Goal: Task Accomplishment & Management: Complete application form

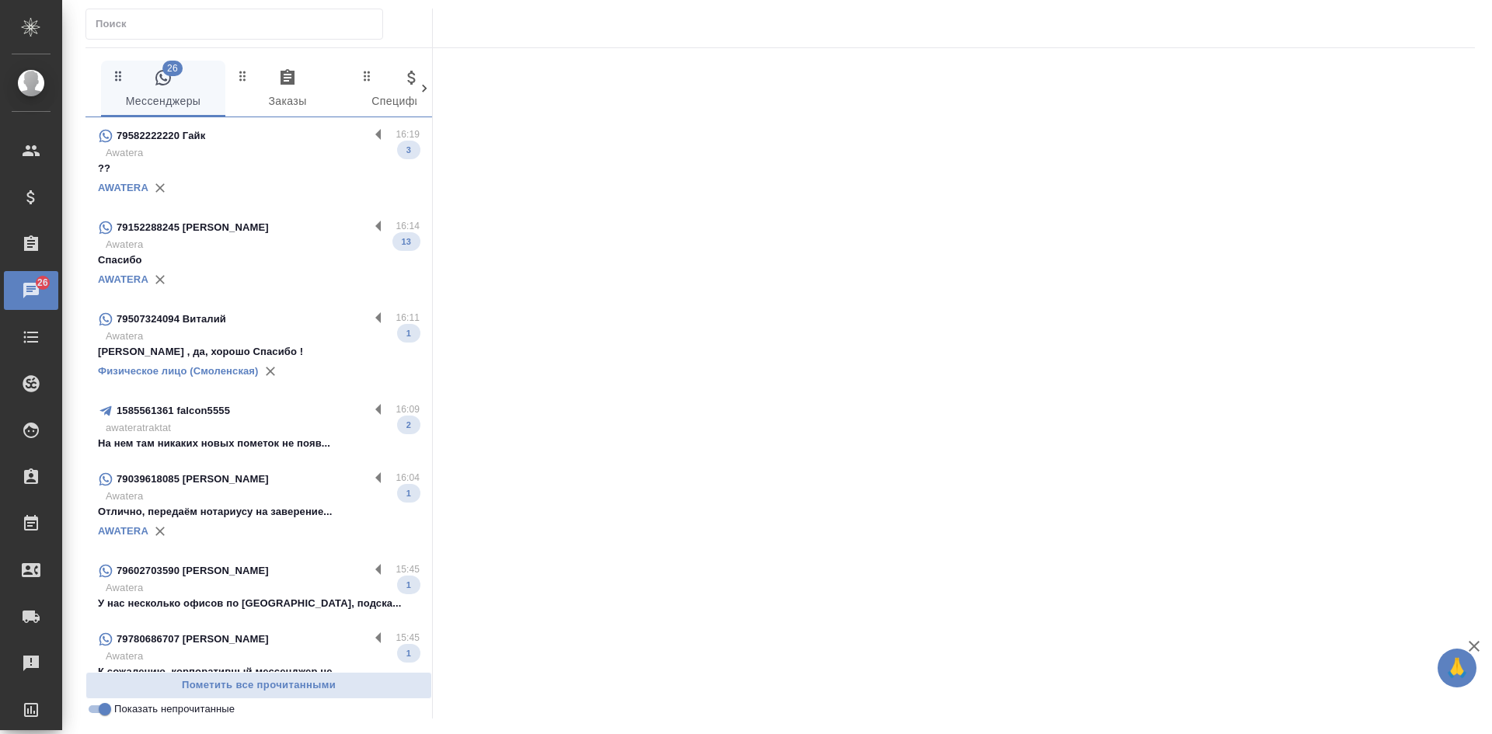
click at [238, 246] on p "Awatera" at bounding box center [263, 245] width 314 height 16
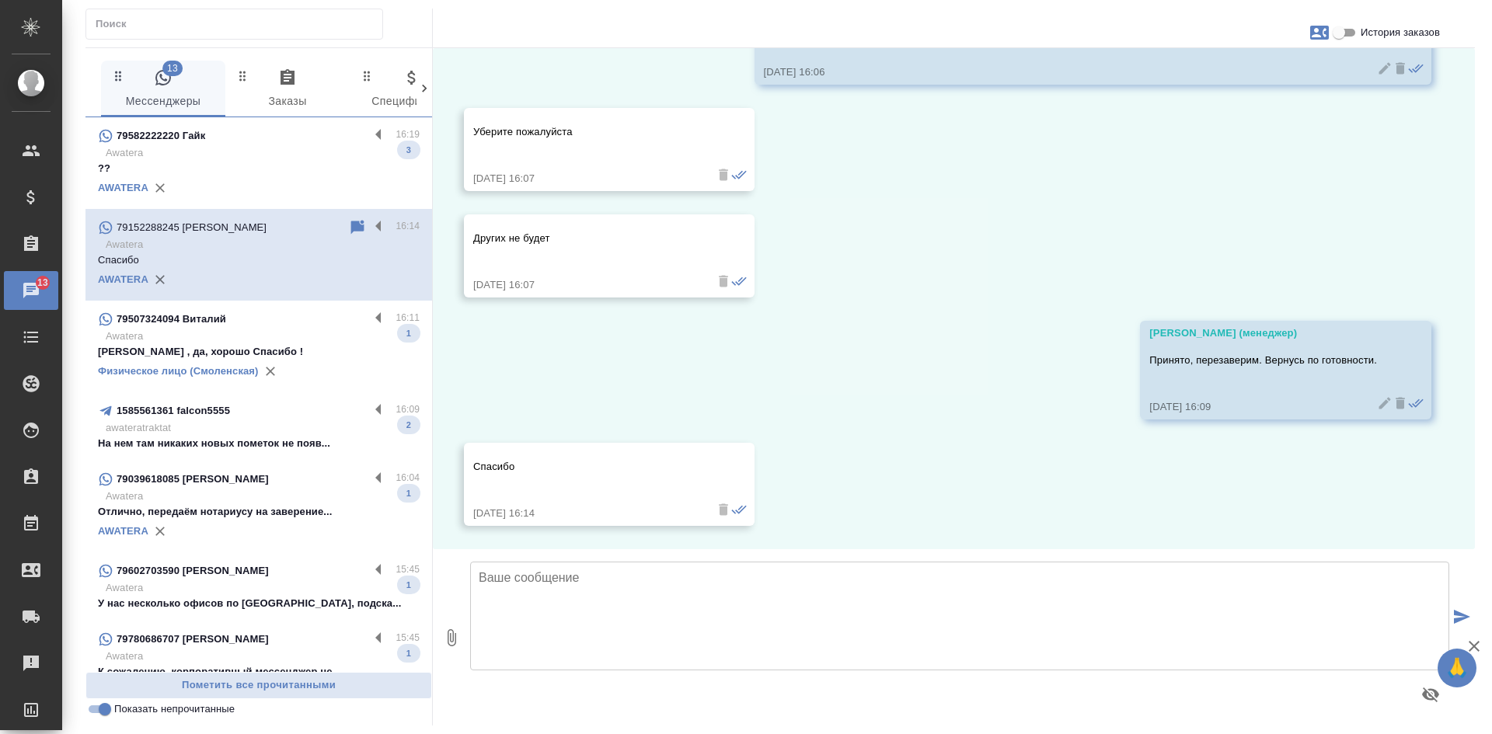
scroll to position [7709, 0]
click at [230, 341] on p "Awatera" at bounding box center [263, 337] width 314 height 16
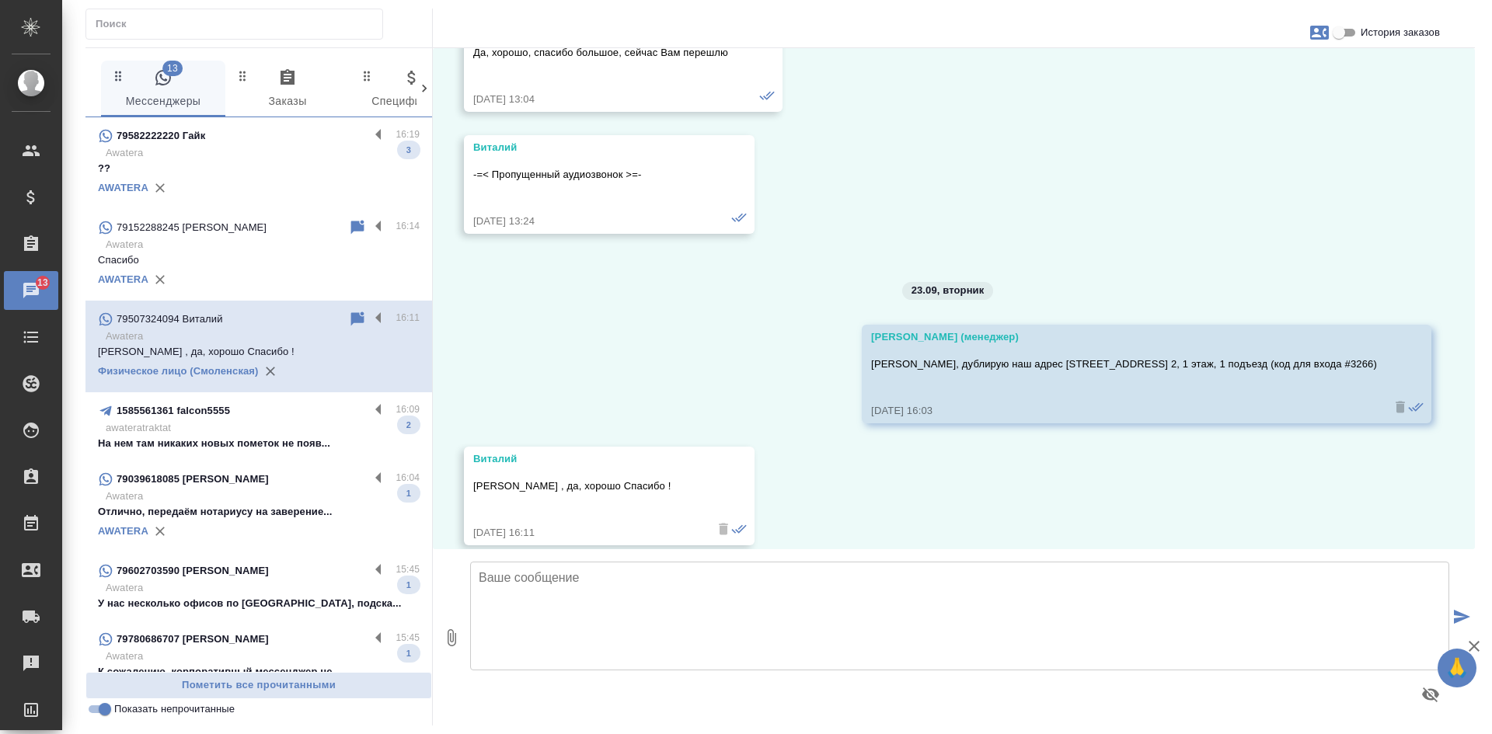
scroll to position [8578, 0]
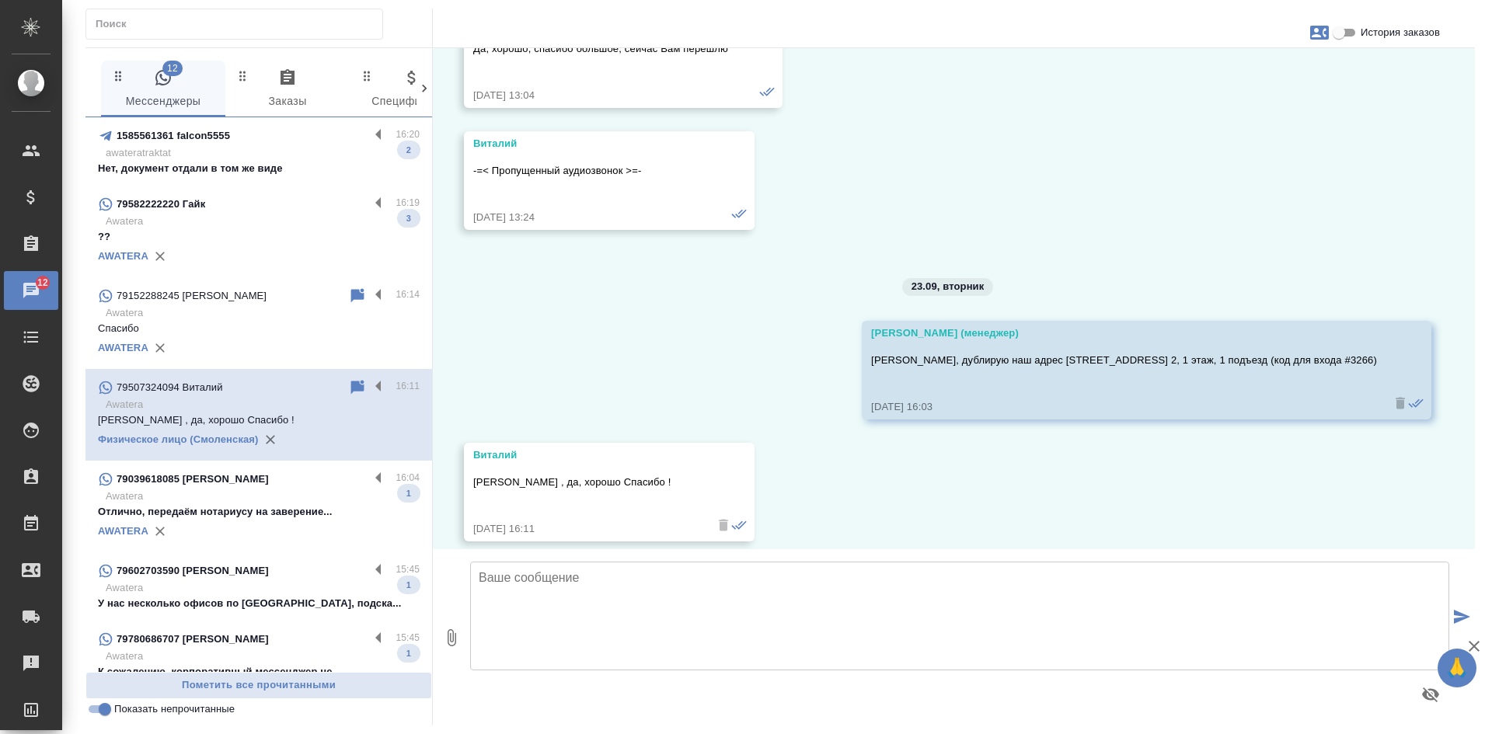
click at [241, 508] on p "Отлично, передаём нотариусу на заверение..." at bounding box center [259, 512] width 322 height 16
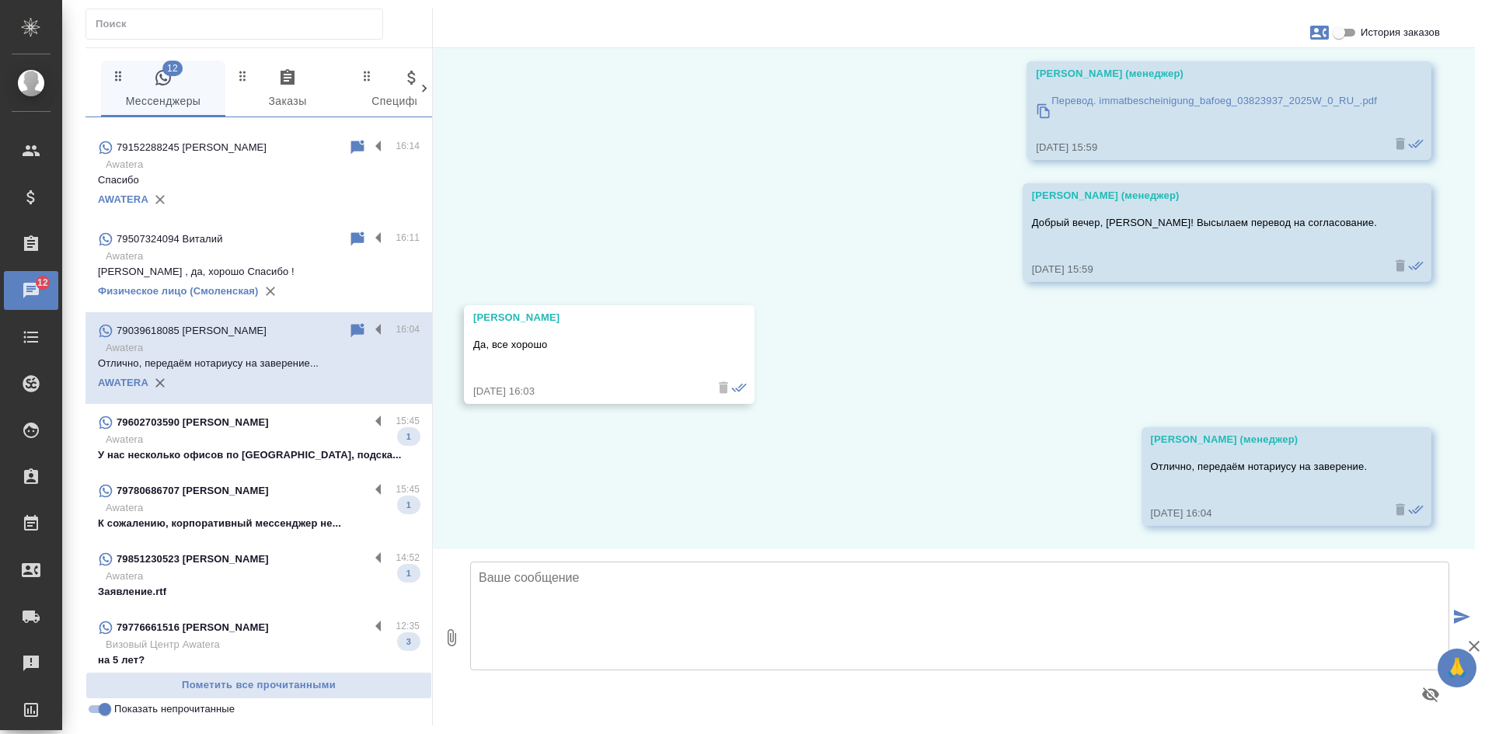
scroll to position [155, 0]
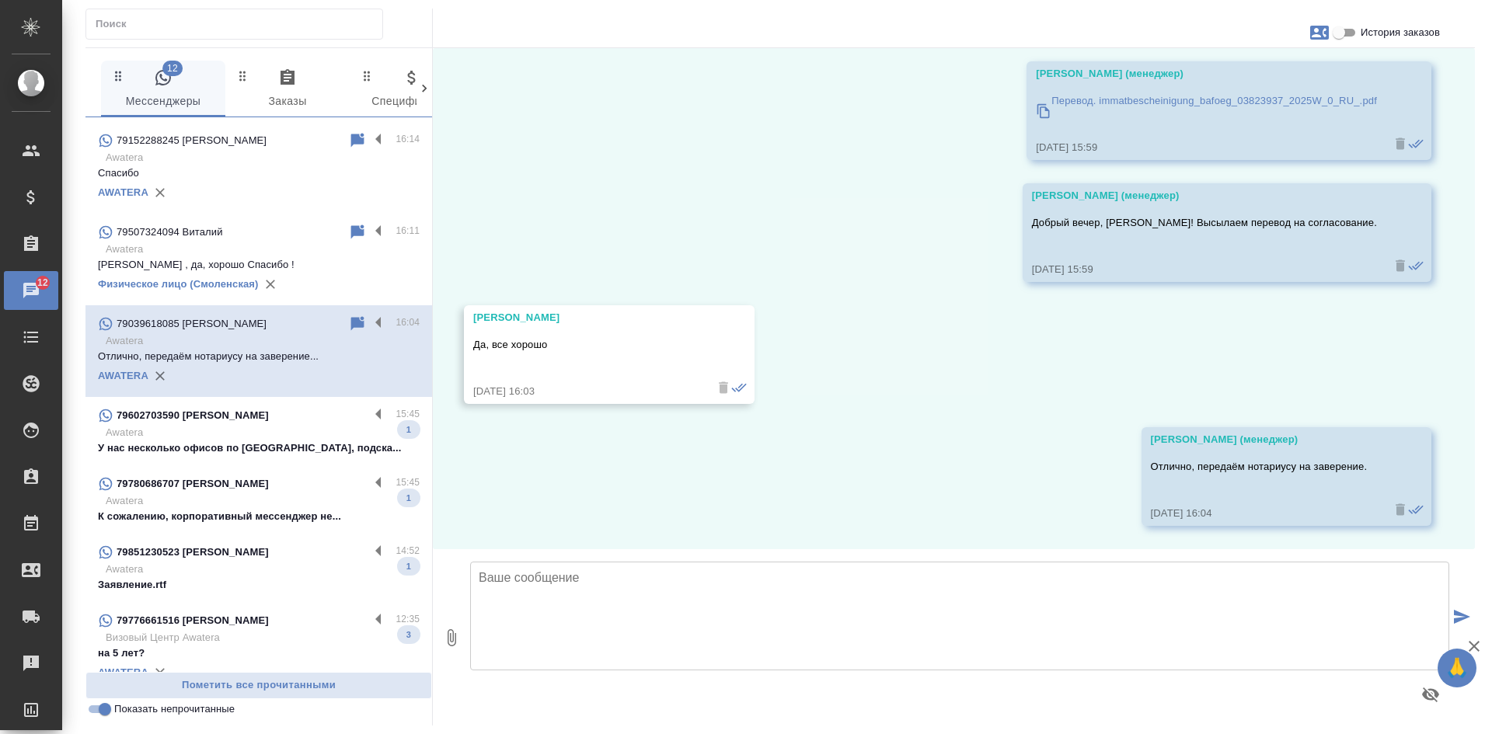
click at [219, 421] on div "79602703590 Nastya" at bounding box center [233, 415] width 271 height 19
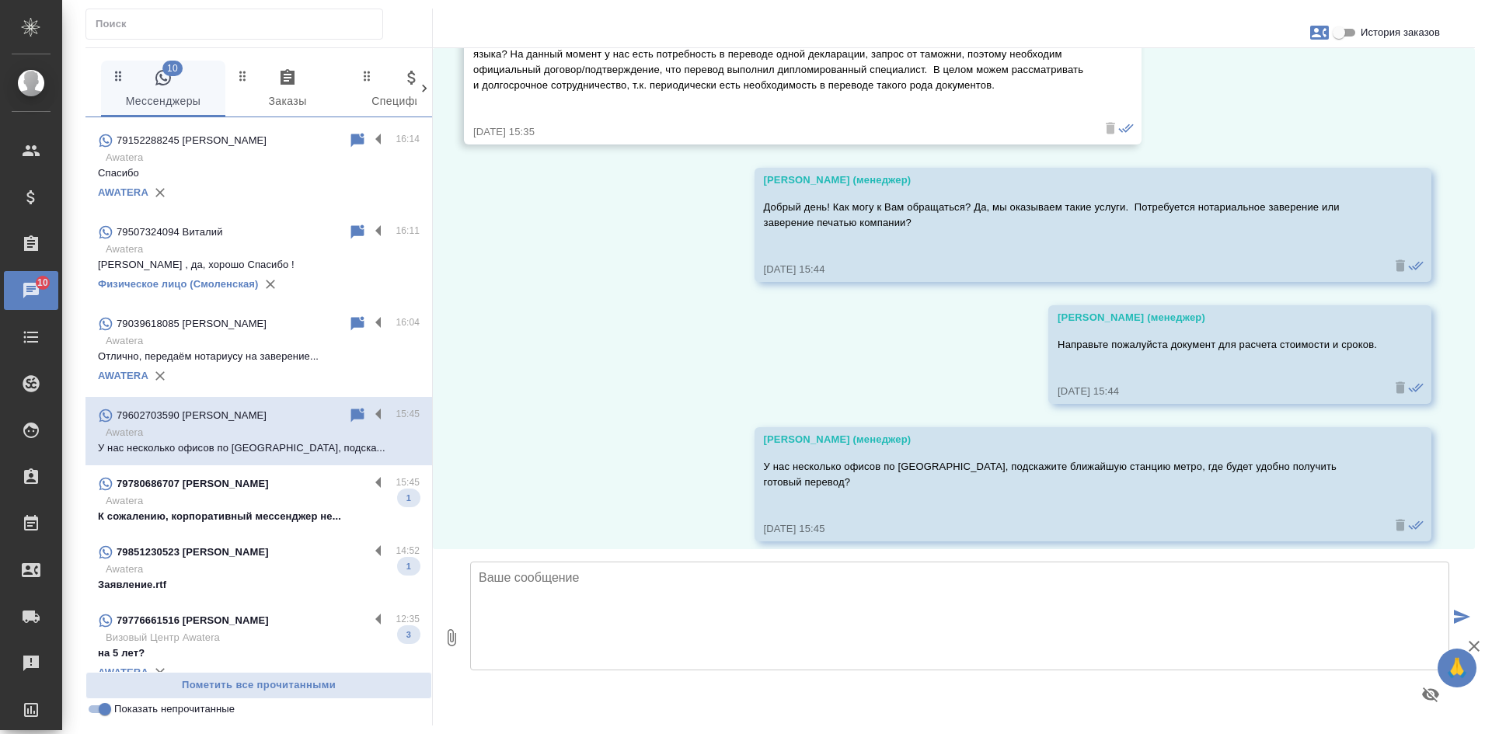
scroll to position [177, 0]
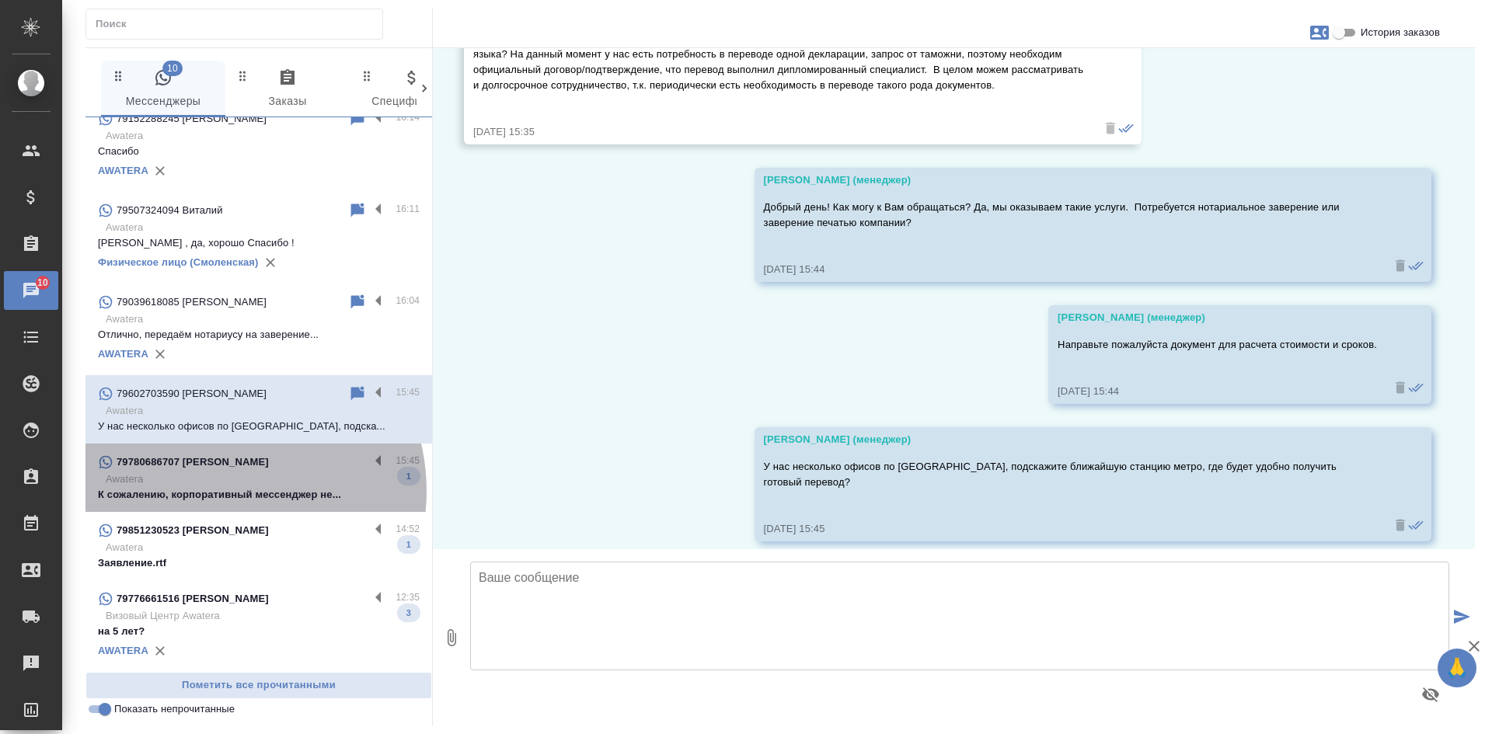
click at [220, 491] on p "К сожалению, корпоративный мессенджер не..." at bounding box center [259, 495] width 322 height 16
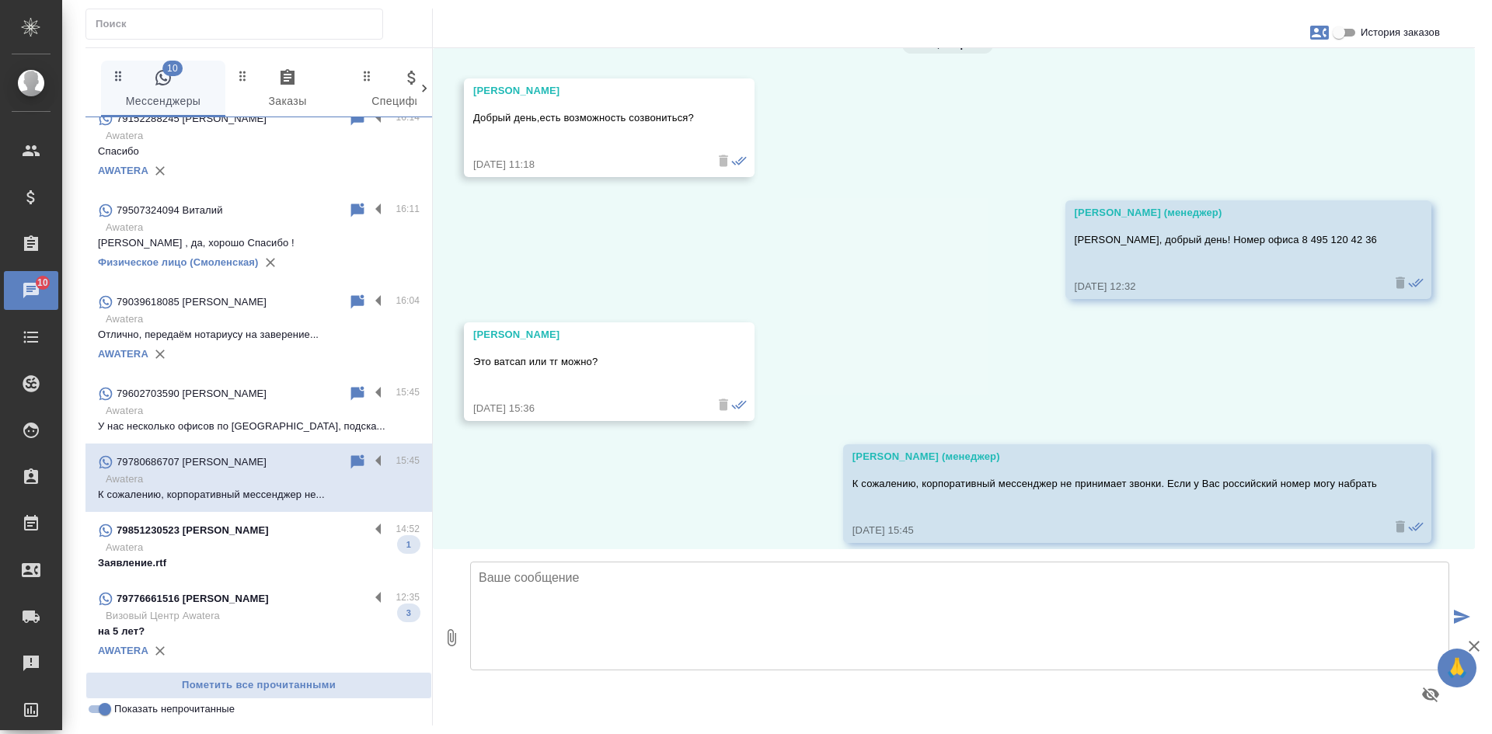
scroll to position [3619, 0]
click at [106, 714] on input "Показать непрочитанные" at bounding box center [105, 709] width 56 height 19
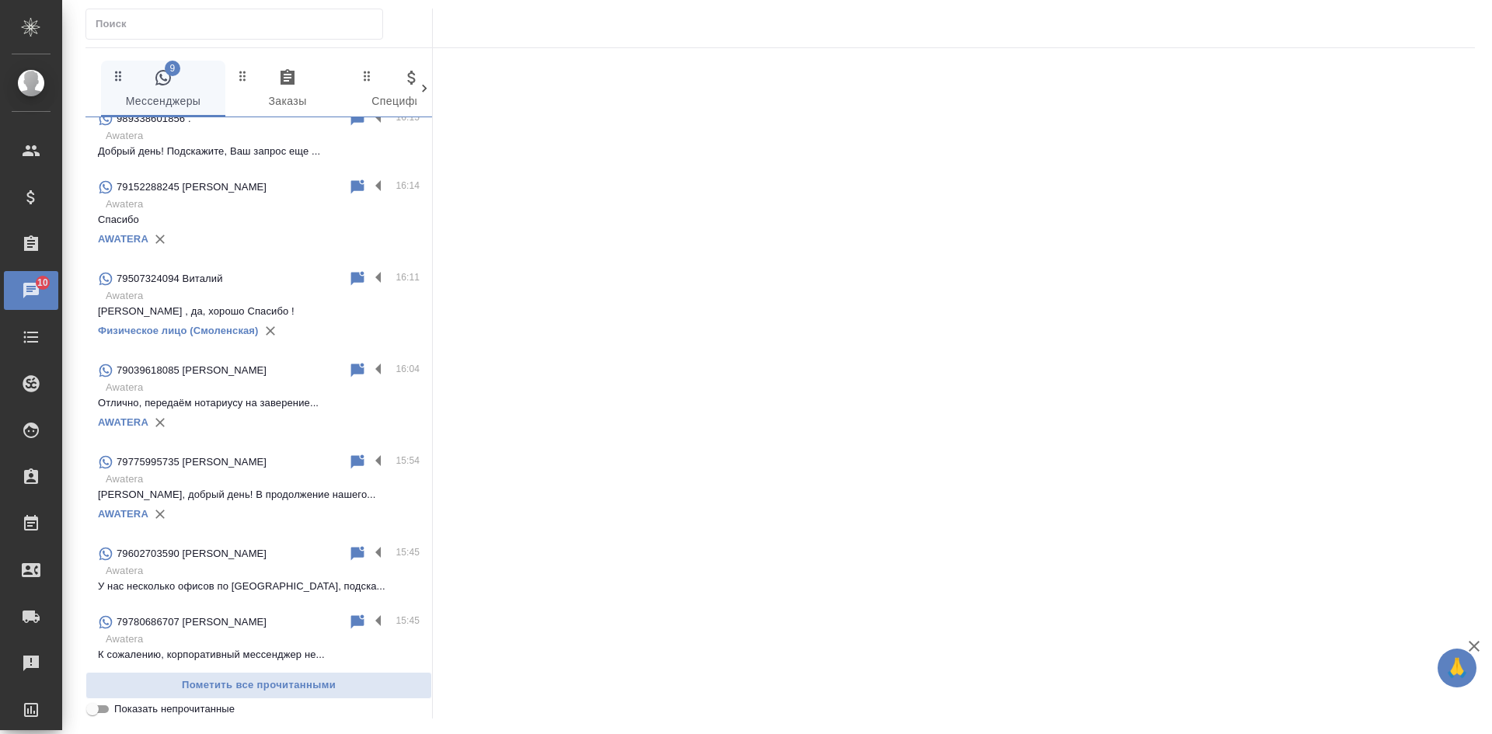
scroll to position [246, 0]
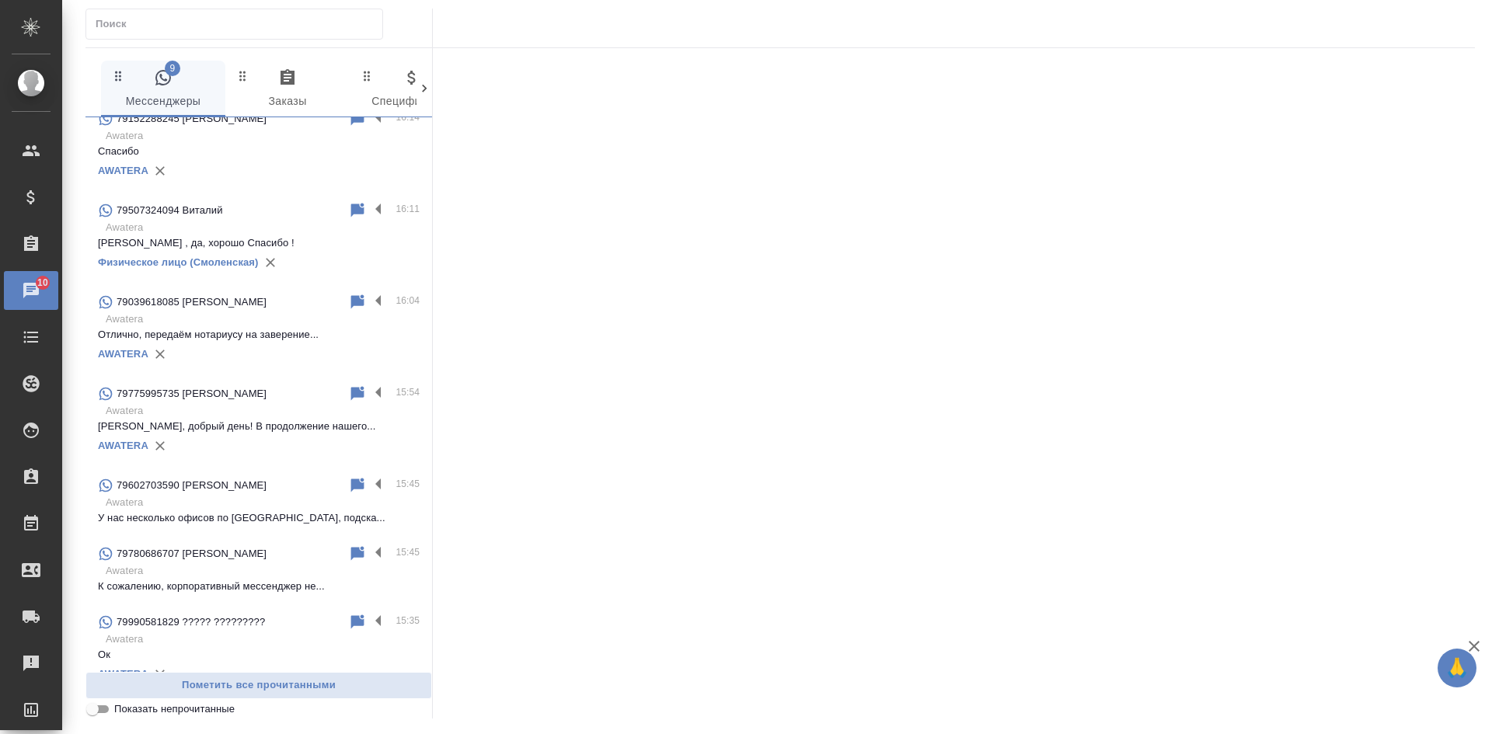
click at [106, 714] on input "Показать непрочитанные" at bounding box center [93, 709] width 56 height 19
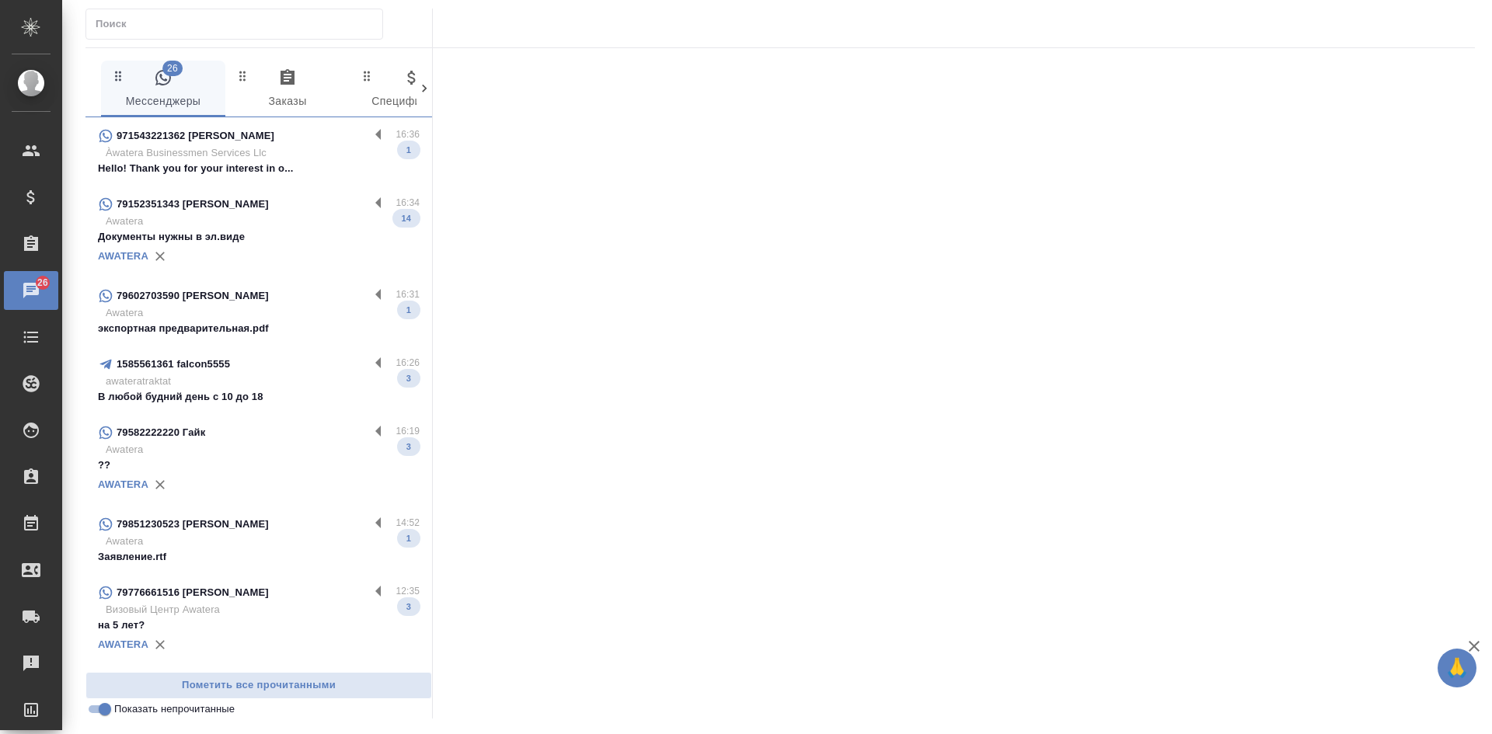
click at [295, 159] on p "Àwatera Businessmen Services Llc" at bounding box center [263, 153] width 314 height 16
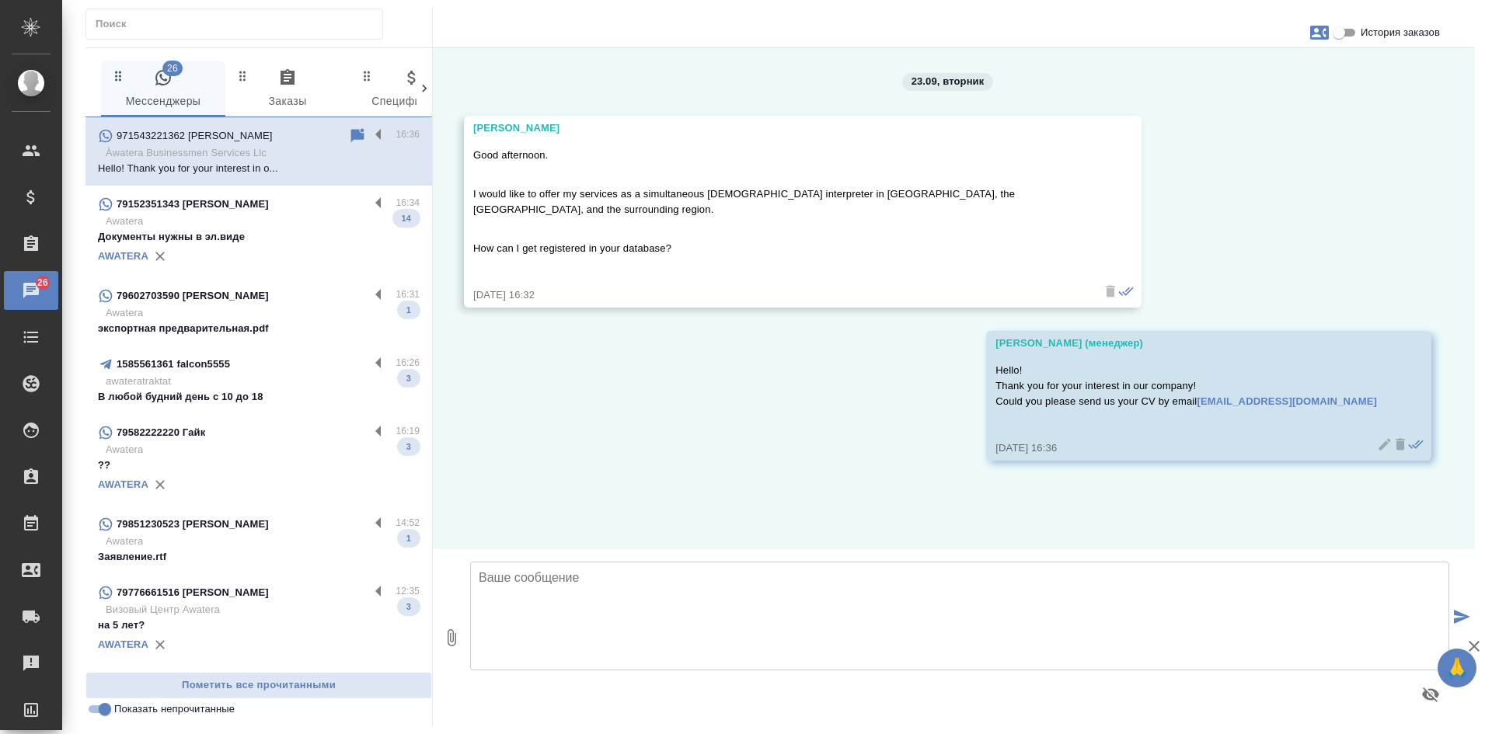
click at [217, 224] on p "Awatera" at bounding box center [263, 222] width 314 height 16
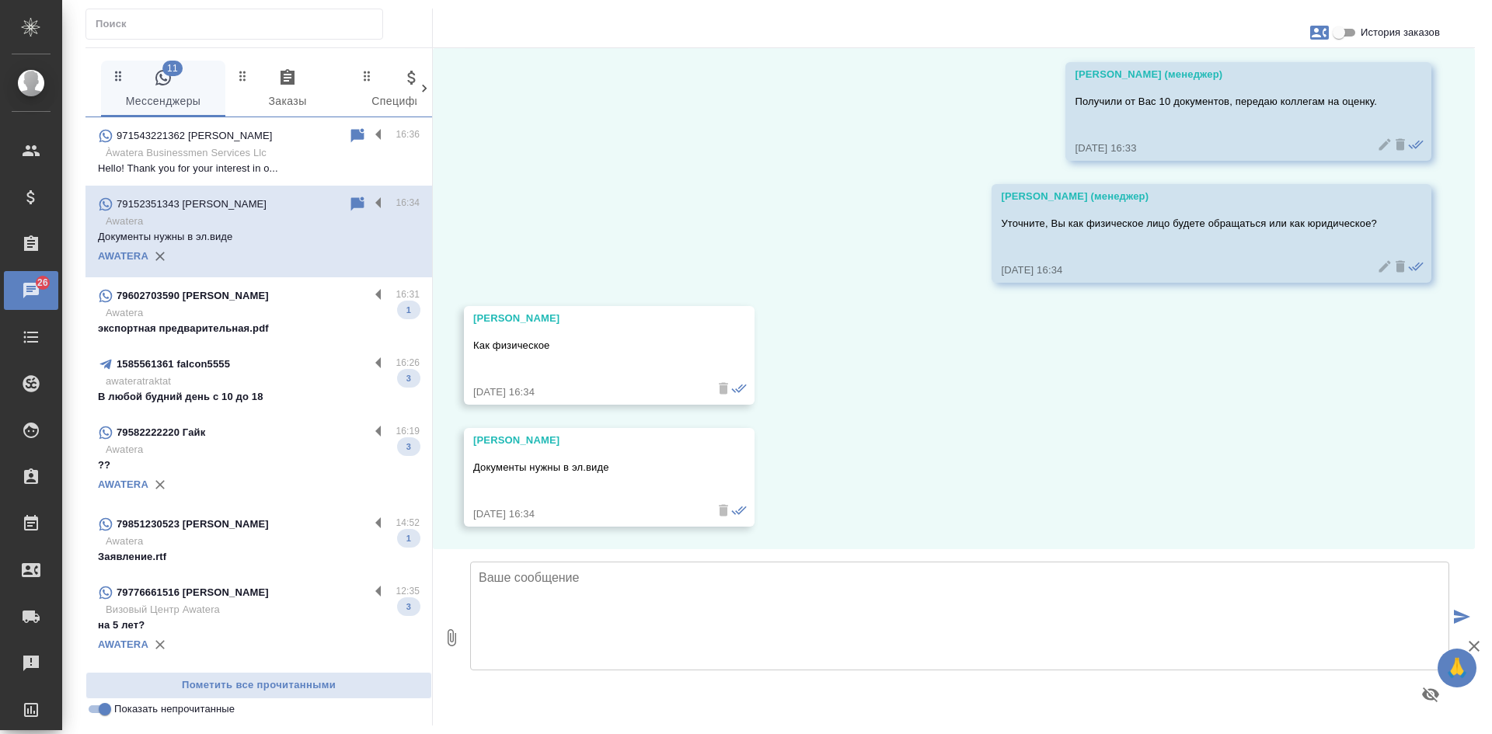
scroll to position [1641, 0]
click at [270, 311] on p "Awatera" at bounding box center [263, 313] width 314 height 16
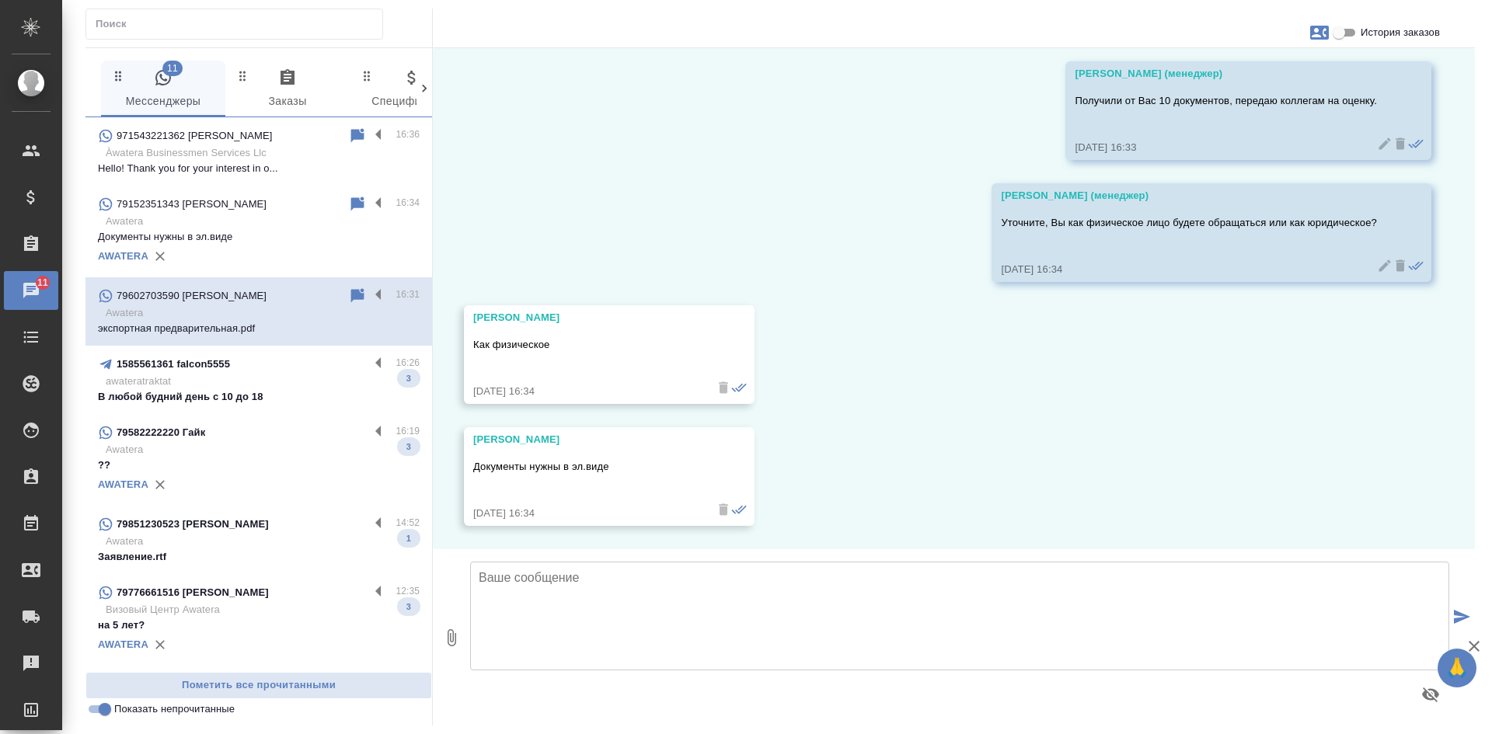
scroll to position [239, 0]
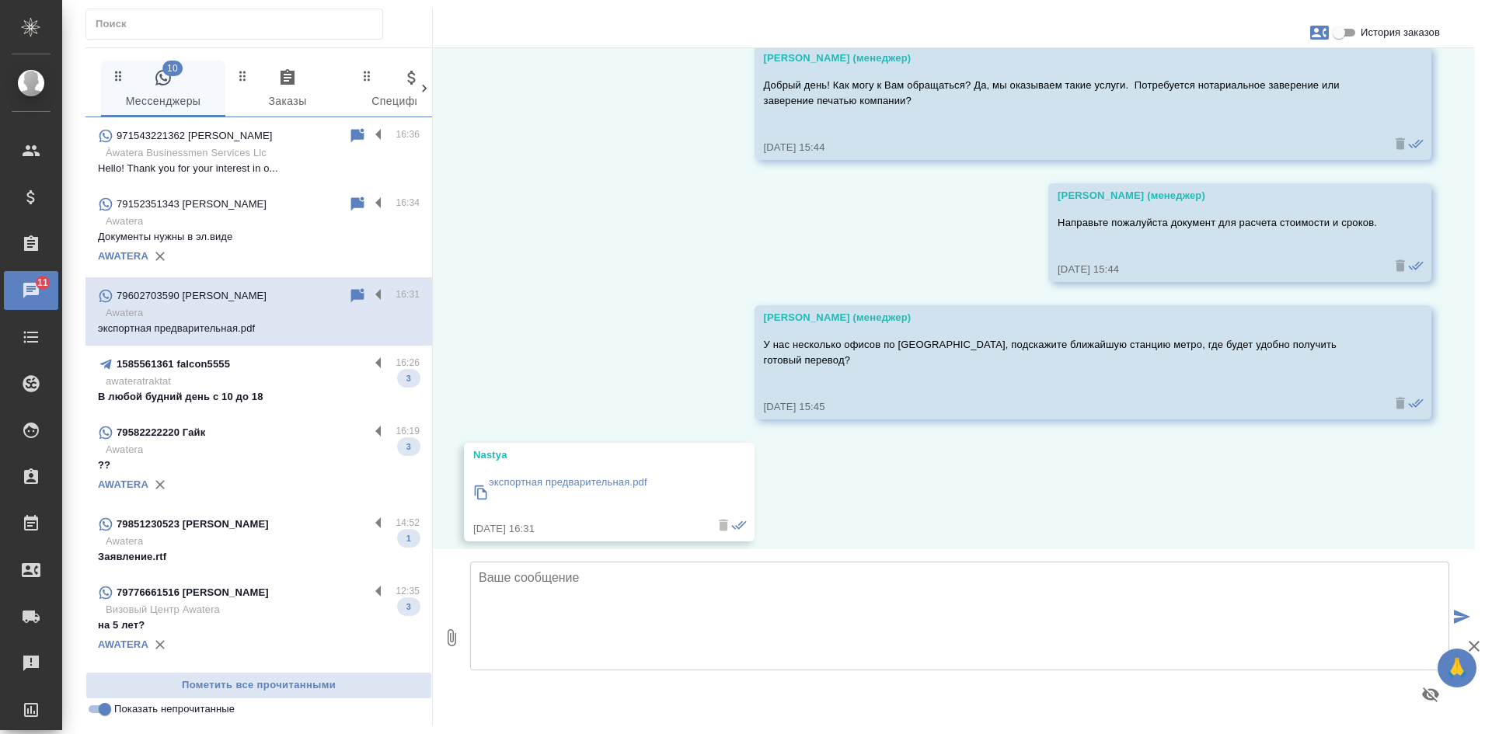
click at [361, 295] on icon at bounding box center [357, 295] width 13 height 14
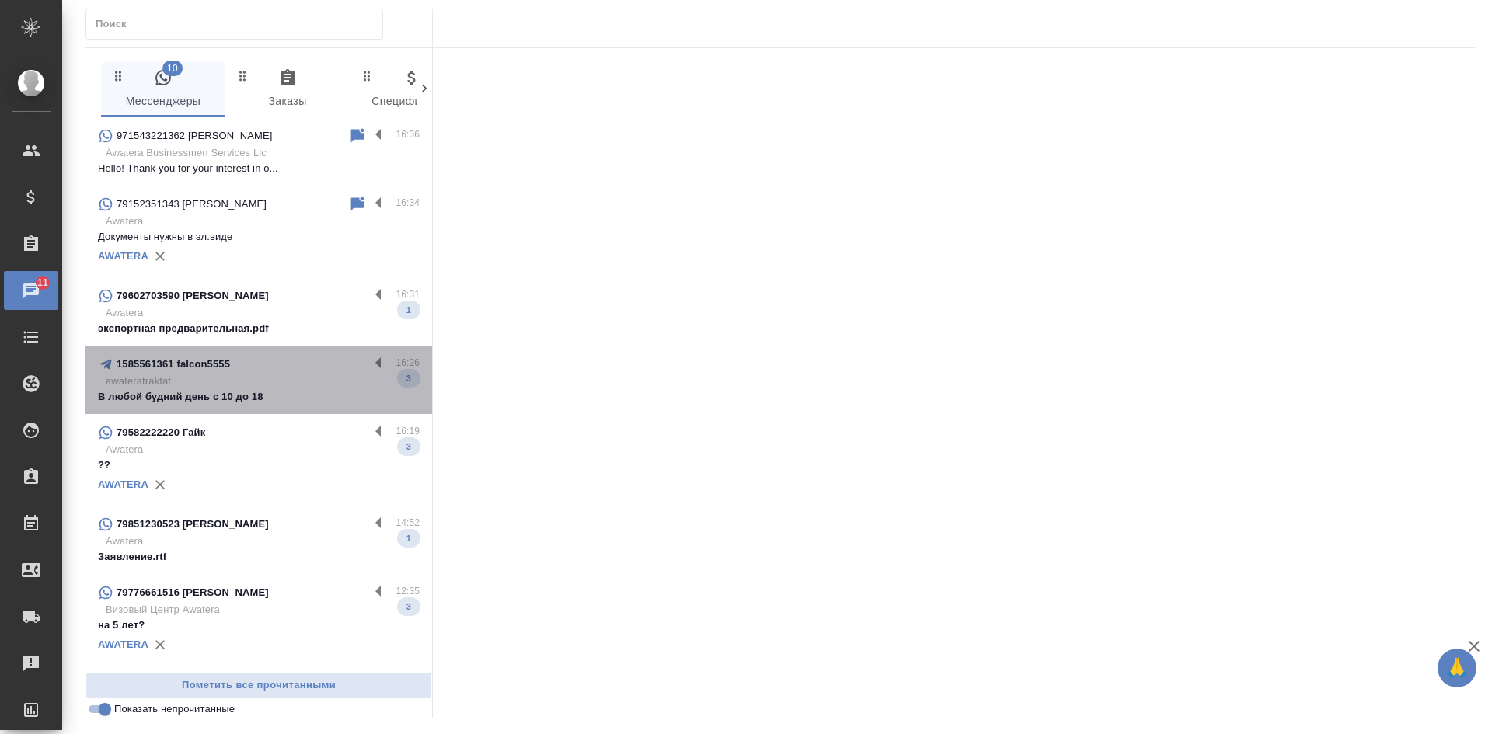
click at [230, 381] on p "awateratraktat" at bounding box center [263, 382] width 314 height 16
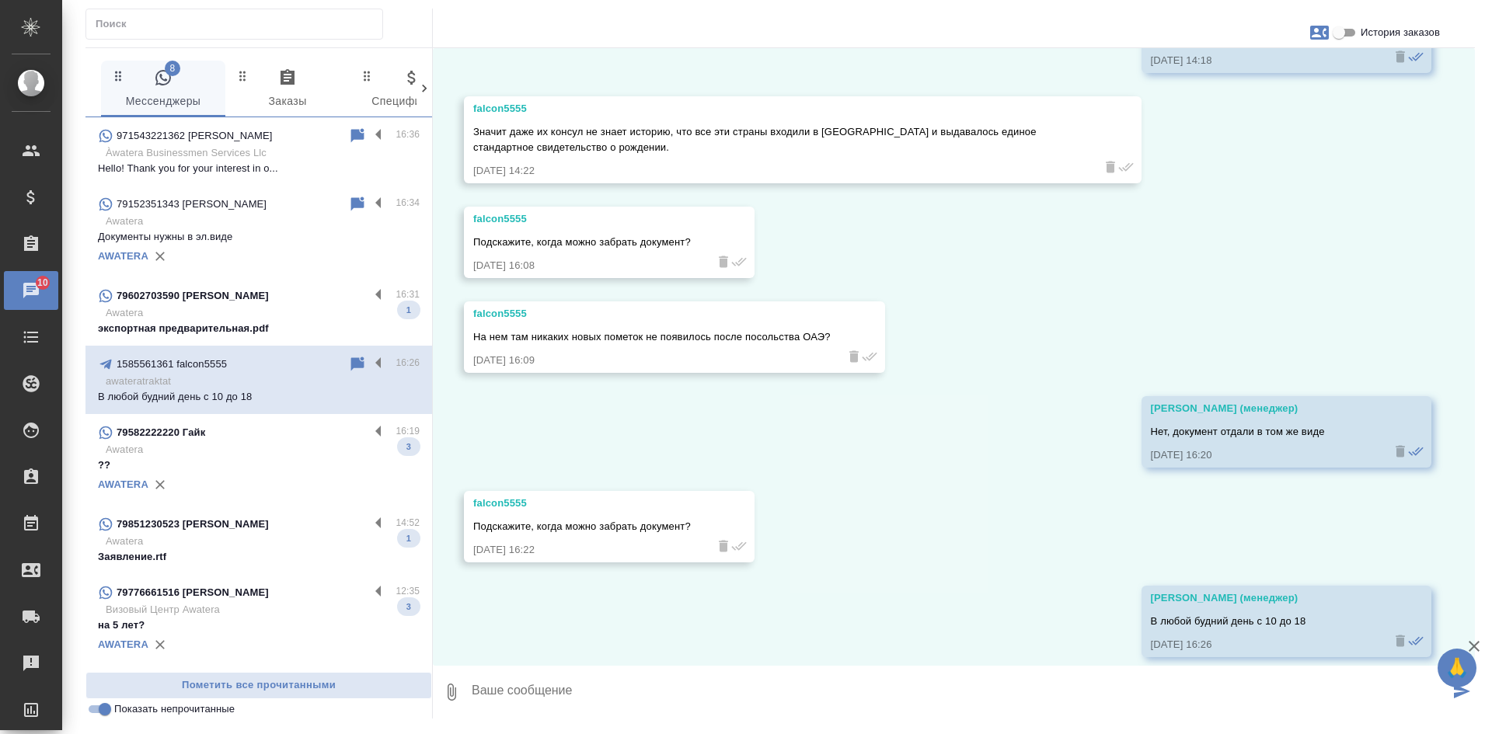
scroll to position [5711, 0]
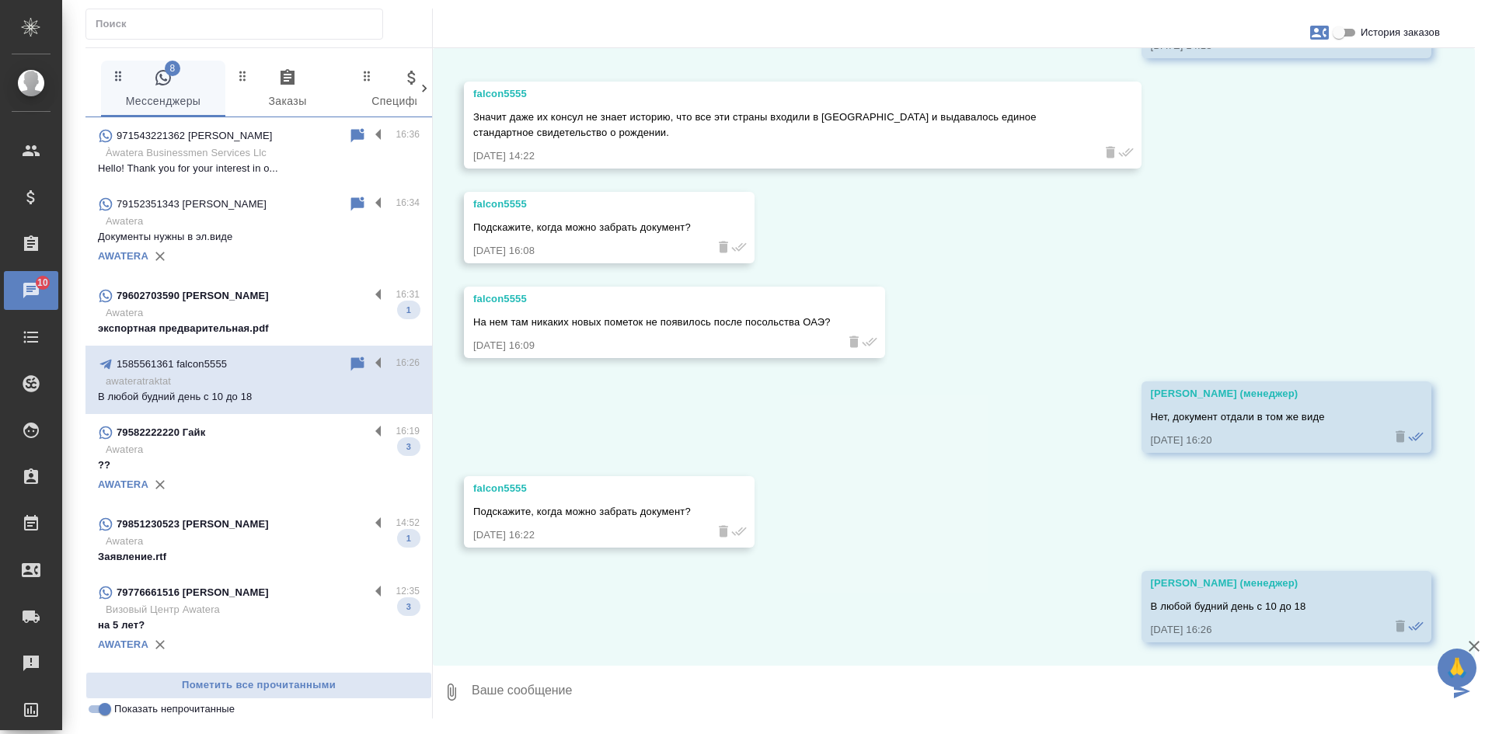
click at [210, 446] on p "Awatera" at bounding box center [263, 450] width 314 height 16
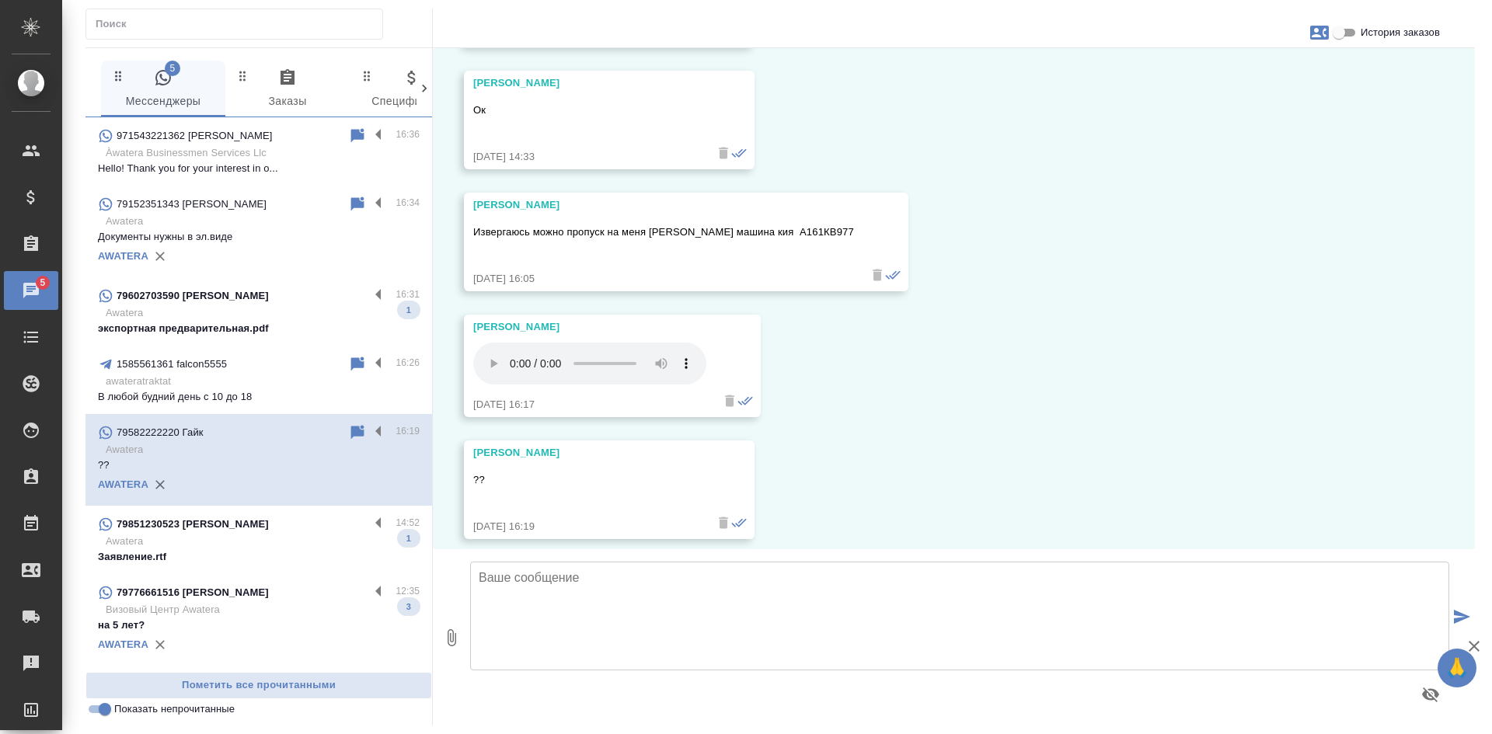
scroll to position [8365, 0]
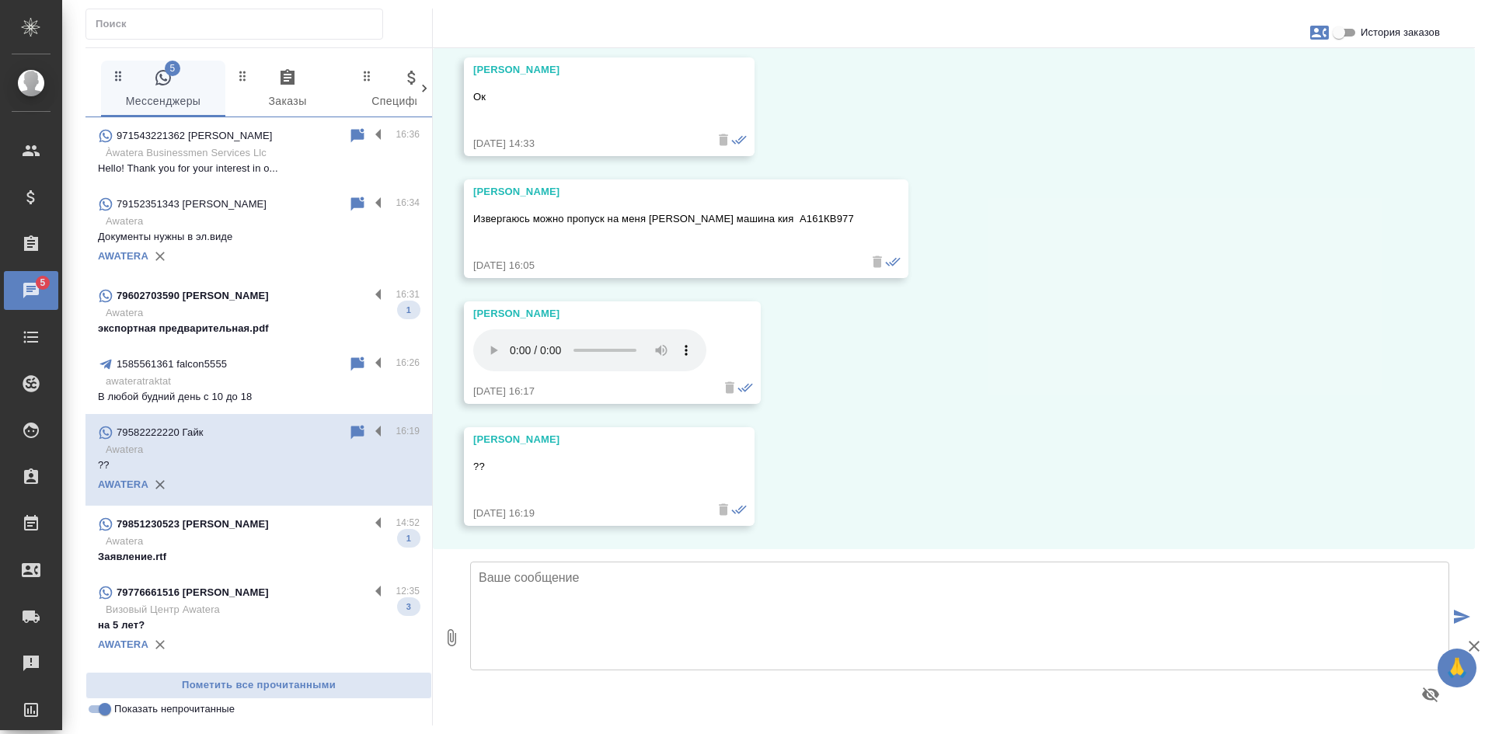
click at [356, 431] on icon at bounding box center [357, 432] width 13 height 14
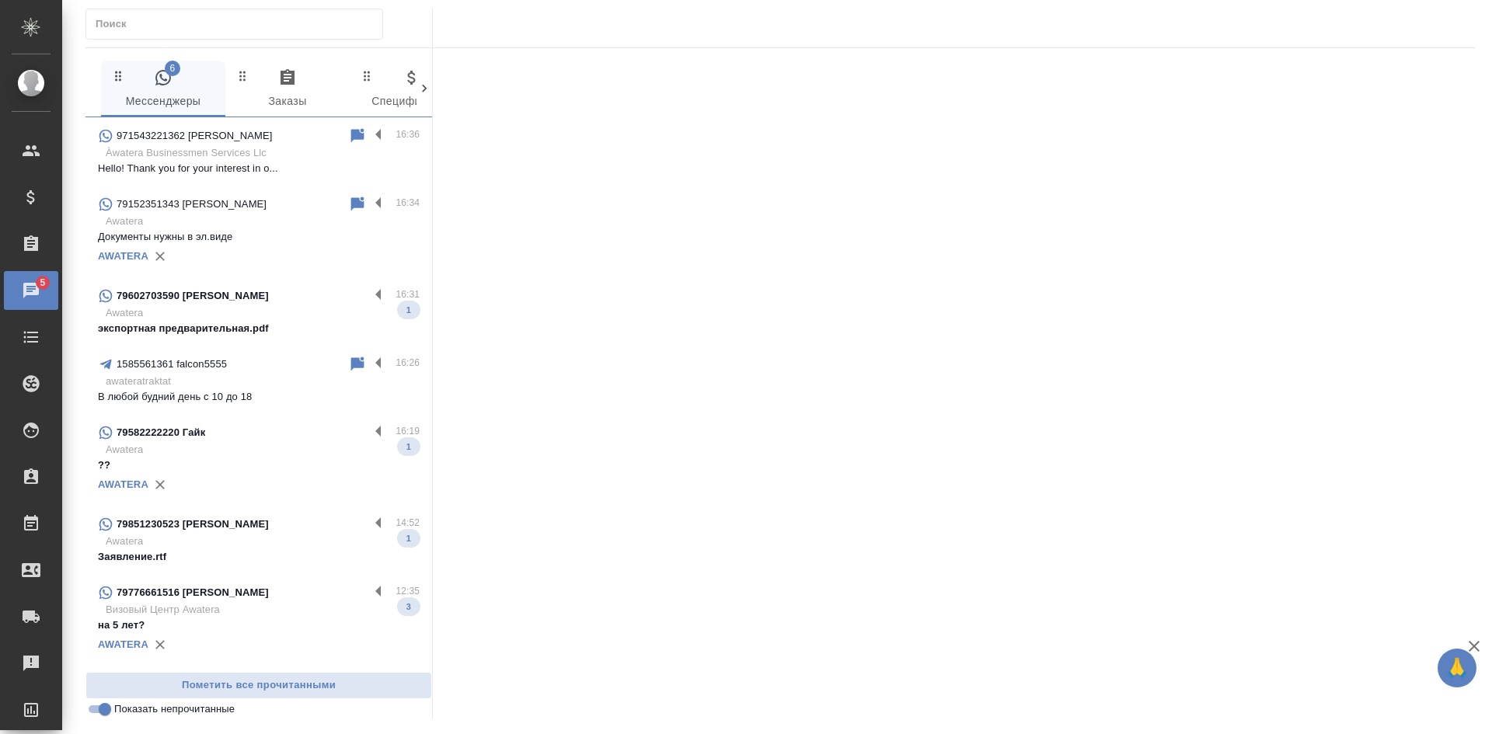
click at [230, 539] on p "Awatera" at bounding box center [263, 542] width 314 height 16
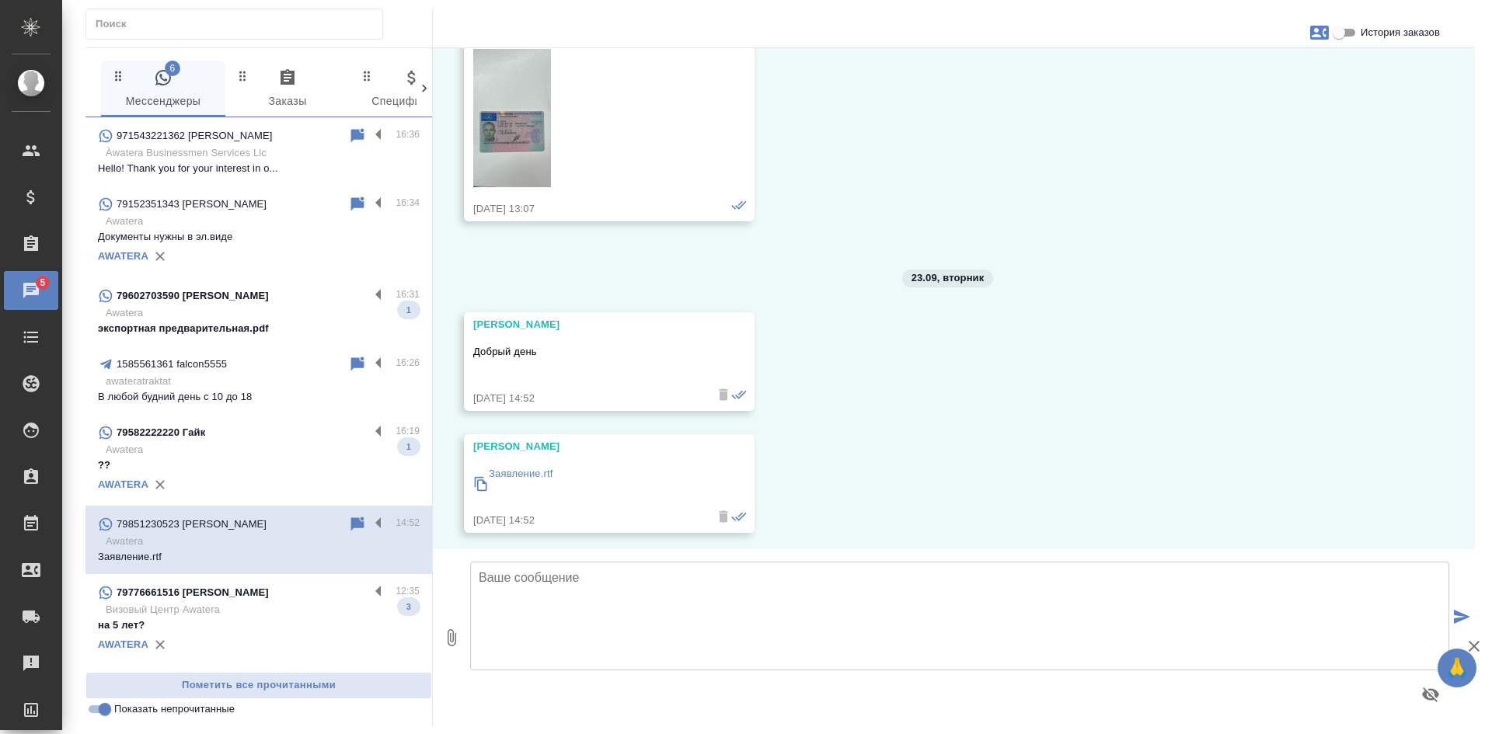
scroll to position [700, 0]
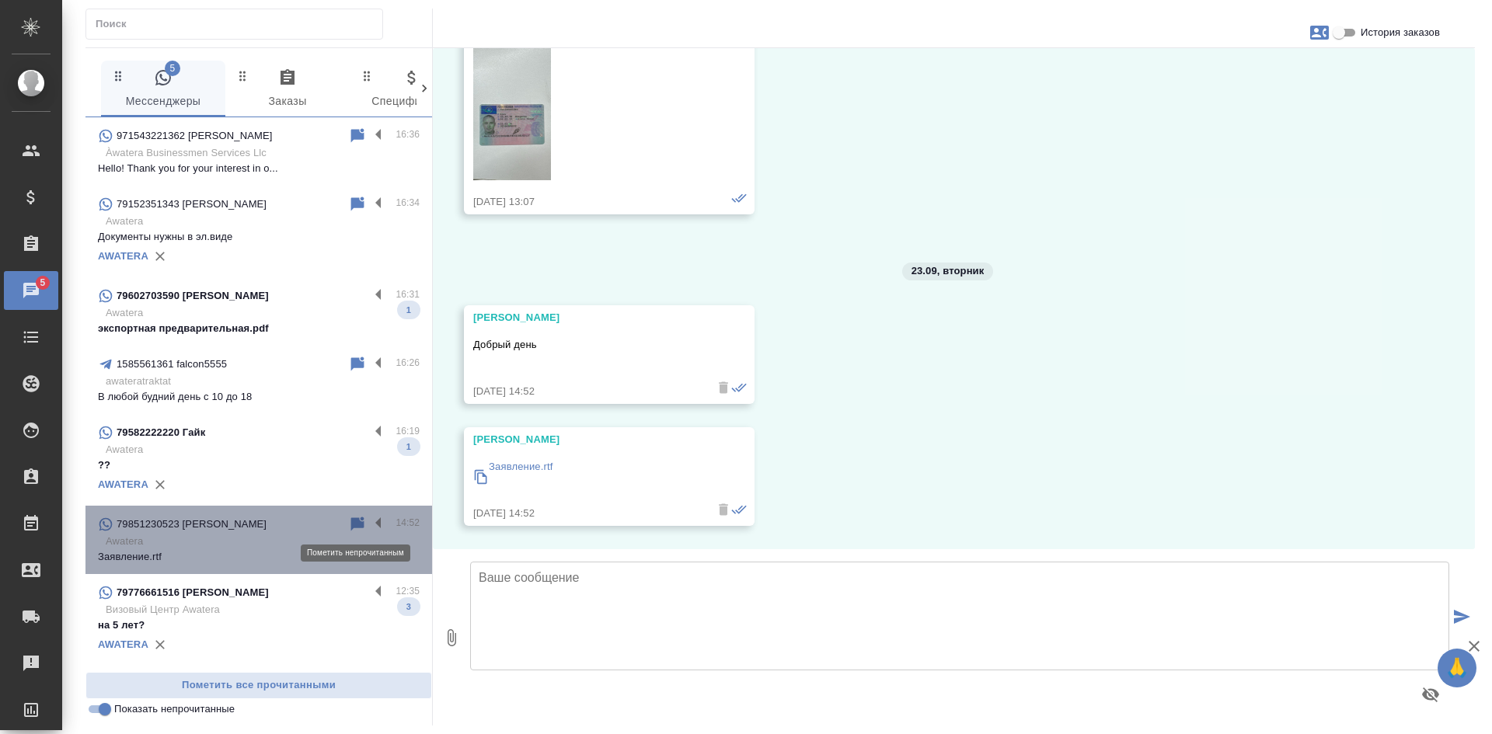
click at [352, 522] on icon at bounding box center [357, 524] width 13 height 14
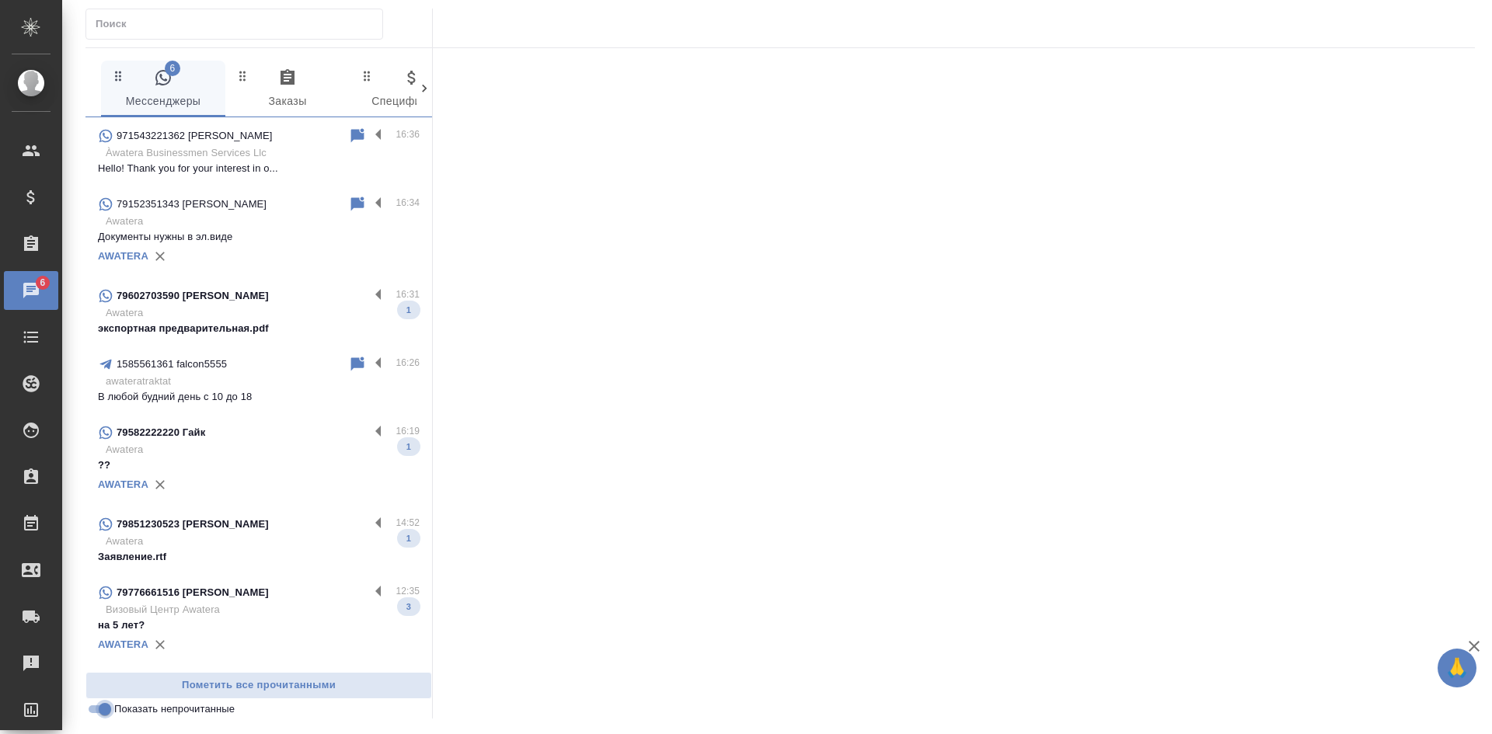
click at [101, 712] on input "Показать непрочитанные" at bounding box center [105, 709] width 56 height 19
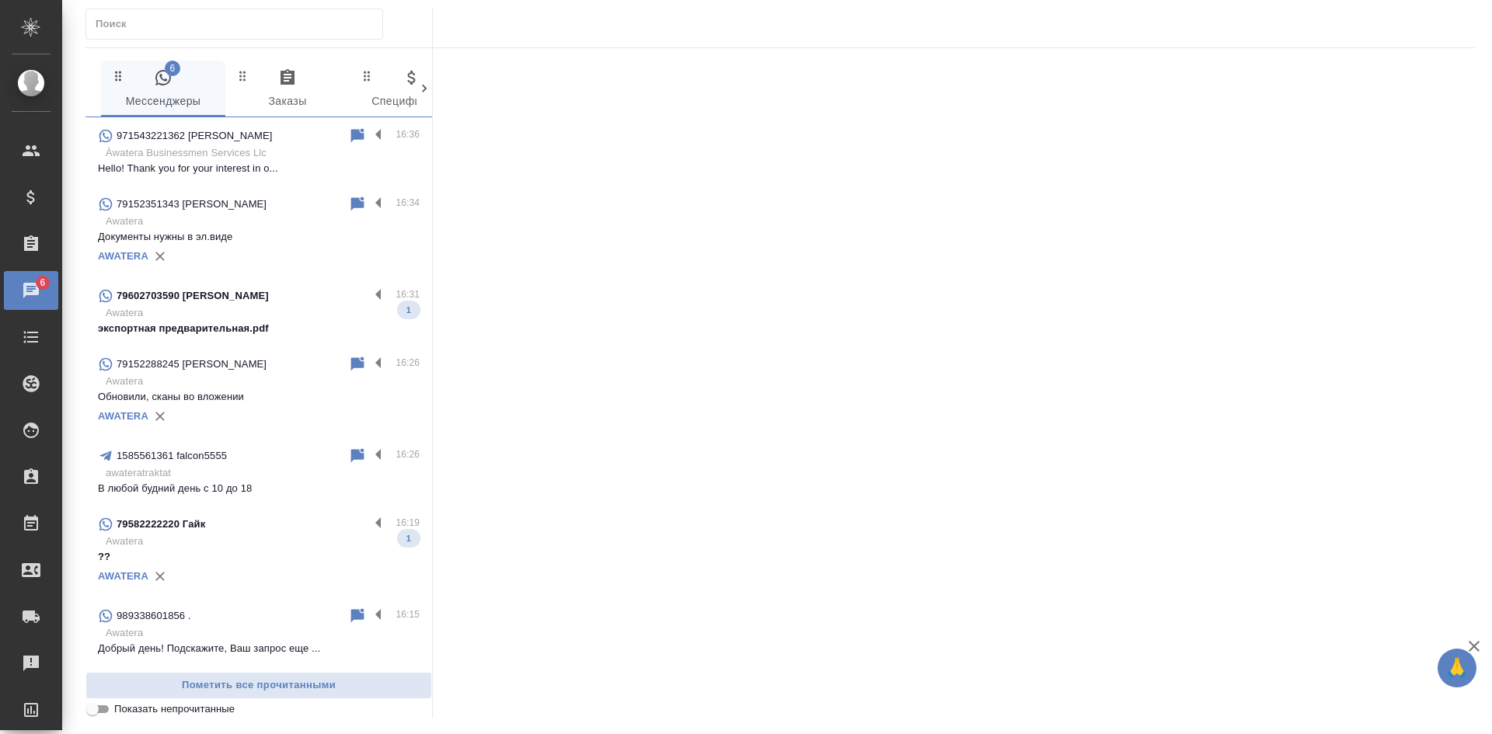
click at [101, 712] on input "Показать непрочитанные" at bounding box center [93, 709] width 56 height 19
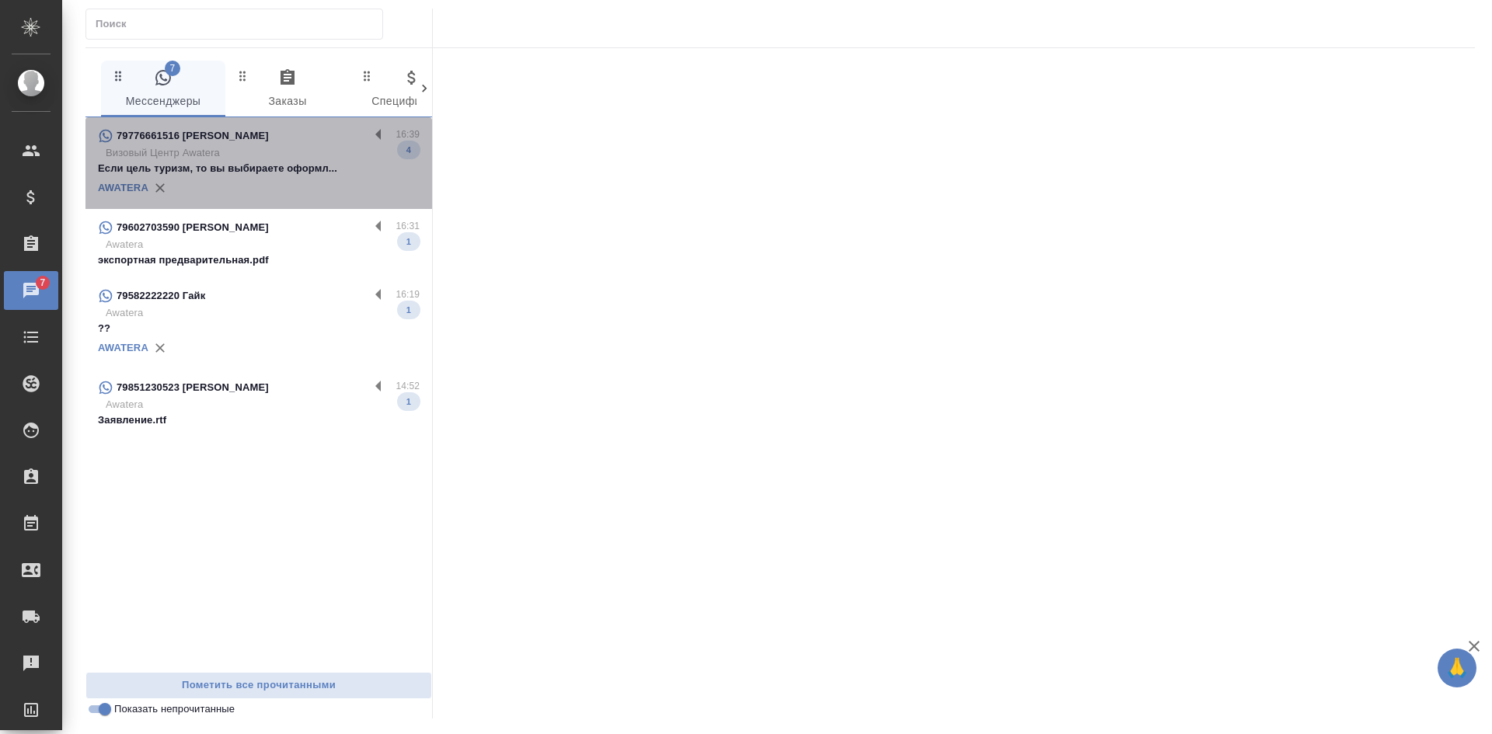
click at [282, 166] on p "Если цель туризм, то вы выбираете оформл..." at bounding box center [259, 169] width 322 height 16
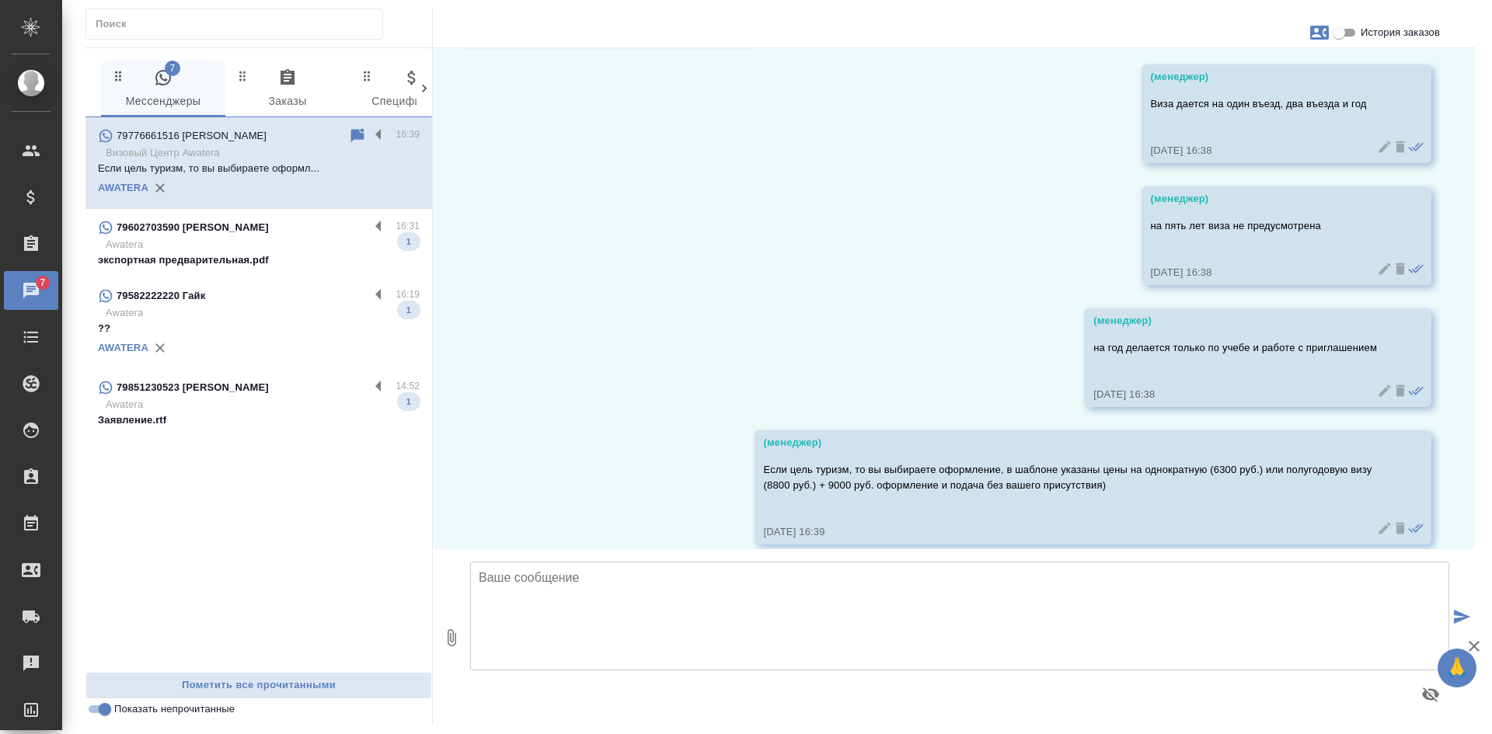
scroll to position [2647, 0]
click at [100, 709] on input "Показать непрочитанные" at bounding box center [105, 709] width 56 height 19
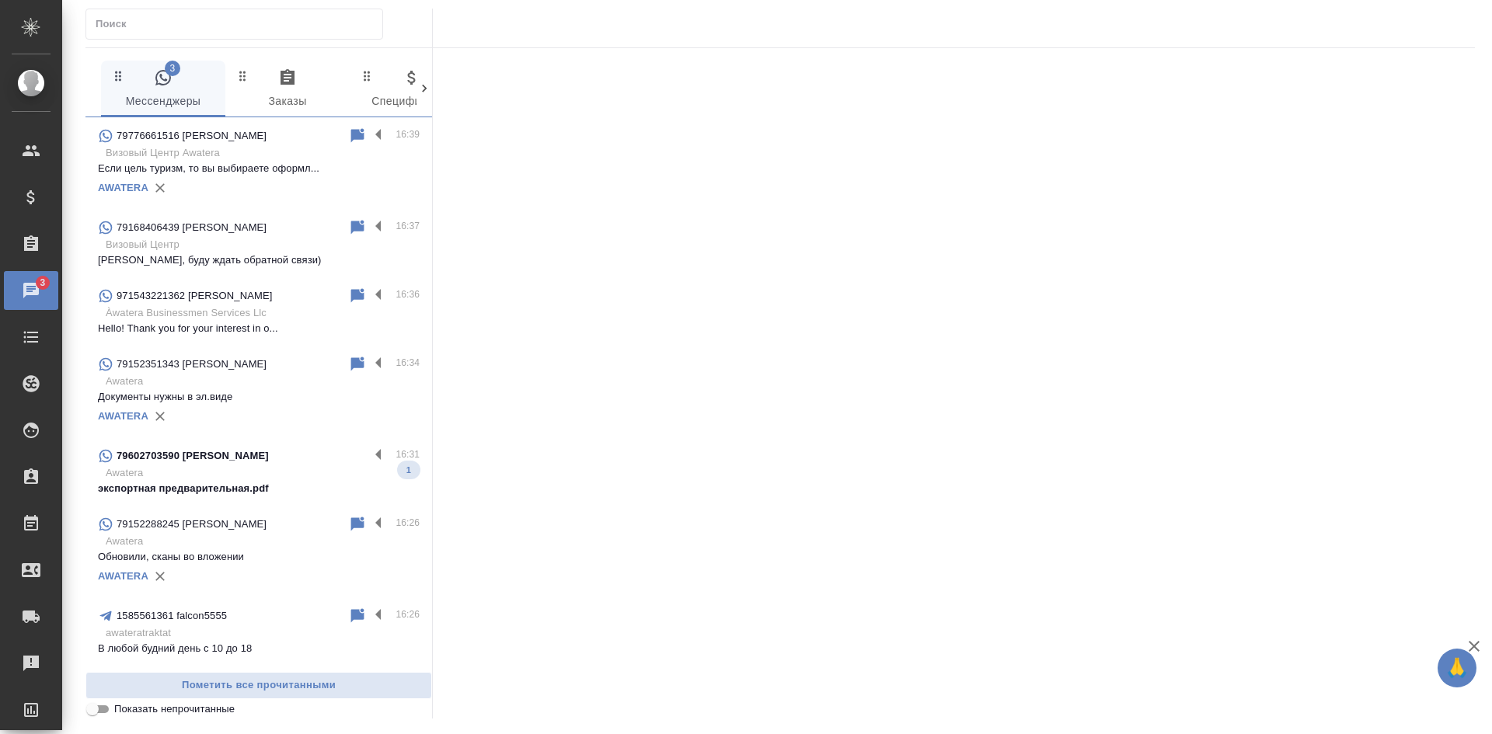
click at [100, 709] on input "Показать непрочитанные" at bounding box center [93, 709] width 56 height 19
checkbox input "true"
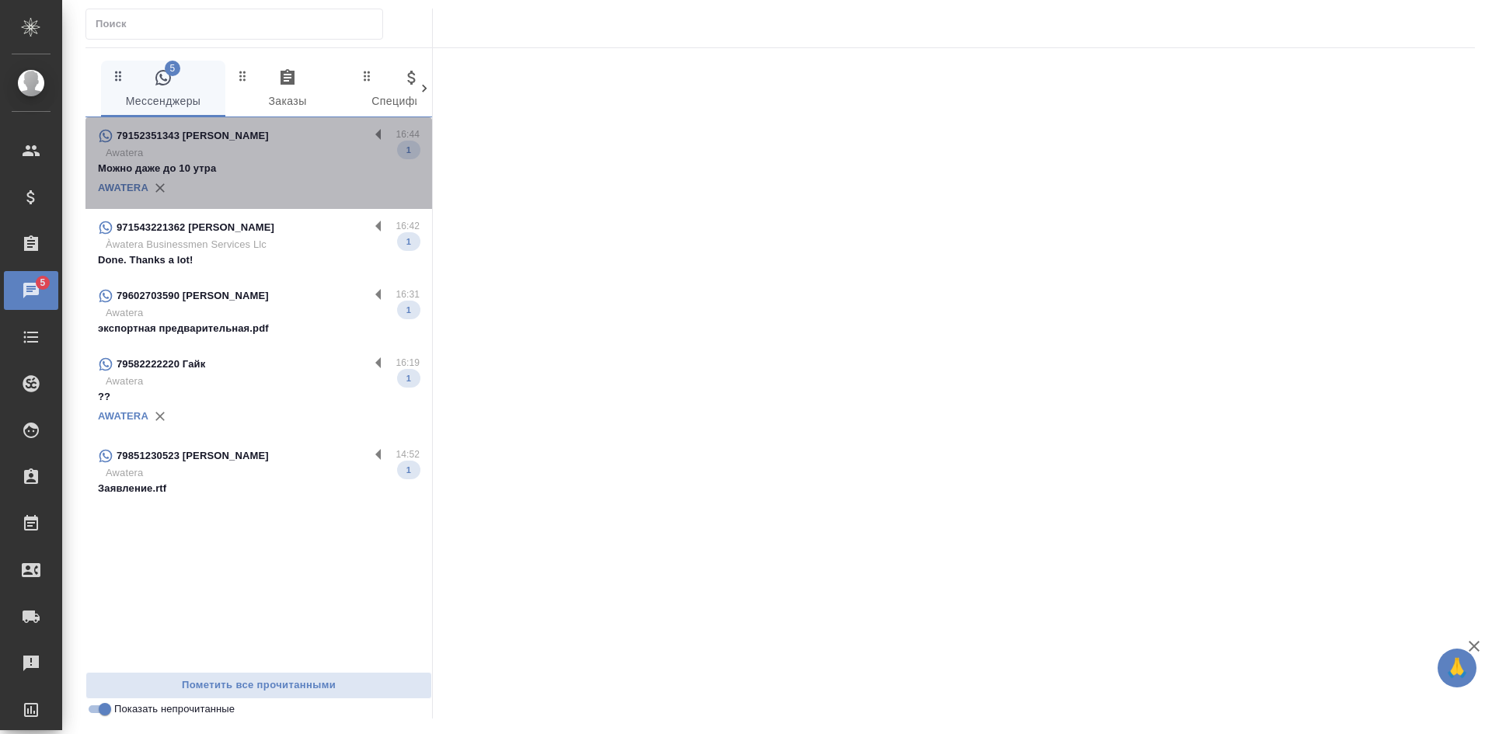
click at [256, 141] on div "79152351343 Саида" at bounding box center [233, 136] width 271 height 19
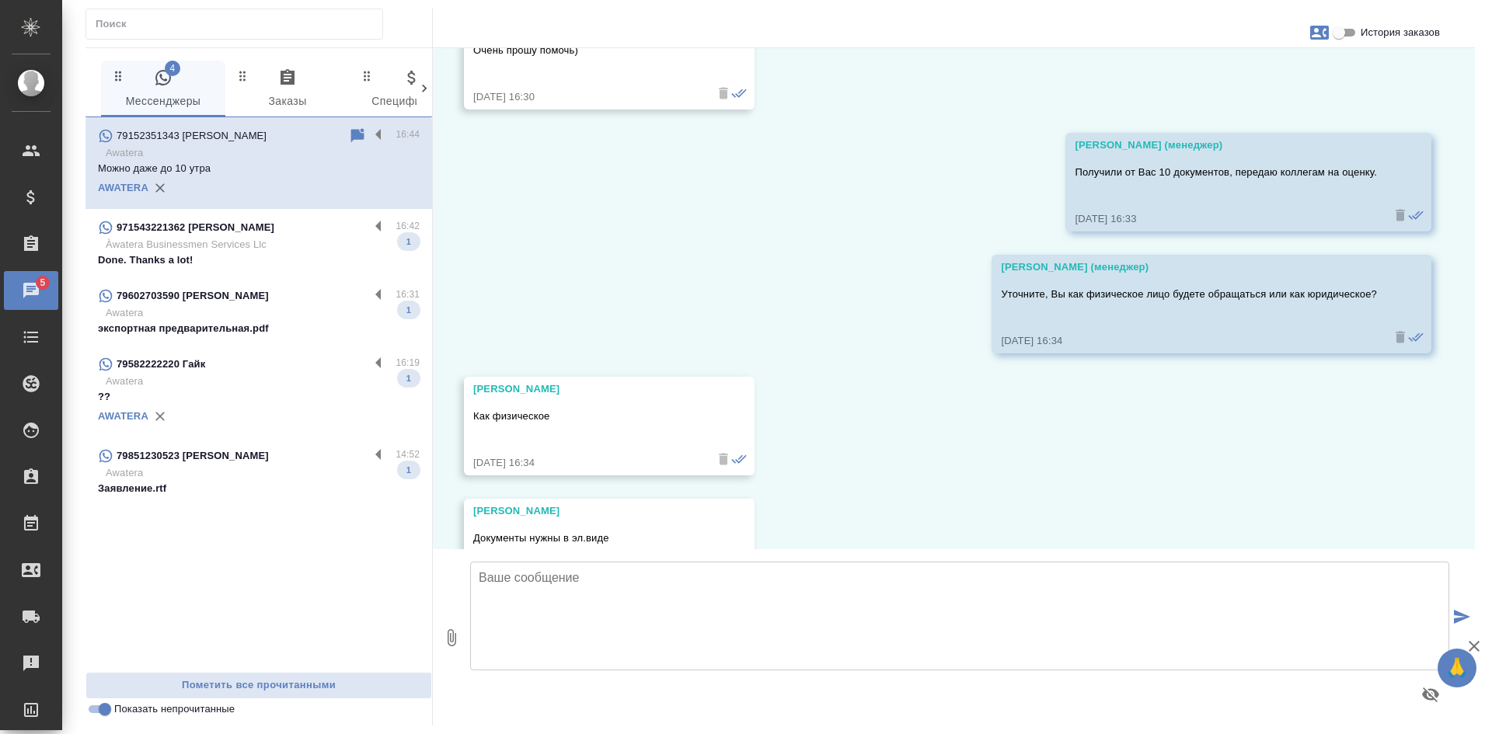
scroll to position [1530, 0]
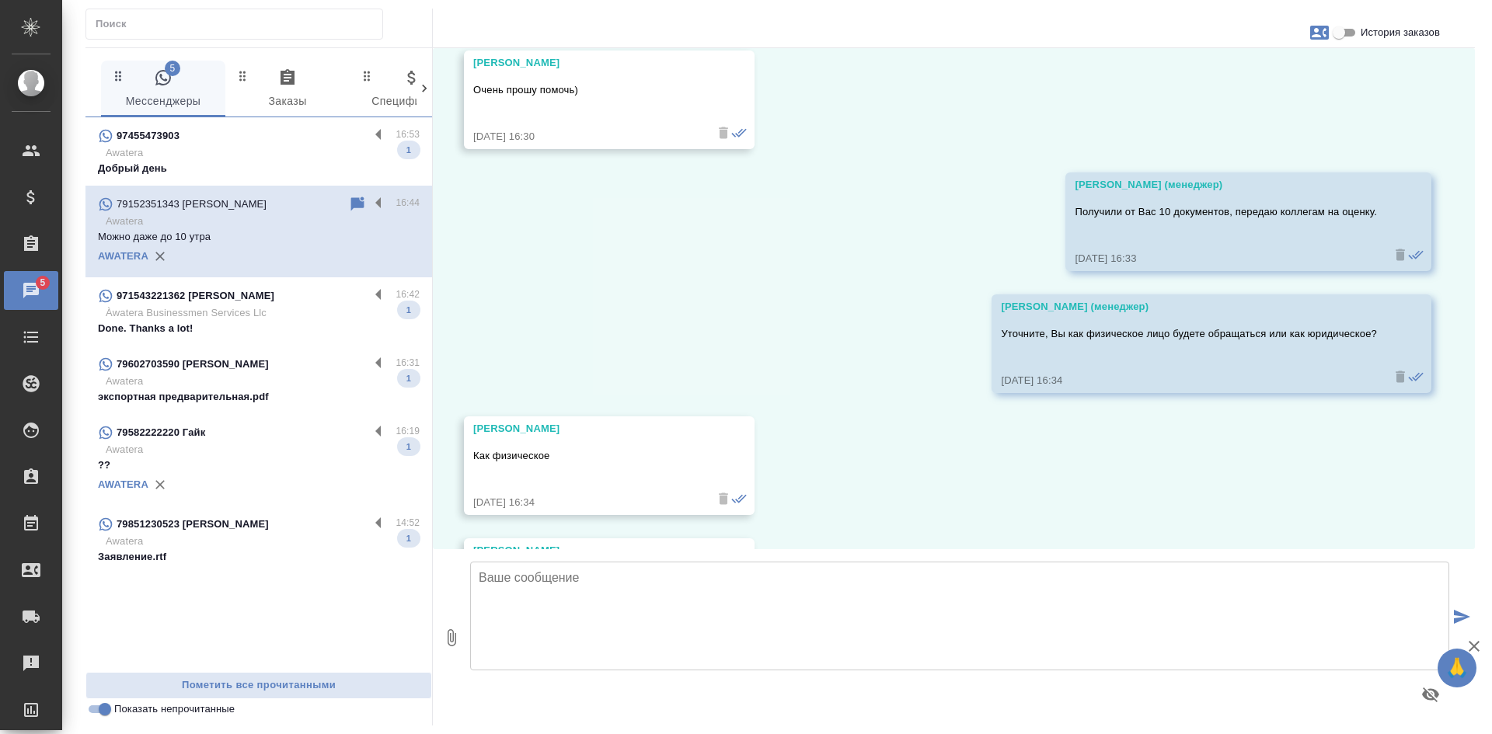
click at [1185, 511] on div "23.09, вторник Гудина Александра (менеджер) Саида, добрый день! Направьте, пожа…" at bounding box center [954, 298] width 1042 height 501
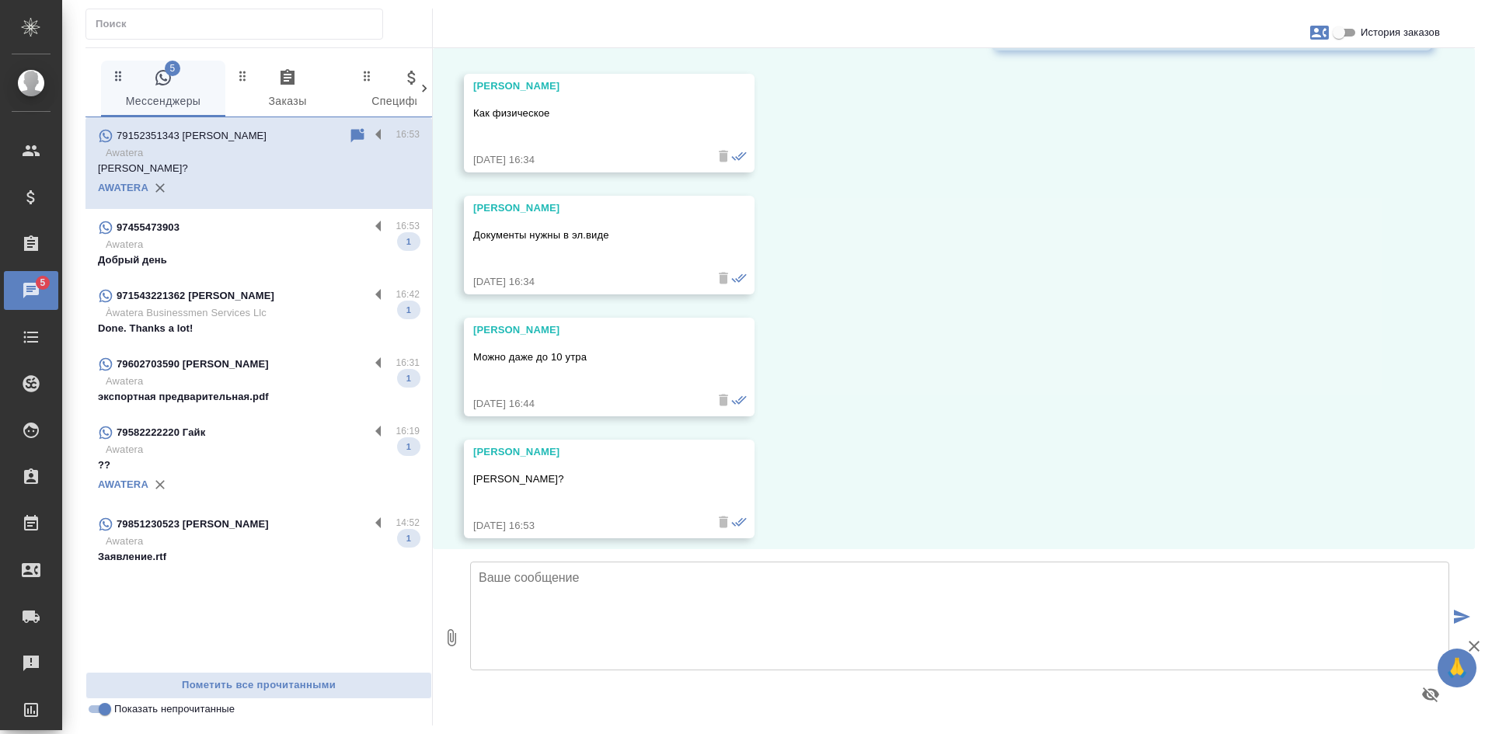
scroll to position [1885, 0]
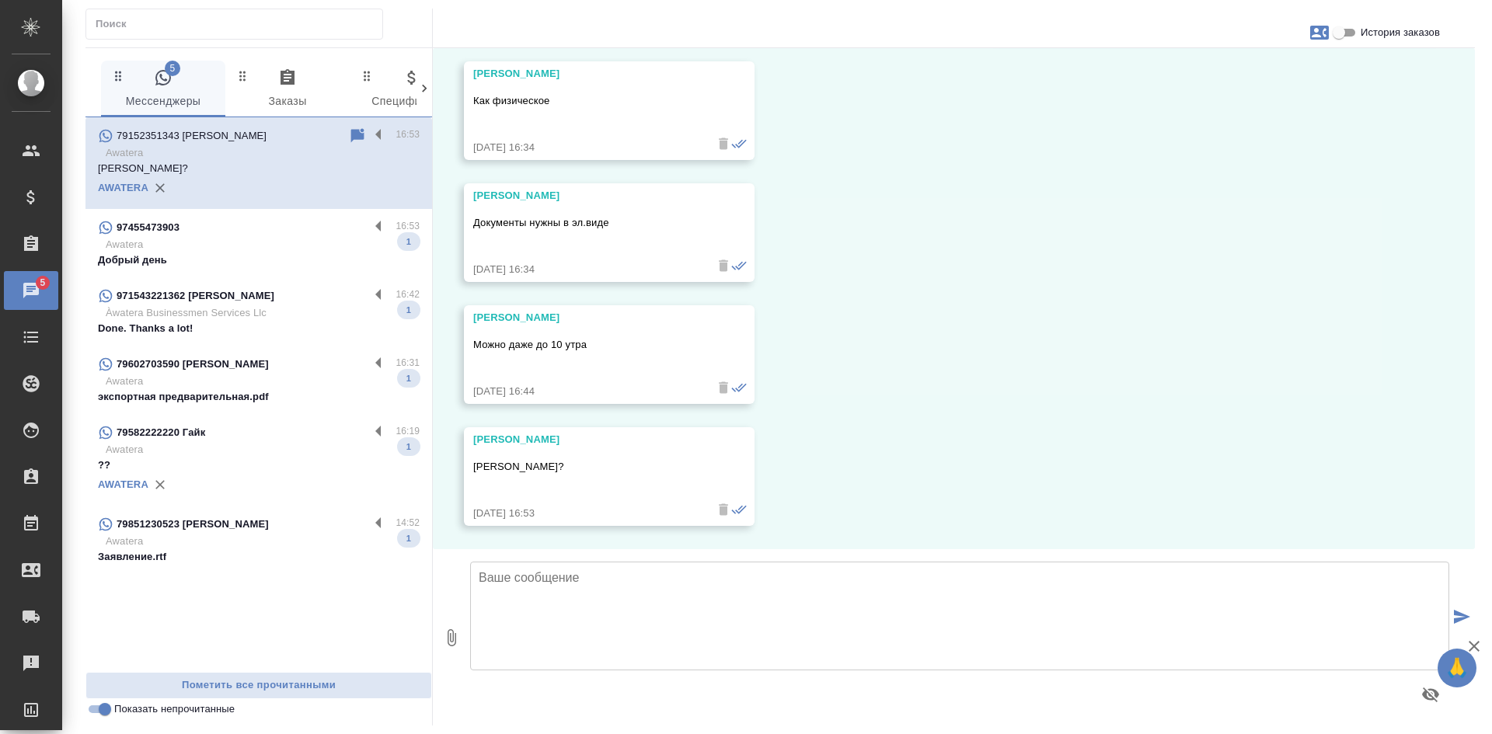
click at [1171, 322] on div "23.09, вторник Гудина Александра (менеджер) Саида, добрый день! Направьте, пожа…" at bounding box center [954, 298] width 1042 height 501
click at [232, 240] on p "Awatera" at bounding box center [263, 245] width 314 height 16
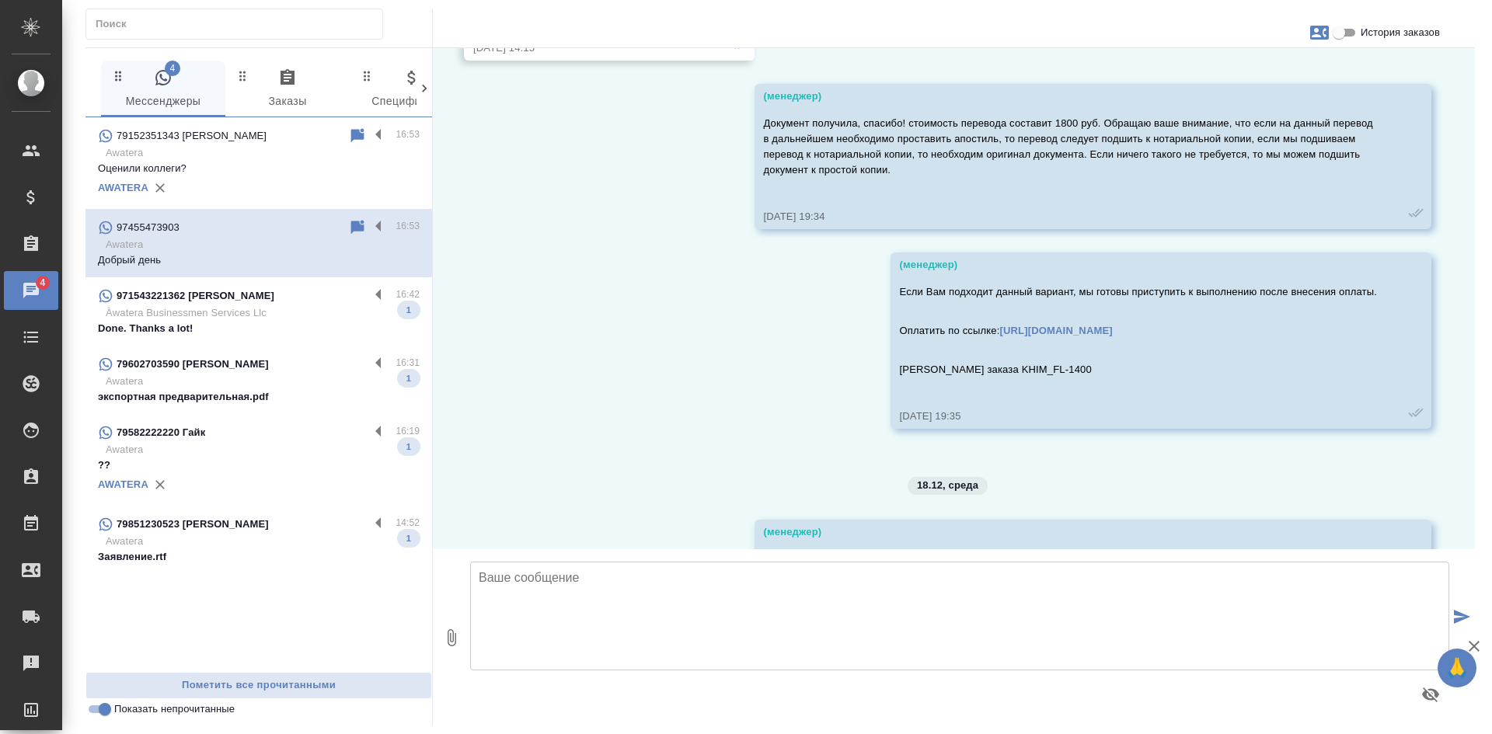
scroll to position [2210, 0]
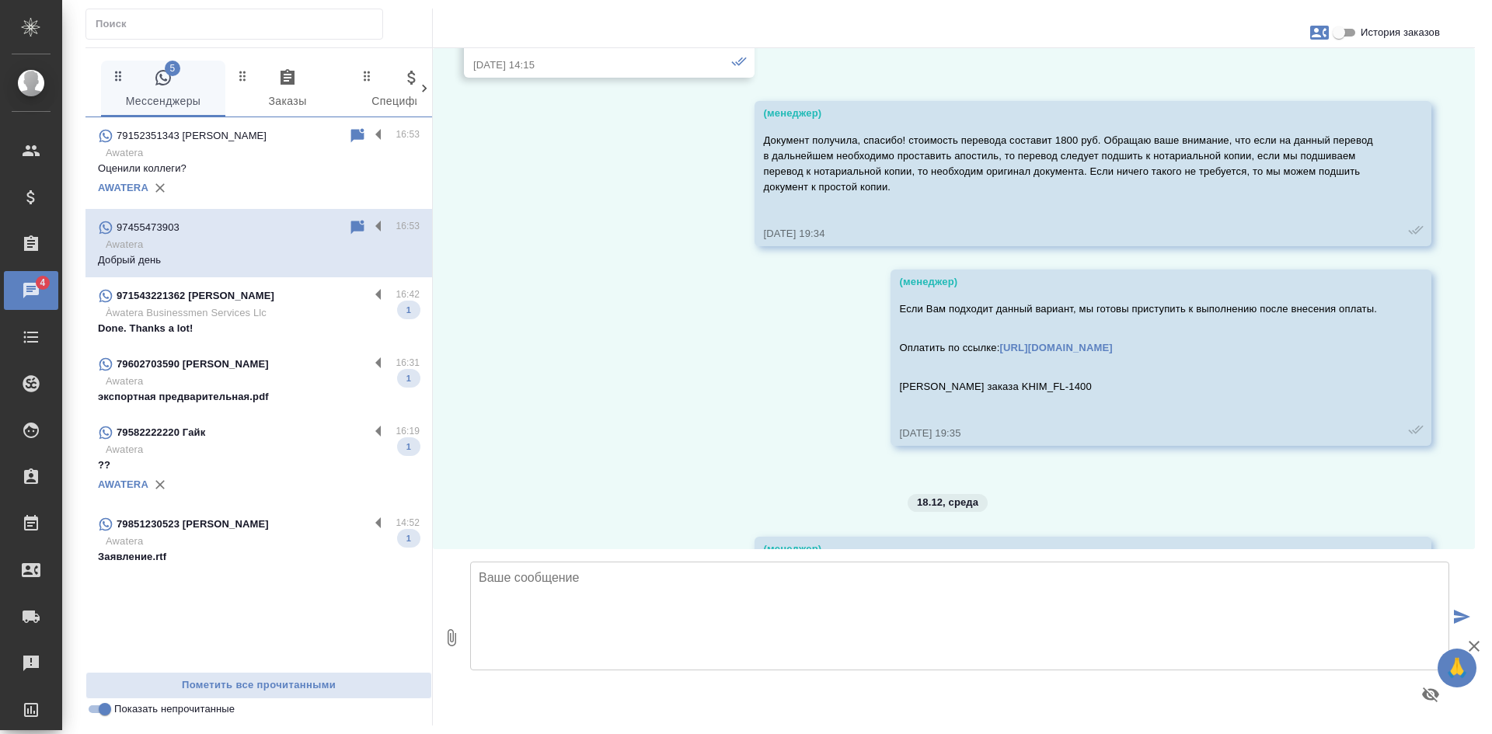
click at [1335, 33] on input "История заказов" at bounding box center [1339, 32] width 56 height 19
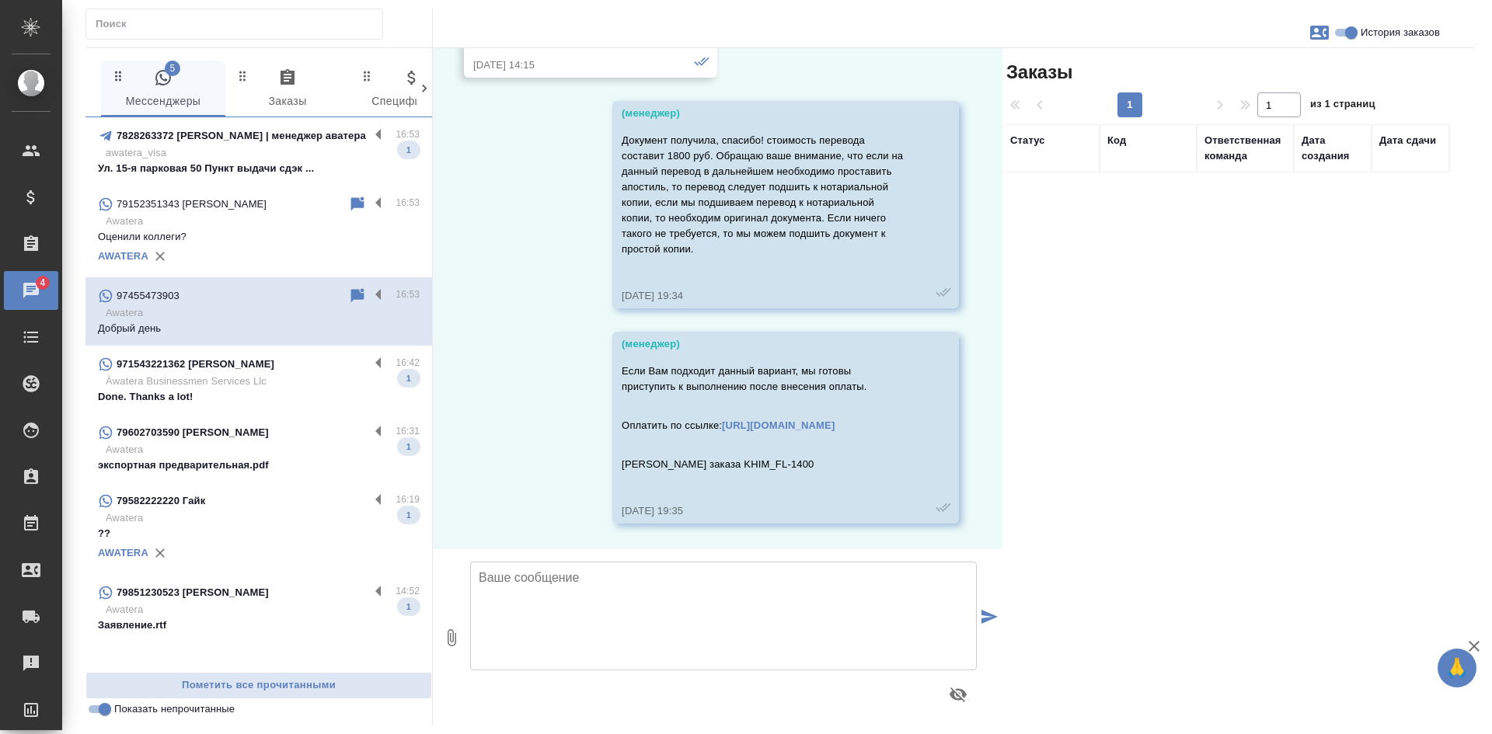
click at [1335, 33] on input "История заказов" at bounding box center [1352, 32] width 56 height 19
checkbox input "false"
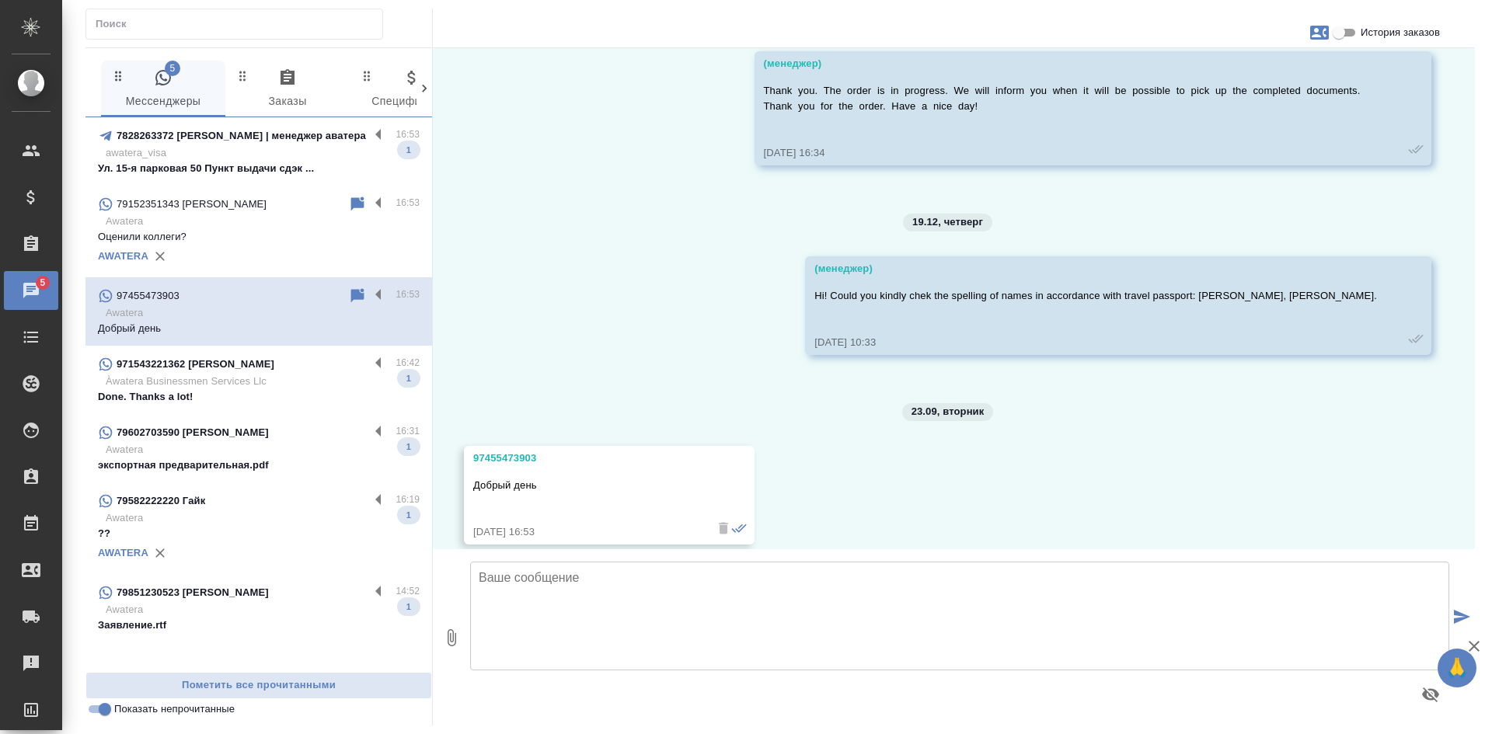
scroll to position [3142, 0]
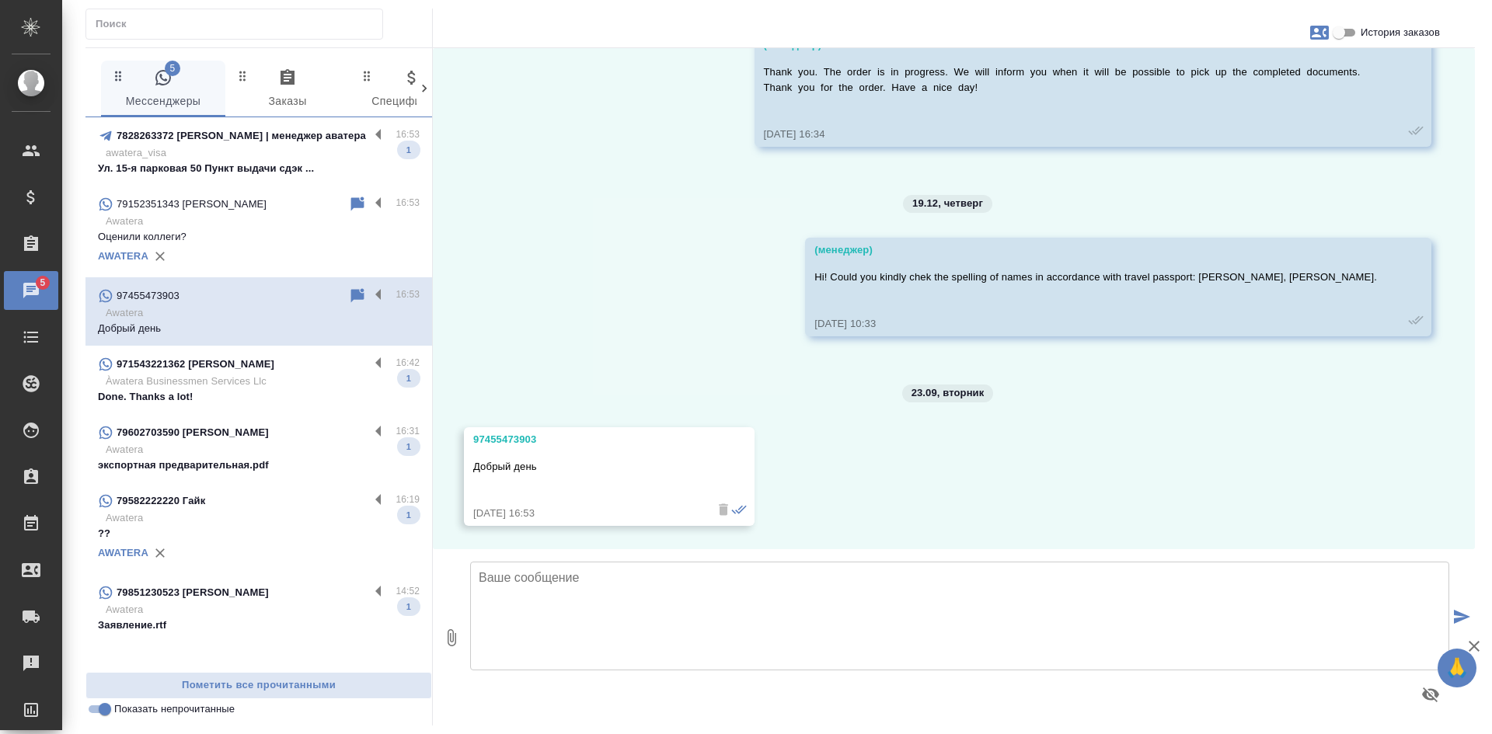
click at [645, 659] on textarea at bounding box center [959, 616] width 979 height 109
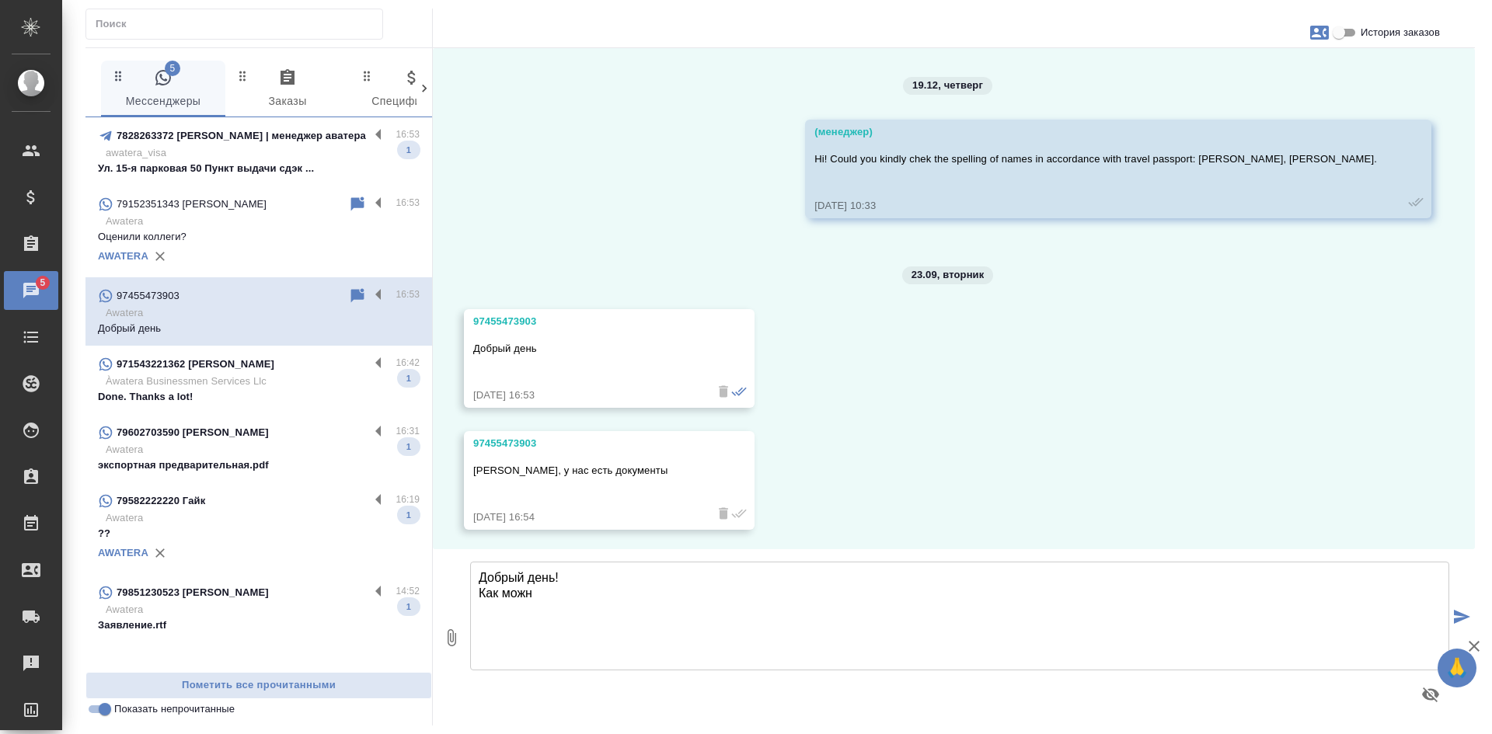
scroll to position [3264, 0]
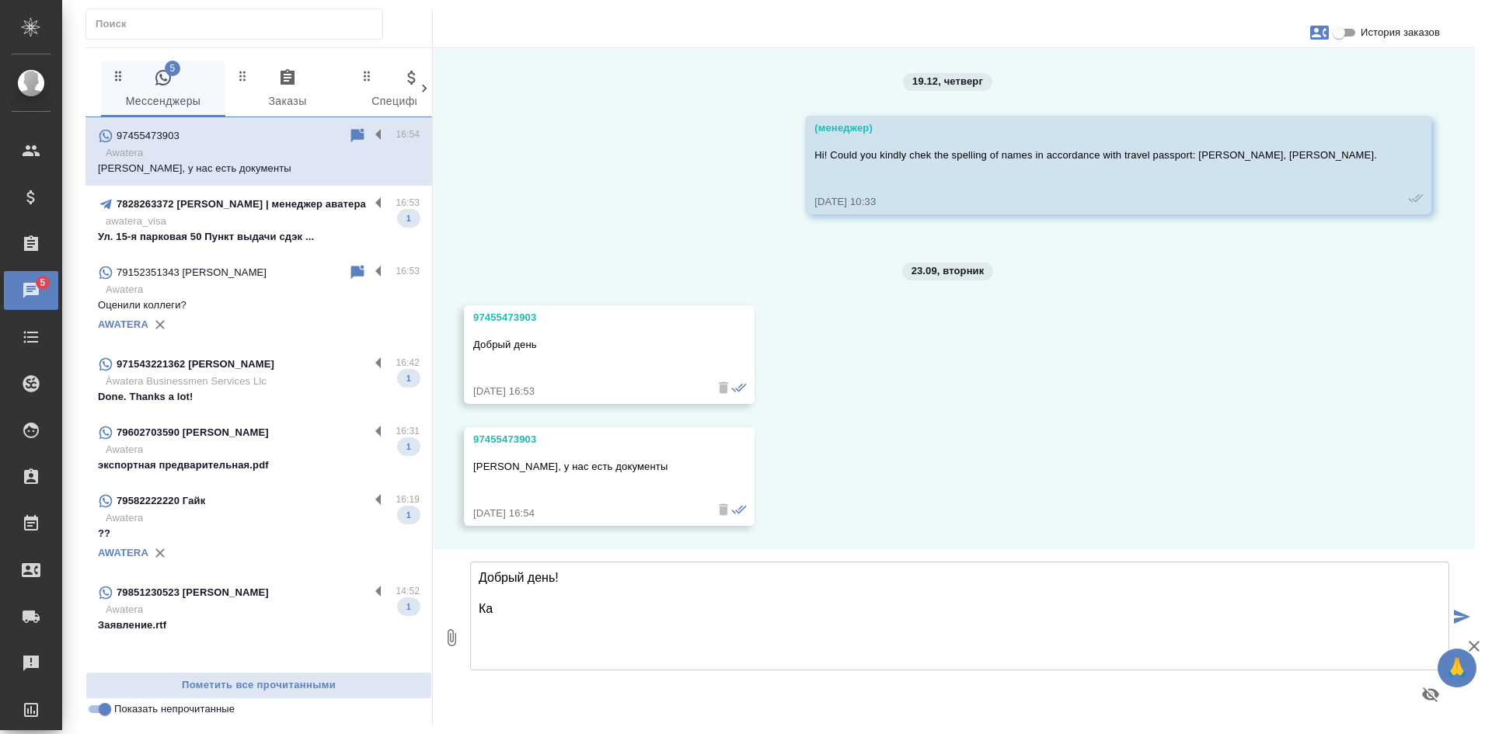
type textarea "Добрый день! Как"
drag, startPoint x: 536, startPoint y: 624, endPoint x: 480, endPoint y: 557, distance: 86.7
click at [480, 562] on textarea "Добрый день! Как" at bounding box center [959, 616] width 979 height 109
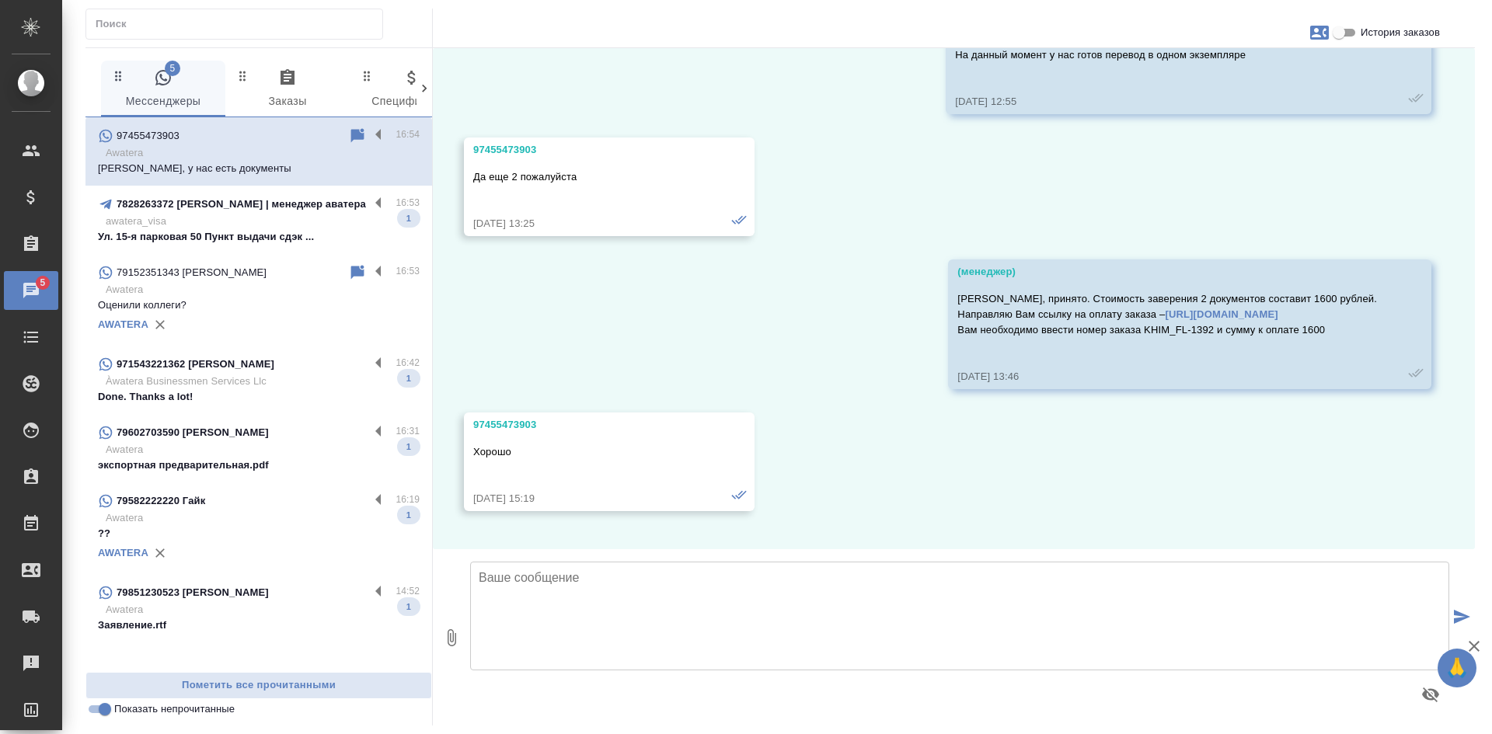
scroll to position [544, 0]
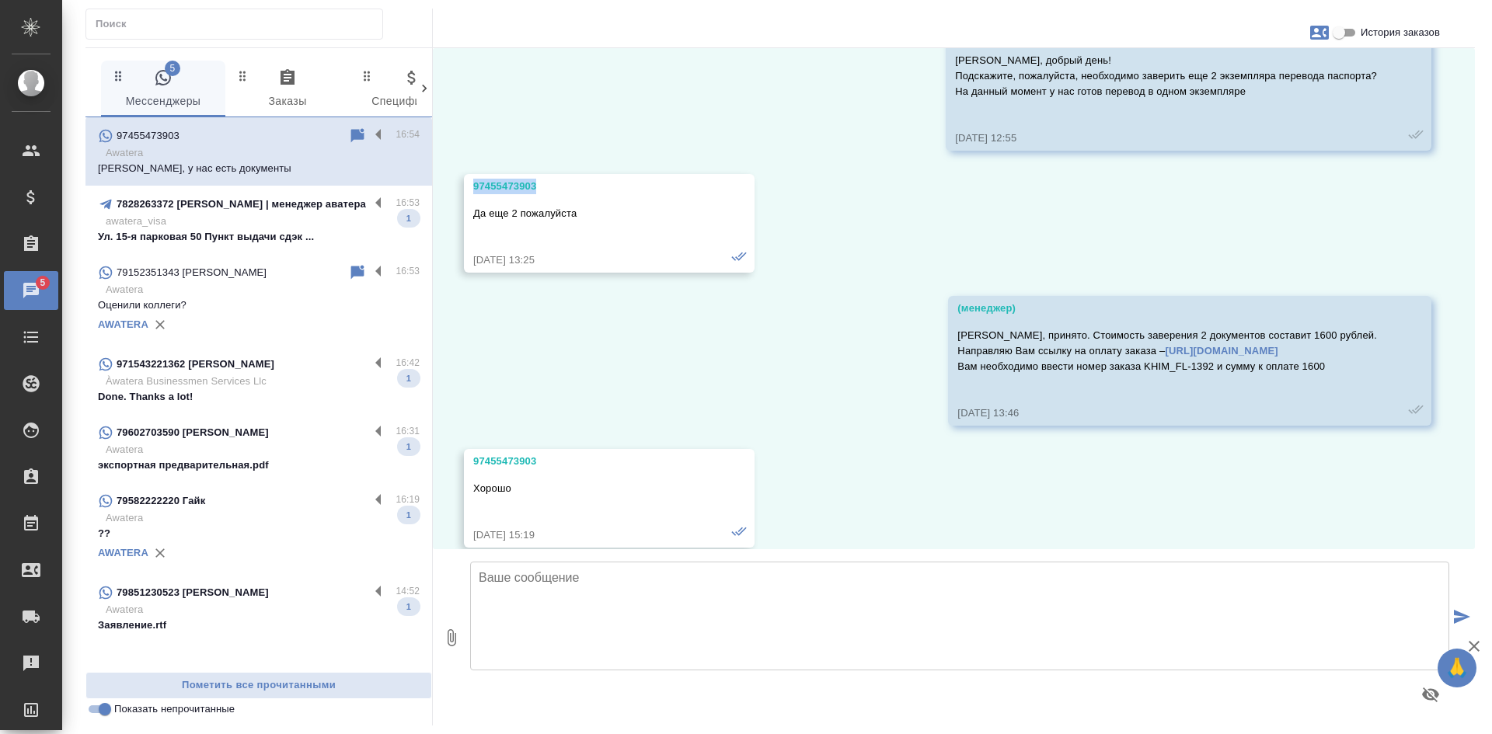
drag, startPoint x: 537, startPoint y: 186, endPoint x: 471, endPoint y: 185, distance: 66.1
click at [471, 185] on div "97455473903 Да еще 2 пожалуйста 25.11.24, 13:25" at bounding box center [609, 223] width 291 height 99
copy div "97455473903"
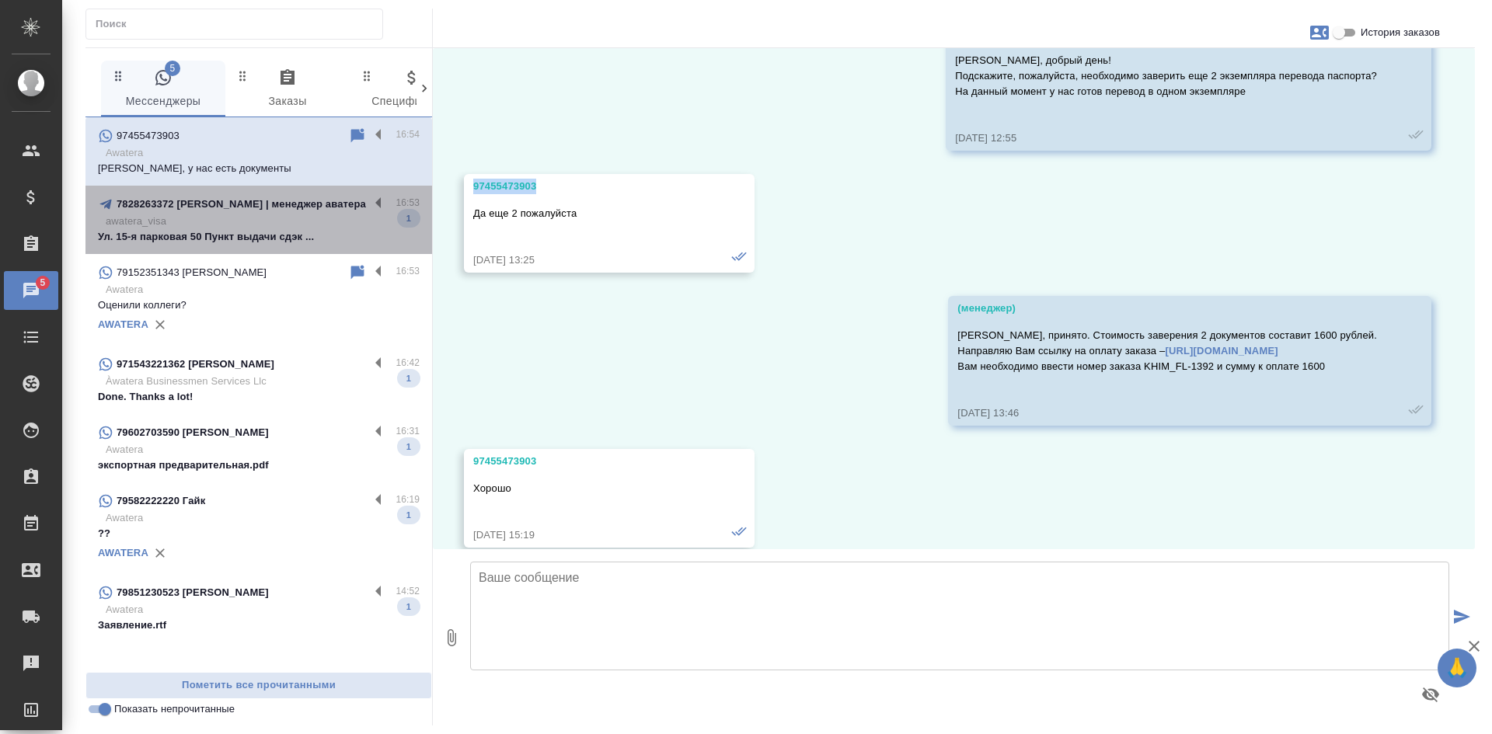
click at [274, 218] on p "awatera_visa" at bounding box center [263, 222] width 314 height 16
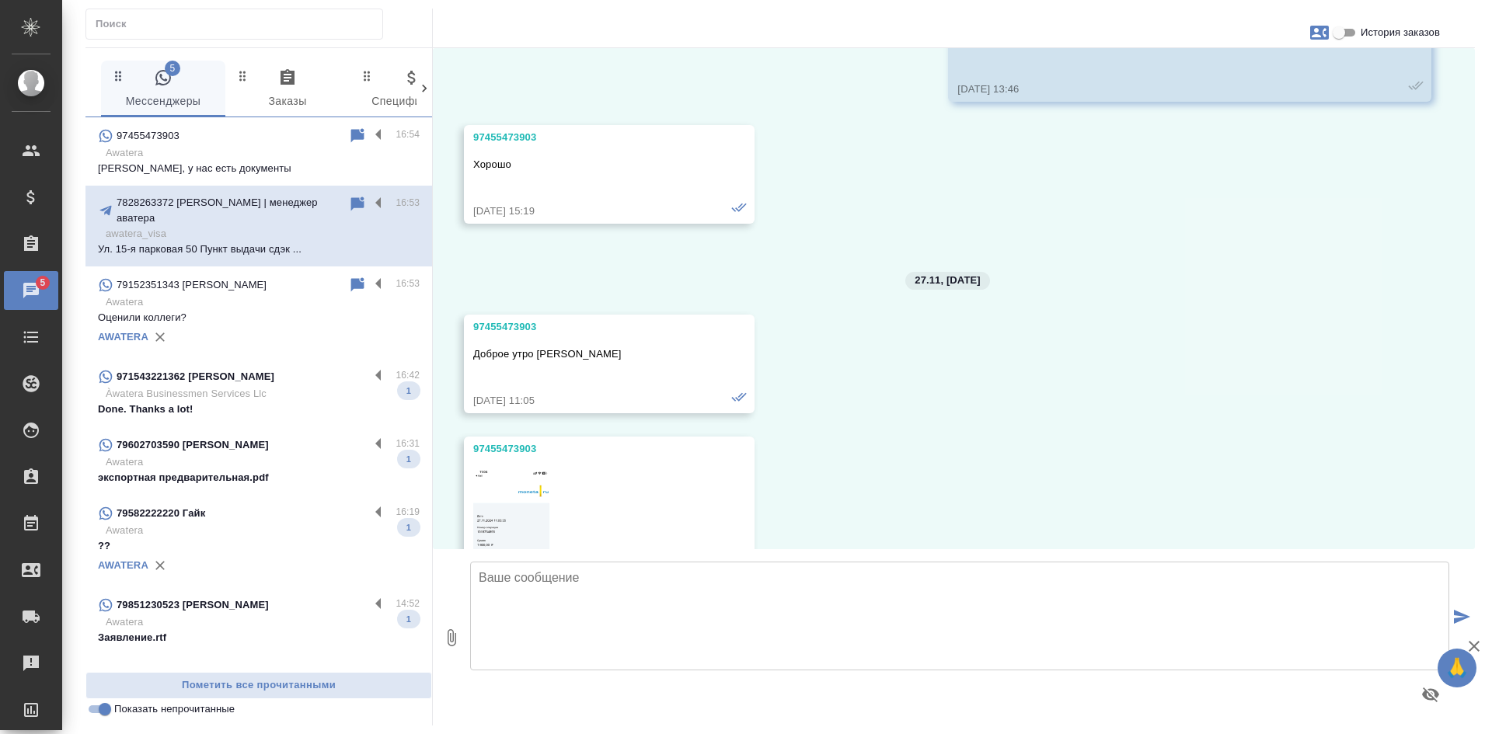
scroll to position [2345, 0]
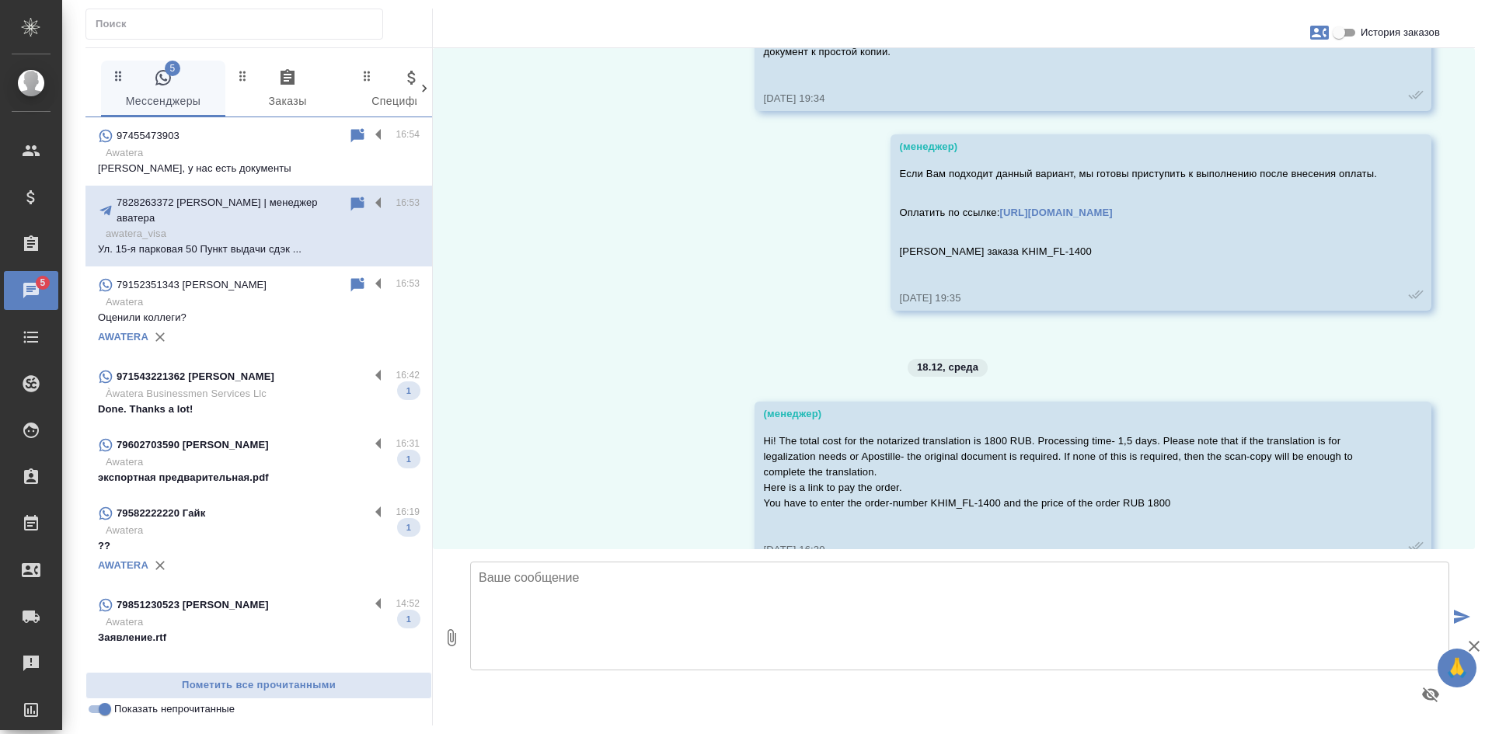
click at [243, 145] on div "97455473903" at bounding box center [223, 136] width 250 height 19
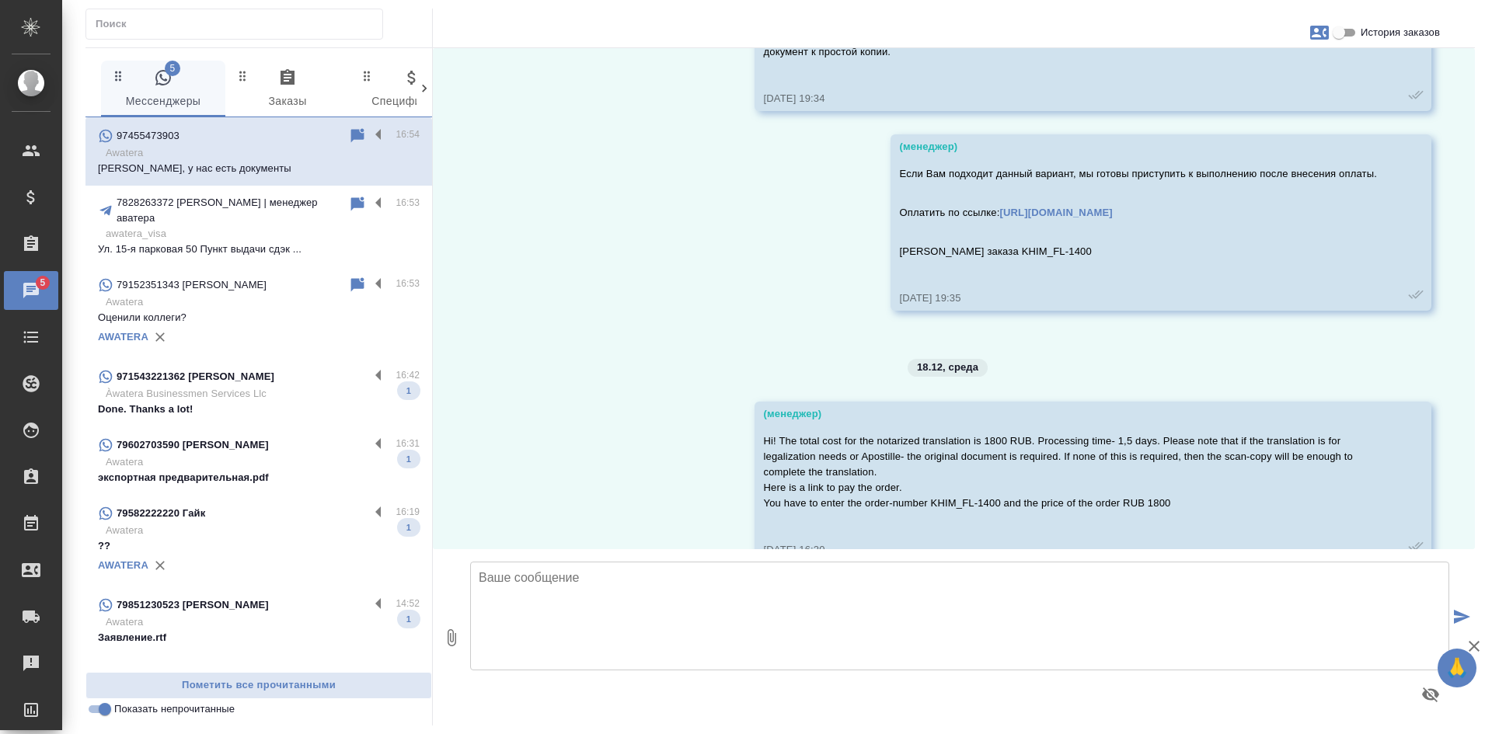
scroll to position [3264, 0]
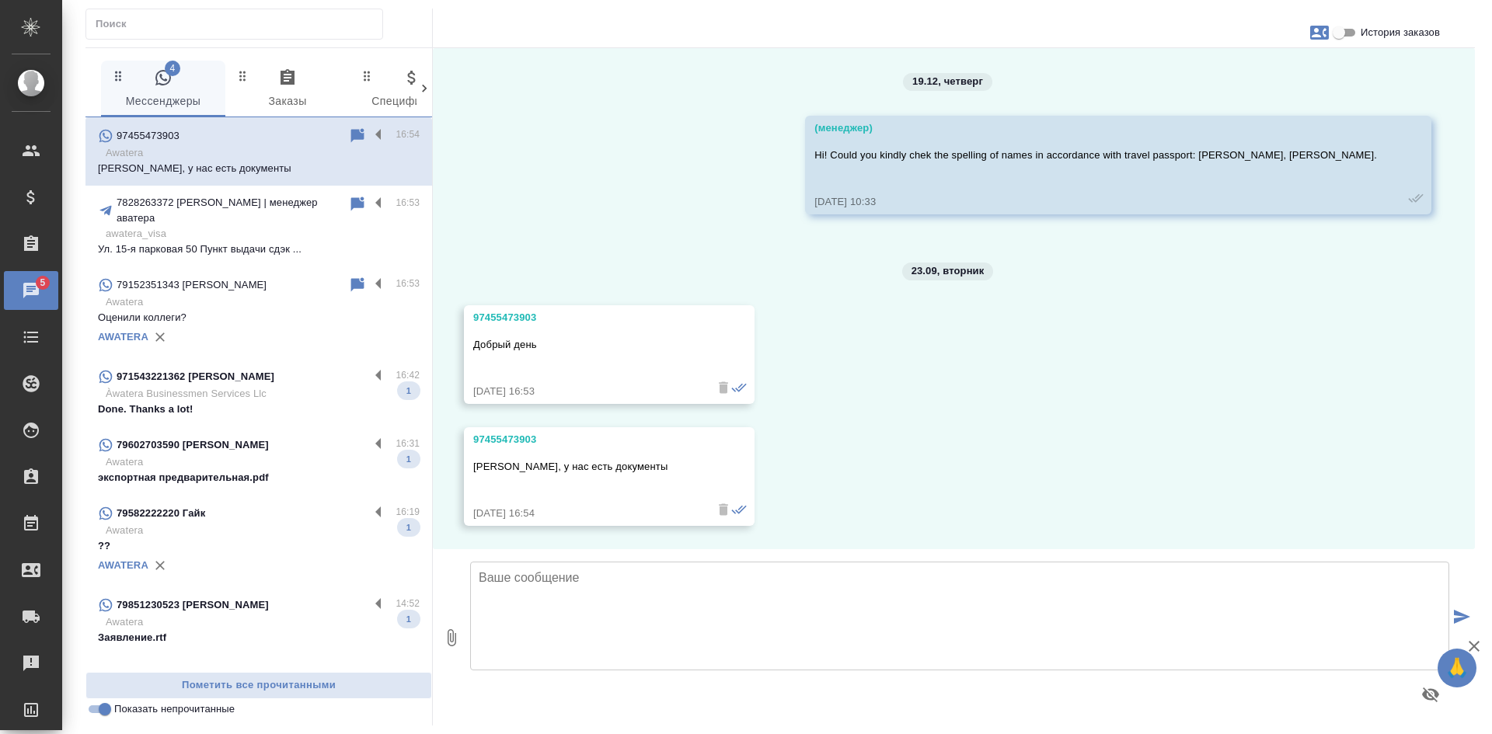
click at [615, 610] on textarea at bounding box center [959, 616] width 979 height 109
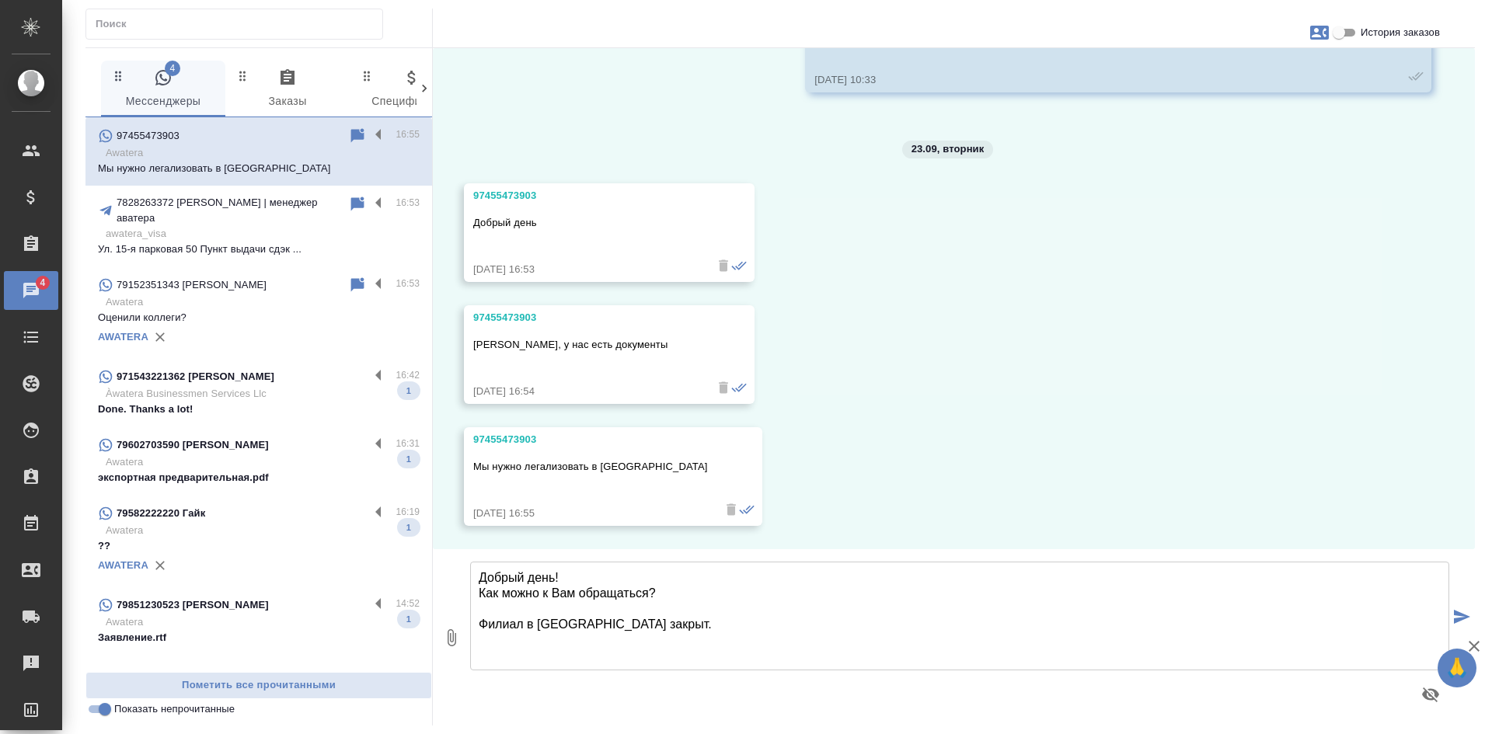
click at [666, 631] on textarea "Добрый день! Как можно к Вам обращаться? Филиал в Химках закрыт." at bounding box center [959, 616] width 979 height 109
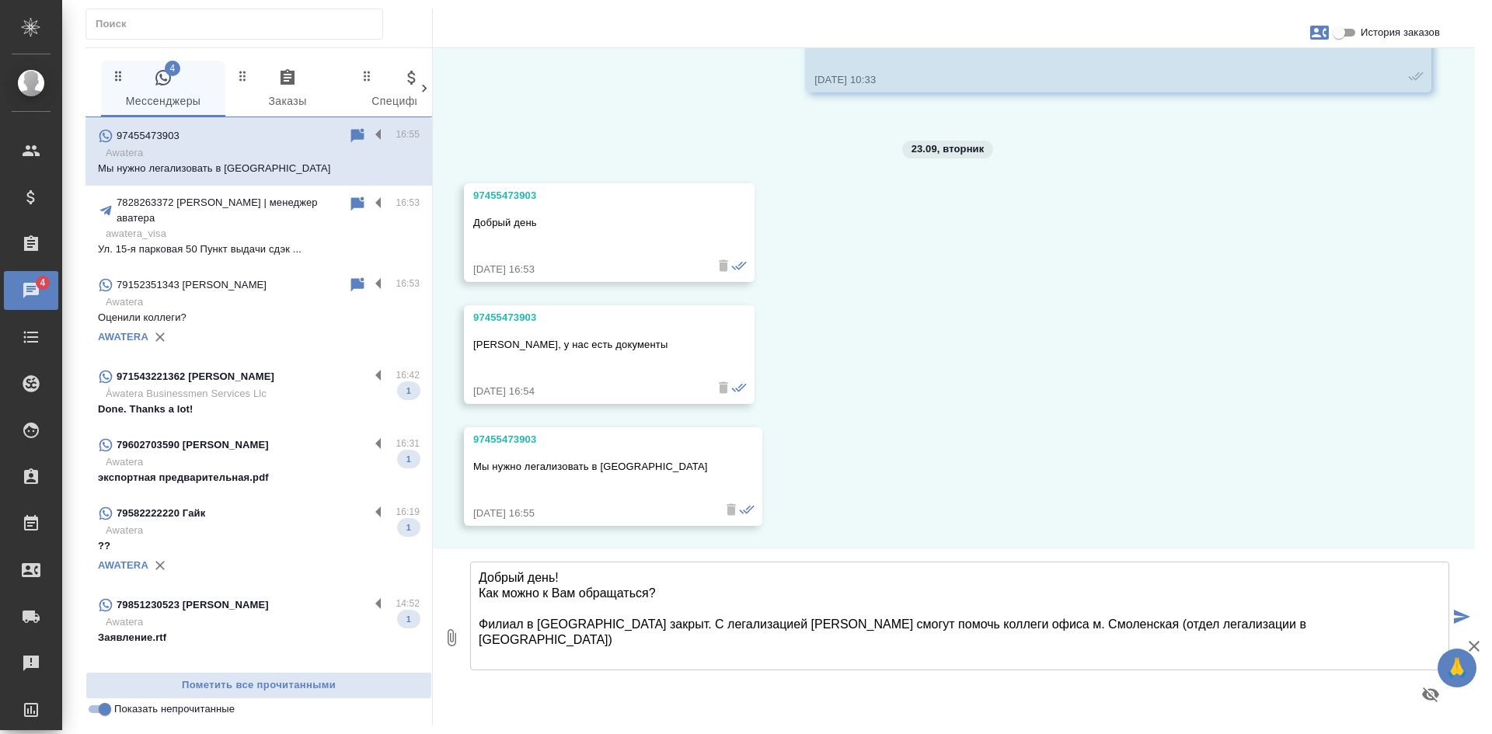
click at [1023, 623] on textarea "Добрый день! Как можно к Вам обращаться? Филиал в Химках закрыт. С легализацией…" at bounding box center [959, 616] width 979 height 109
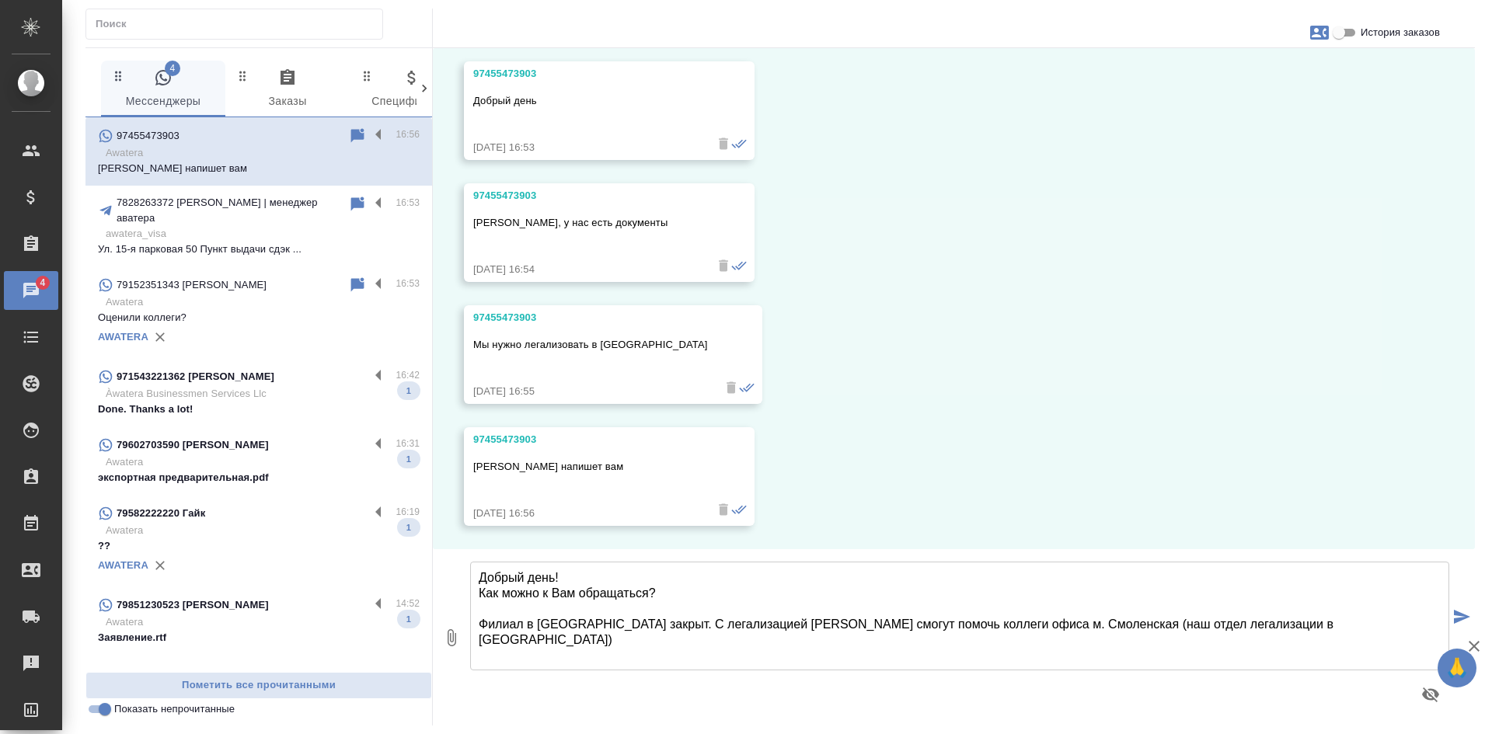
click at [1243, 623] on textarea "Добрый день! Как можно к Вам обращаться? Филиал в Химках закрыт. С легализацией…" at bounding box center [959, 616] width 979 height 109
type textarea "Добрый день! Как можно к Вам обращаться? Филиал в Химках закрыт. С легализацией…"
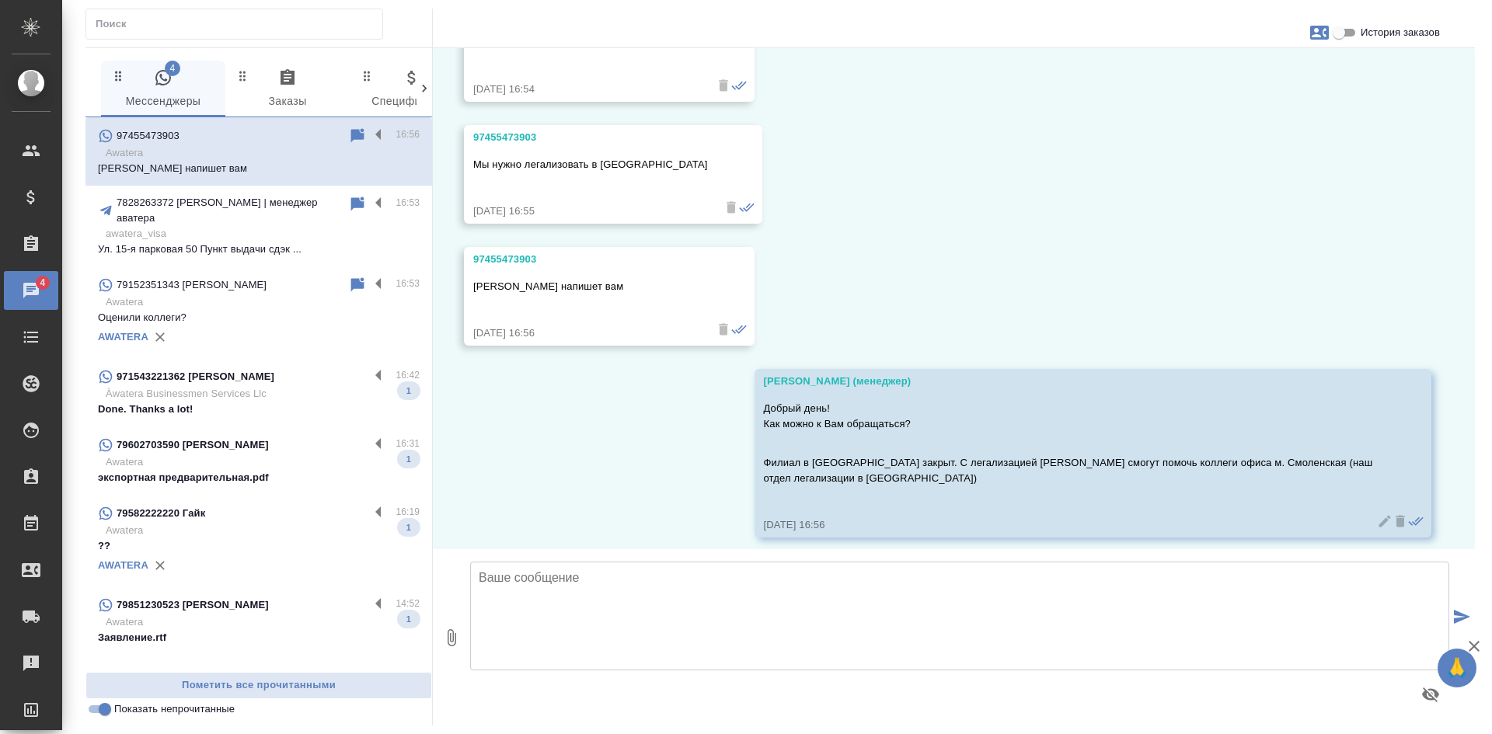
scroll to position [3700, 0]
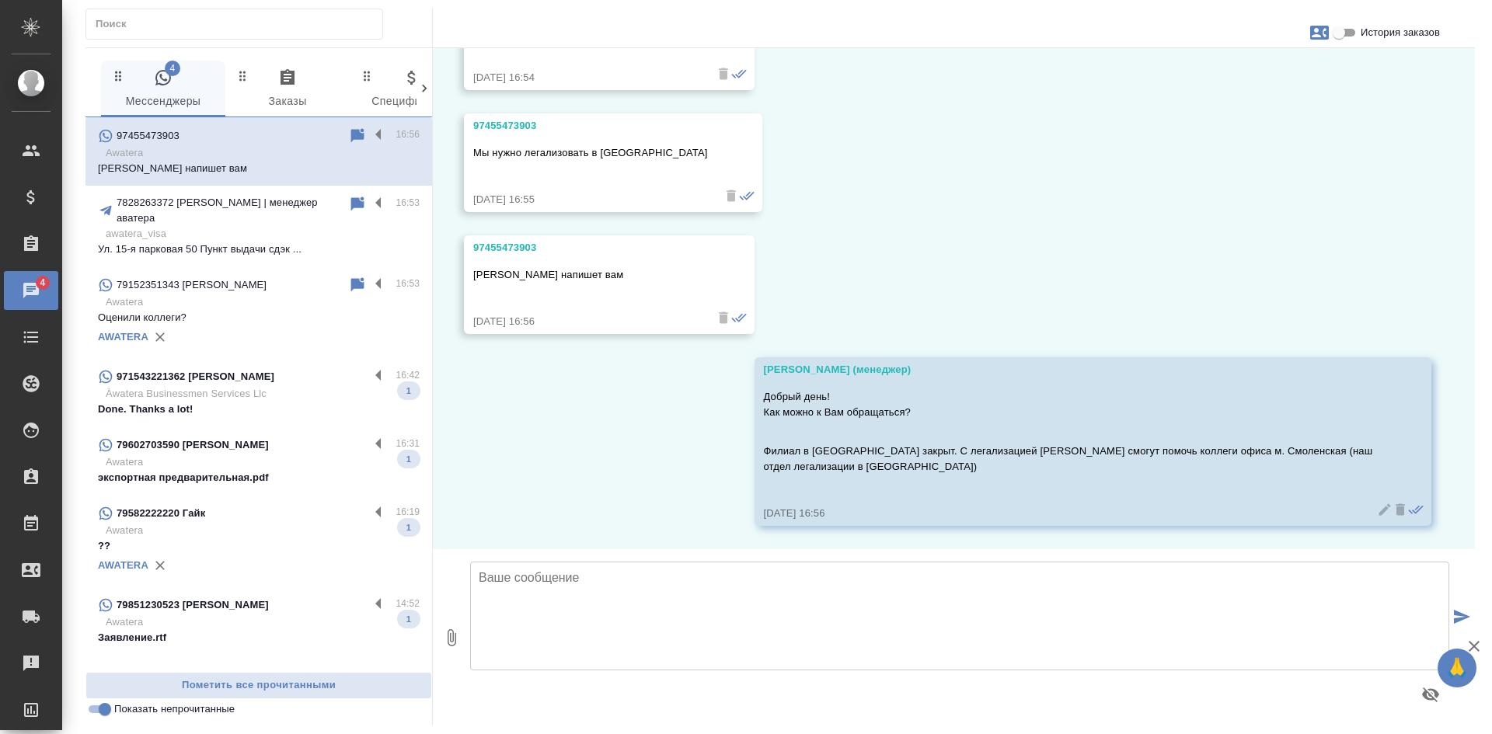
click at [676, 637] on textarea at bounding box center [959, 616] width 979 height 109
click at [722, 609] on textarea at bounding box center [959, 616] width 979 height 109
drag, startPoint x: 700, startPoint y: 578, endPoint x: 659, endPoint y: 578, distance: 41.2
click at [659, 578] on textarea "Ольга также больше не работает" at bounding box center [959, 616] width 979 height 109
click at [486, 578] on textarea "Ольга также больше не работает" at bounding box center [959, 616] width 979 height 109
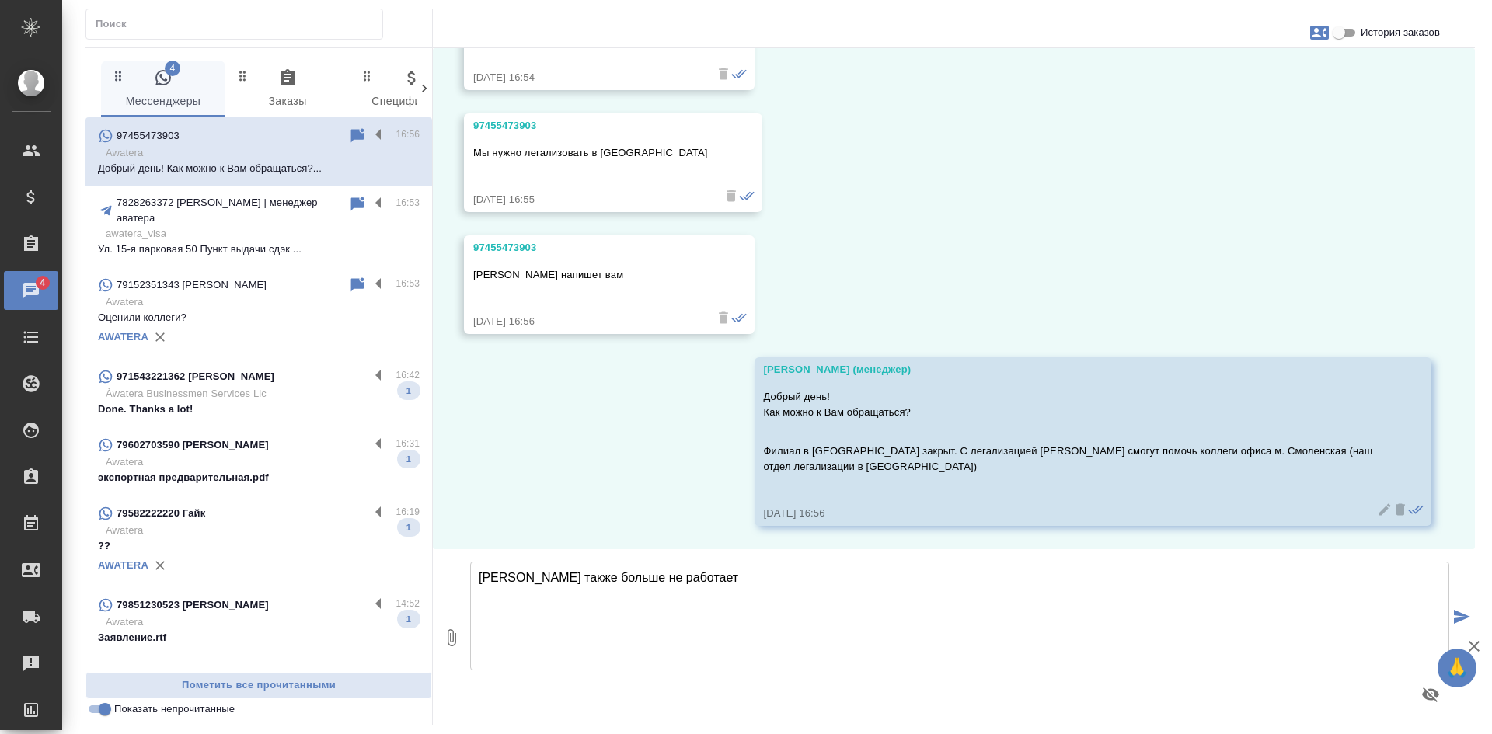
click at [480, 578] on textarea "Ольга также больше не работает" at bounding box center [959, 616] width 979 height 109
click at [755, 581] on textarea "Менеджер Ольга также больше не работает" at bounding box center [959, 616] width 979 height 109
drag, startPoint x: 756, startPoint y: 581, endPoint x: 734, endPoint y: 579, distance: 22.6
click at [734, 579] on textarea "Менеджер Ольга также больше не работает." at bounding box center [959, 616] width 979 height 109
click at [772, 577] on textarea "Менеджер Ольга также больше не работает." at bounding box center [959, 616] width 979 height 109
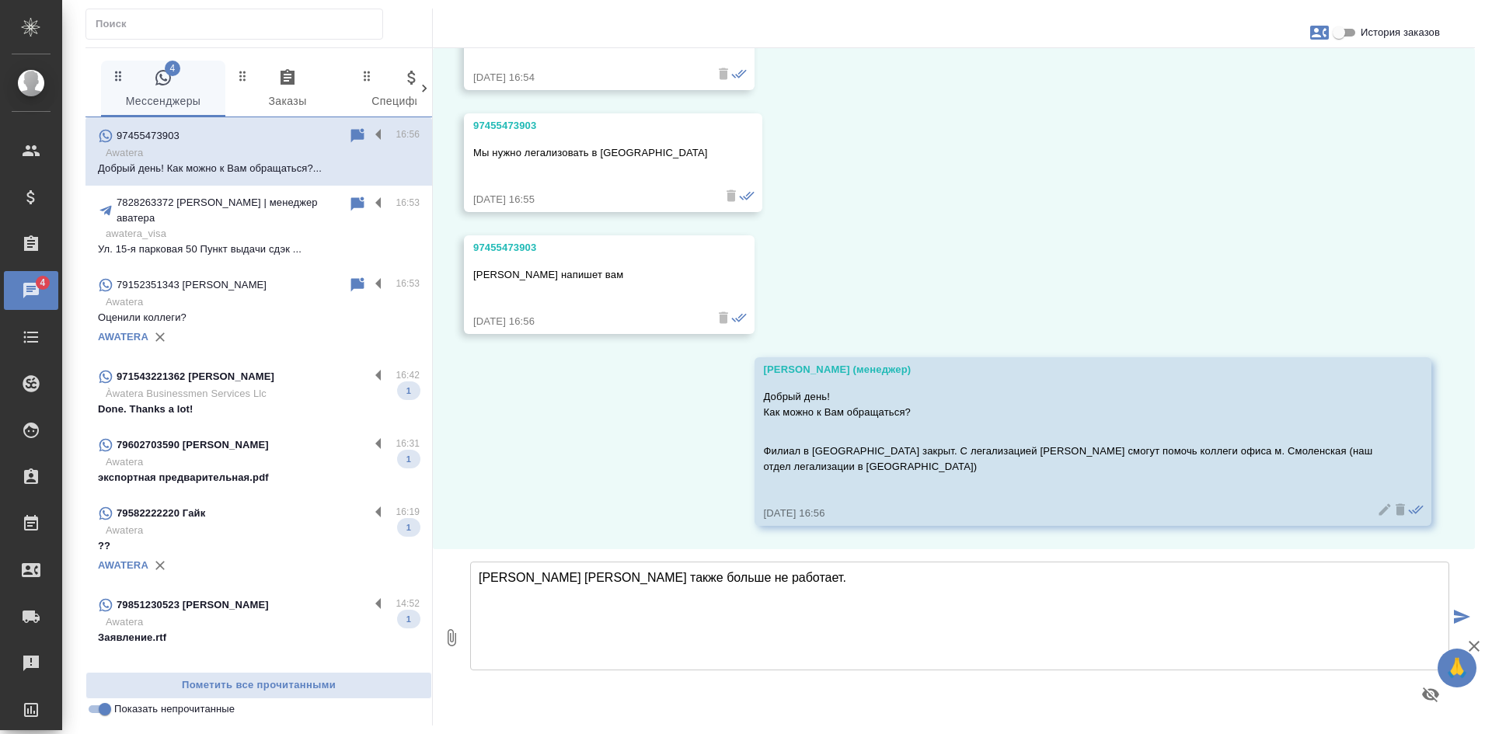
drag, startPoint x: 773, startPoint y: 581, endPoint x: 458, endPoint y: 558, distance: 315.6
click at [458, 558] on div "0 Менеджер Ольга также больше не работает. Менеджер Ольга также больше не работ…" at bounding box center [954, 638] width 1042 height 176
click at [591, 574] on textarea "Менеджер Ольга также больше не работает." at bounding box center [959, 616] width 979 height 109
click at [743, 569] on textarea "Менеджер Ольга также больше не работает." at bounding box center [959, 616] width 979 height 109
click at [1082, 264] on div "02.11, суббота (менеджер) Герман, добрый день! меня зовут Ольга, я координирова…" at bounding box center [954, 298] width 1042 height 501
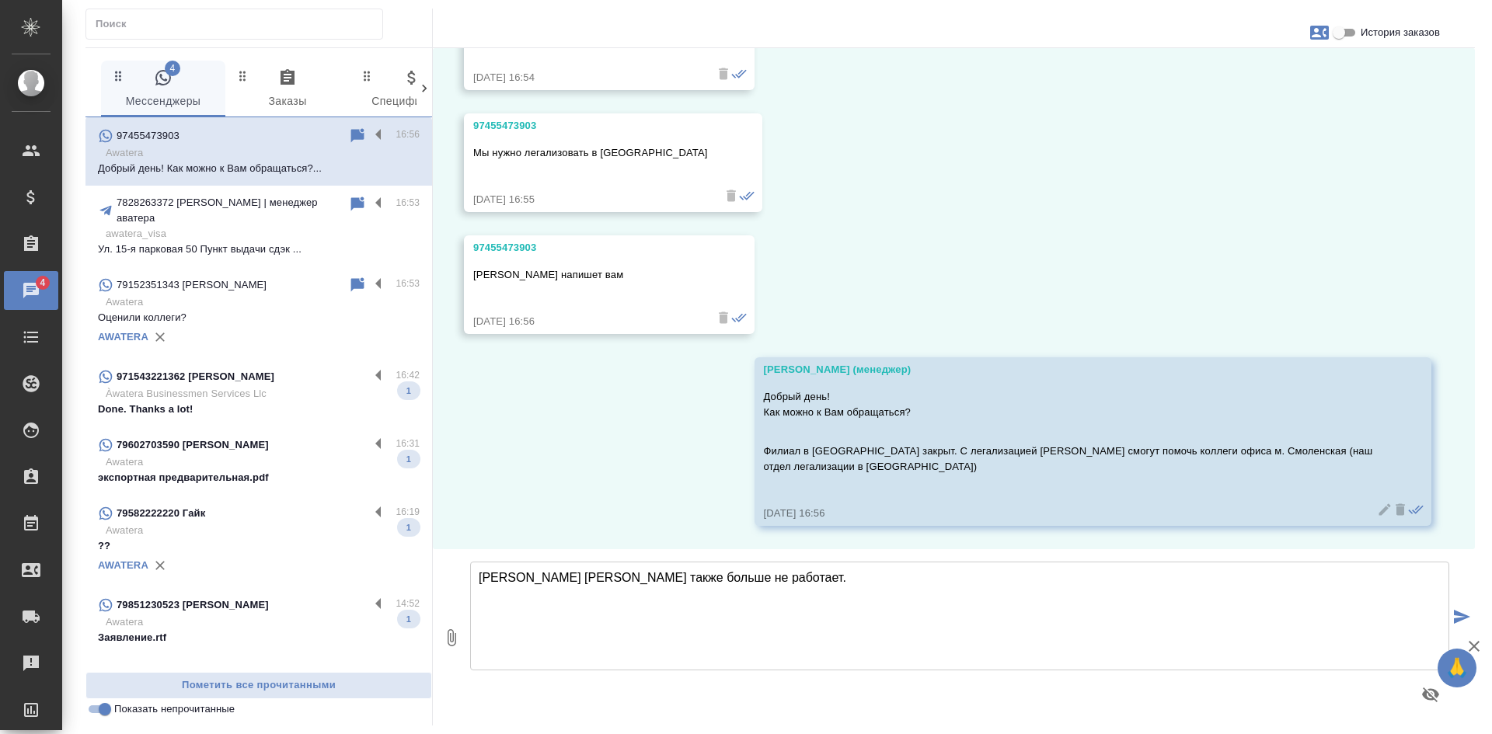
click at [772, 579] on textarea "Менеджер Ольга также больше не работает." at bounding box center [959, 616] width 979 height 109
click at [773, 581] on textarea "Менеджер Ольга также больше не работает." at bounding box center [959, 616] width 979 height 109
drag, startPoint x: 775, startPoint y: 605, endPoint x: 748, endPoint y: 608, distance: 27.3
click at [748, 608] on textarea "Менеджер Ольга также больше не работает. Подскажите, от Вас Елена напишет на на…" at bounding box center [959, 616] width 979 height 109
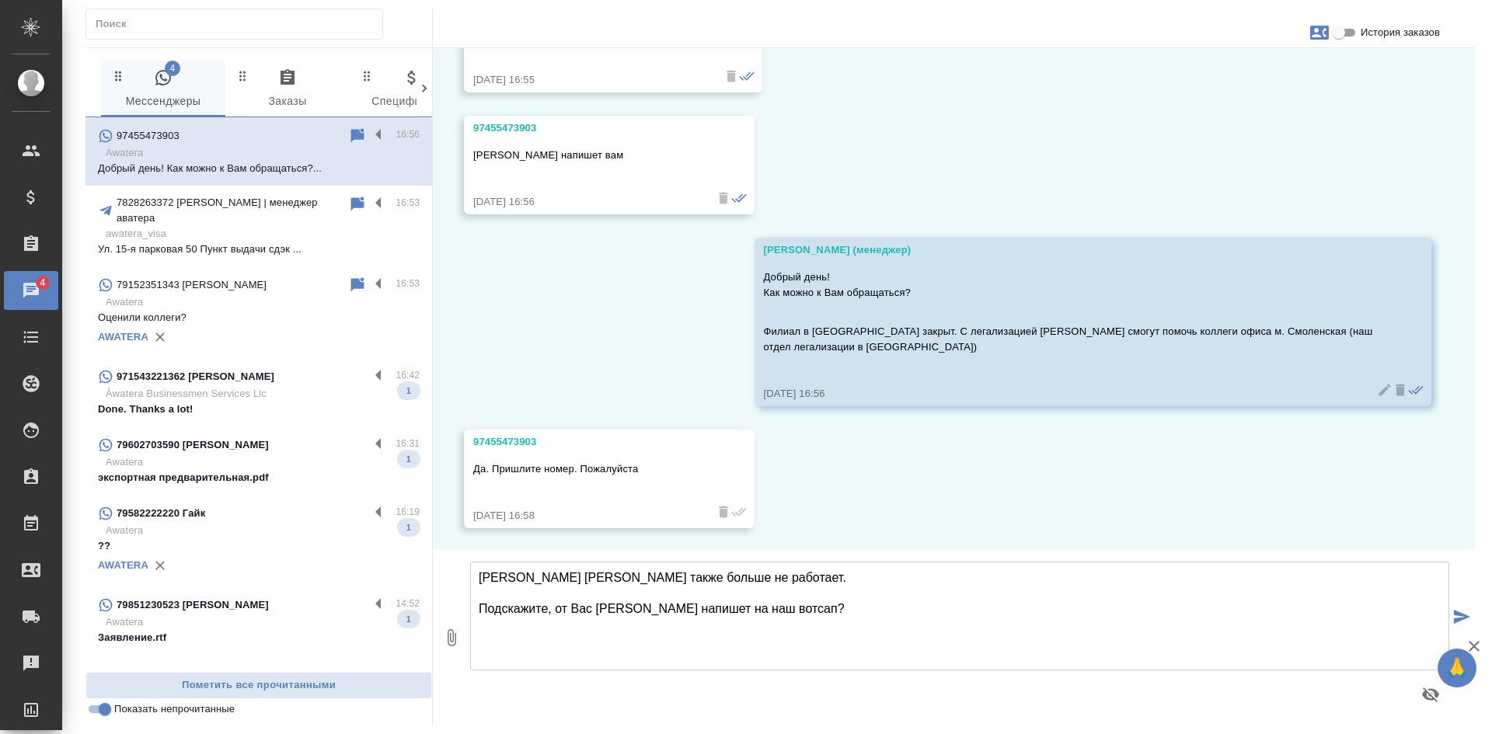
scroll to position [3822, 0]
click at [790, 605] on textarea "Менеджер Ольга также больше не работает. Подскажите, от Вас Елена напишет на на…" at bounding box center [959, 616] width 979 height 109
type textarea "Менеджер Ольга также больше не работает. Подскажите, от Вас Елена напишет на на…"
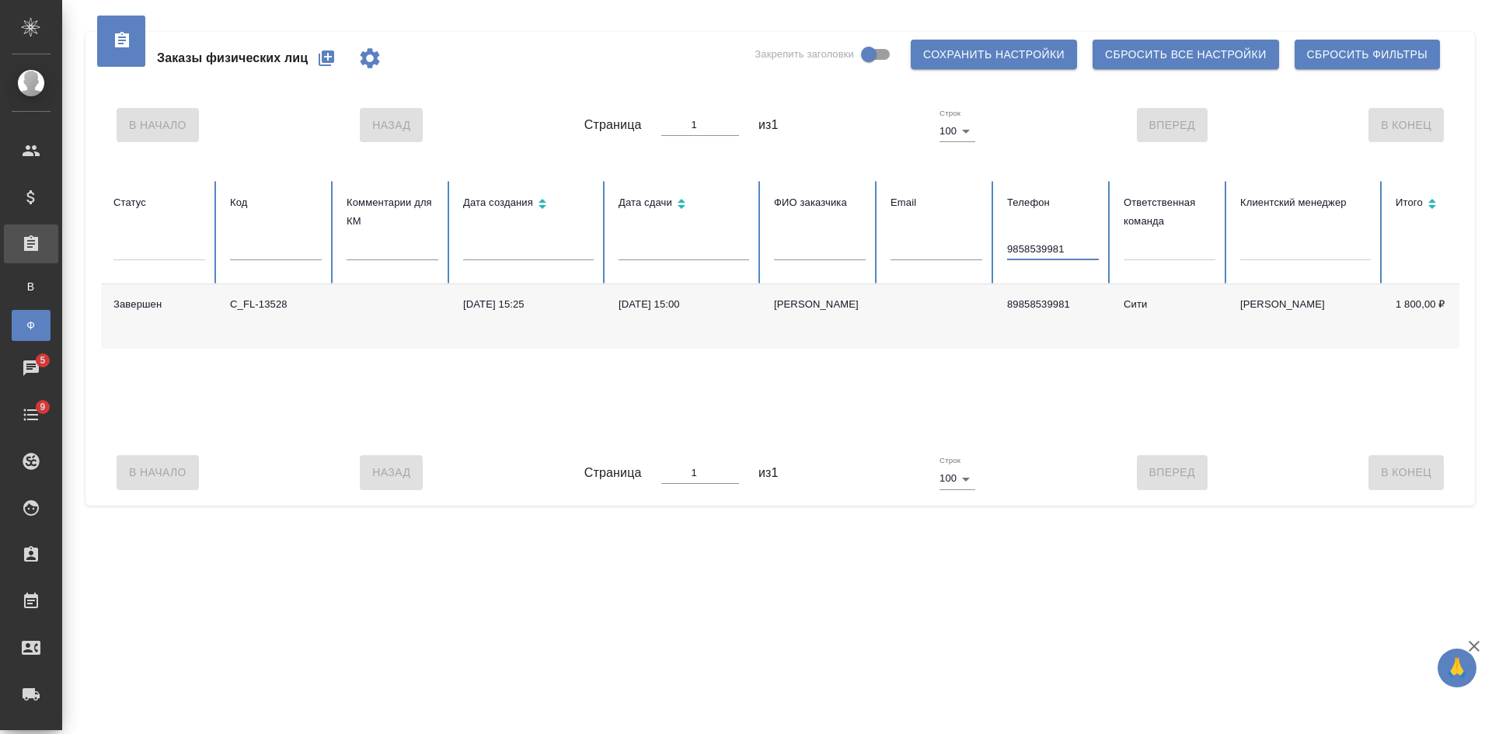
drag, startPoint x: 940, startPoint y: 267, endPoint x: 909, endPoint y: 255, distance: 34.2
click at [932, 267] on tr "Статус Код Комментарии для КМ Дата создания Дата сдачи ФИО заказчика Email Теле…" at bounding box center [975, 232] width 1749 height 103
type input "97455473903"
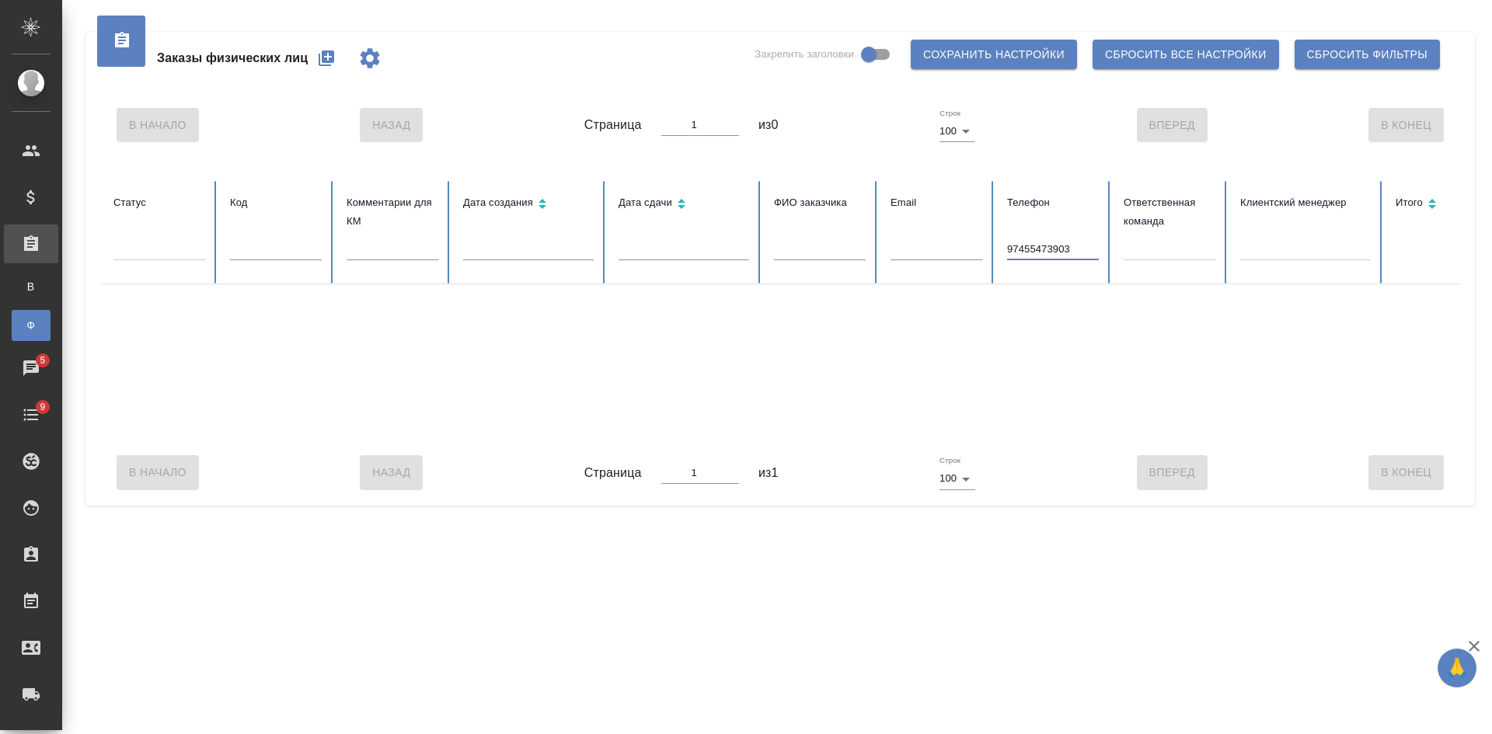
drag, startPoint x: 1075, startPoint y: 247, endPoint x: 932, endPoint y: 236, distance: 143.4
click at [932, 236] on tr "Статус Код Комментарии для КМ Дата создания Дата сдачи ФИО заказчика Email Теле…" at bounding box center [975, 232] width 1749 height 103
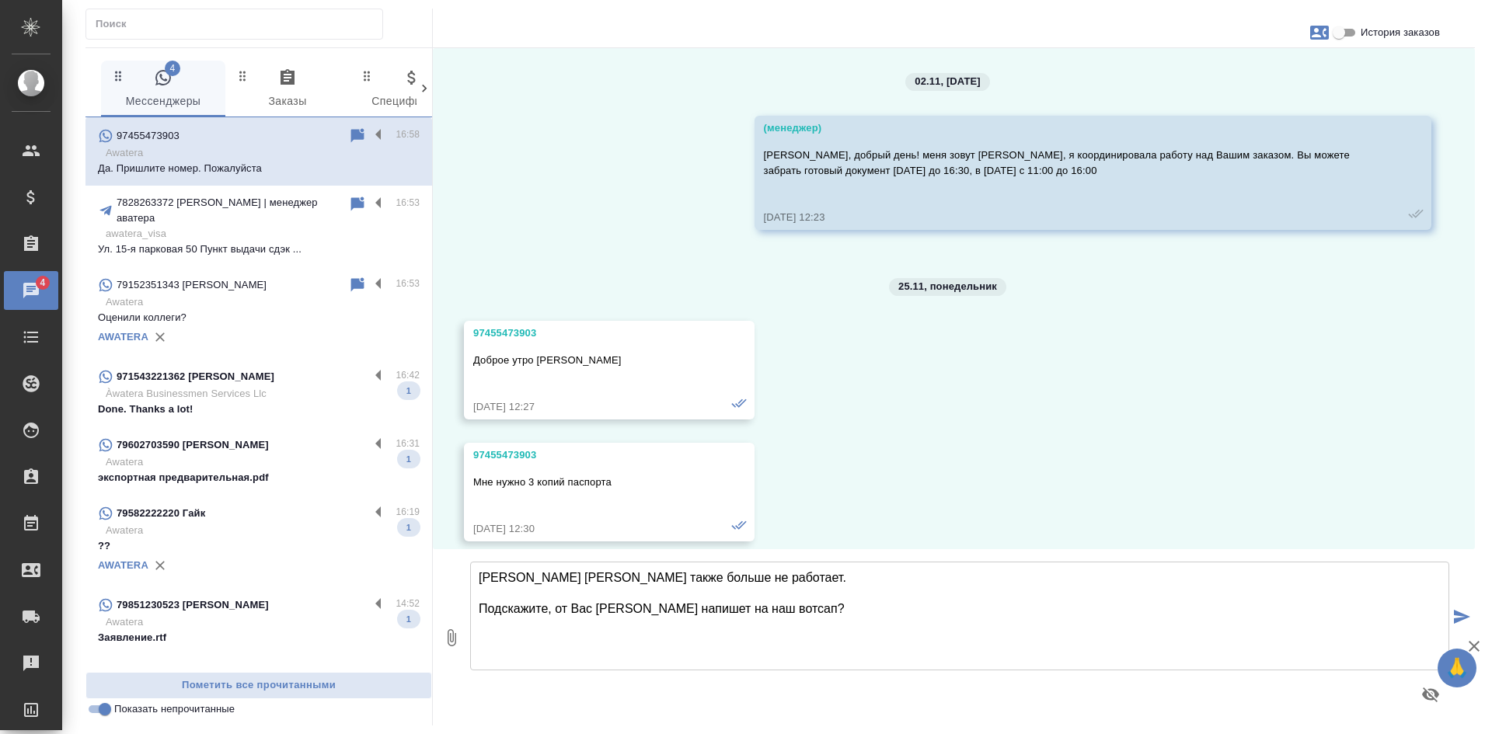
scroll to position [3822, 0]
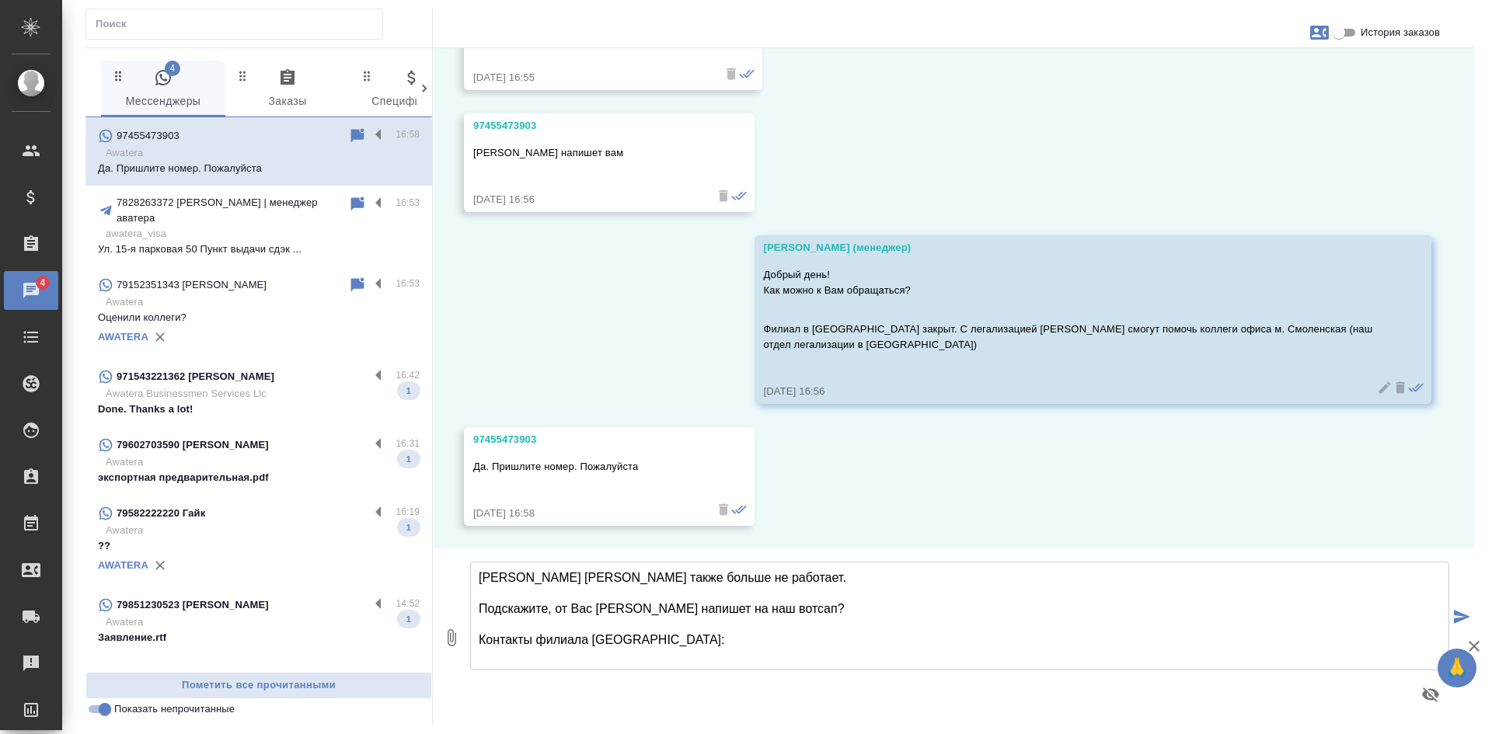
paste textarea "Офис Смоленская legalise@awatera.com +7 (495) 120-42-36 Смоленский бульвар, д. …"
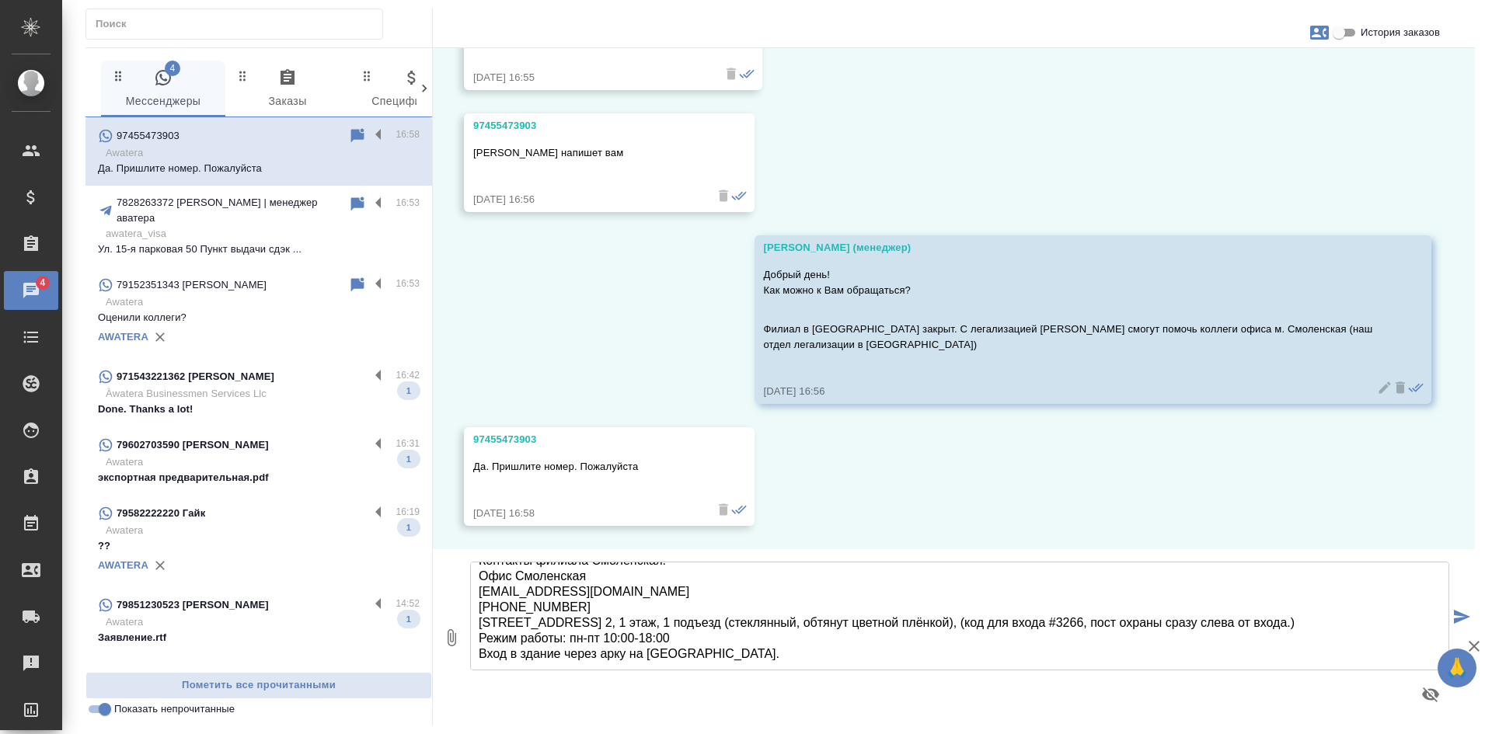
drag, startPoint x: 814, startPoint y: 646, endPoint x: 694, endPoint y: 638, distance: 119.9
click at [694, 638] on textarea "Менеджер Ольга также больше не работает. Подскажите, от Вас Елена напишет на на…" at bounding box center [959, 616] width 979 height 109
click at [720, 647] on textarea "Менеджер Ольга также больше не работает. Подскажите, от Вас Елена напишет на на…" at bounding box center [959, 616] width 979 height 109
click at [794, 640] on textarea "Менеджер Ольга также больше не работает. Подскажите, от Вас Елена напишет на на…" at bounding box center [959, 616] width 979 height 109
click at [738, 648] on textarea "Менеджер Ольга также больше не работает. Подскажите, от Вас Елена напишет на на…" at bounding box center [959, 616] width 979 height 109
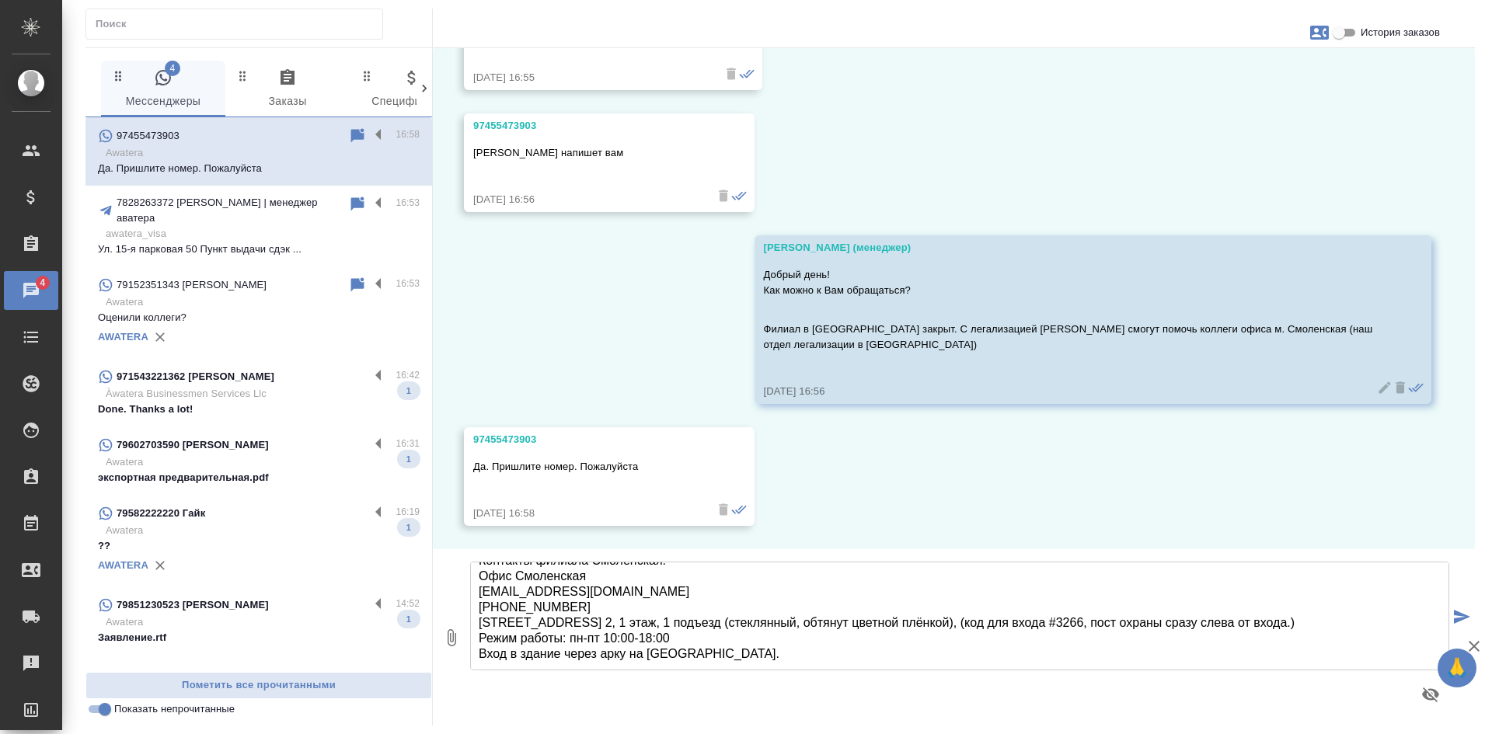
scroll to position [126, 0]
click at [794, 615] on textarea "Менеджер Ольга также больше не работает. Подскажите, от Вас Елена напишет на на…" at bounding box center [959, 616] width 979 height 109
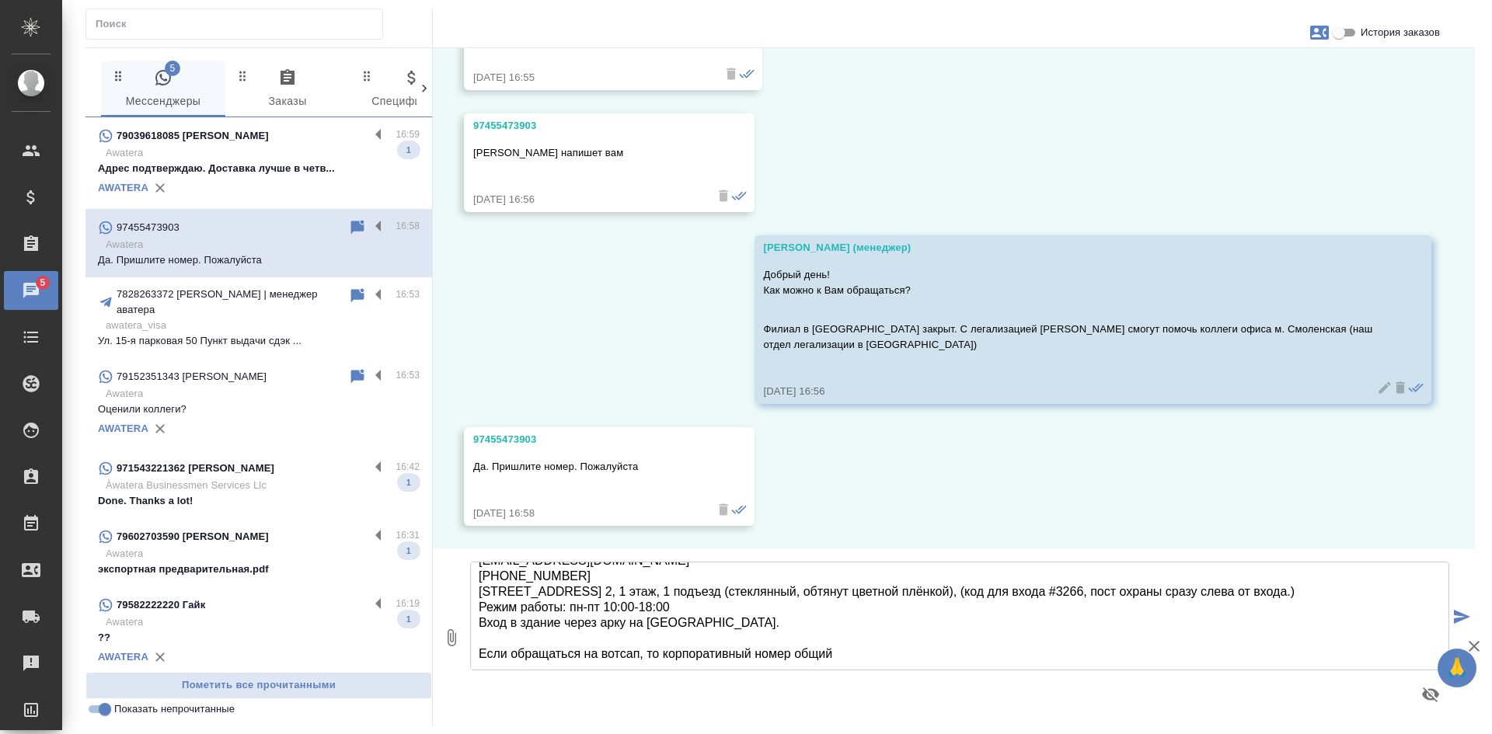
click at [848, 630] on textarea "Менеджер Ольга также больше не работает. Подскажите, от Вас Елена напишет на на…" at bounding box center [959, 616] width 979 height 109
click at [848, 635] on textarea "Менеджер Ольга также больше не работает. Подскажите, от Вас Елена напишет на на…" at bounding box center [959, 616] width 979 height 109
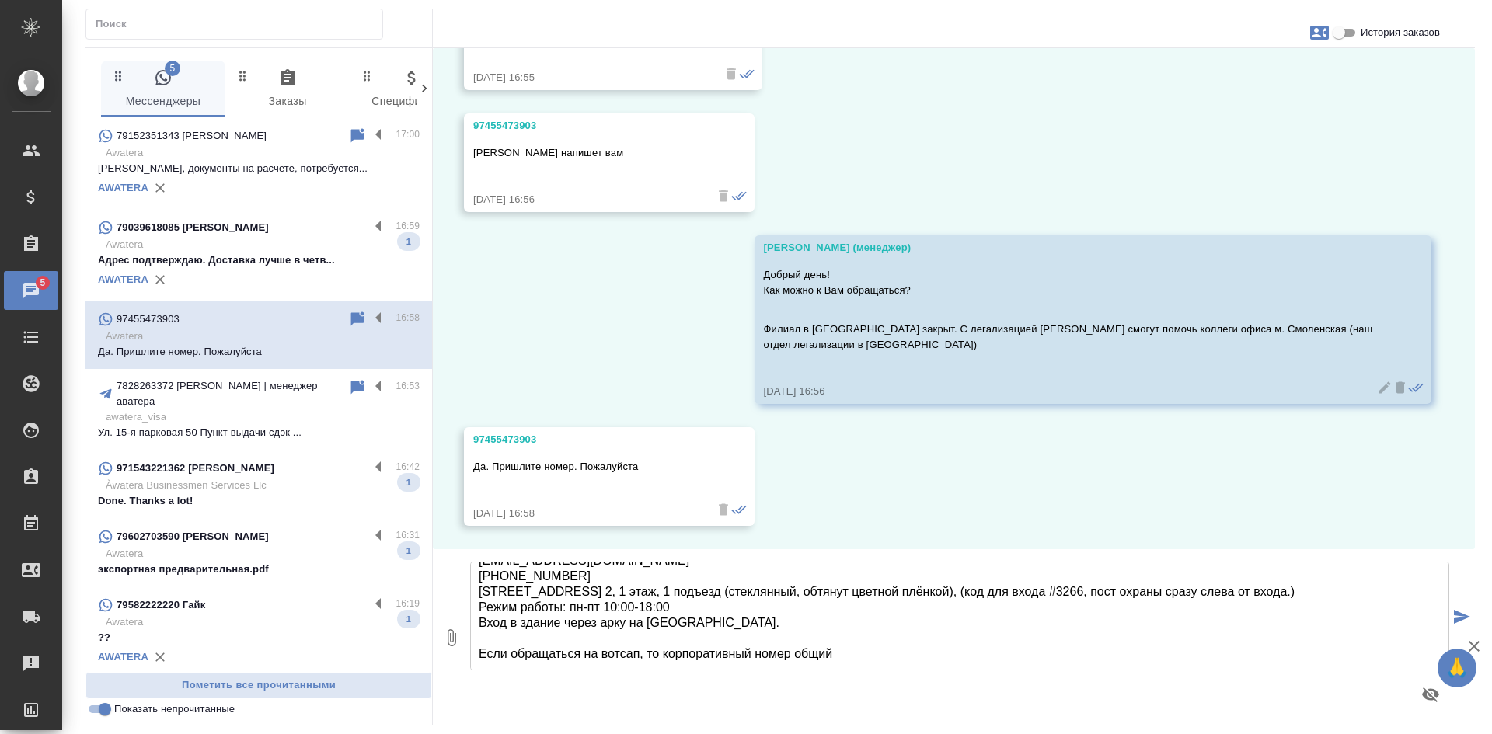
paste textarea "+74951200326"
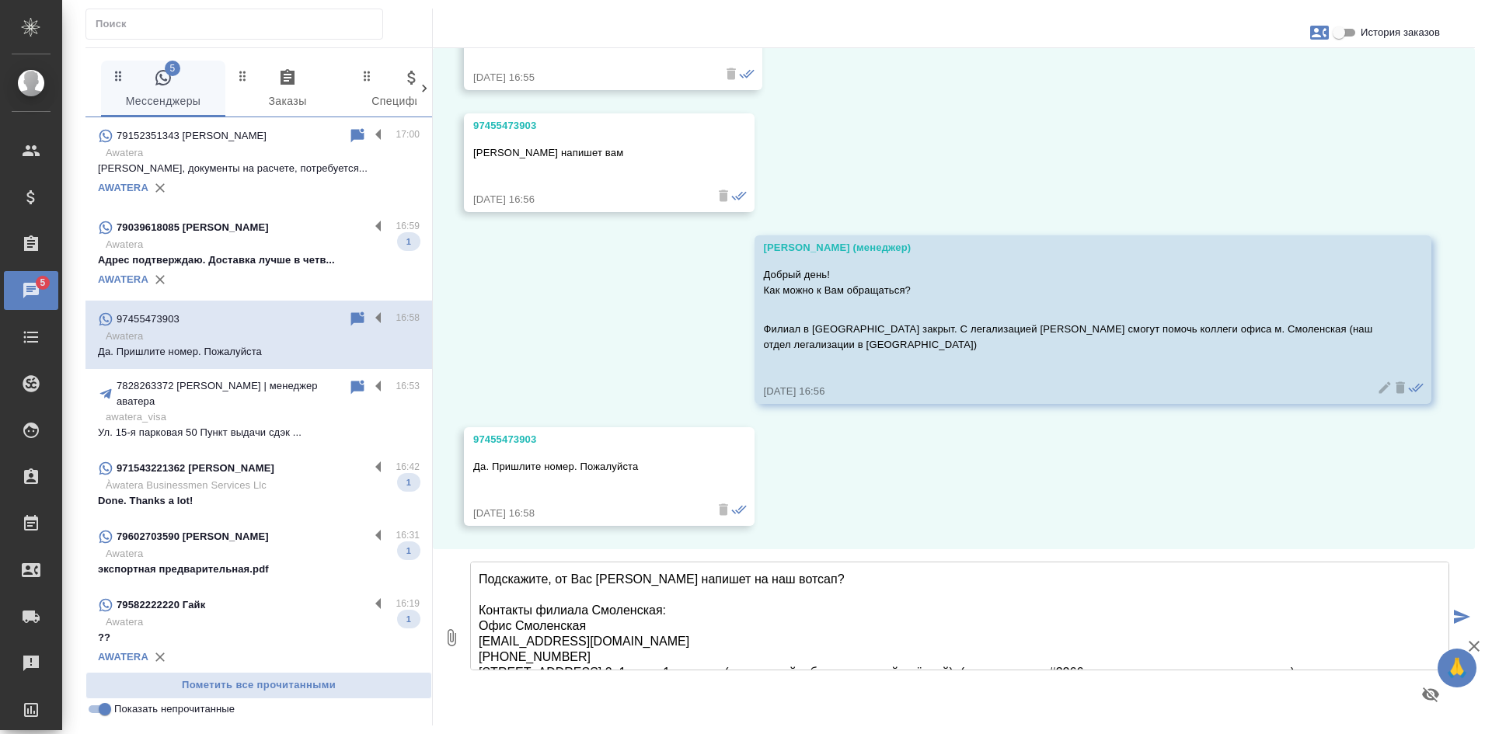
scroll to position [0, 0]
drag, startPoint x: 786, startPoint y: 610, endPoint x: 477, endPoint y: 610, distance: 308.6
click at [477, 610] on textarea "Менеджер Ольга также больше не работает. Подскажите, от Вас Елена напишет на на…" at bounding box center [959, 616] width 979 height 109
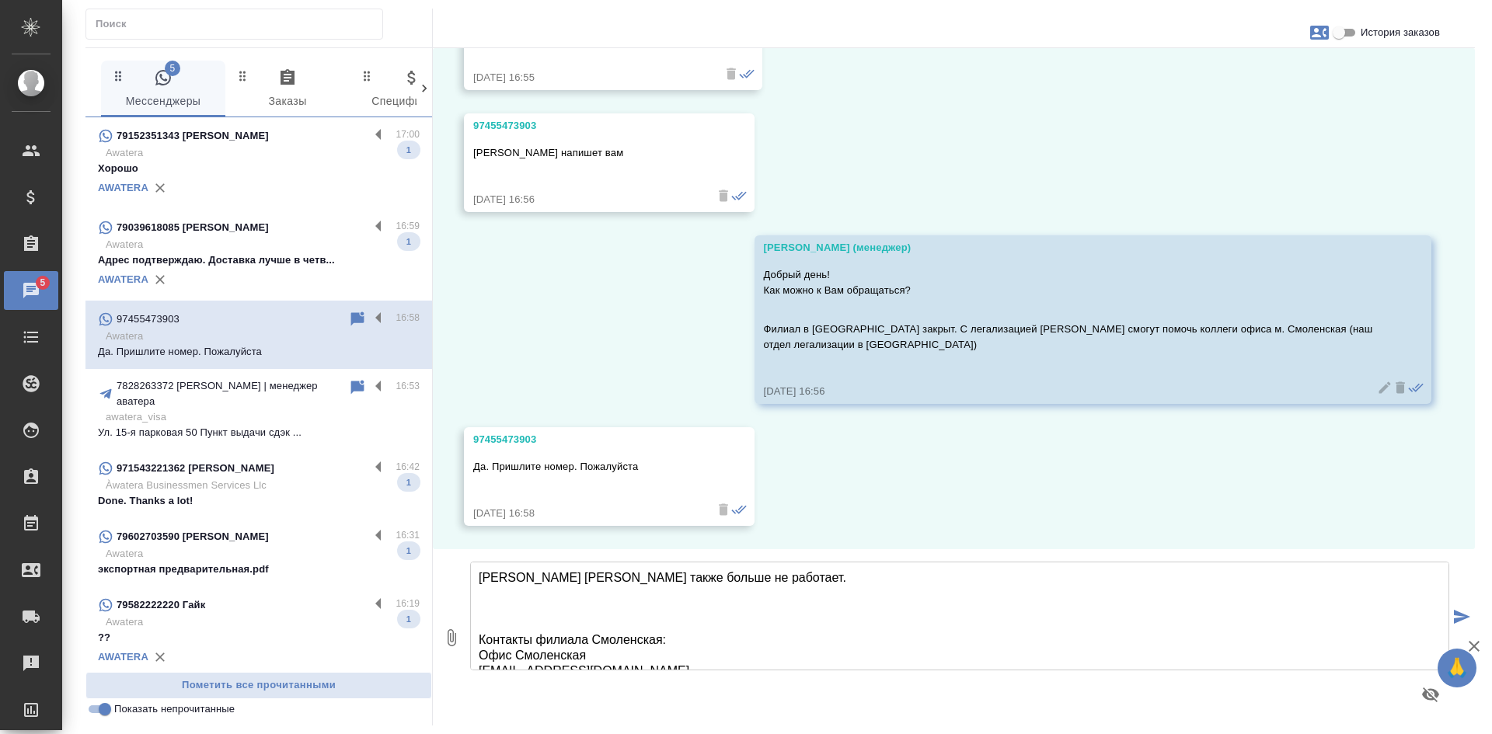
click at [480, 636] on textarea "Менеджер Ольга также больше не работает. Контакты филиала Смоленская: Офис Смол…" at bounding box center [959, 616] width 979 height 109
click at [786, 571] on textarea "Менеджер Ольга также больше не работает. Контакты филиала Смоленская: Офис Смол…" at bounding box center [959, 616] width 979 height 109
click at [512, 619] on textarea "Менеджер Ольга также больше не работает. Но коллеги смогут Вас сориентировать п…" at bounding box center [959, 616] width 979 height 109
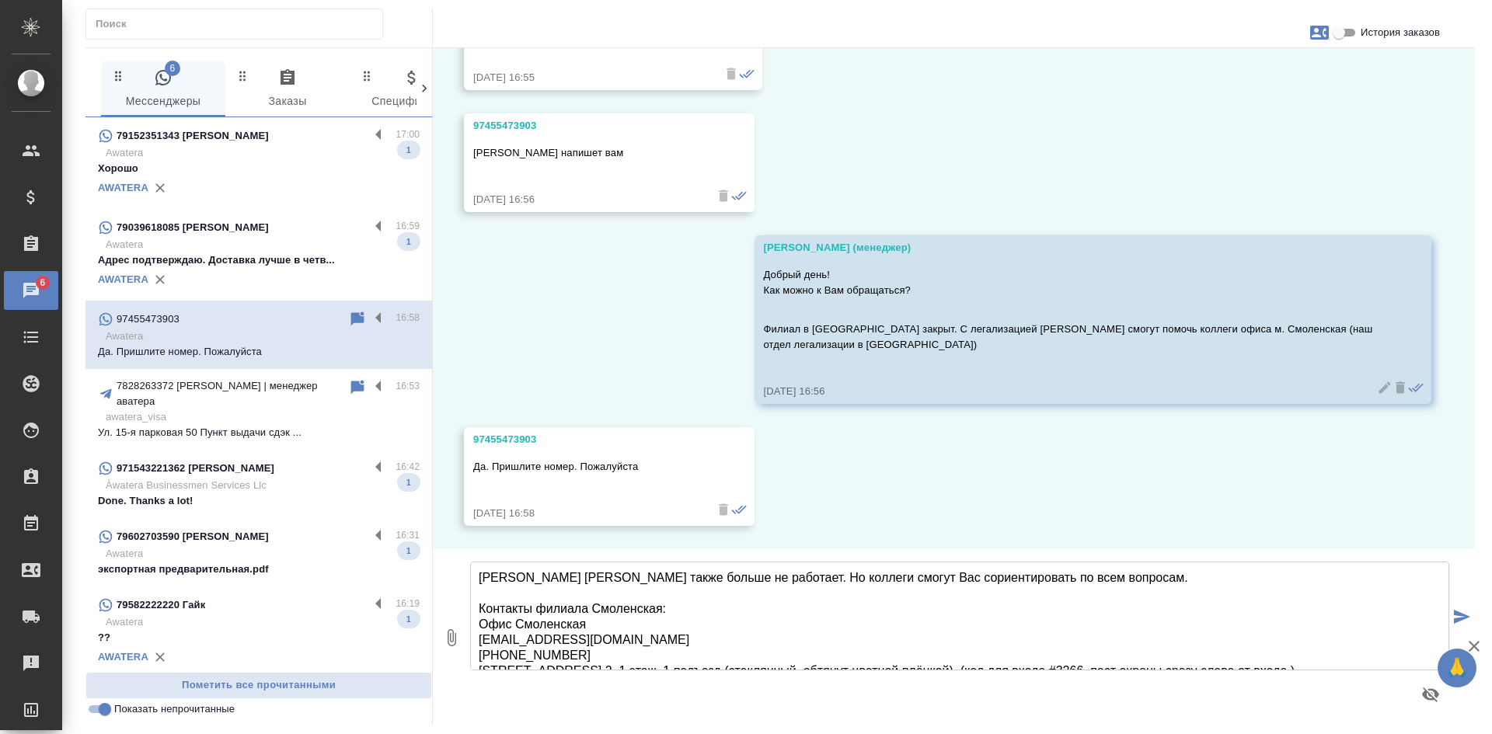
click at [747, 571] on textarea "Менеджер Ольга также больше не работает. Но коллеги смогут Вас сориентировать п…" at bounding box center [959, 616] width 979 height 109
click at [635, 609] on textarea "Менеджер Ольга также больше не работает, но коллеги смогут Вас сориентировать п…" at bounding box center [959, 616] width 979 height 109
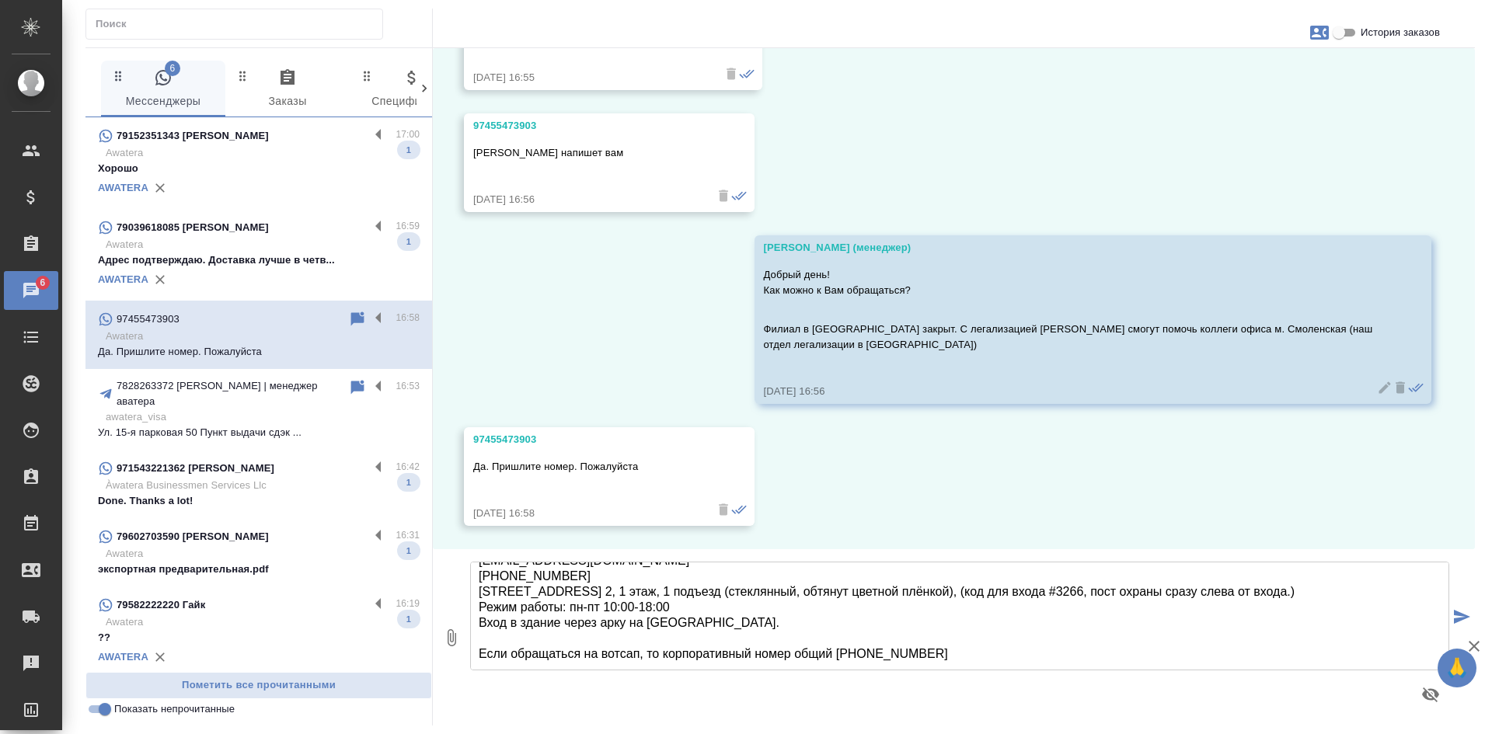
scroll to position [101, 0]
click at [625, 616] on textarea "Менеджер Ольга также больше не работает, но коллеги смогут Вас сориентировать п…" at bounding box center [959, 616] width 979 height 109
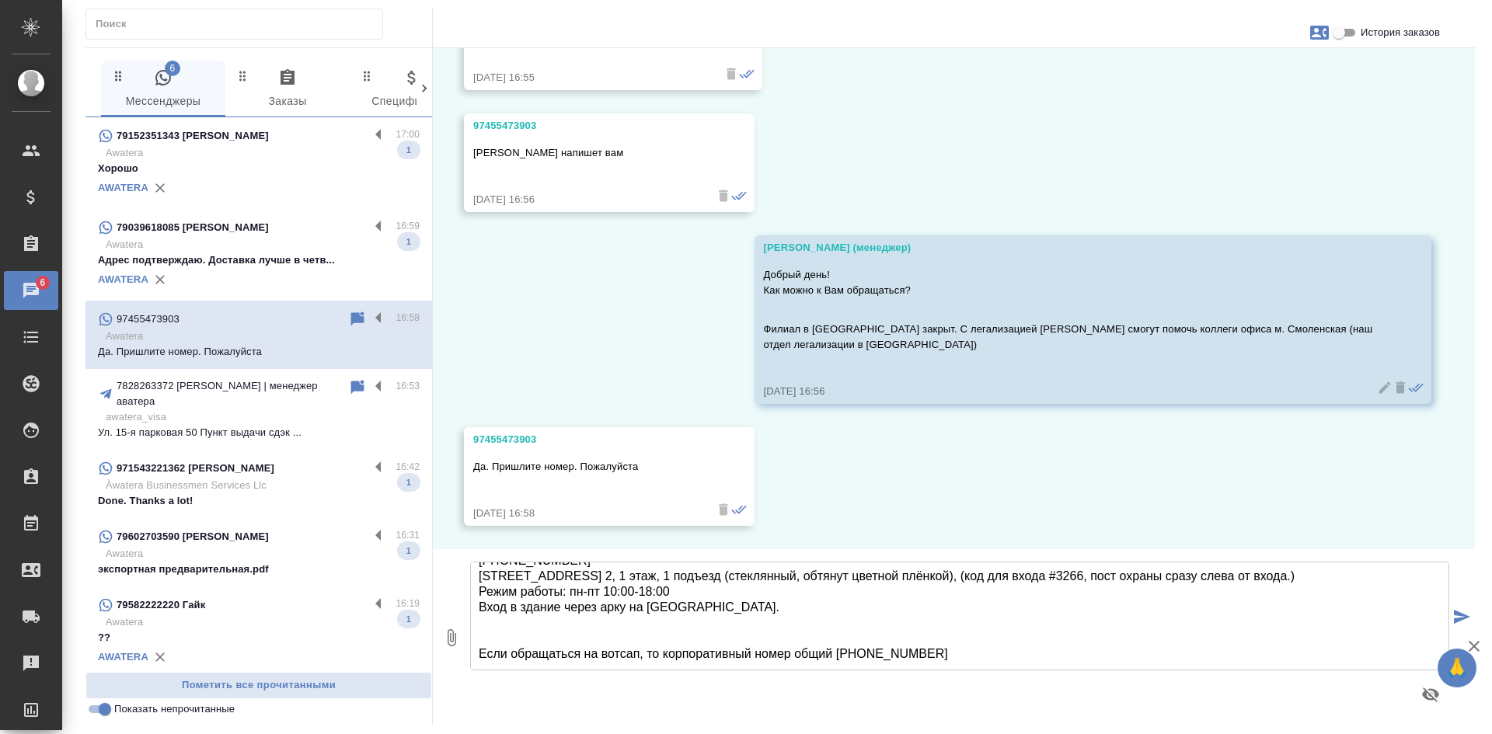
paste textarea "Подскажите, от Вас Елена напишет на наш вотсап?"
click at [913, 647] on textarea "Менеджер Ольга также больше не работает, но коллеги смогут Вас сориентировать п…" at bounding box center [959, 616] width 979 height 109
click at [926, 646] on textarea "Менеджер Ольга также больше не работает, но коллеги смогут Вас сориентировать п…" at bounding box center [959, 616] width 979 height 109
type textarea "Менеджер Ольга также больше не работает, но коллеги смогут Вас сориентировать п…"
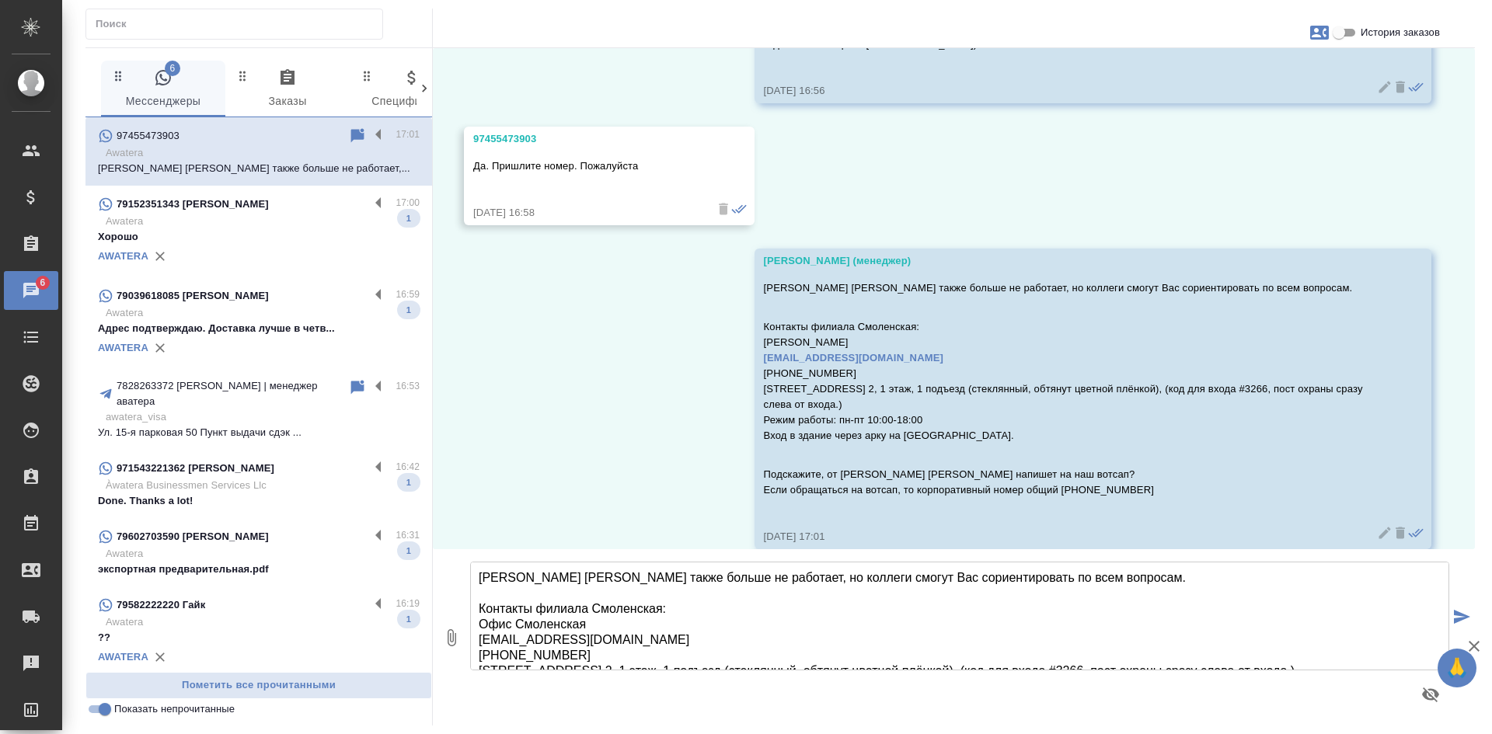
scroll to position [4147, 0]
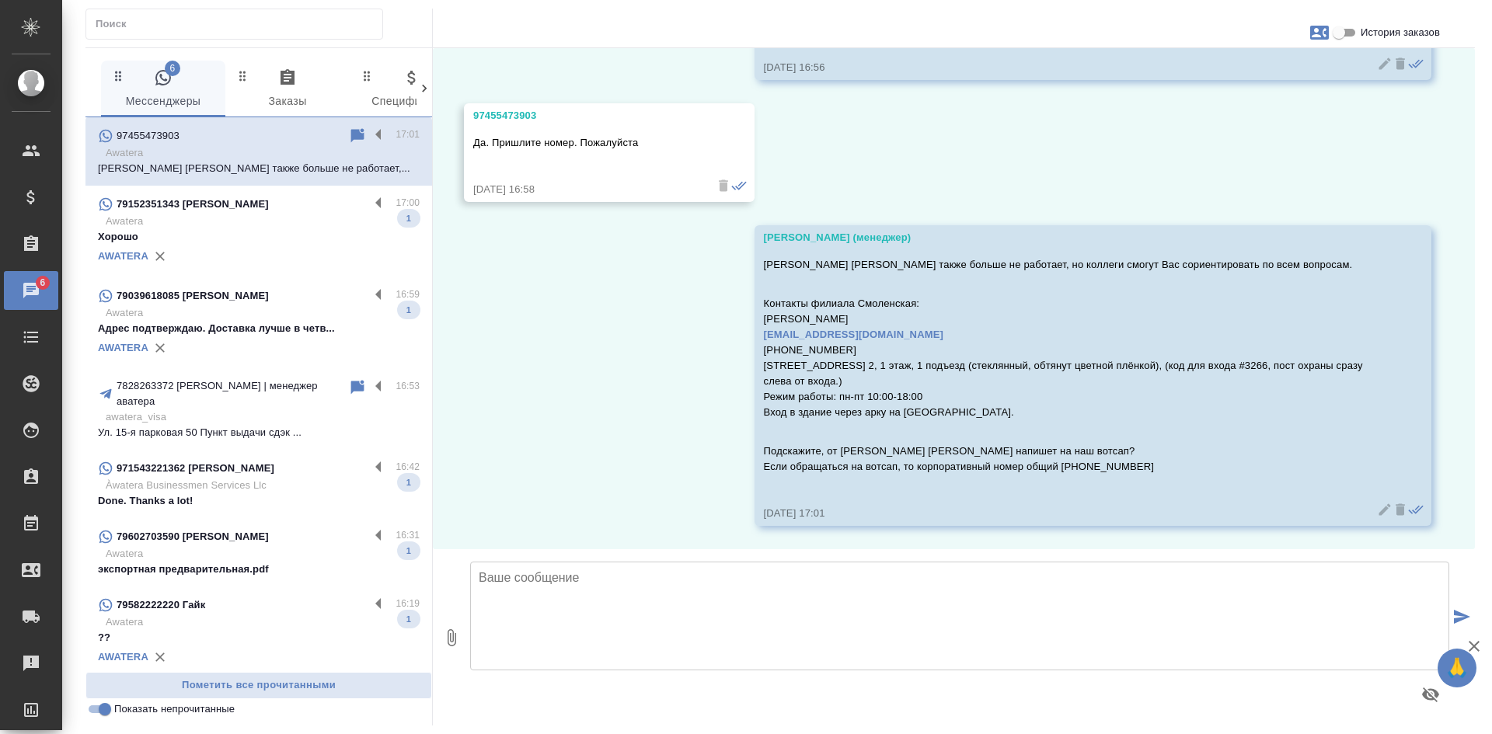
click at [265, 333] on p "Адрес подтверждаю. Доставка лучше в четв..." at bounding box center [259, 329] width 322 height 16
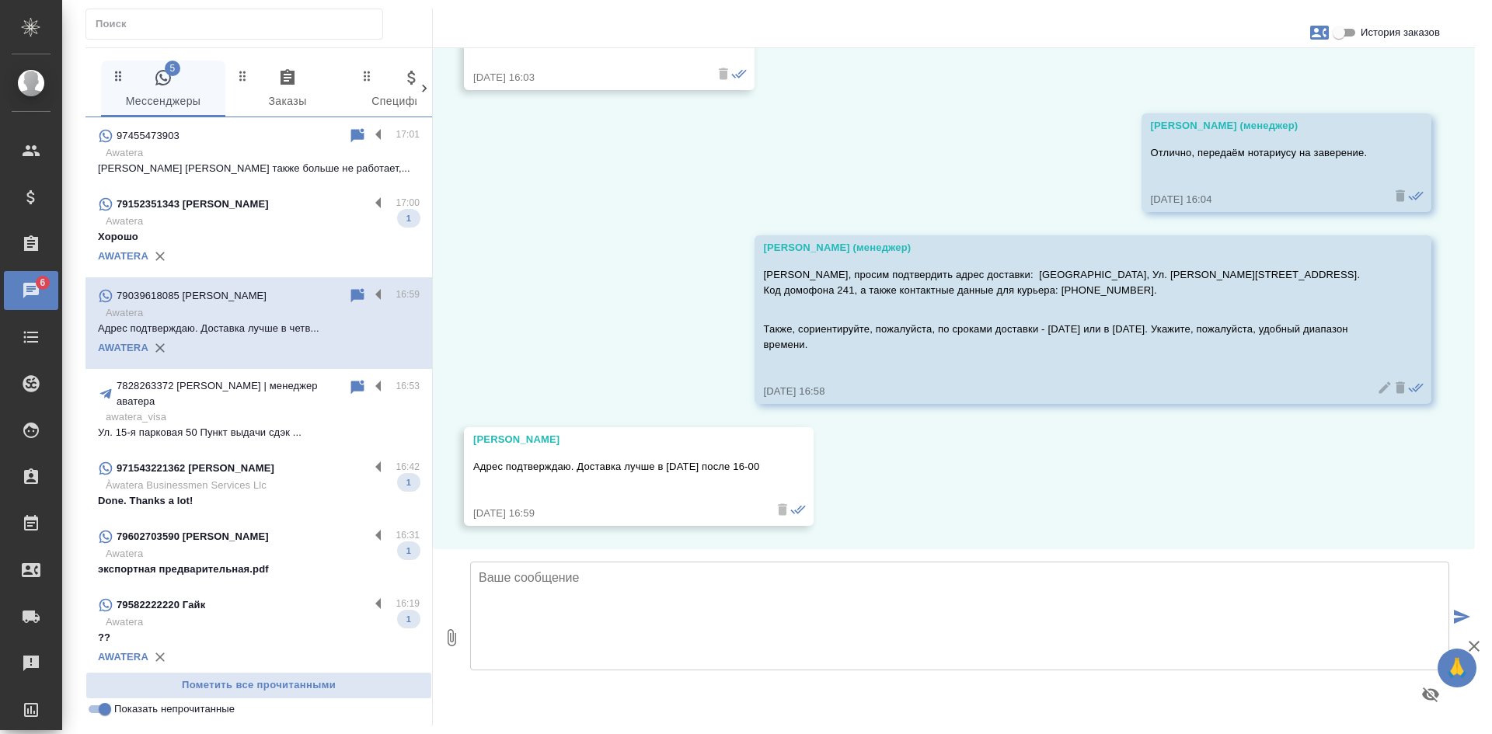
scroll to position [2167, 0]
click at [348, 291] on icon at bounding box center [357, 296] width 19 height 19
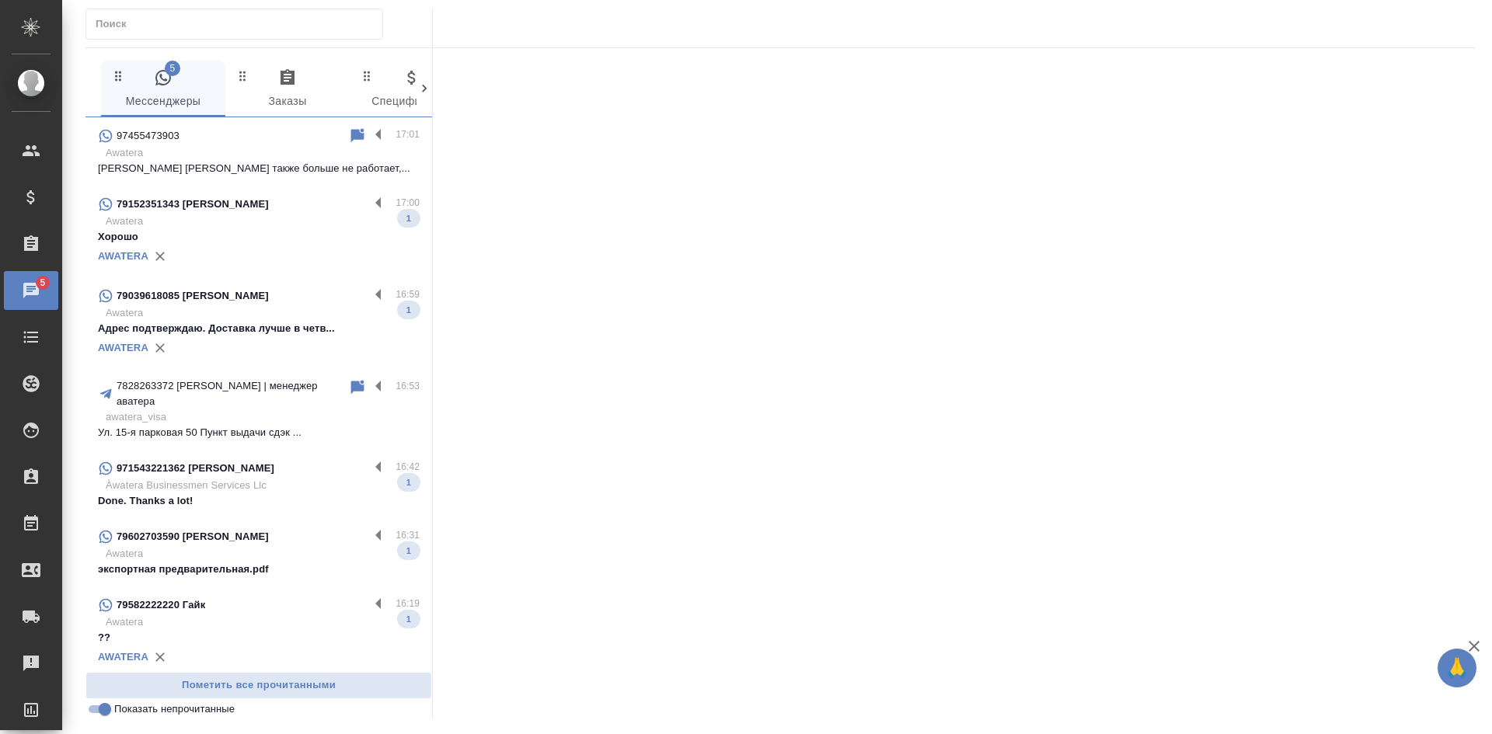
click at [297, 235] on p "Хорошо" at bounding box center [259, 237] width 322 height 16
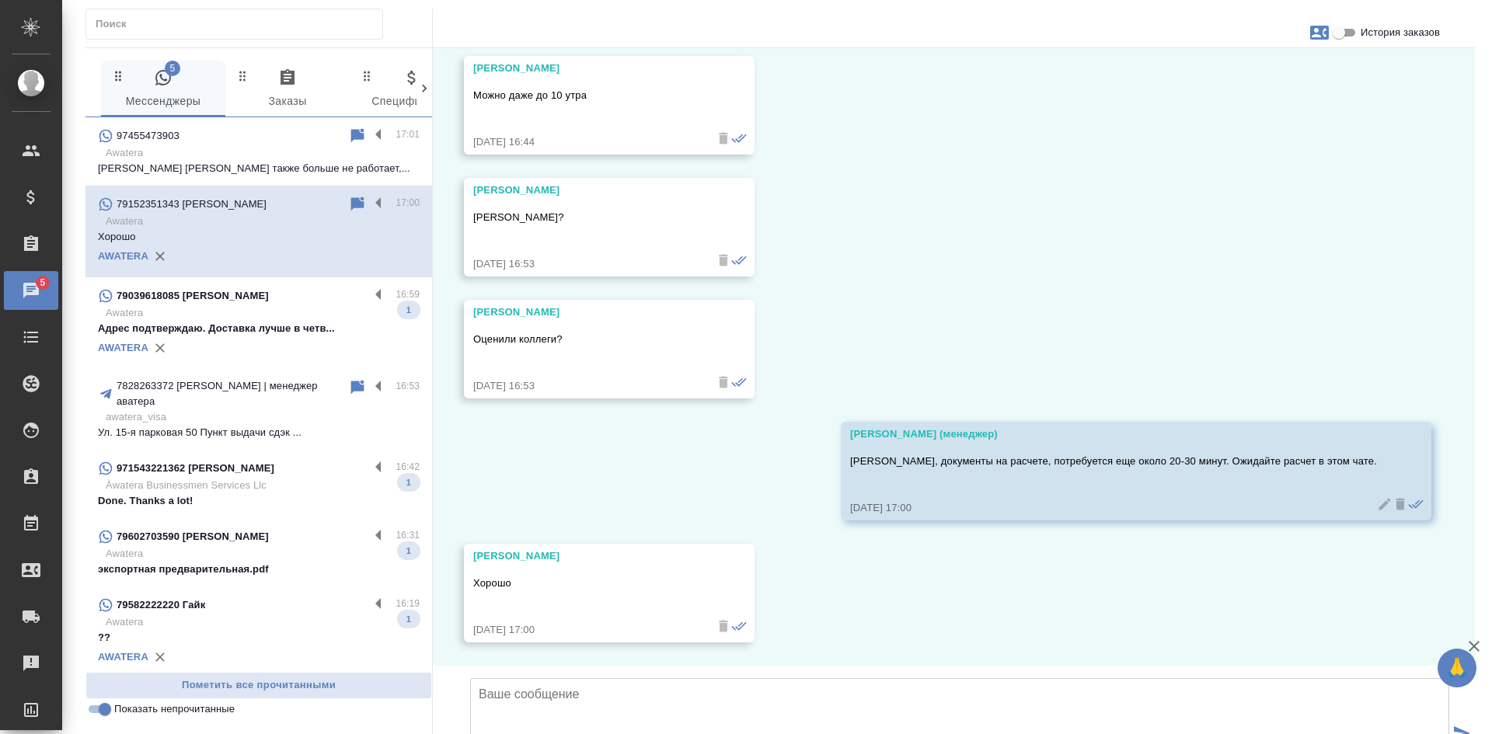
scroll to position [2251, 0]
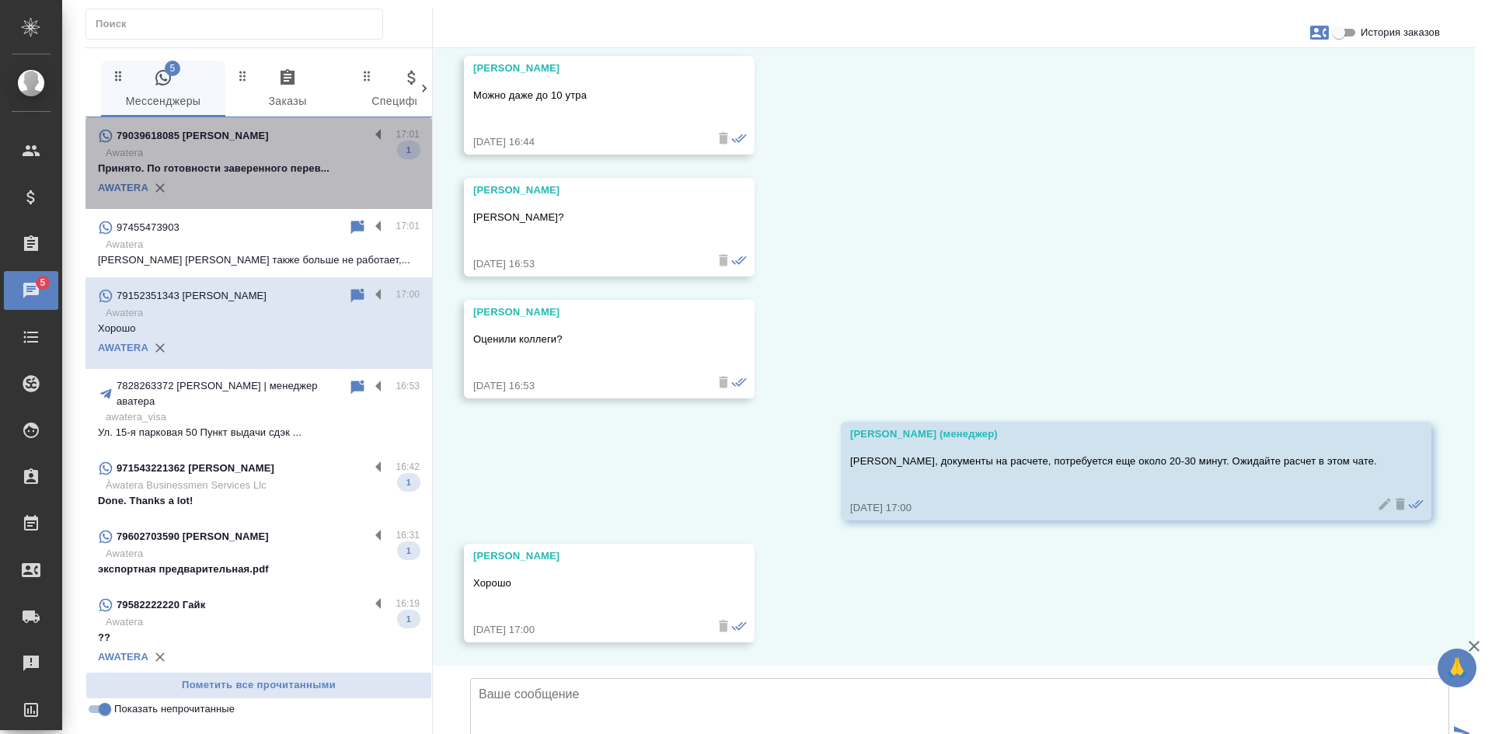
click at [312, 170] on p "Принято. По готовности заверенного перев..." at bounding box center [259, 169] width 322 height 16
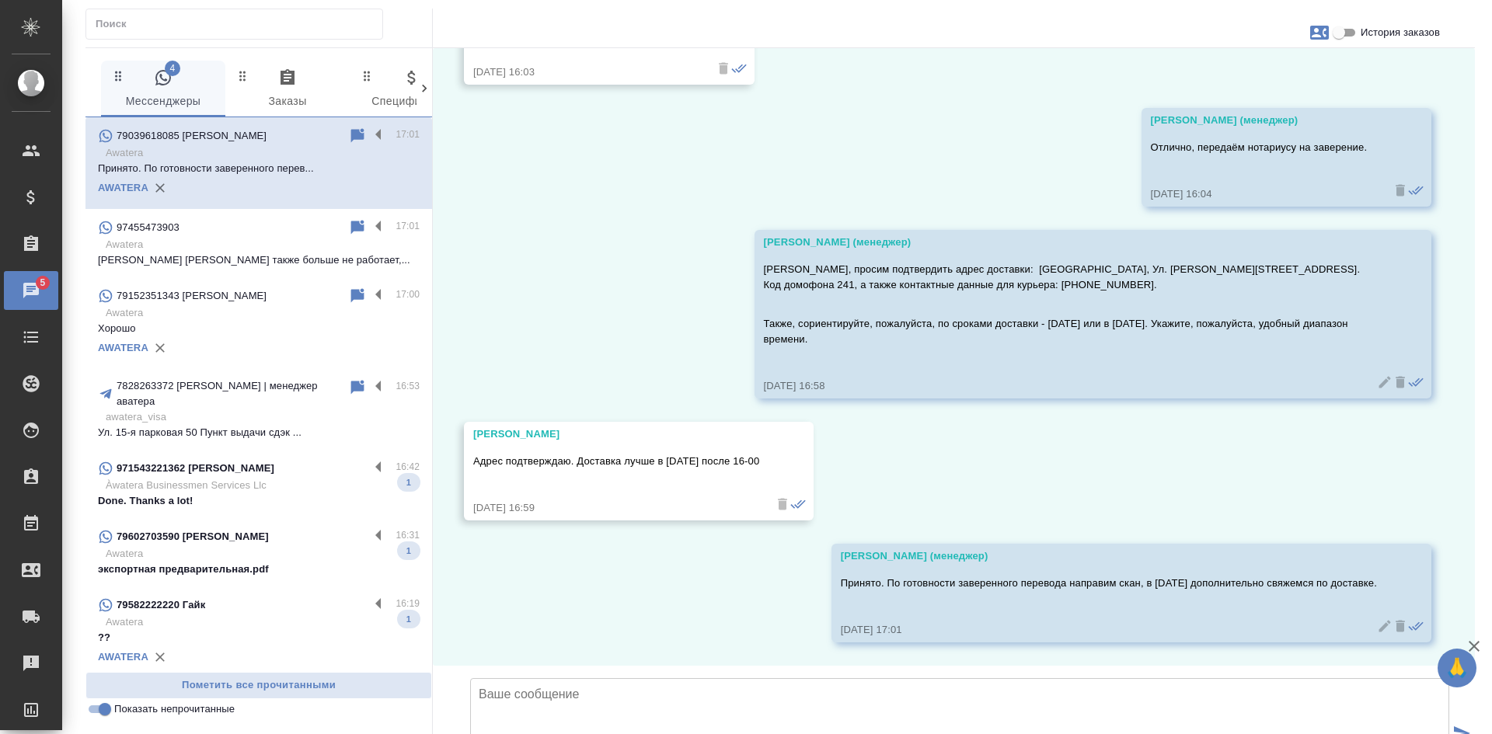
scroll to position [2289, 0]
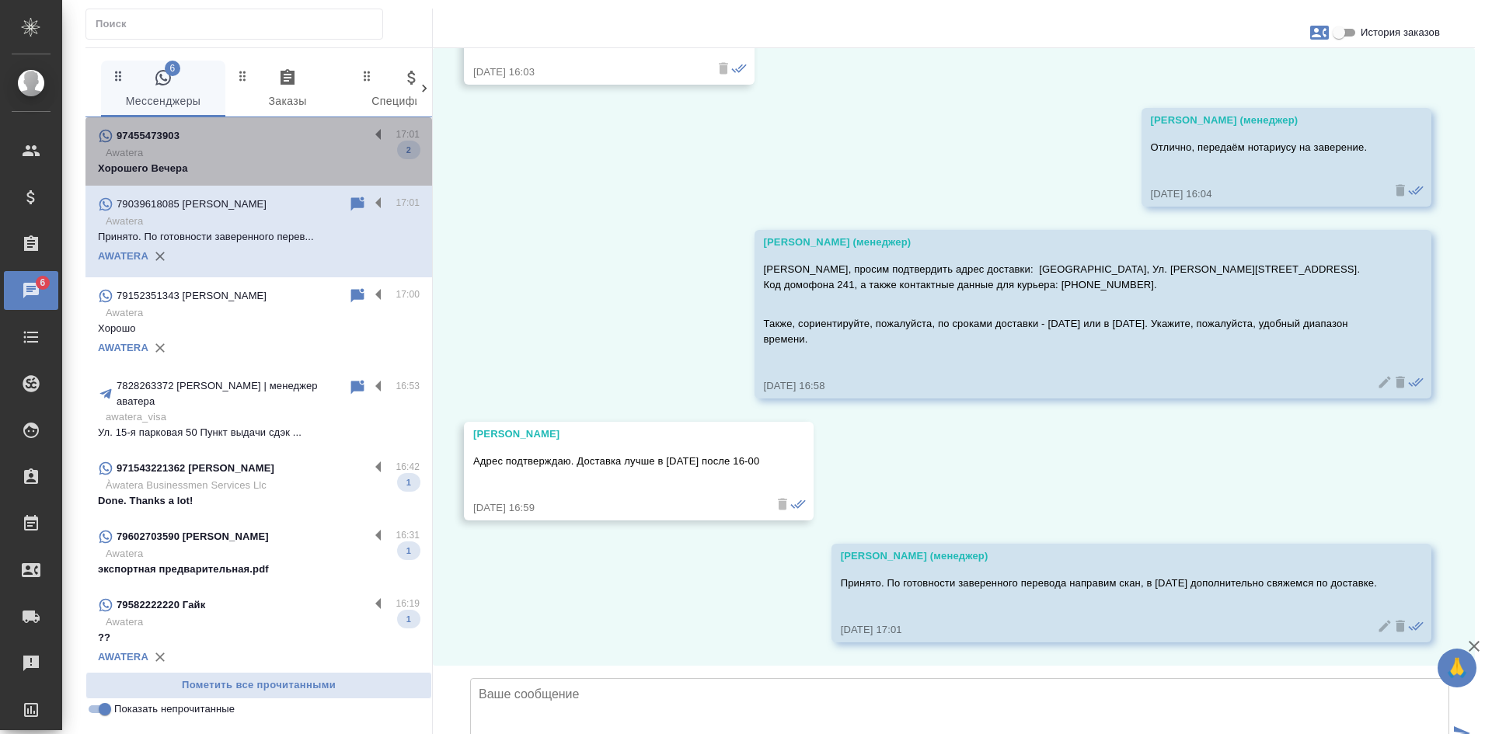
click at [259, 164] on p "Хорошего Вечера" at bounding box center [259, 169] width 322 height 16
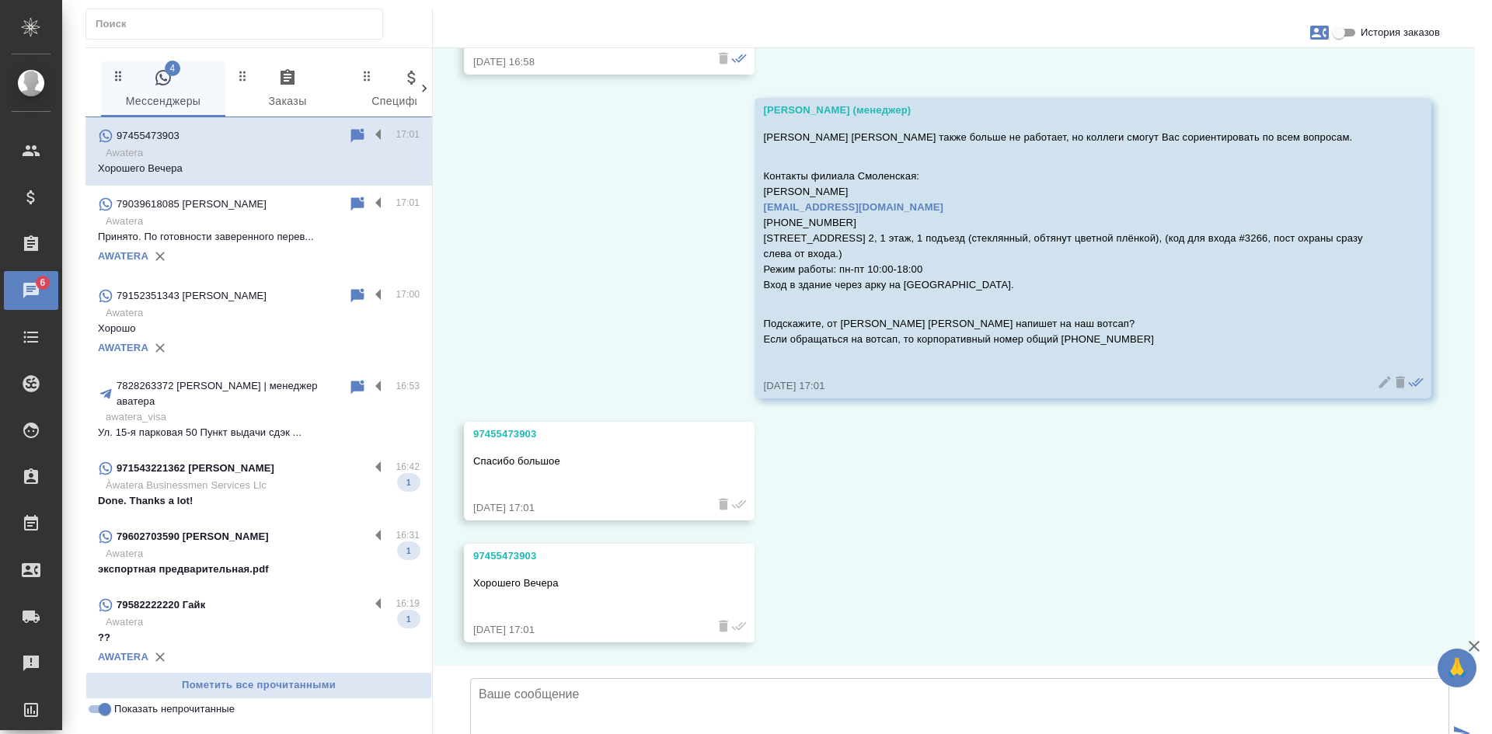
scroll to position [4391, 0]
click at [578, 679] on textarea at bounding box center [959, 733] width 979 height 109
type textarea "Благодарю! Хорошего вечера."
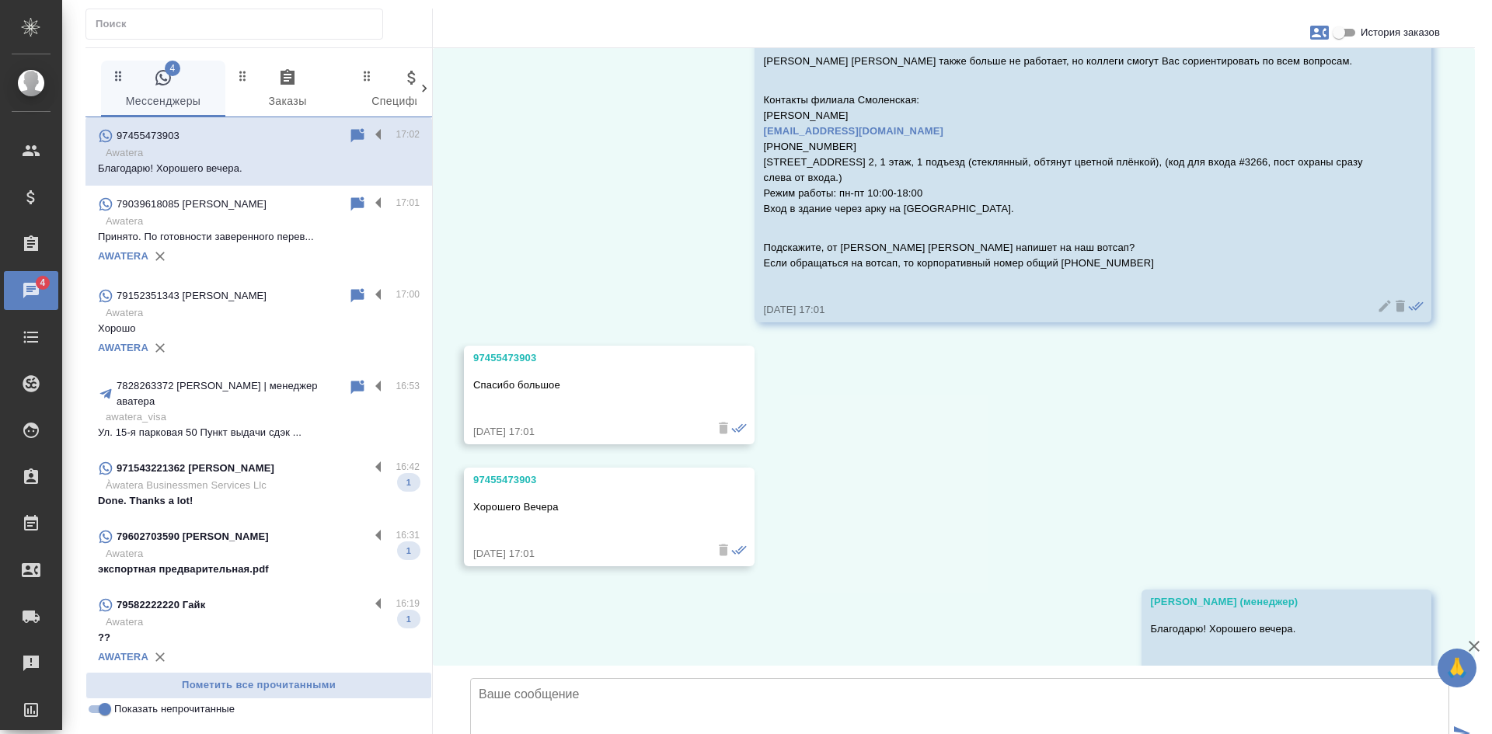
scroll to position [4357, 0]
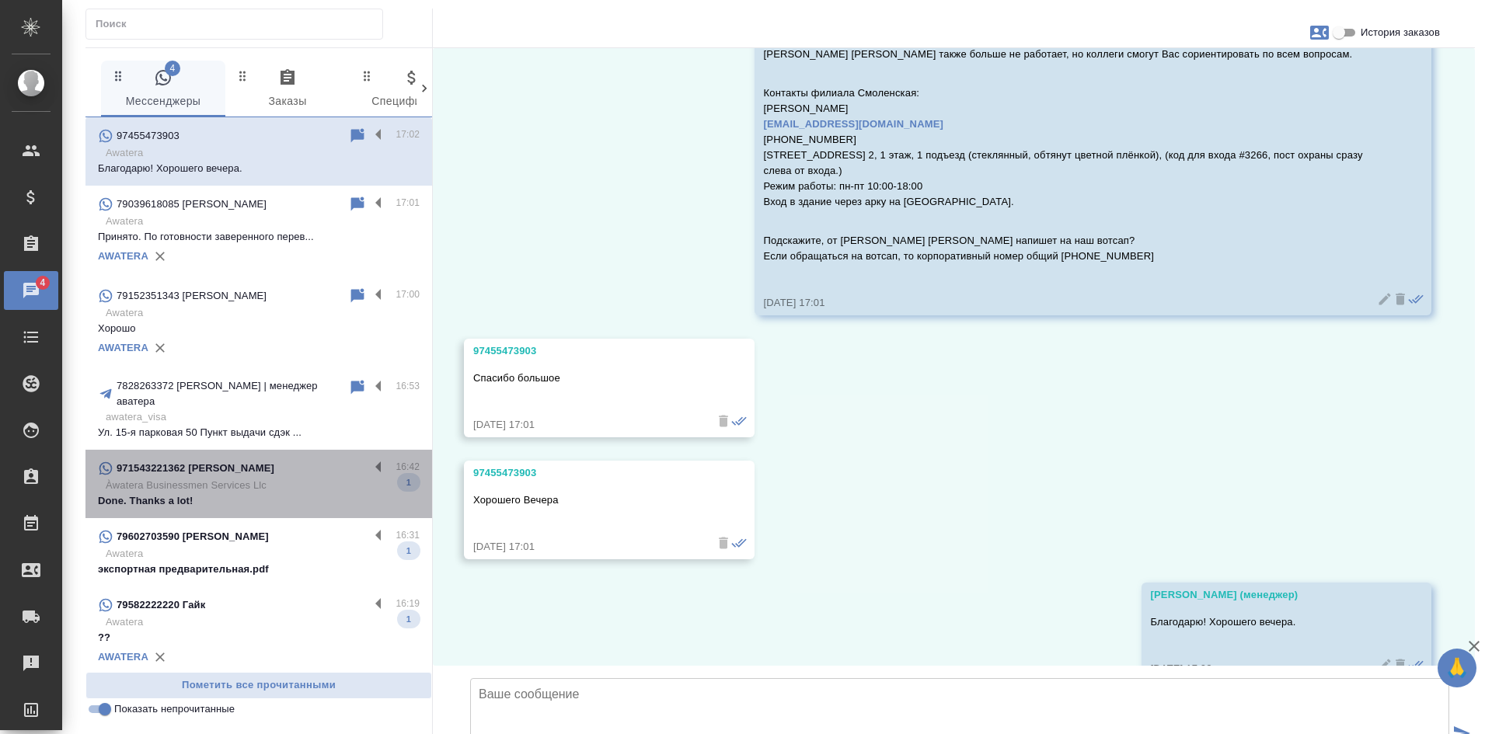
click at [274, 478] on p "Àwatera Businessmen Services Llc" at bounding box center [263, 486] width 314 height 16
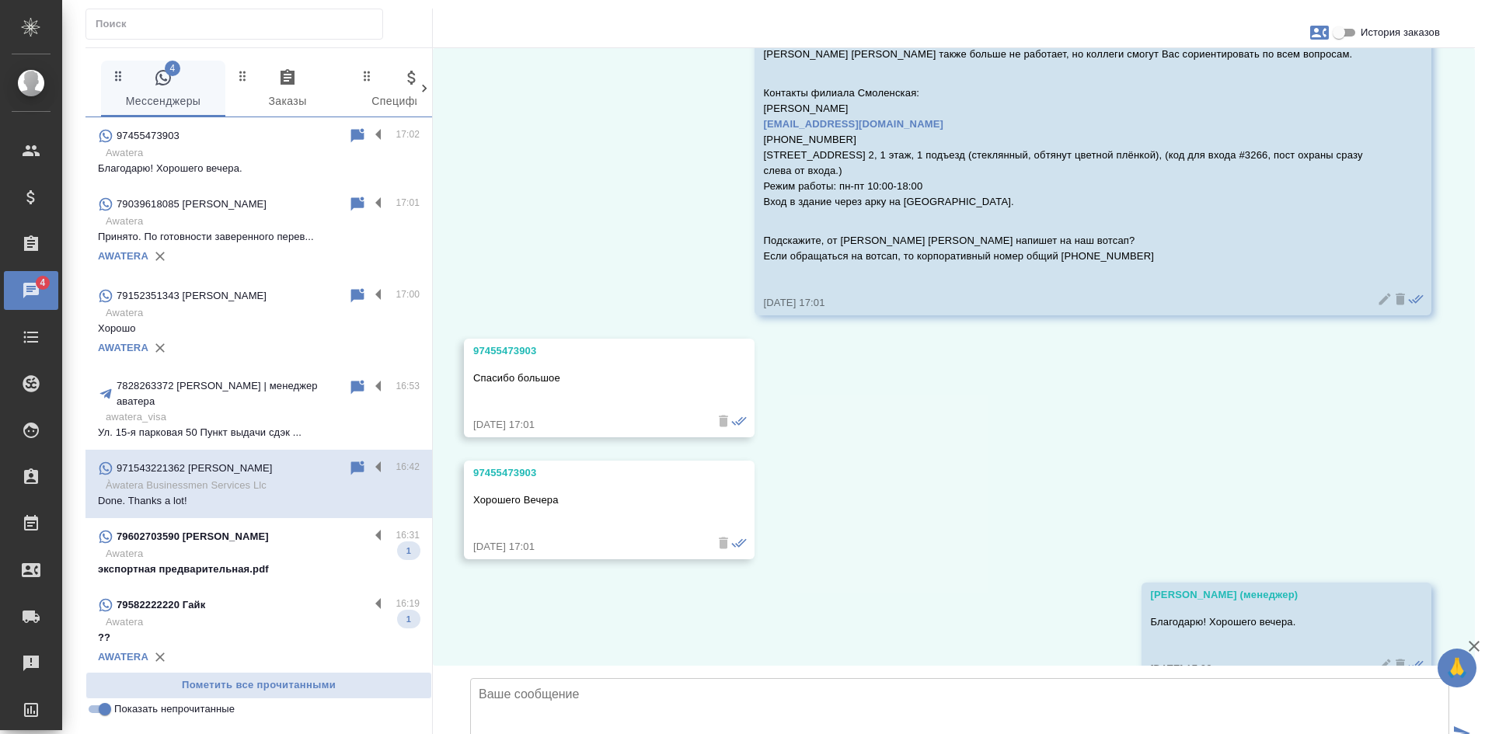
scroll to position [80, 0]
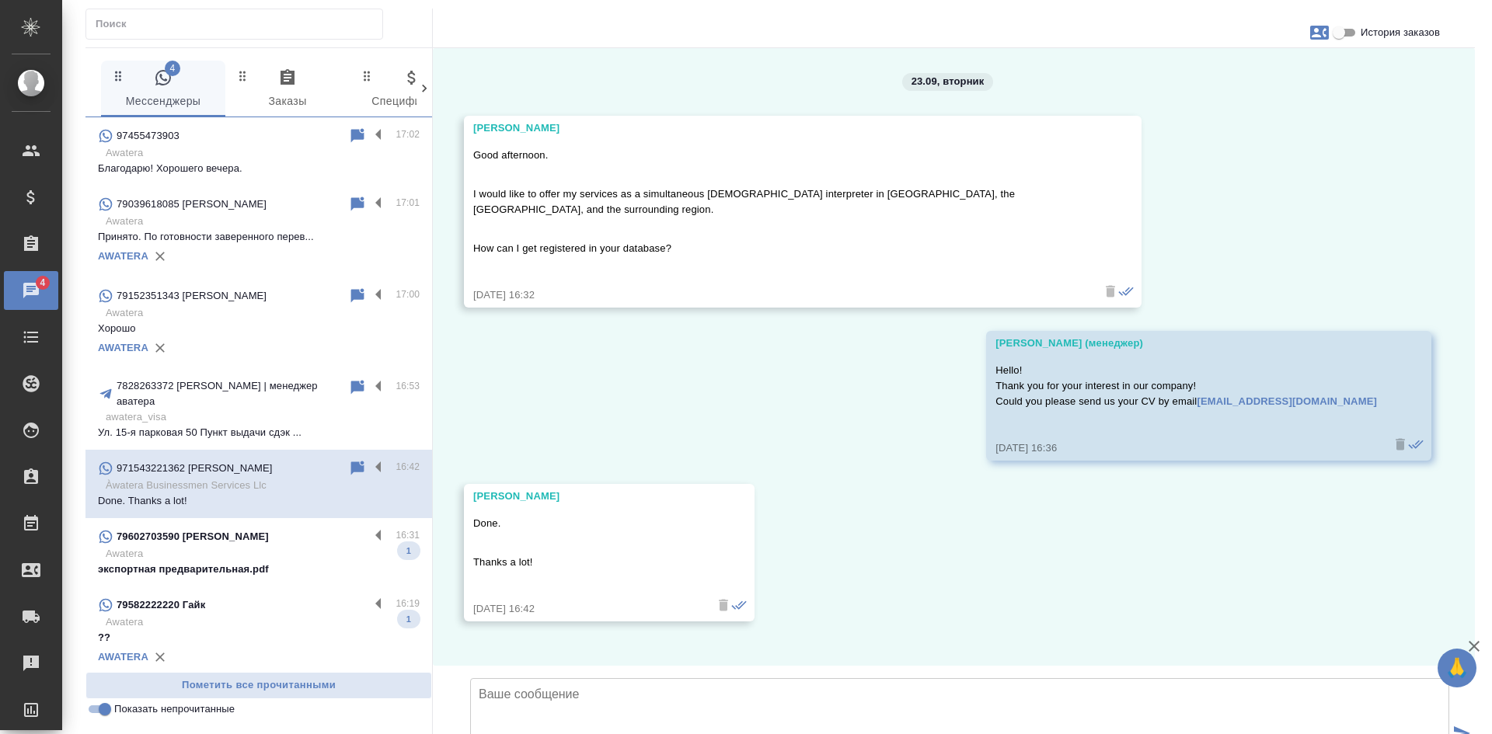
click at [262, 562] on p "экспортная предварительная.pdf" at bounding box center [259, 570] width 322 height 16
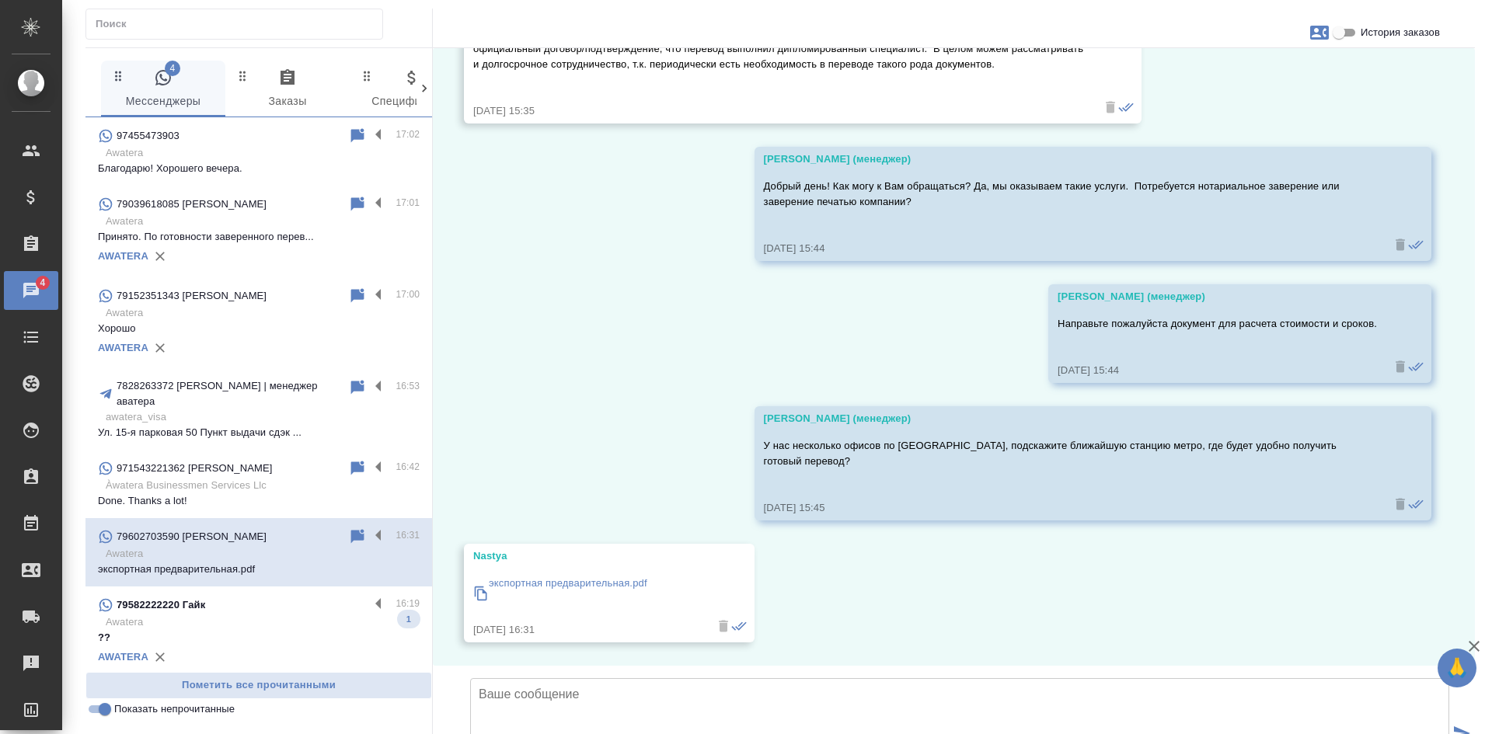
scroll to position [239, 0]
click at [1350, 29] on input "История заказов" at bounding box center [1339, 32] width 56 height 19
checkbox input "true"
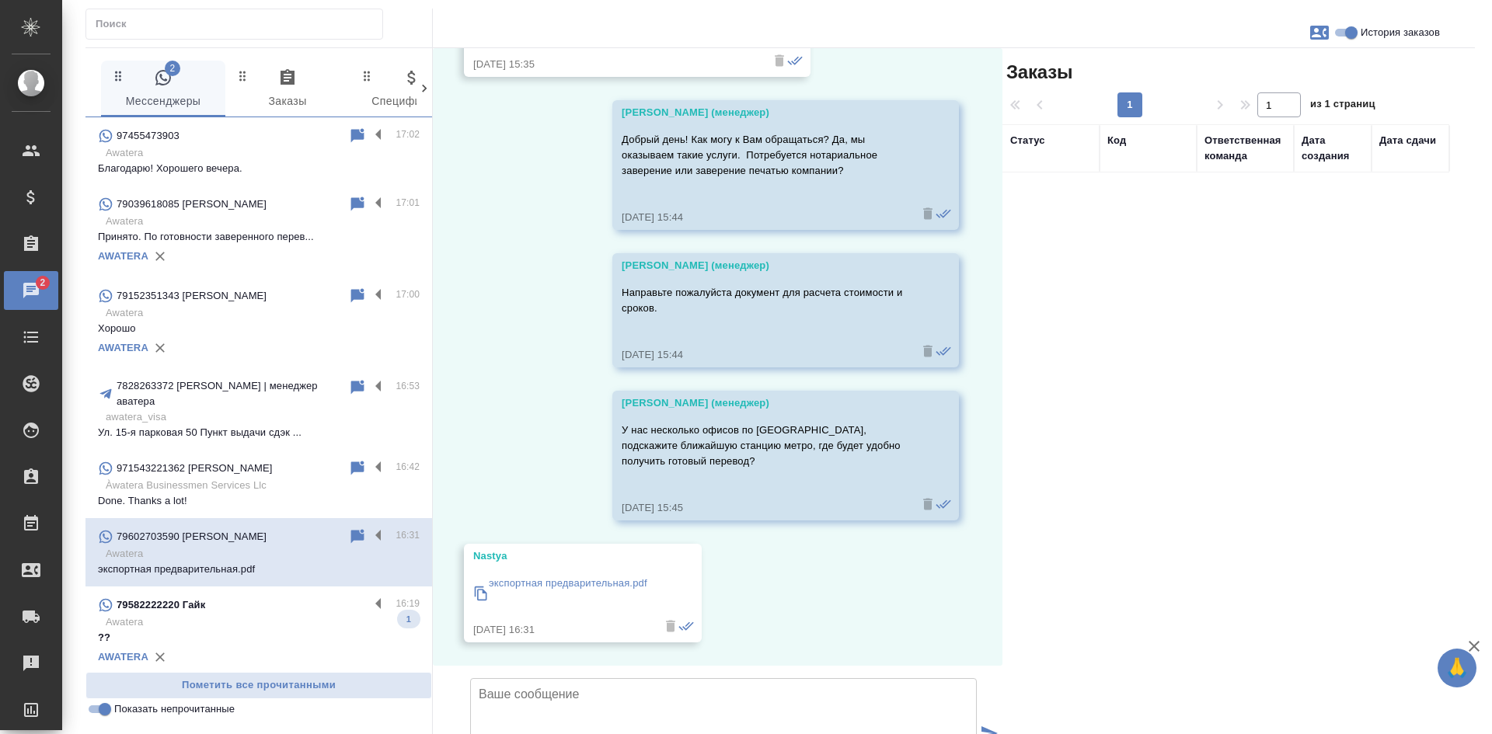
scroll to position [394, 0]
drag, startPoint x: 511, startPoint y: 444, endPoint x: 462, endPoint y: 437, distance: 49.5
click at [462, 437] on div "23.09, вторник Nastya Добрый день! Подскажите пожалуйста, работаете ли вы с юр.…" at bounding box center [718, 357] width 570 height 618
copy div "Nastya"
click at [1081, 398] on div "Заказы 1 1 из 1 страниц Статус Код Ответственная команда Дата создания Дата сда…" at bounding box center [1239, 445] width 473 height 794
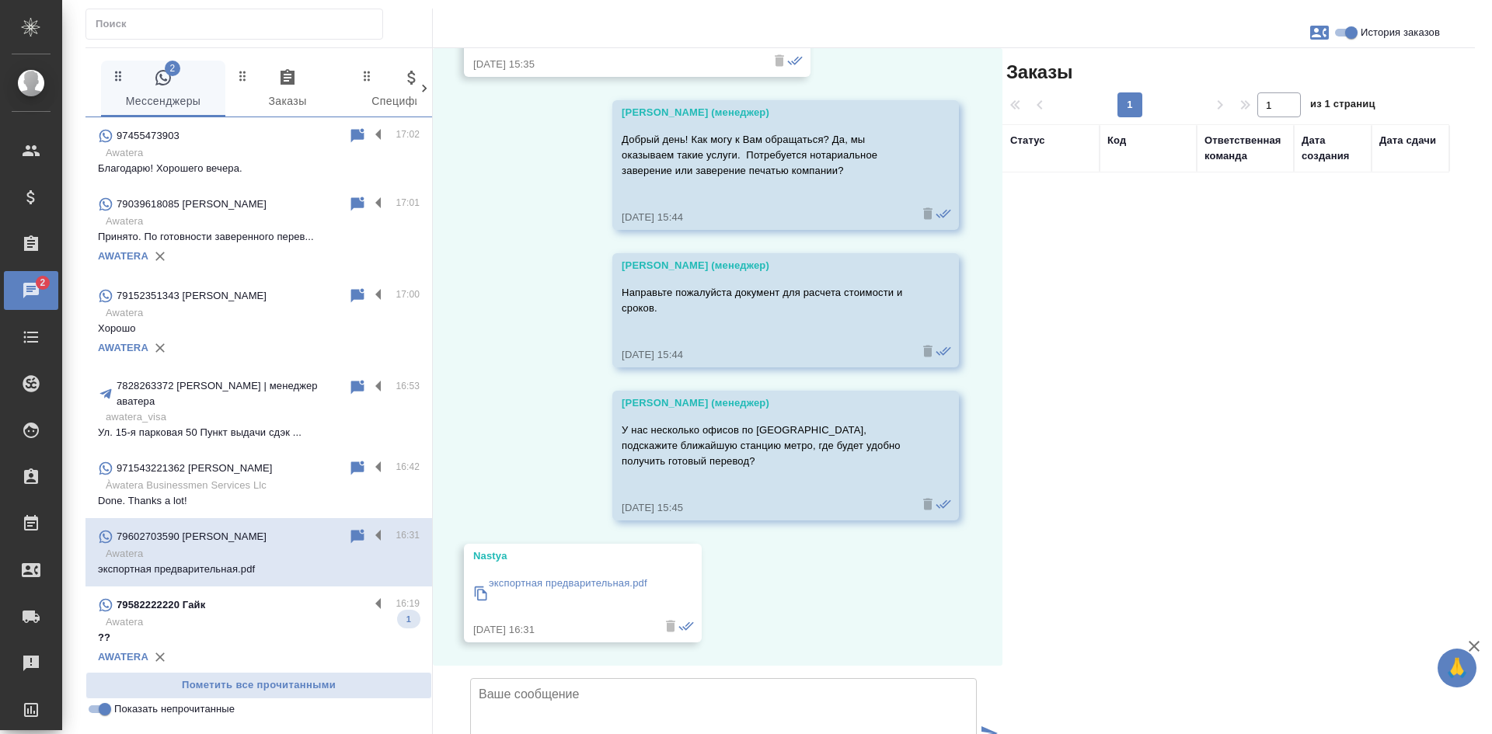
click at [1195, 337] on div "Заказы 1 1 из 1 страниц Статус Код Ответственная команда Дата создания Дата сда…" at bounding box center [1239, 445] width 473 height 794
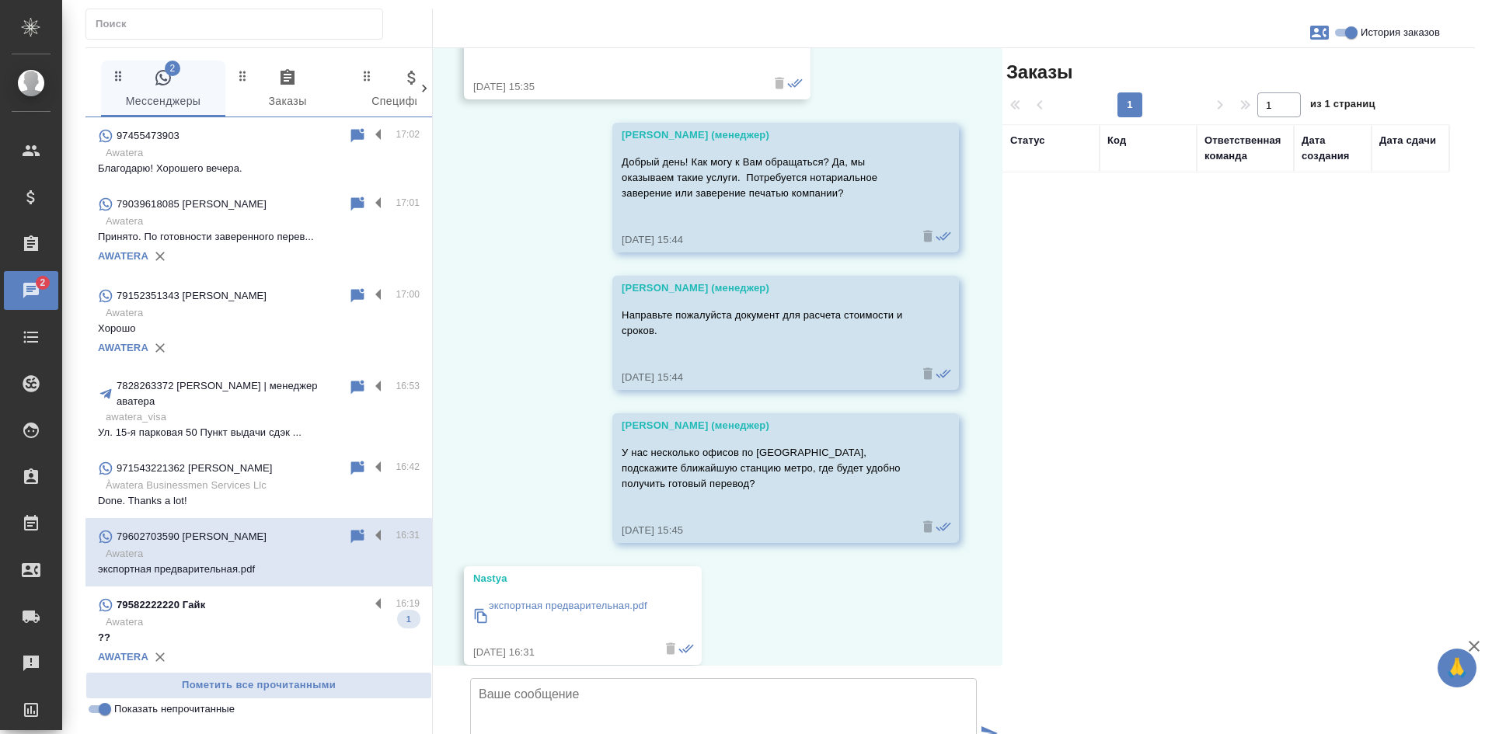
scroll to position [239, 0]
click at [1259, 459] on div "Заказы 1 1 из 1 страниц Статус Код Ответственная команда Дата создания Дата сда…" at bounding box center [1239, 445] width 473 height 794
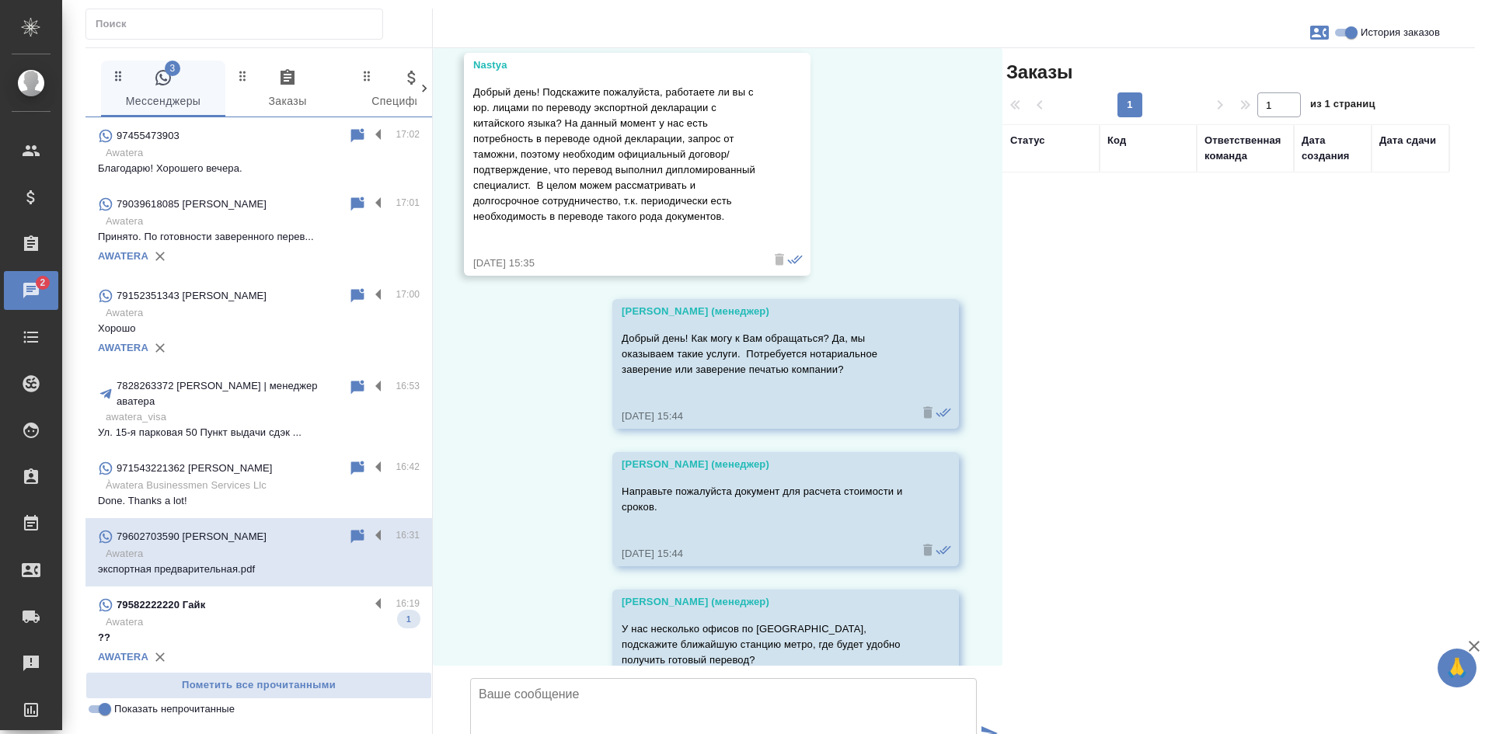
scroll to position [5, 0]
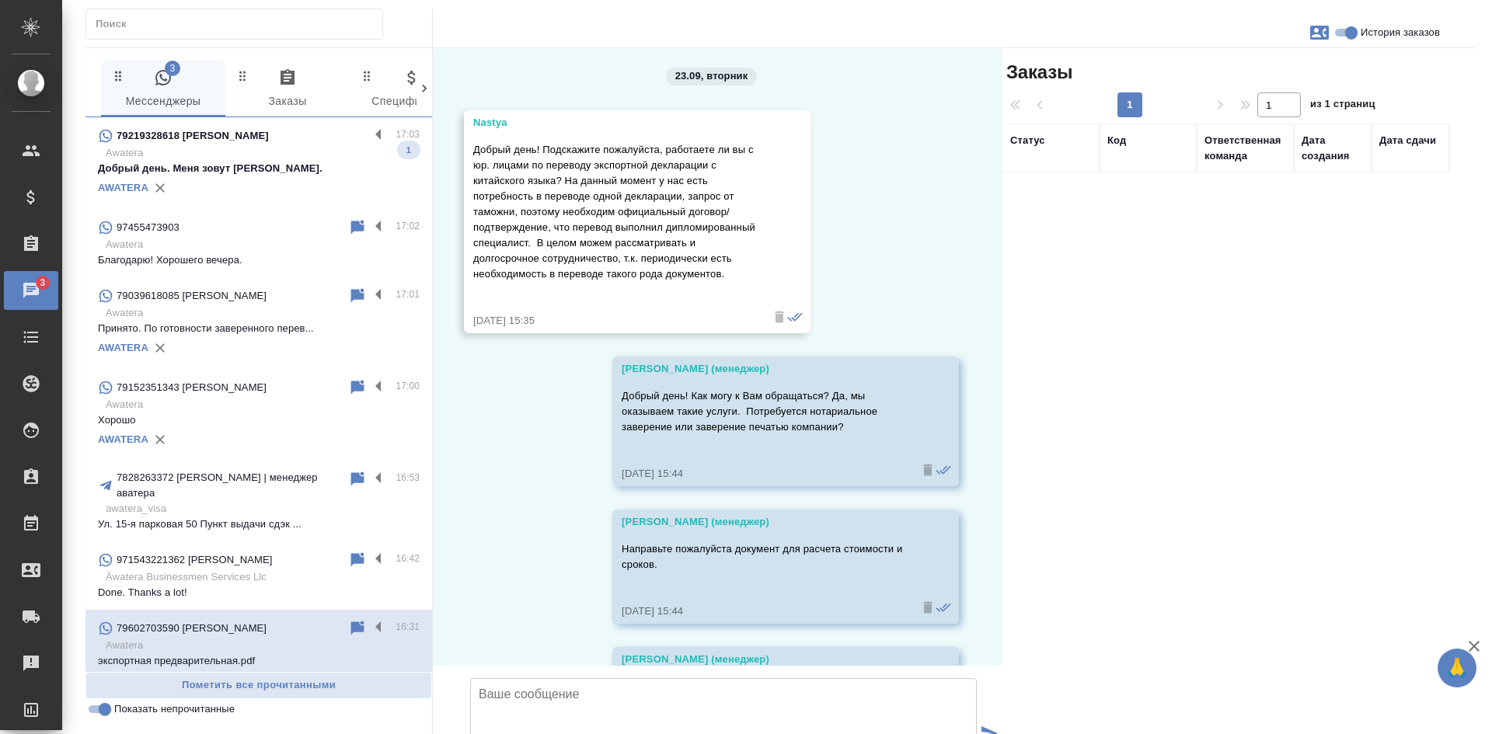
click at [1218, 481] on div "Заказы 1 1 из 1 страниц Статус Код Ответственная команда Дата создания Дата сда…" at bounding box center [1239, 445] width 473 height 794
click at [258, 141] on div "79219328618 Elena" at bounding box center [233, 136] width 271 height 19
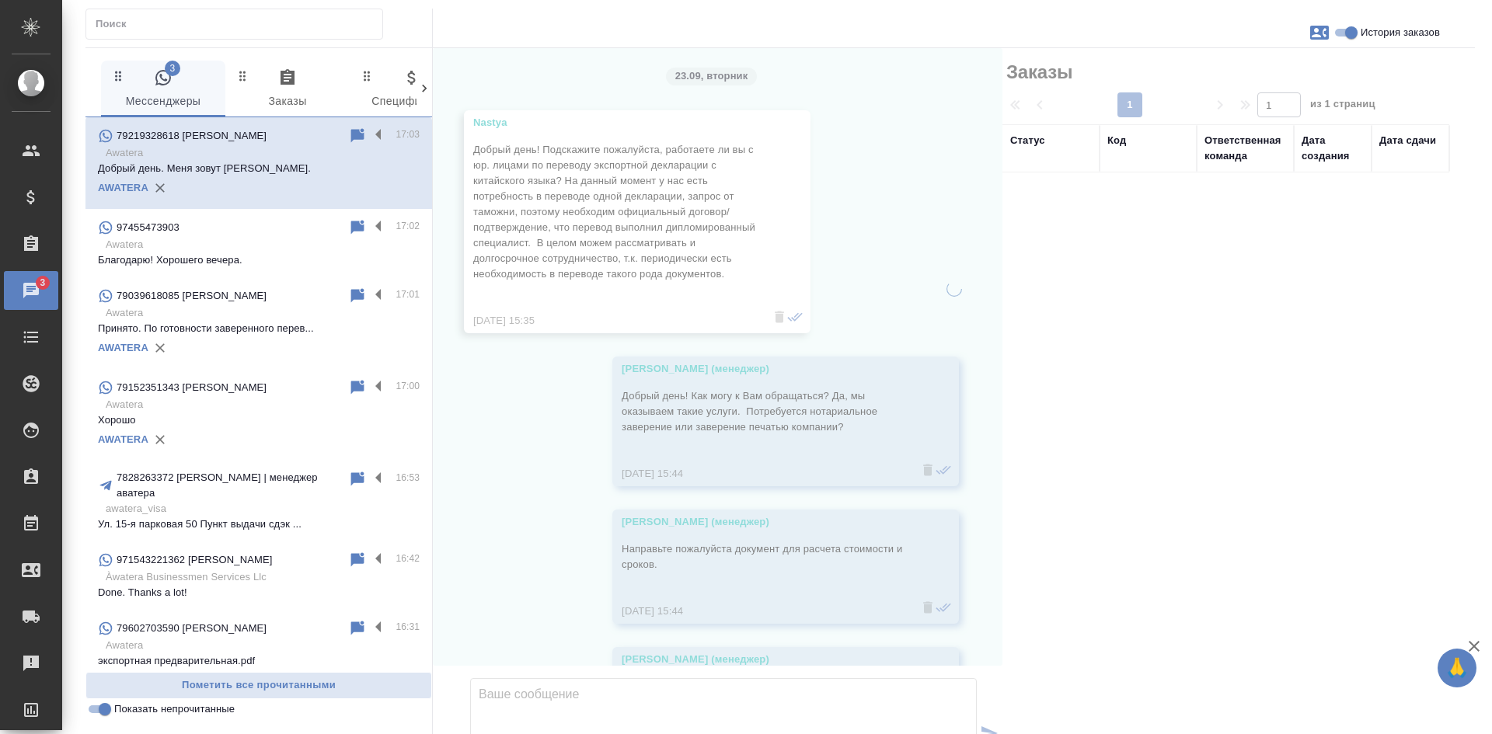
scroll to position [0, 0]
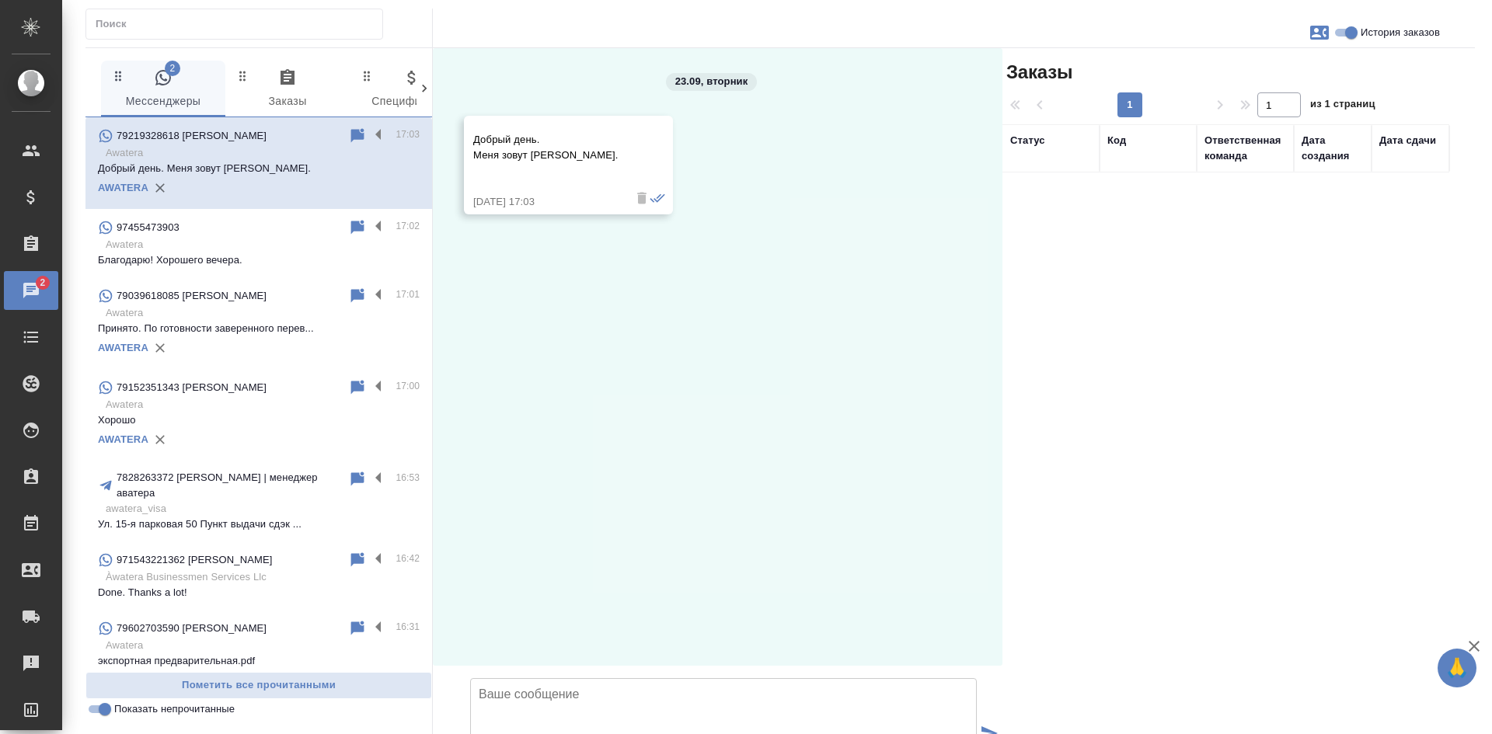
click at [546, 679] on textarea at bounding box center [723, 733] width 507 height 109
type textarea "Елена, добрый день! Какая услуга Вас интересует?"
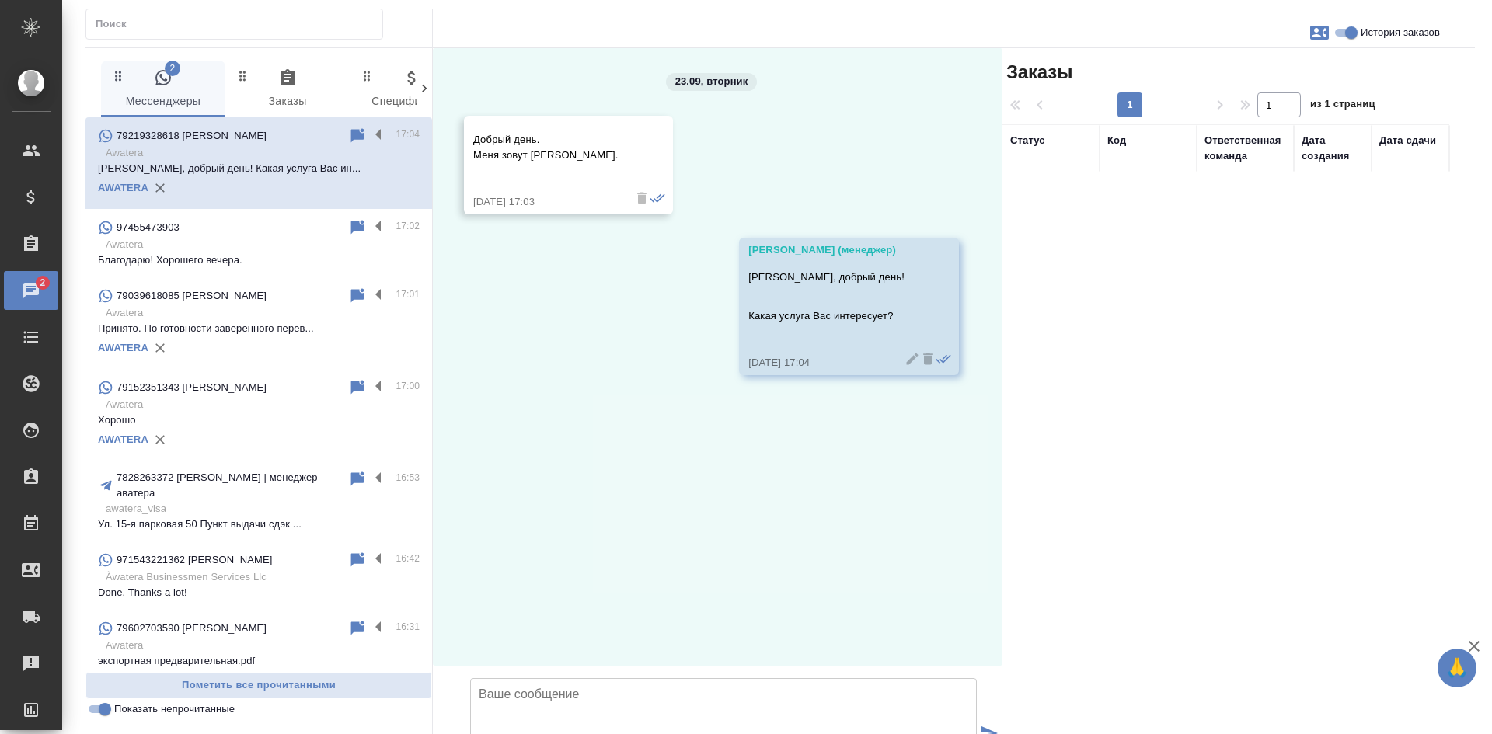
drag, startPoint x: 1234, startPoint y: 448, endPoint x: 1121, endPoint y: 387, distance: 128.7
click at [1234, 448] on div "Заказы 1 1 из 1 страниц Статус Код Ответственная команда Дата создания Дата сда…" at bounding box center [1239, 445] width 473 height 794
click at [1313, 28] on icon "button" at bounding box center [1319, 33] width 19 height 14
click at [1250, 72] on span "Создать заявку" at bounding box center [1252, 75] width 73 height 16
select select "RU"
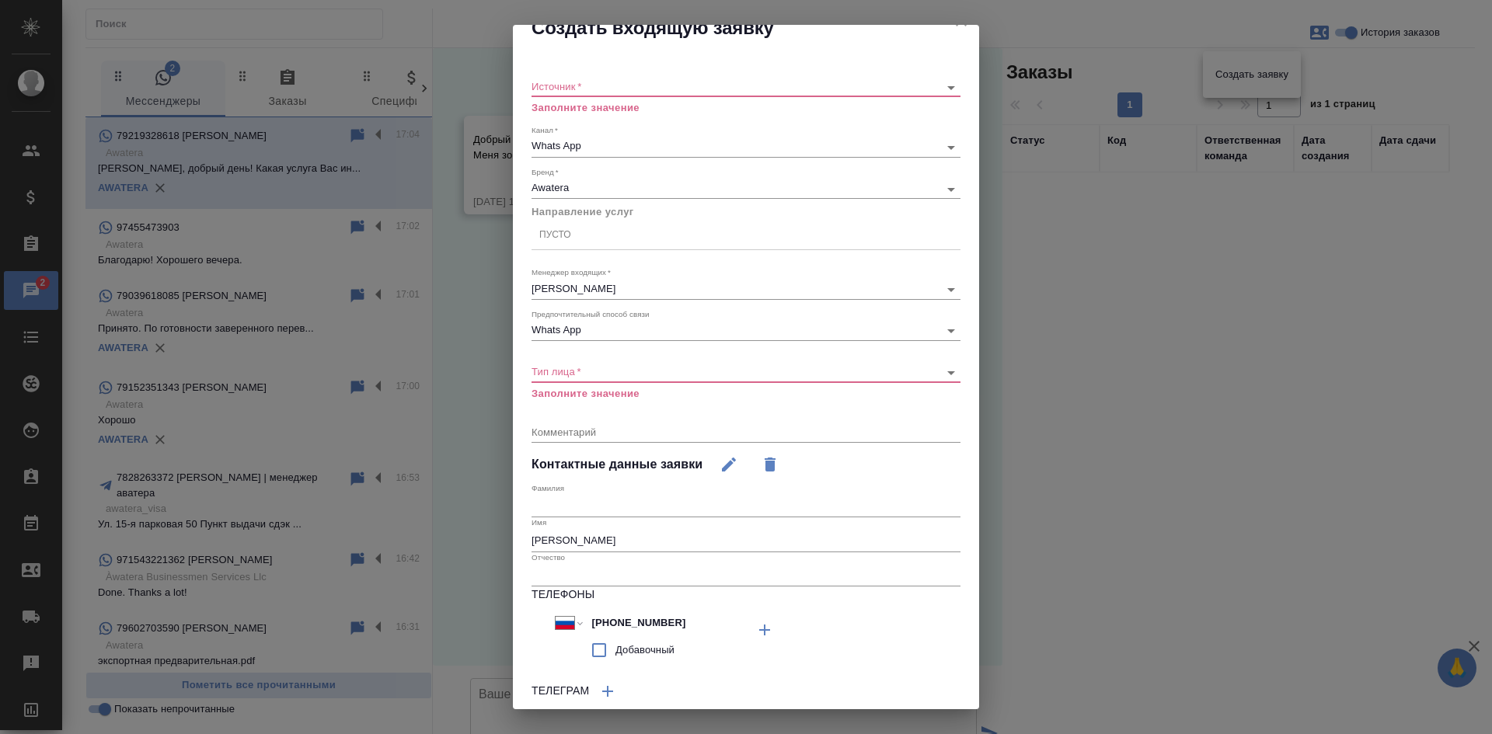
scroll to position [145, 0]
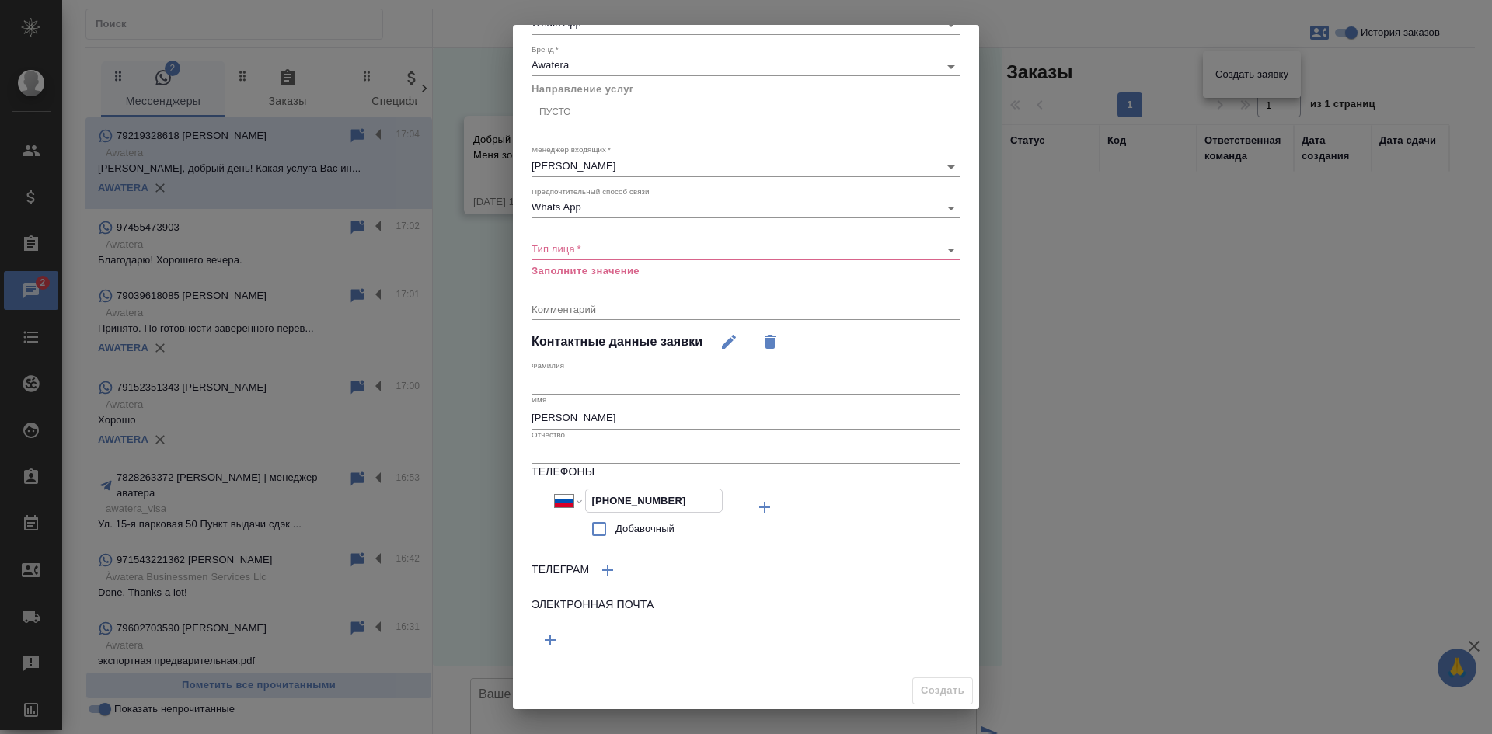
drag, startPoint x: 679, startPoint y: 497, endPoint x: 579, endPoint y: 497, distance: 99.5
click at [579, 497] on div "Международный Австралия Австрия Азербайджан Албания Алжир Американское Самоа Ан…" at bounding box center [639, 501] width 169 height 24
click at [606, 245] on body "🙏 .cls-1 fill:#fff; AWATERA Kasatkina Aleksandra Клиенты Спецификации Заказы 2 …" at bounding box center [746, 367] width 1492 height 734
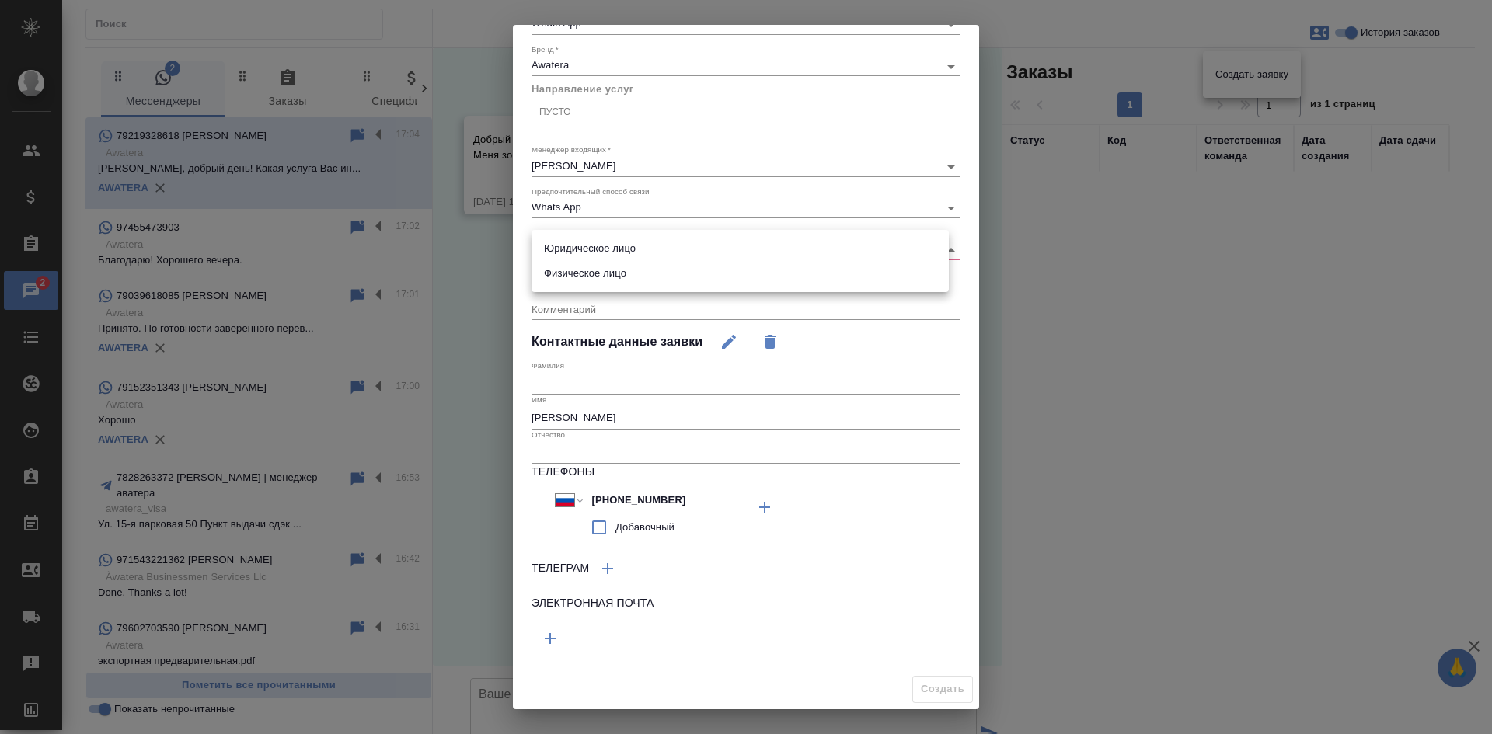
click at [581, 270] on li "Физическое лицо" at bounding box center [740, 273] width 417 height 25
type input "private"
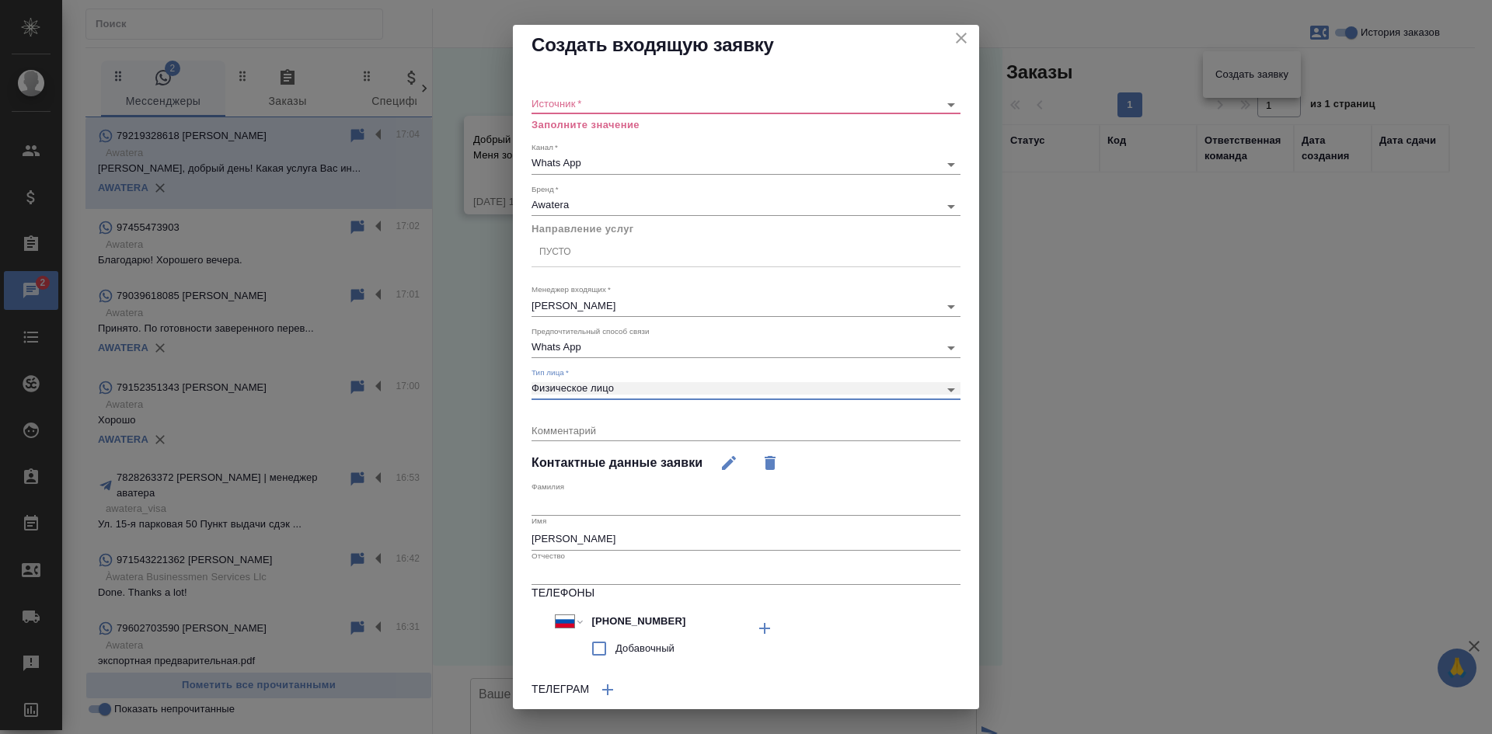
scroll to position [0, 0]
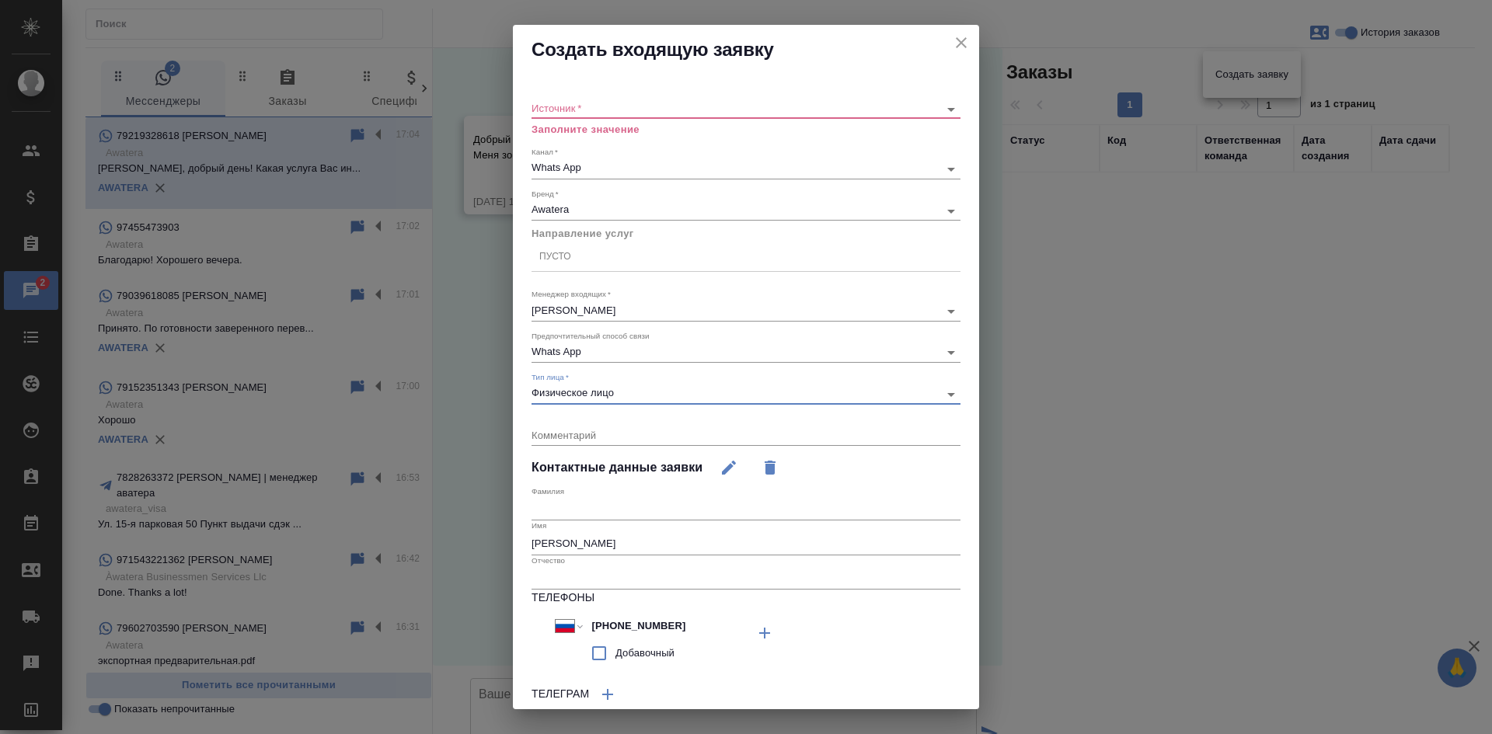
click at [640, 99] on div "Источник   * ​ Заполните значение" at bounding box center [746, 112] width 429 height 51
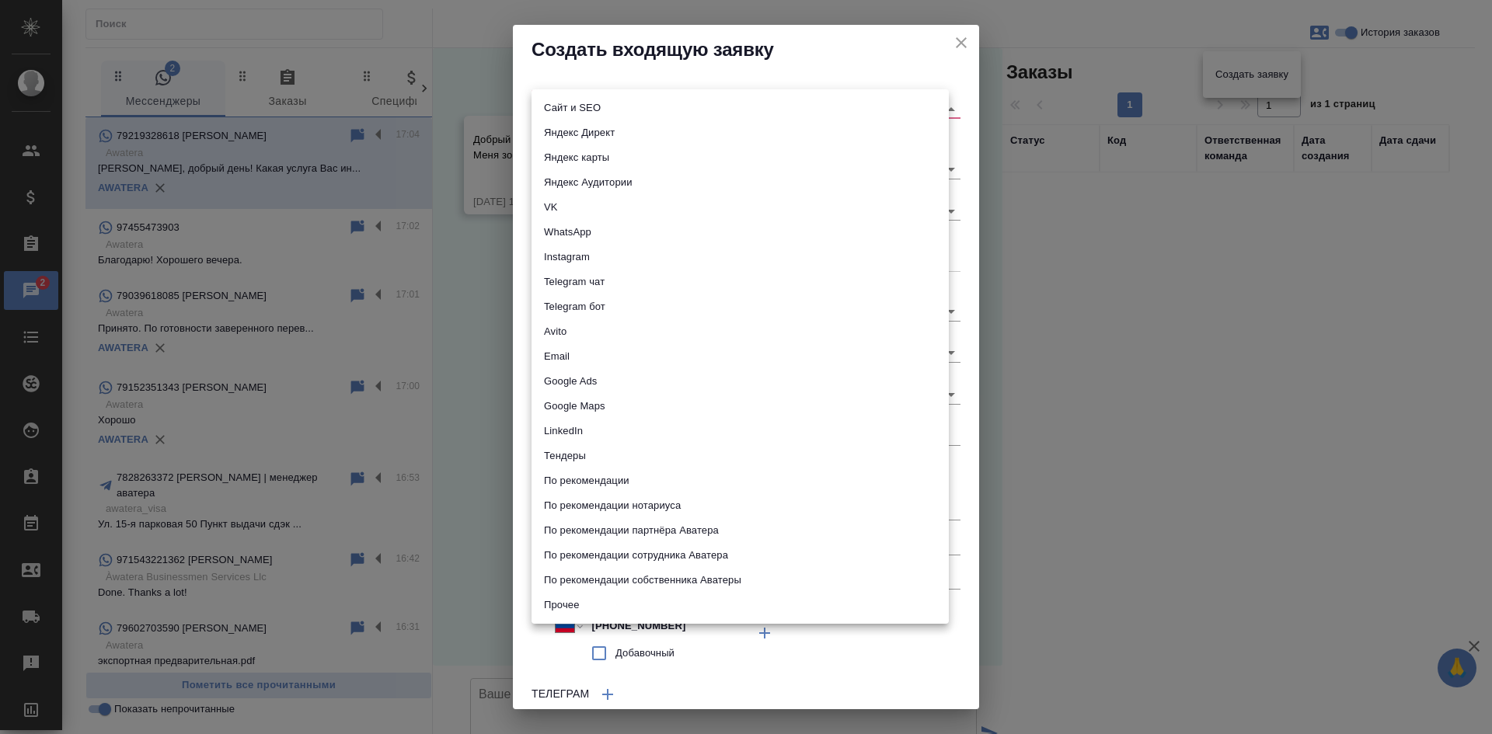
click at [633, 103] on body "🙏 .cls-1 fill:#fff; AWATERA Kasatkina Aleksandra Клиенты Спецификации Заказы 2 …" at bounding box center [746, 367] width 1492 height 734
click at [630, 106] on li "Сайт и SEO" at bounding box center [740, 108] width 417 height 25
type input "seo"
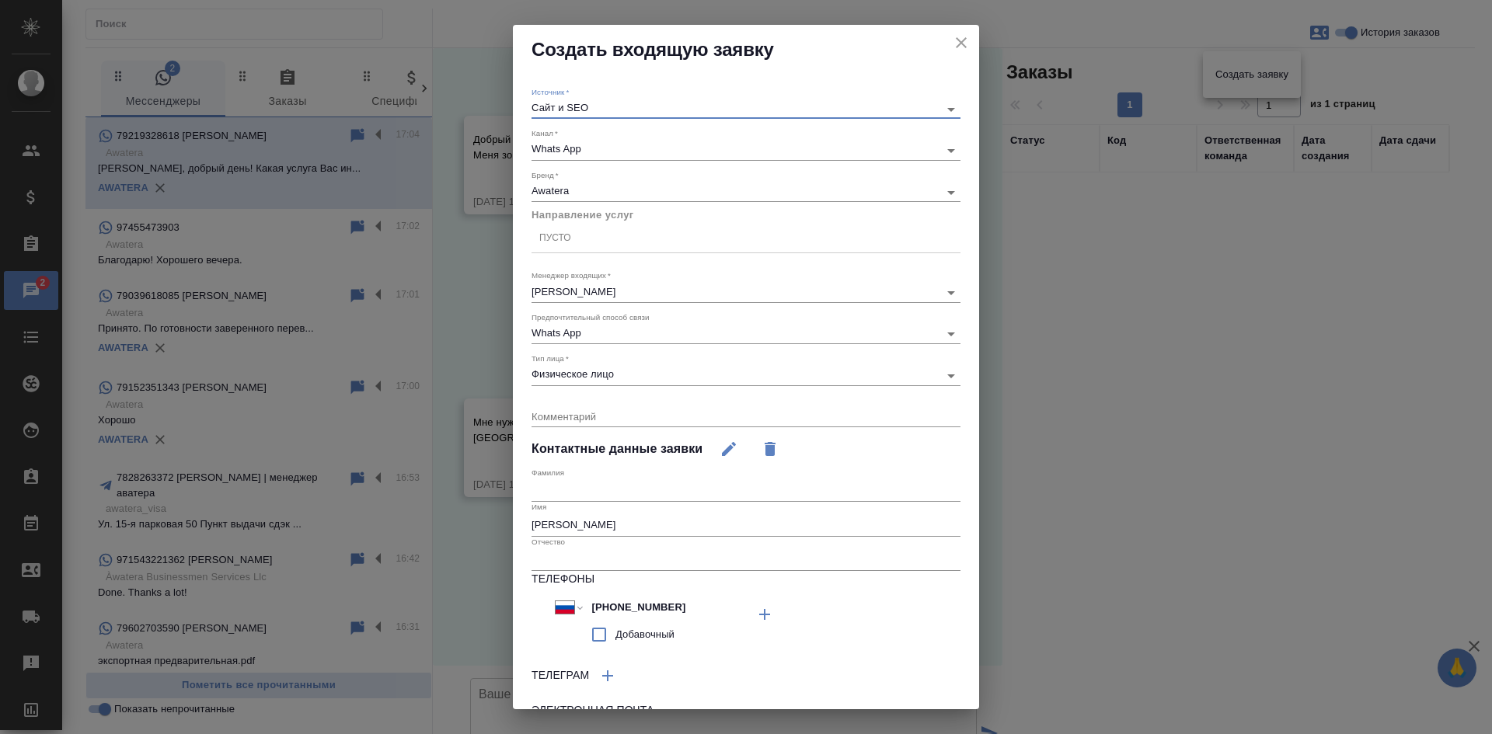
click at [952, 40] on icon "close" at bounding box center [961, 42] width 19 height 19
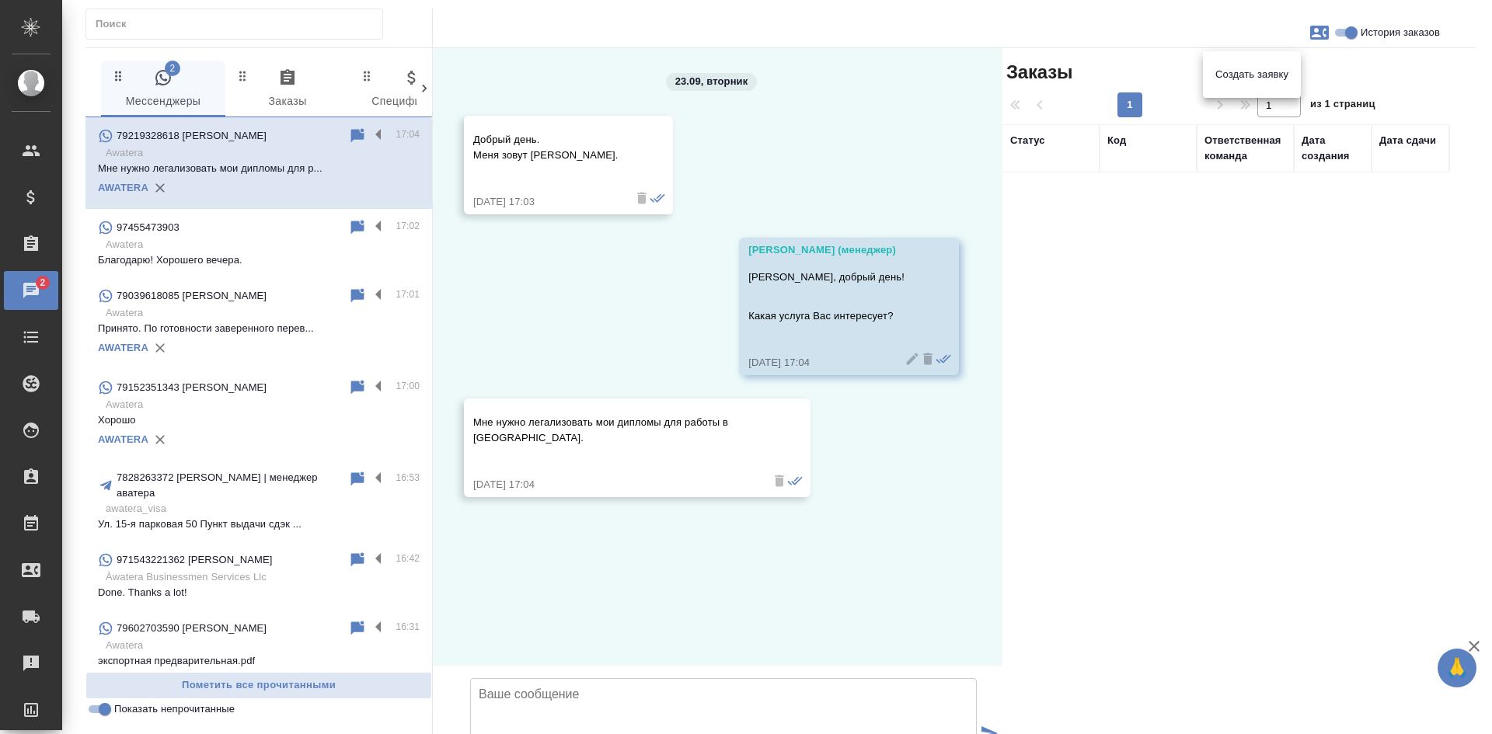
click at [557, 603] on div at bounding box center [746, 367] width 1492 height 734
click at [548, 679] on textarea at bounding box center [723, 733] width 507 height 109
click at [820, 679] on textarea "Верно понимаю, что дипломы выданы в России? Перевод требуется на английский или…" at bounding box center [723, 733] width 507 height 109
click at [809, 679] on textarea "Верно понимаю, что дипломы выданы в России? Перевод требуется на английский или…" at bounding box center [723, 733] width 507 height 109
type textarea "Верно понимаю, что дипломы выданы в России? Перевод требуется на английский или…"
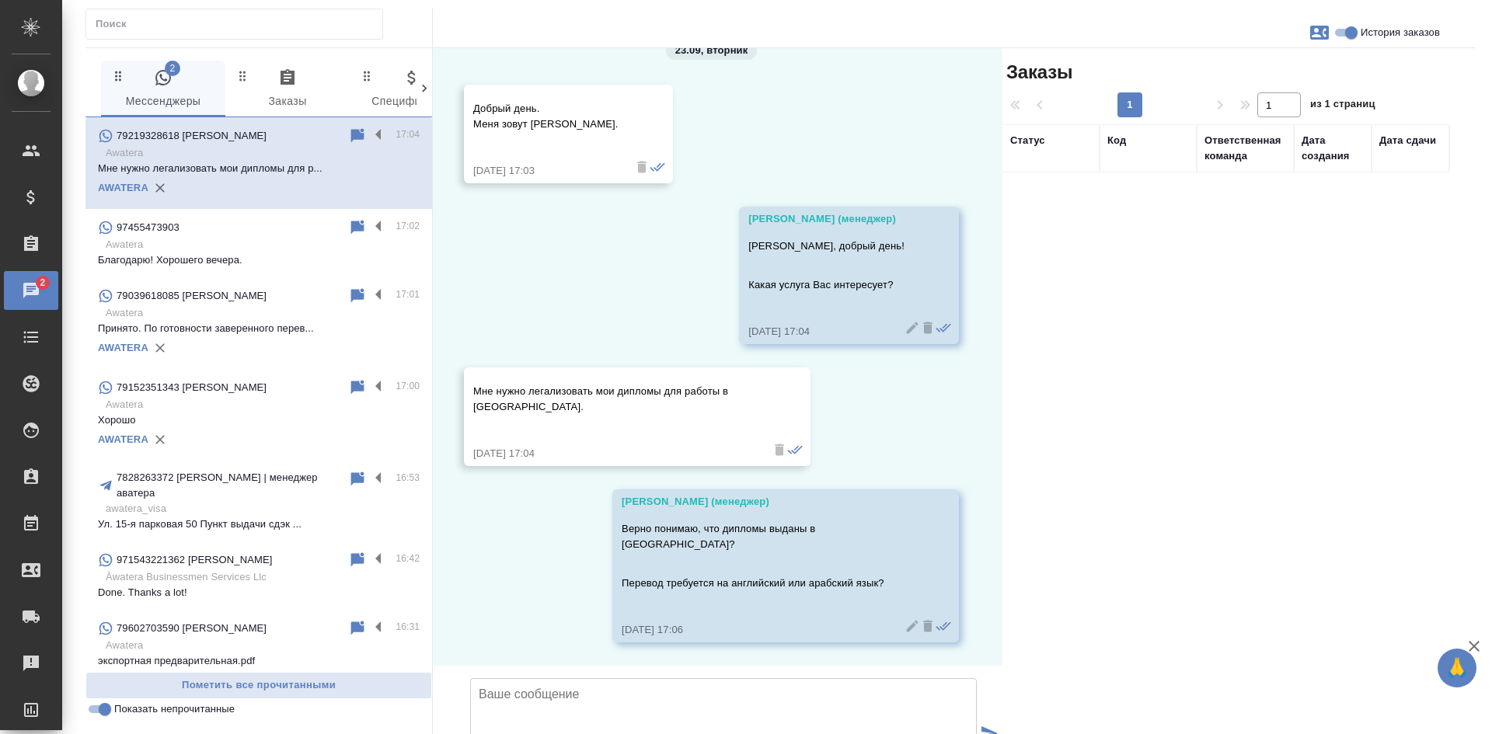
scroll to position [132, 0]
click at [1314, 34] on icon "button" at bounding box center [1319, 33] width 19 height 14
click at [1255, 72] on span "Создать заявку" at bounding box center [1252, 75] width 73 height 16
select select "RU"
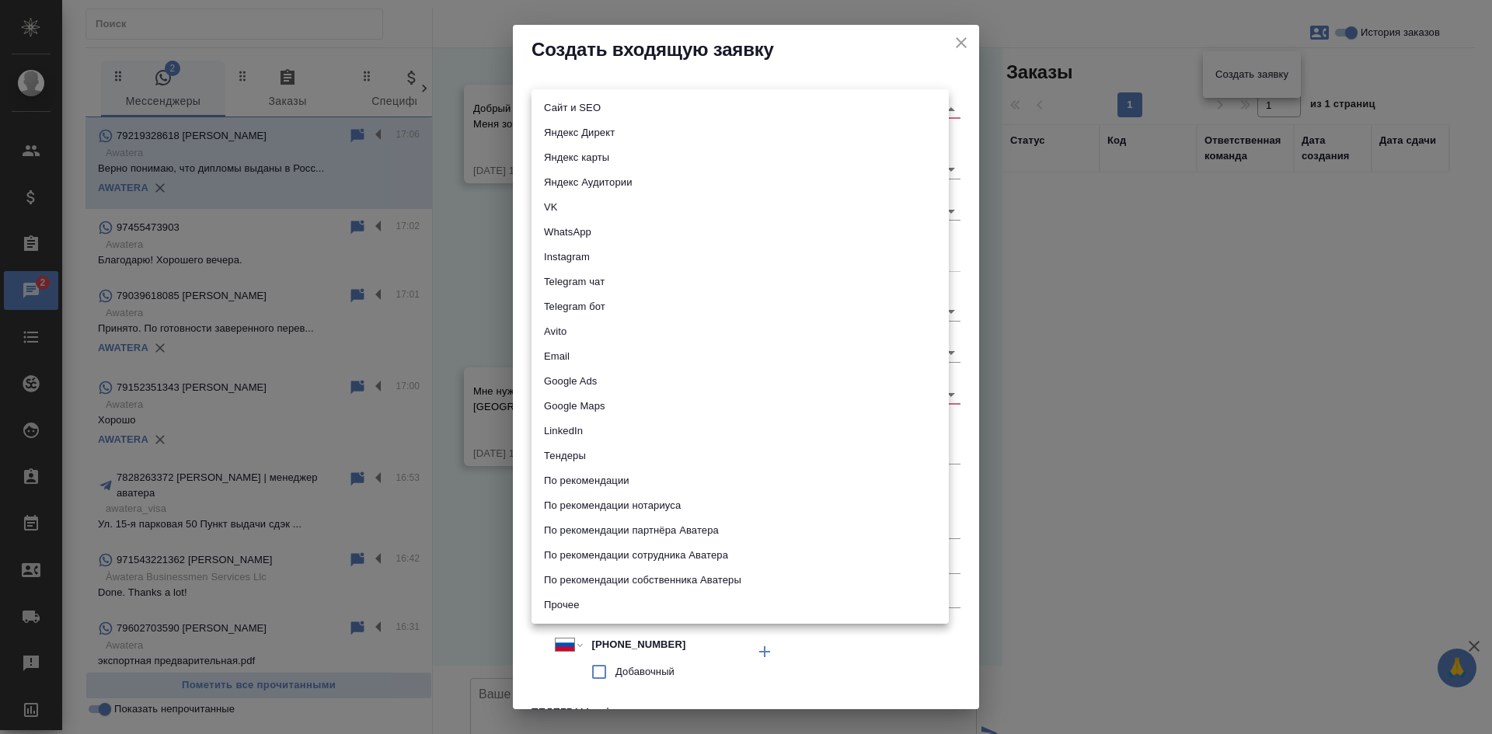
click at [711, 104] on body "🙏 .cls-1 fill:#fff; AWATERA Kasatkina Aleksandra Клиенты Спецификации Заказы 2 …" at bounding box center [746, 367] width 1492 height 734
click at [687, 104] on li "Сайт и SEO" at bounding box center [740, 108] width 417 height 25
type input "seo"
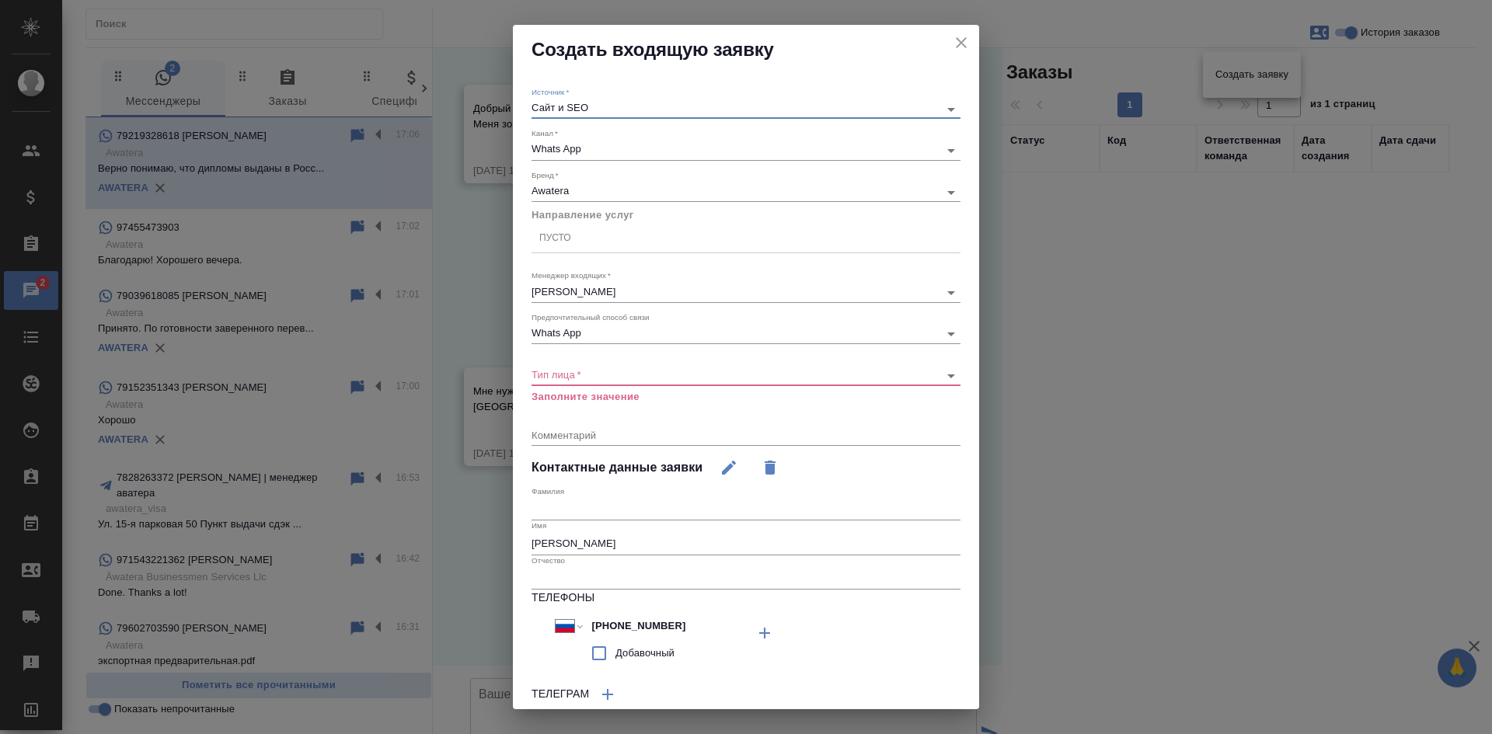
click at [586, 237] on div "Пусто" at bounding box center [746, 238] width 429 height 23
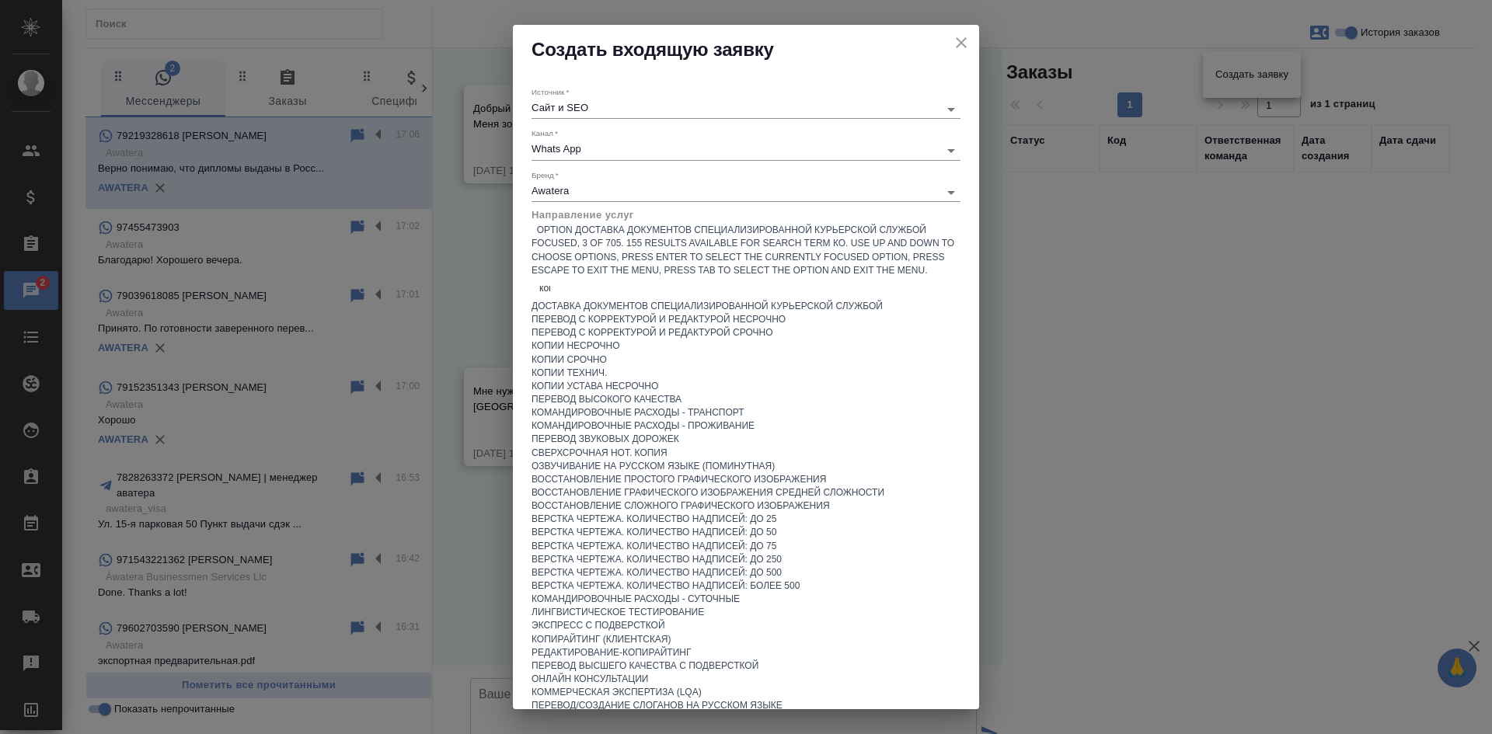
type input "конс"
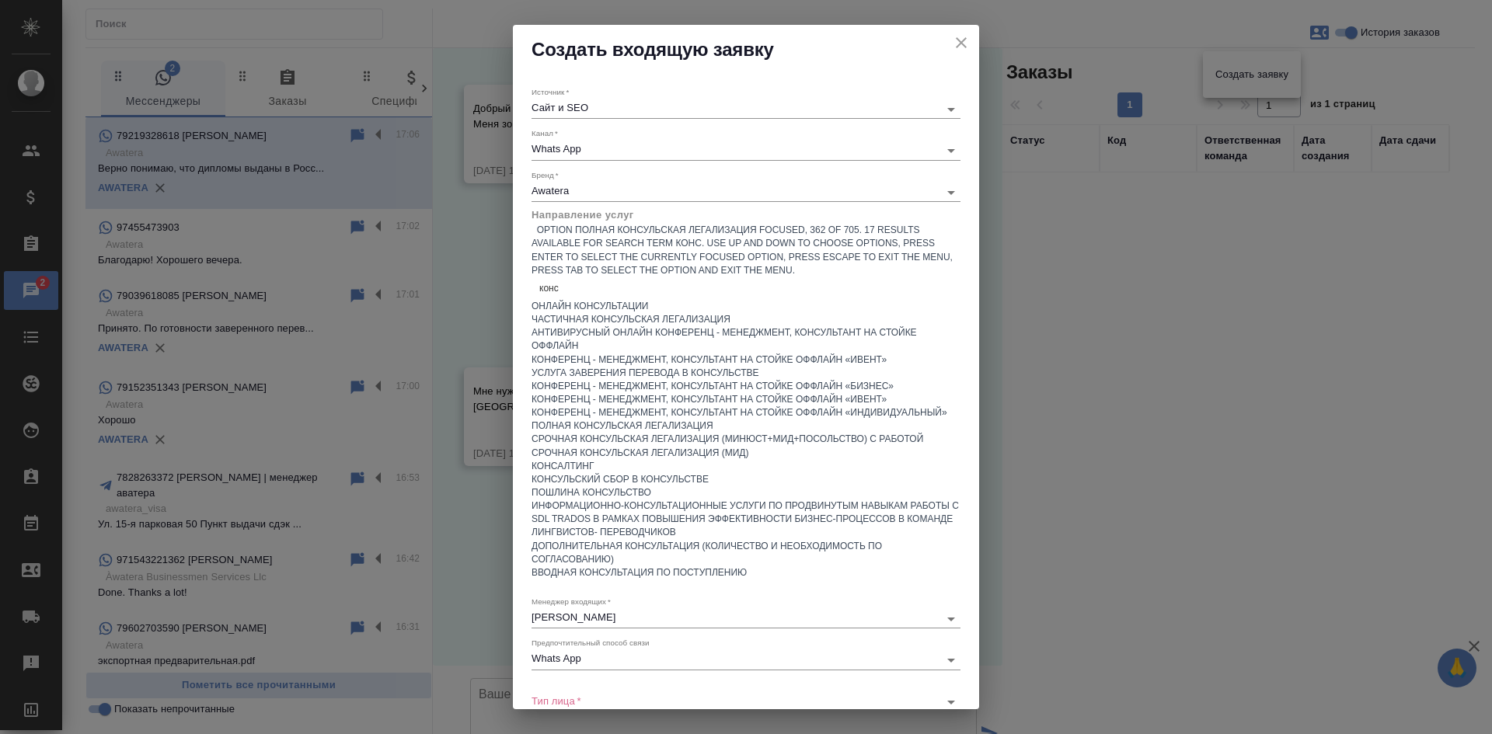
click at [561, 433] on div "Полная консульская легализация" at bounding box center [746, 426] width 429 height 13
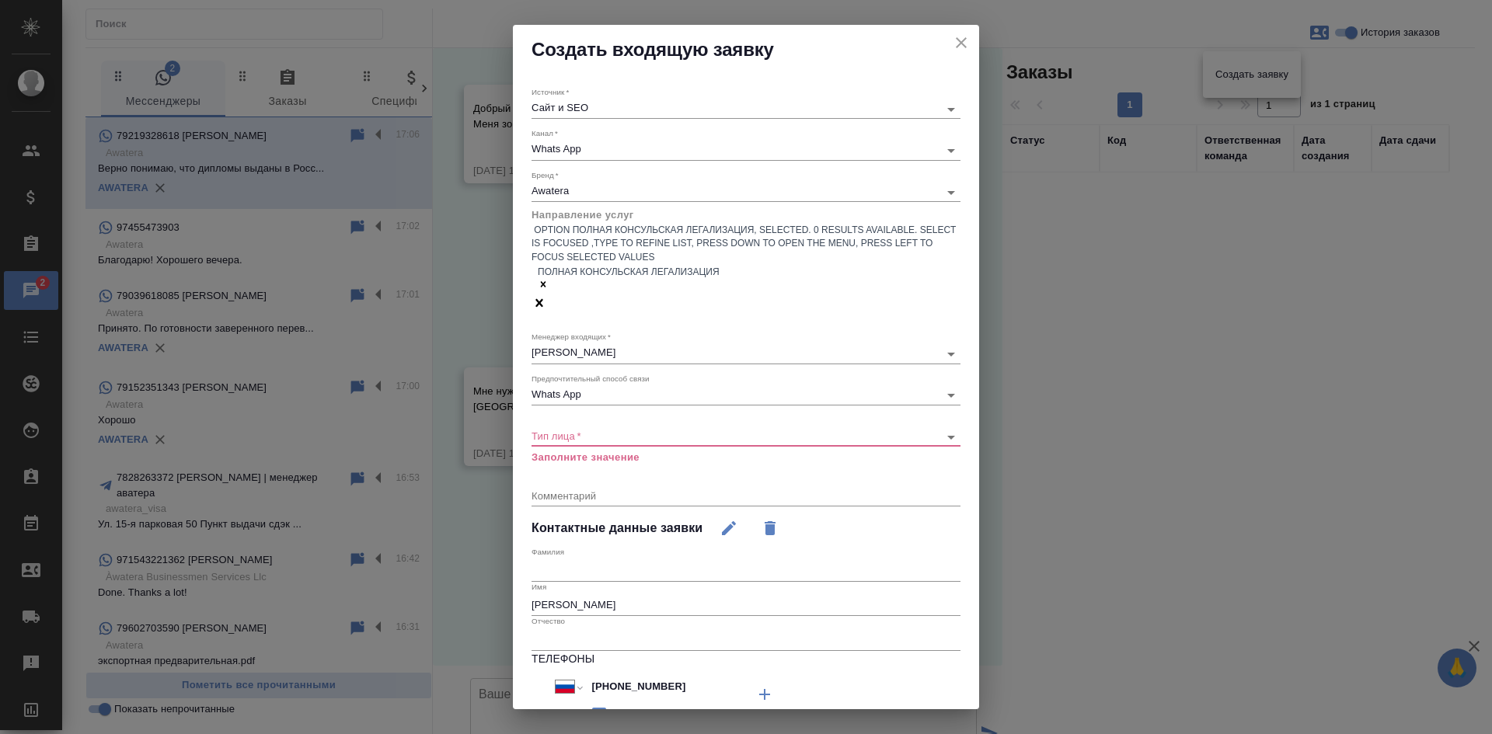
click at [601, 427] on div "​" at bounding box center [746, 436] width 429 height 19
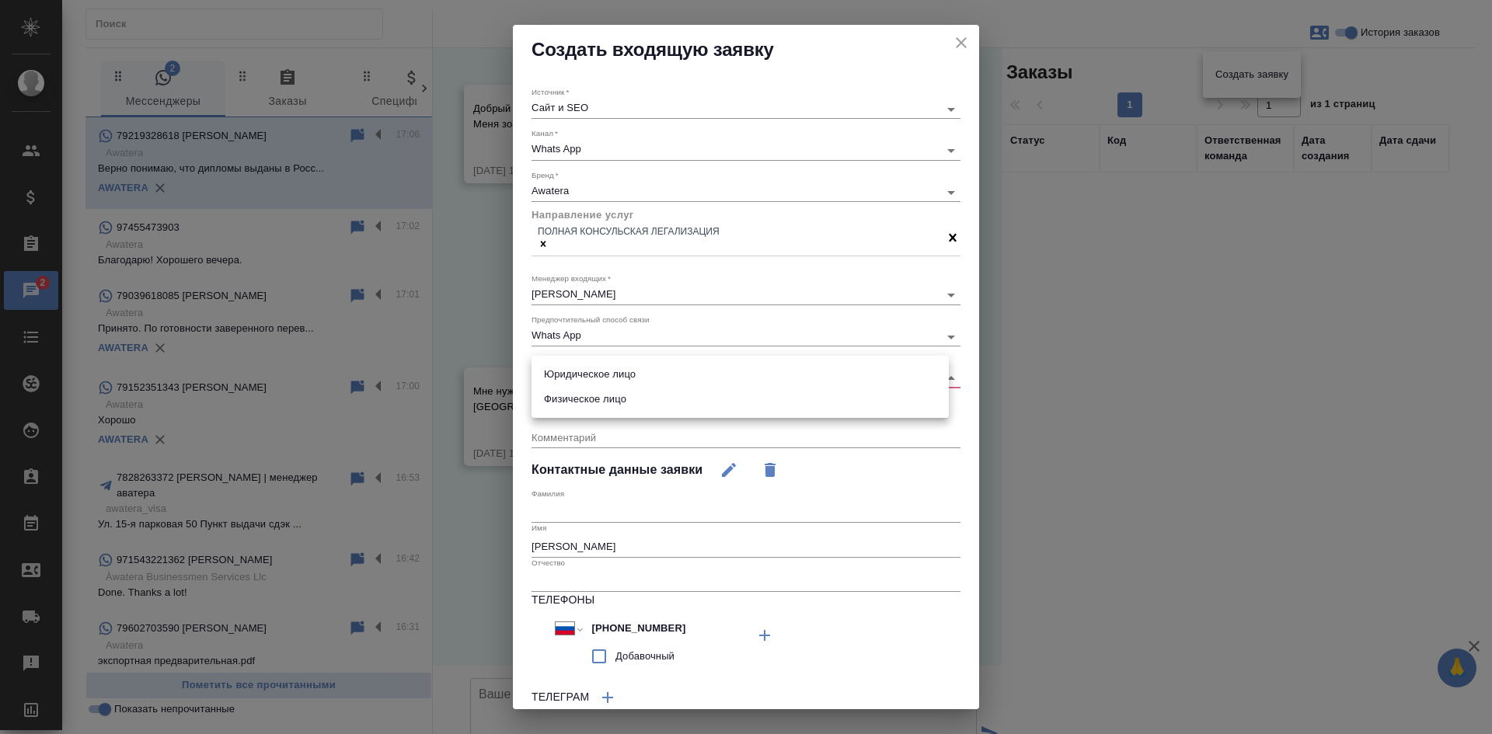
click at [601, 380] on body "🙏 .cls-1 fill:#fff; AWATERA Kasatkina Aleksandra Клиенты Спецификации Заказы 2 …" at bounding box center [746, 367] width 1492 height 734
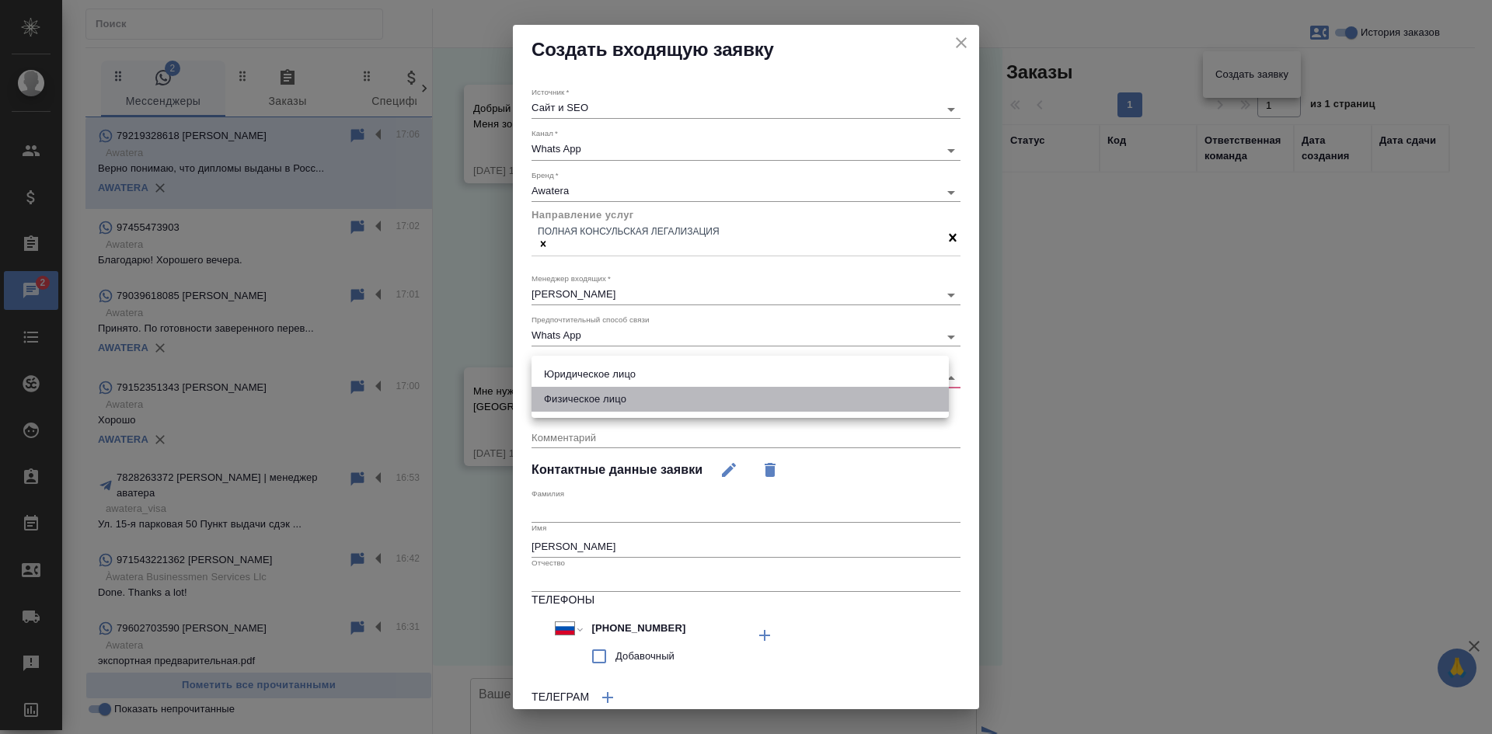
click at [602, 404] on li "Физическое лицо" at bounding box center [740, 399] width 417 height 25
type input "private"
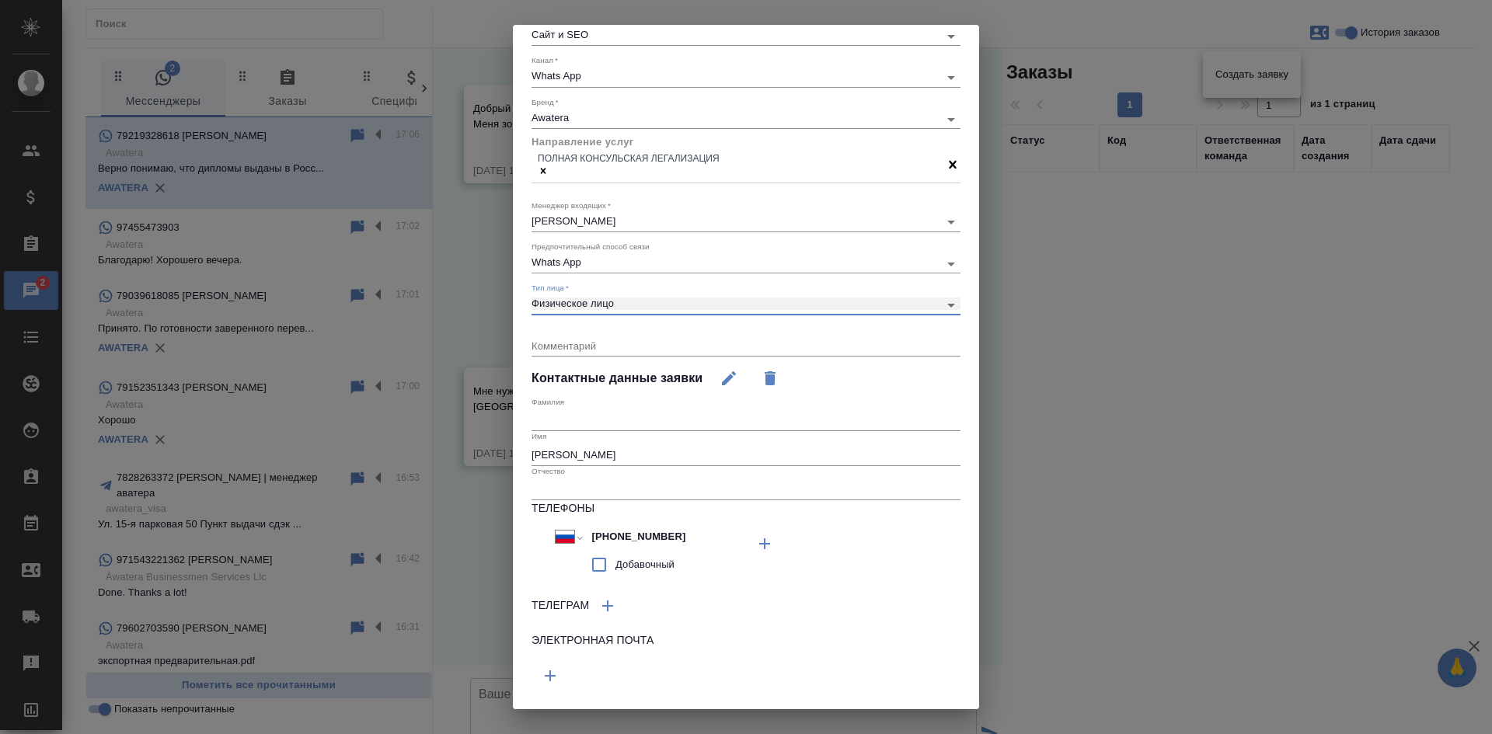
scroll to position [107, 0]
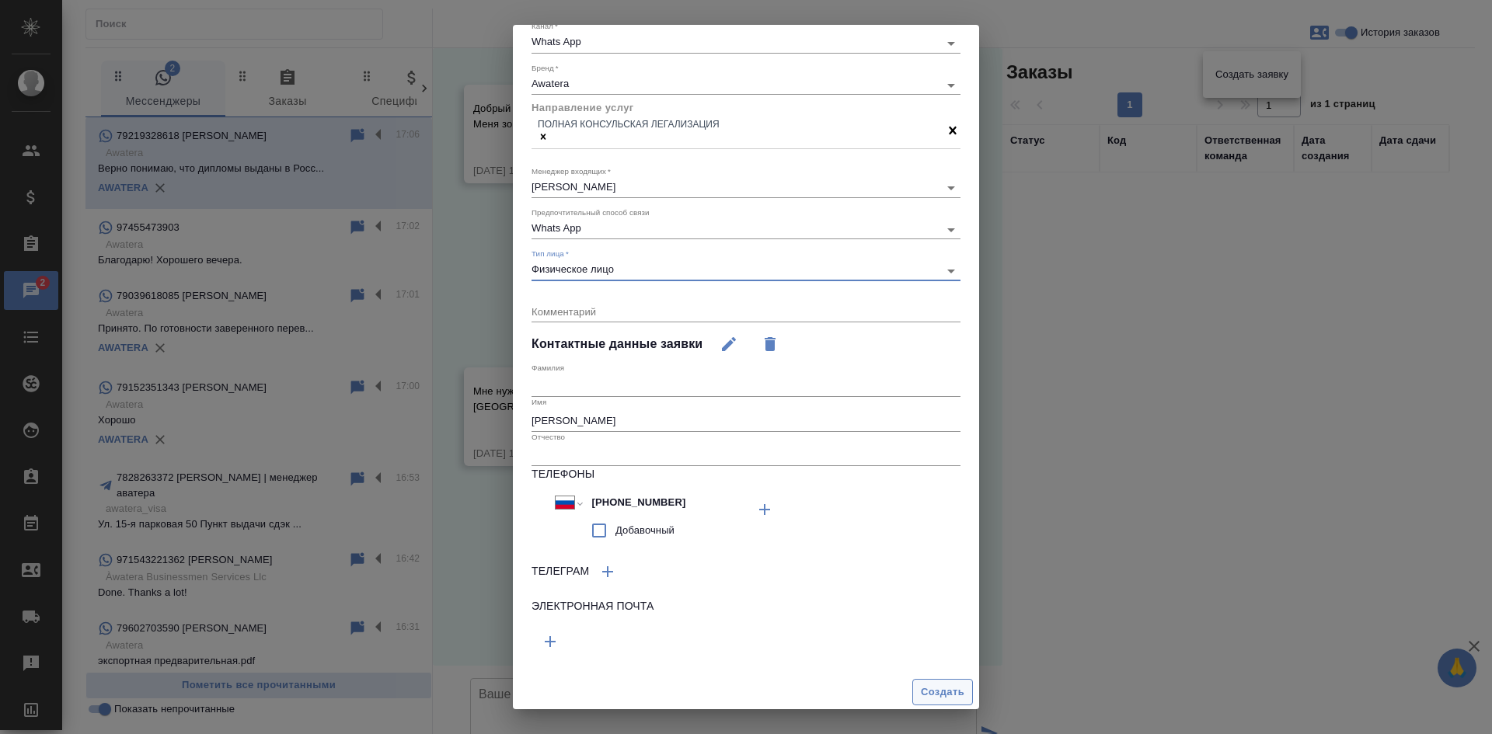
click at [940, 684] on span "Создать" at bounding box center [943, 693] width 44 height 18
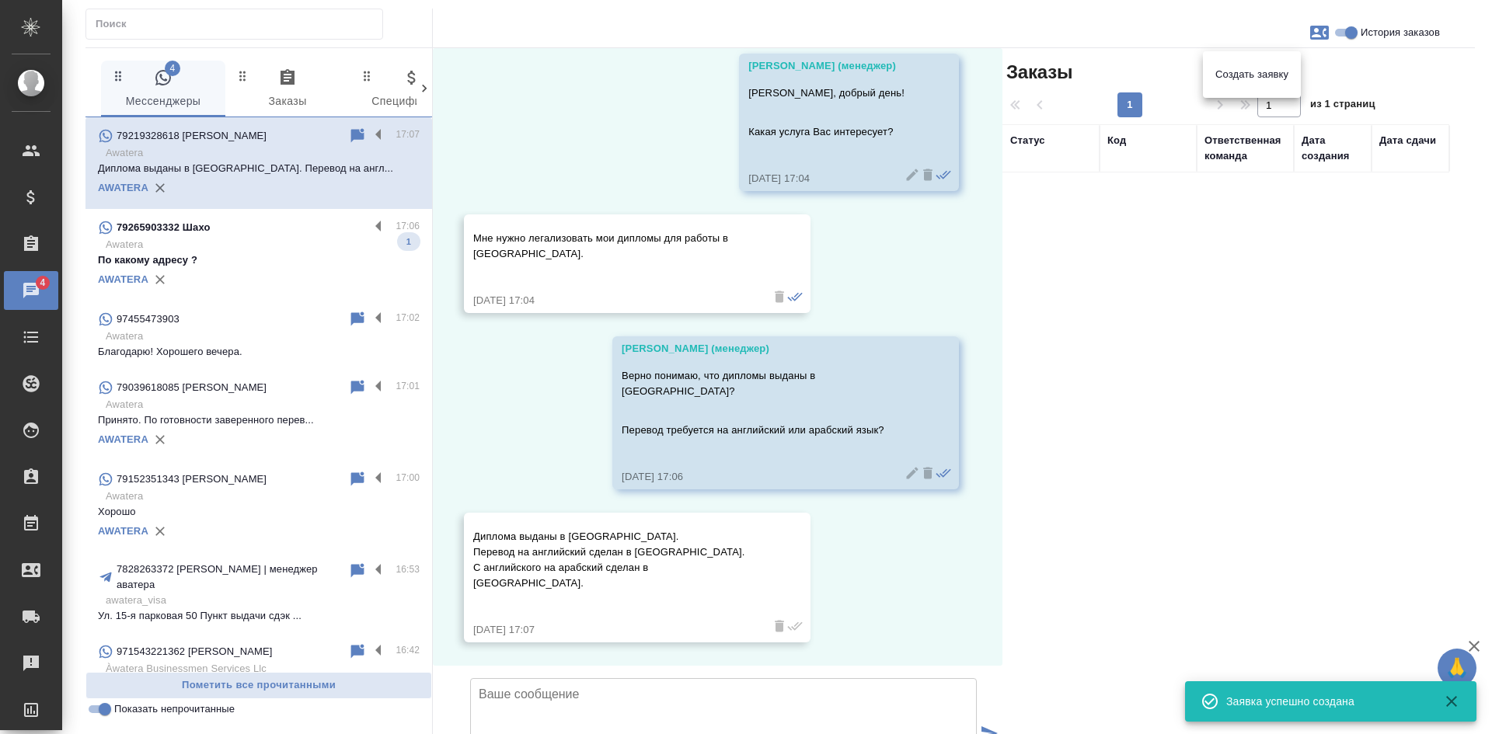
scroll to position [270, 0]
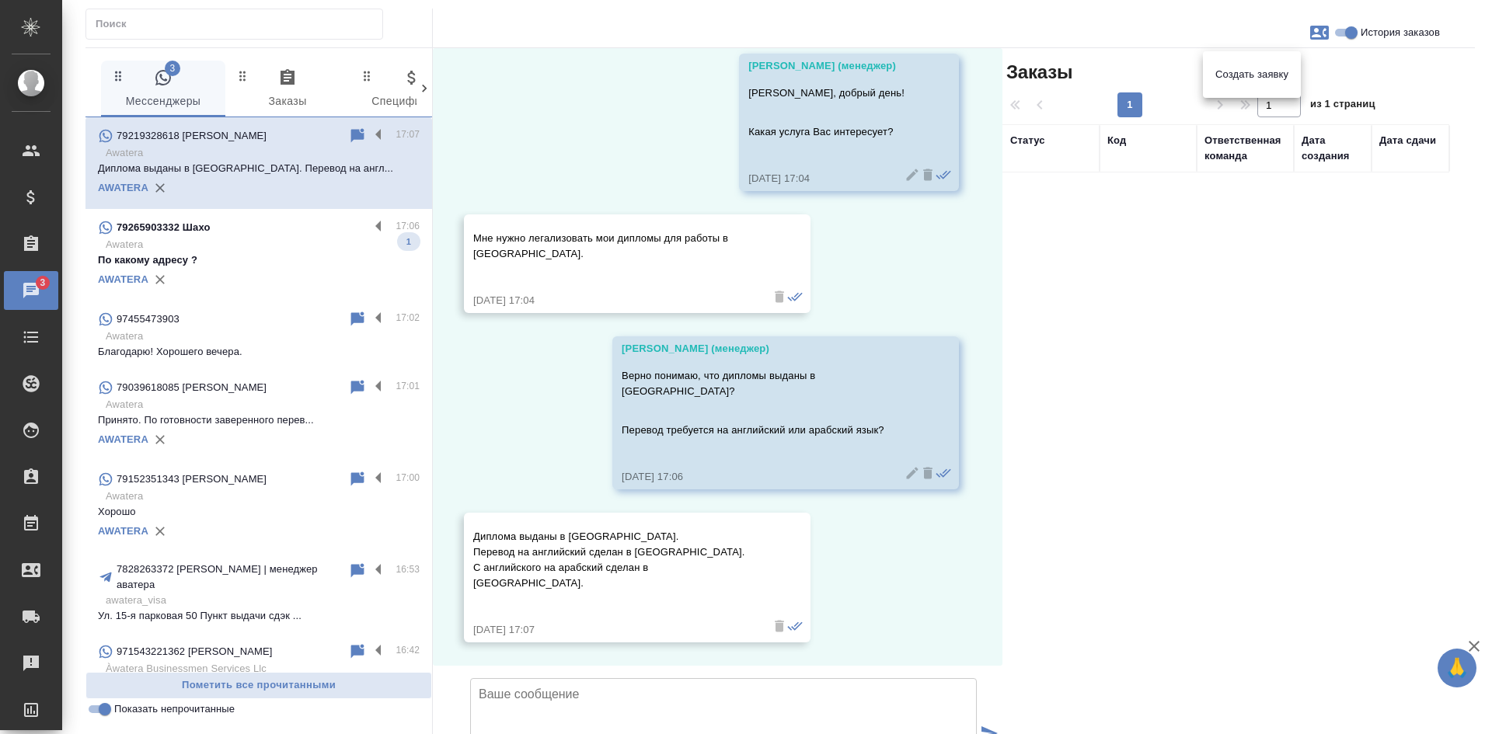
click at [783, 487] on div at bounding box center [746, 367] width 1492 height 734
click at [1328, 26] on icon "button" at bounding box center [1319, 33] width 19 height 14
click at [1240, 116] on span "Заявка №56059" at bounding box center [1250, 109] width 76 height 16
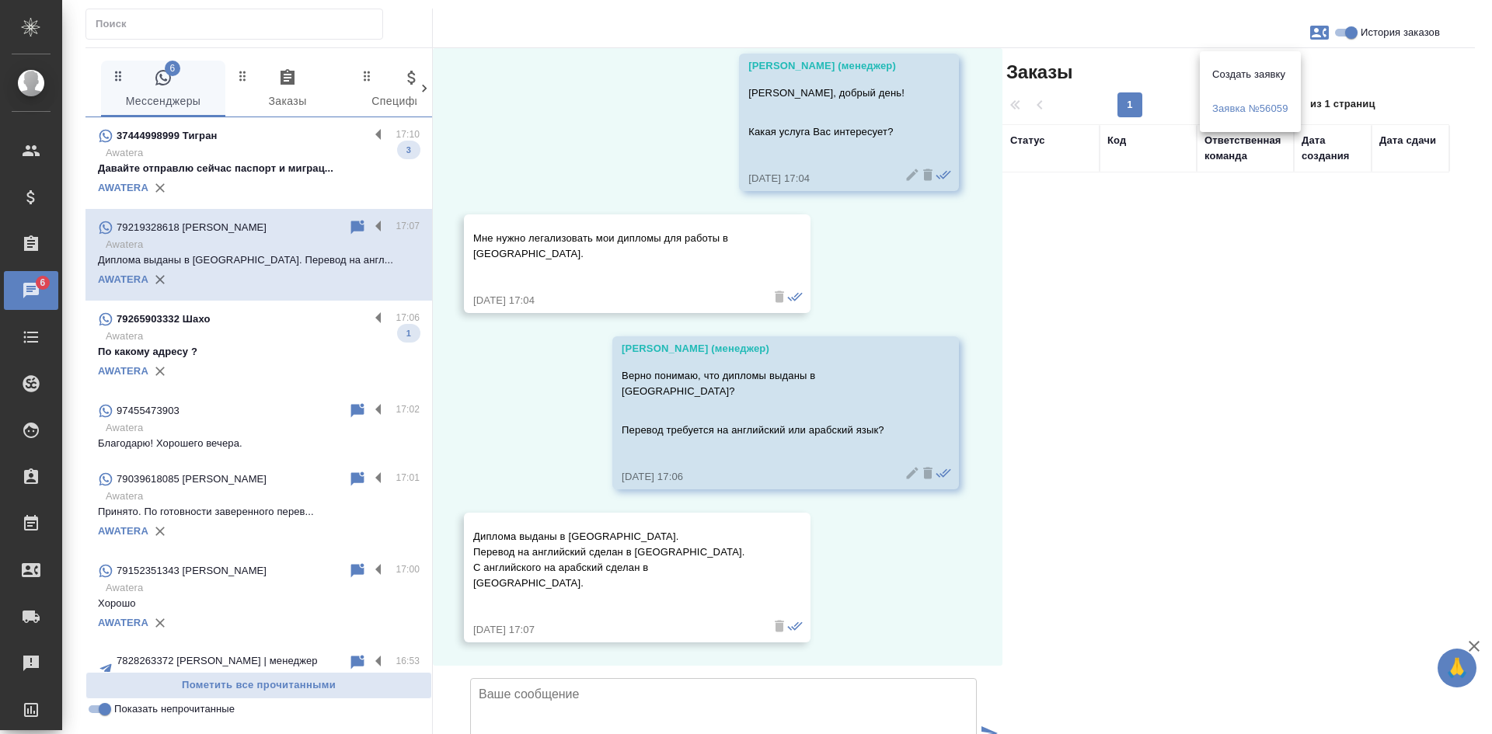
click at [561, 612] on div at bounding box center [746, 367] width 1492 height 734
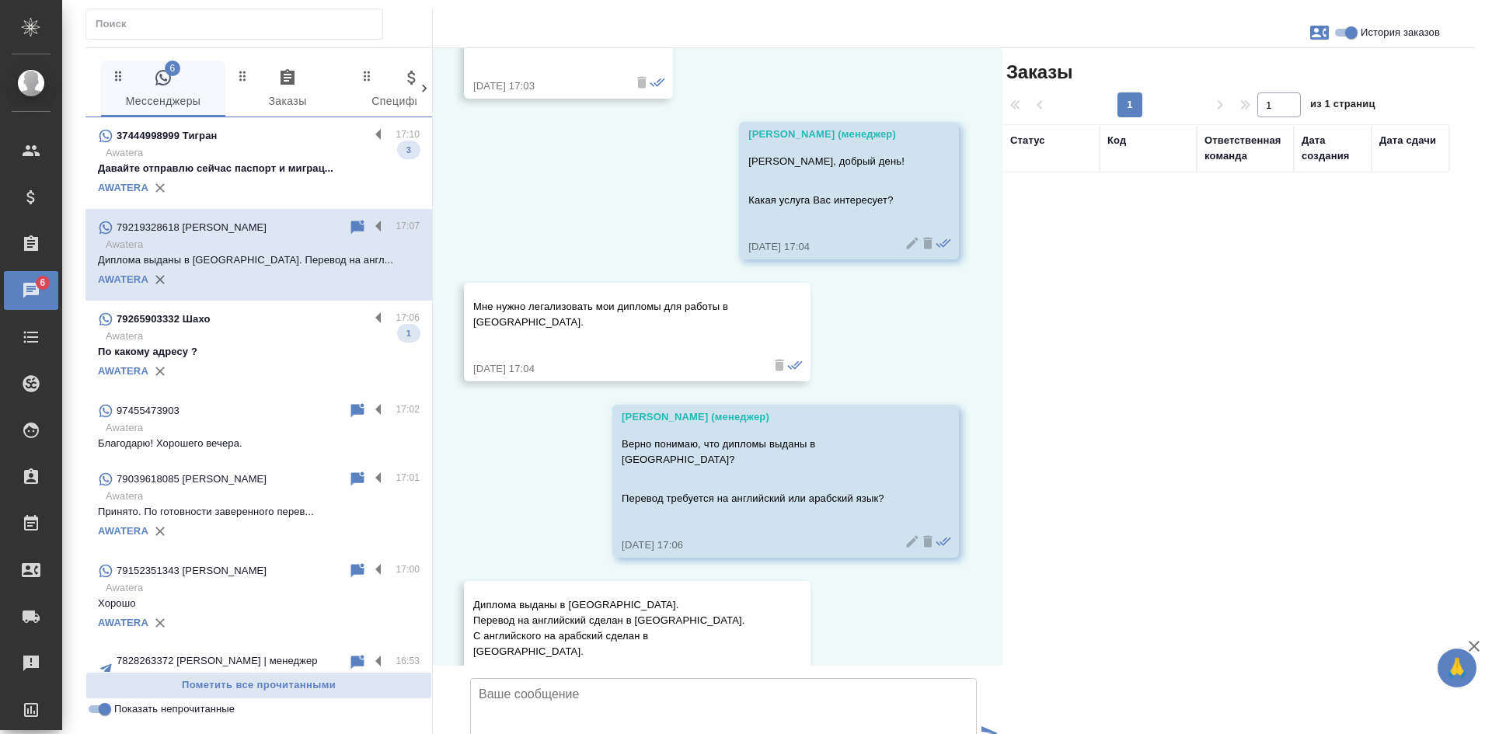
scroll to position [114, 0]
drag, startPoint x: 501, startPoint y: 306, endPoint x: 533, endPoint y: 324, distance: 37.2
click at [533, 324] on p "Мне нужно легализовать мои дипломы для работы в Катаре." at bounding box center [614, 316] width 283 height 31
copy p "ужно легализовать мои дипломы для работы в Катаре."
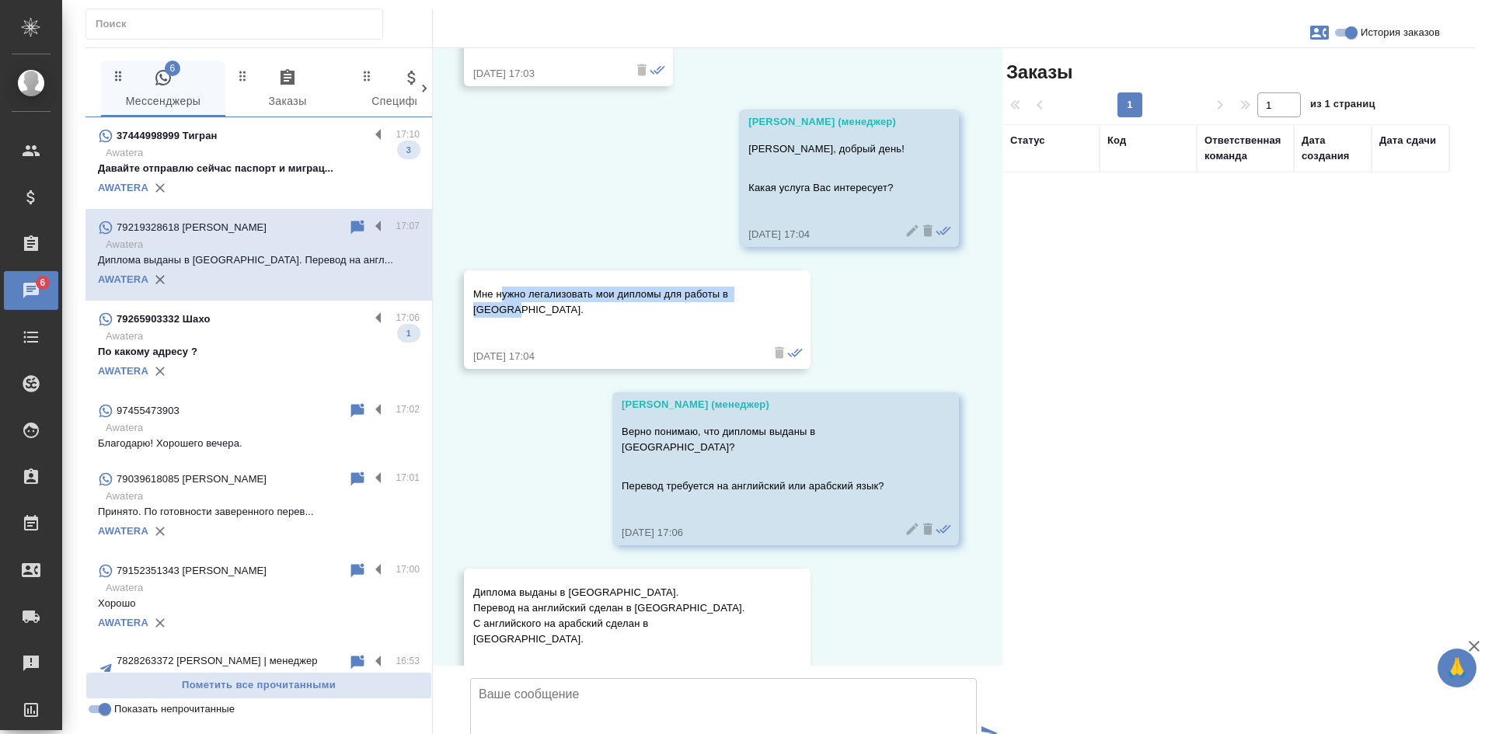
scroll to position [155, 0]
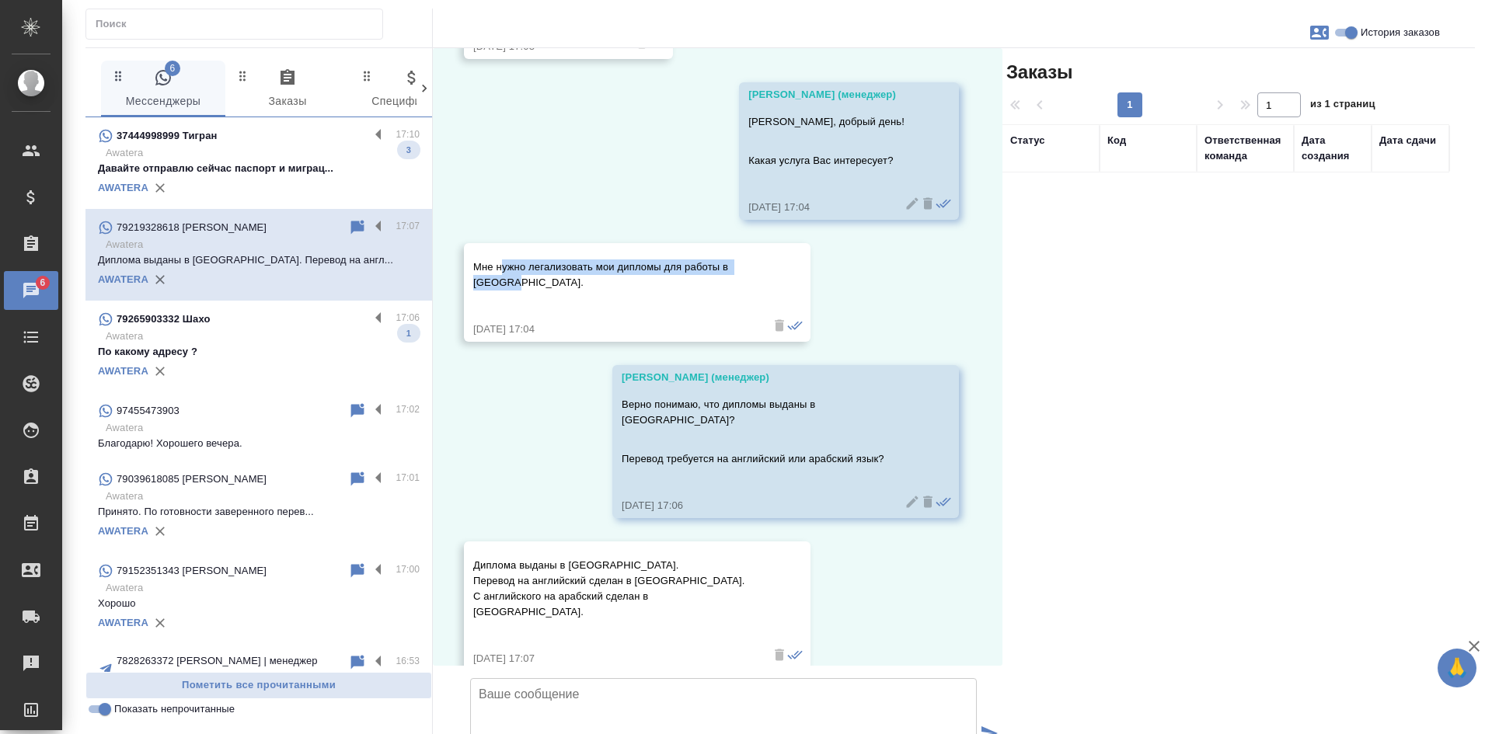
click at [548, 284] on p "Мне нужно легализовать мои дипломы для работы в Катаре." at bounding box center [614, 275] width 283 height 31
drag, startPoint x: 494, startPoint y: 267, endPoint x: 519, endPoint y: 285, distance: 30.6
click at [519, 285] on p "Мне нужно легализовать мои дипломы для работы в Катаре." at bounding box center [614, 275] width 283 height 31
copy p "нужно легализовать мои дипломы для работы в Катаре."
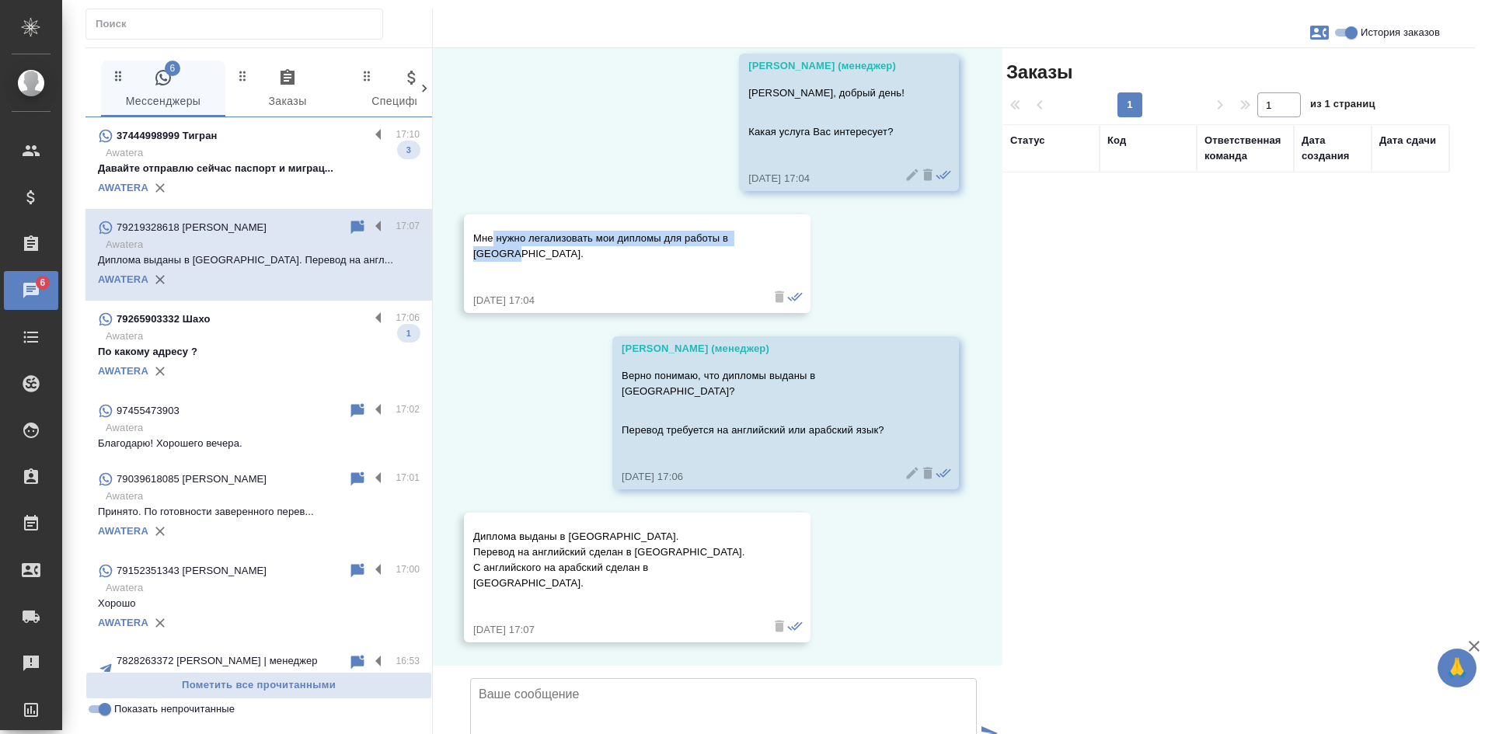
scroll to position [270, 0]
click at [640, 679] on textarea at bounding box center [723, 733] width 507 height 109
type textarea "Е"
click at [479, 679] on textarea "Могли бы направить сканы переводов," at bounding box center [723, 733] width 507 height 109
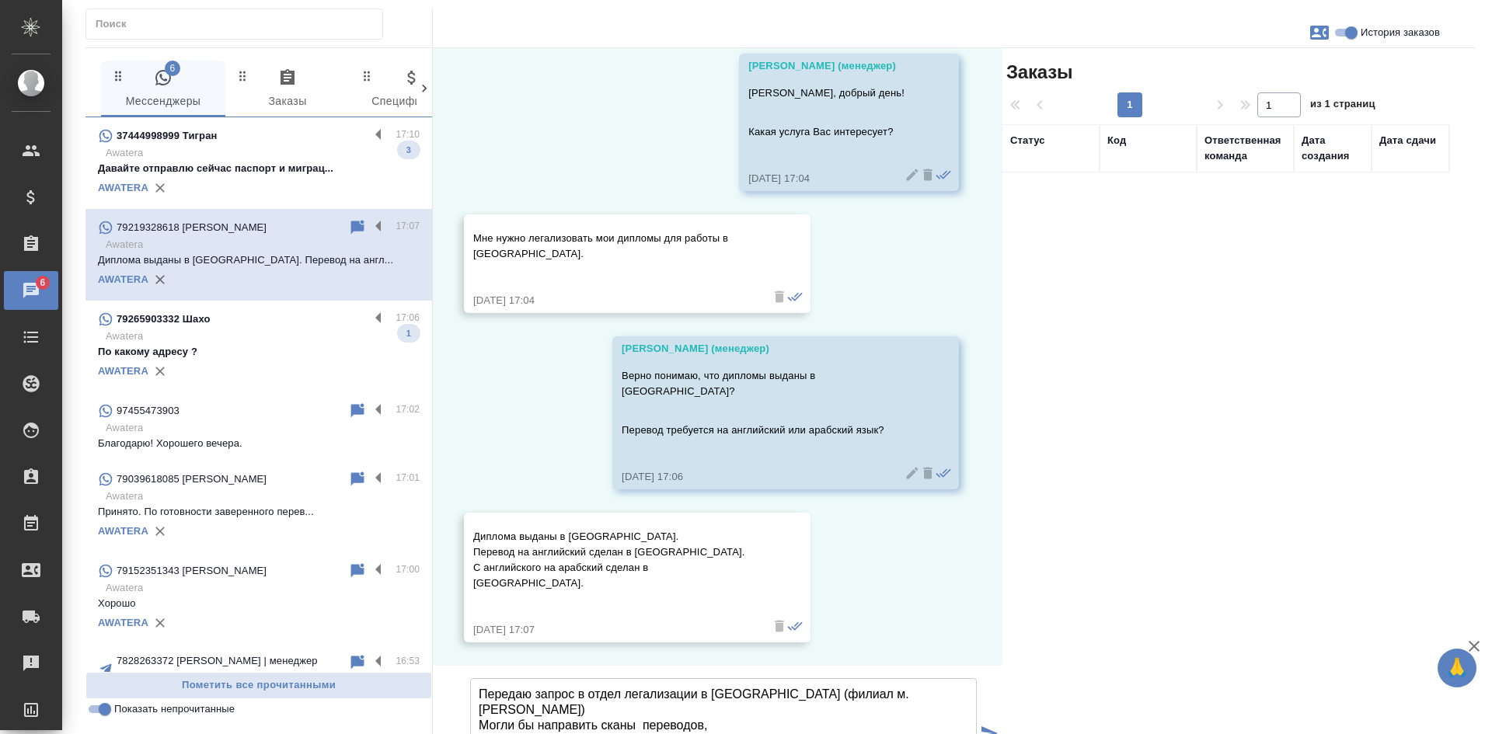
click at [762, 679] on textarea "Передаю запрос в отдел легализации в Москве (филиал м. Смоленская) Могли бы нап…" at bounding box center [723, 733] width 507 height 109
click at [937, 679] on textarea "Передаю запрос в отдел легализации в Москве (наш филиал м. Смоленская) Могли бы…" at bounding box center [723, 733] width 507 height 109
click at [644, 679] on textarea "Передаю запрос в отдел легализации в Москве (наш филиал м. Смоленская) для даль…" at bounding box center [723, 733] width 507 height 109
click at [740, 679] on textarea "Передаю запрос в отдел легализации в Москве (наш филиал м. Смоленская) для даль…" at bounding box center [723, 733] width 507 height 109
click at [489, 679] on textarea "Передаю запрос в отдел легализации в Москве (наш филиал м. Смоленская) для даль…" at bounding box center [723, 733] width 507 height 109
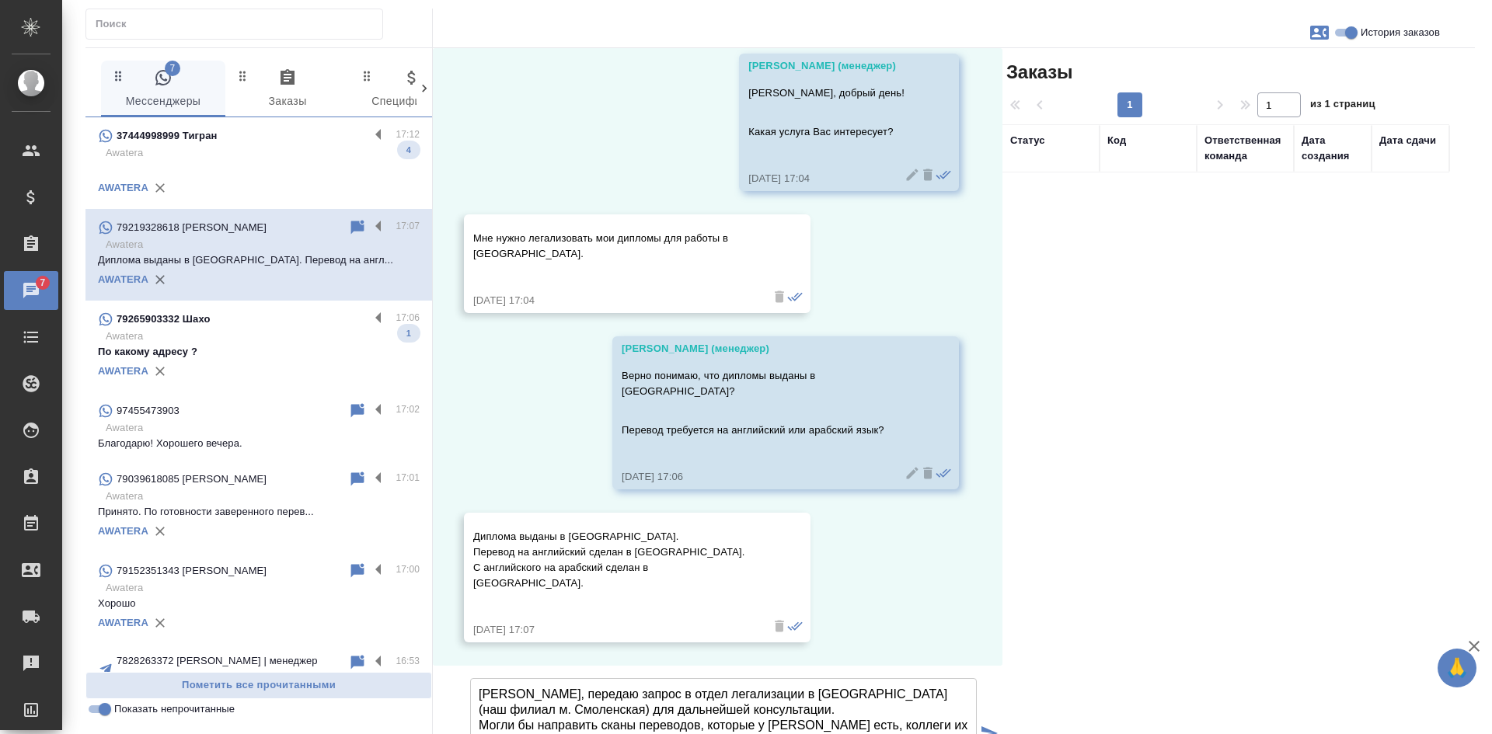
click at [952, 679] on textarea "Елена, передаю запрос в отдел легализации в Москве (наш филиал м. Смоленская) д…" at bounding box center [723, 733] width 507 height 109
type textarea "Елена, передаю запрос в отдел легализации в Москве (наш филиал м. Смоленская) д…"
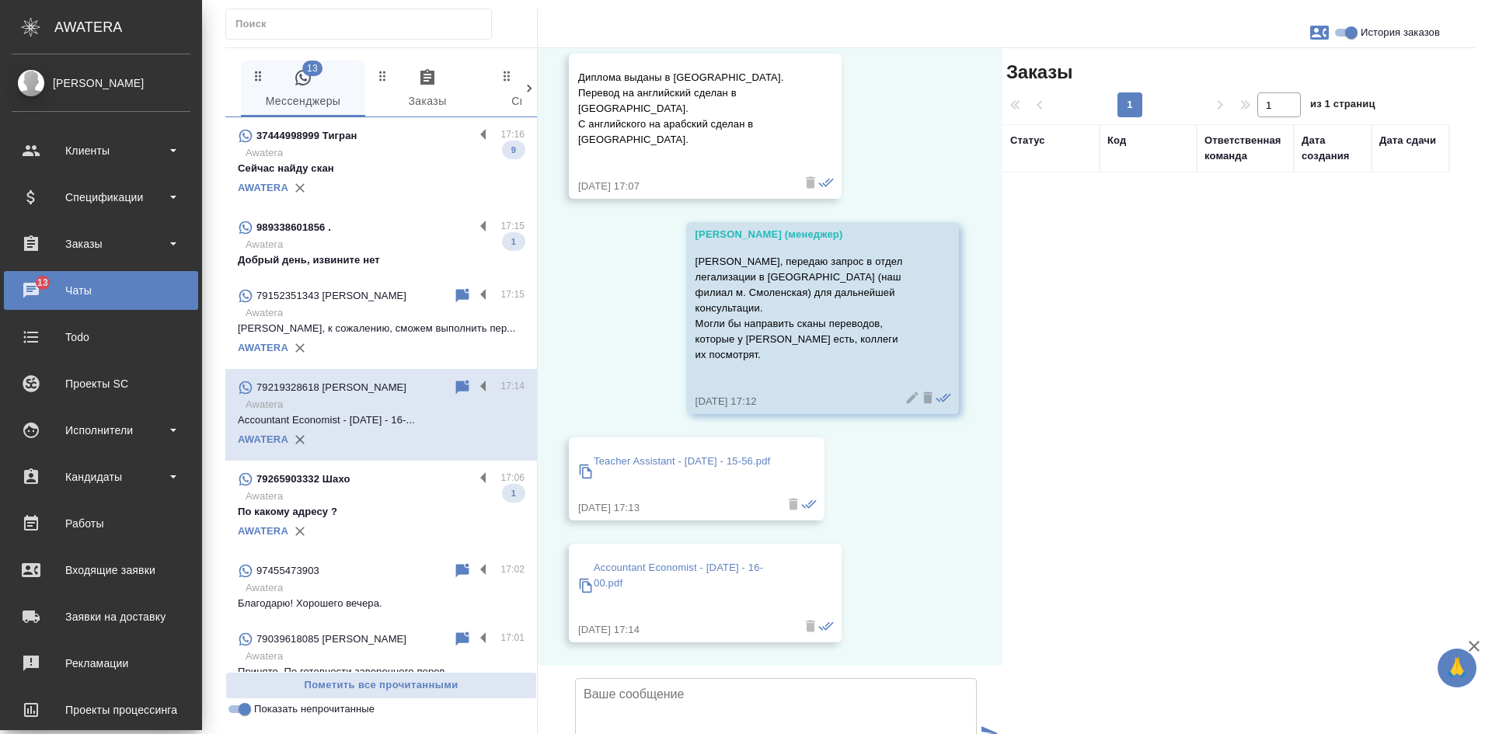
scroll to position [776, 0]
click at [672, 454] on p "Teacher Assistant - 26 Aug 2025 - 15-56.pdf" at bounding box center [682, 462] width 176 height 16
click at [646, 560] on p "Accountant Economist - 26 Aug 2025 - 16-00.pdf" at bounding box center [691, 575] width 194 height 31
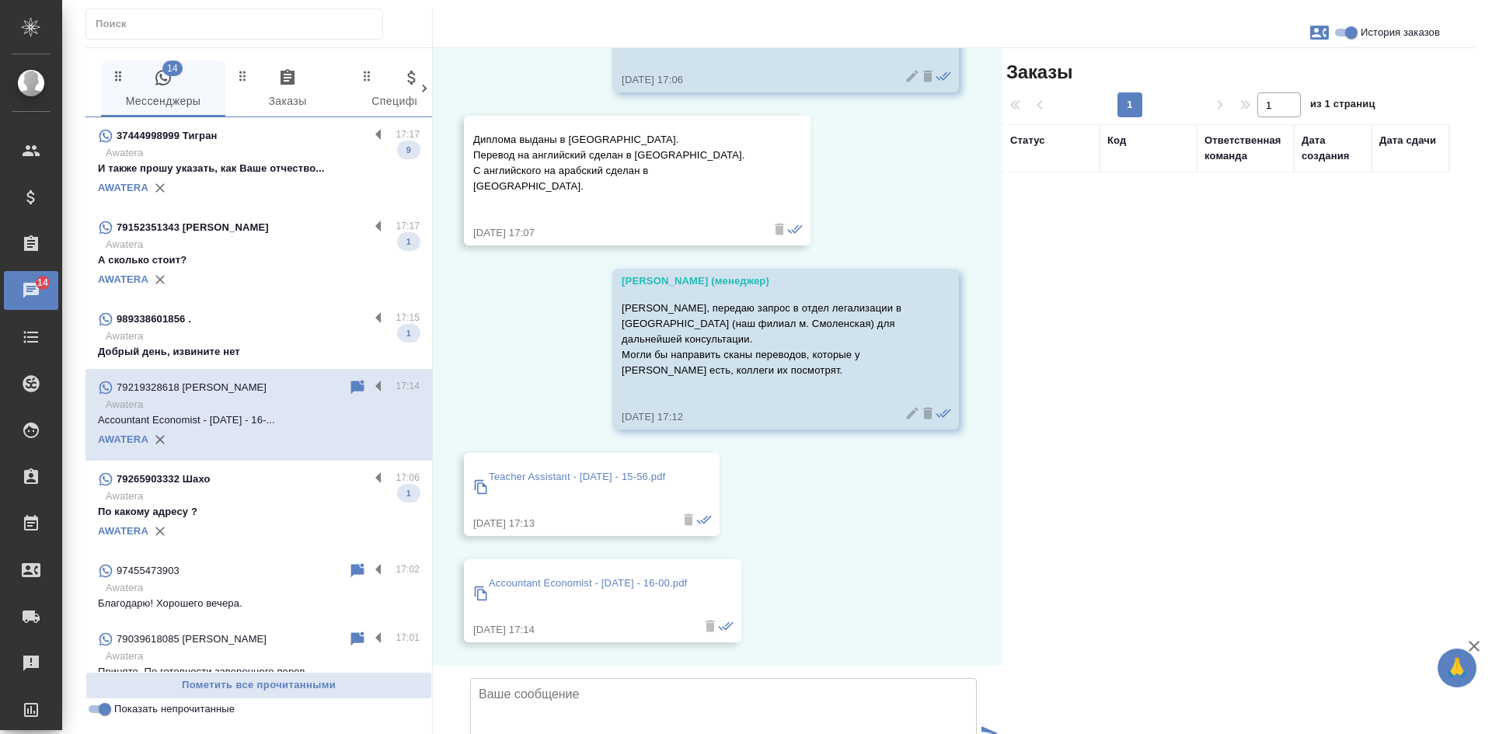
scroll to position [667, 0]
click at [561, 469] on p "Teacher Assistant - 26 Aug 2025 - 15-56.pdf" at bounding box center [577, 477] width 176 height 16
click at [557, 469] on p "Teacher Assistant - 26 Aug 2025 - 15-56.pdf" at bounding box center [577, 477] width 176 height 16
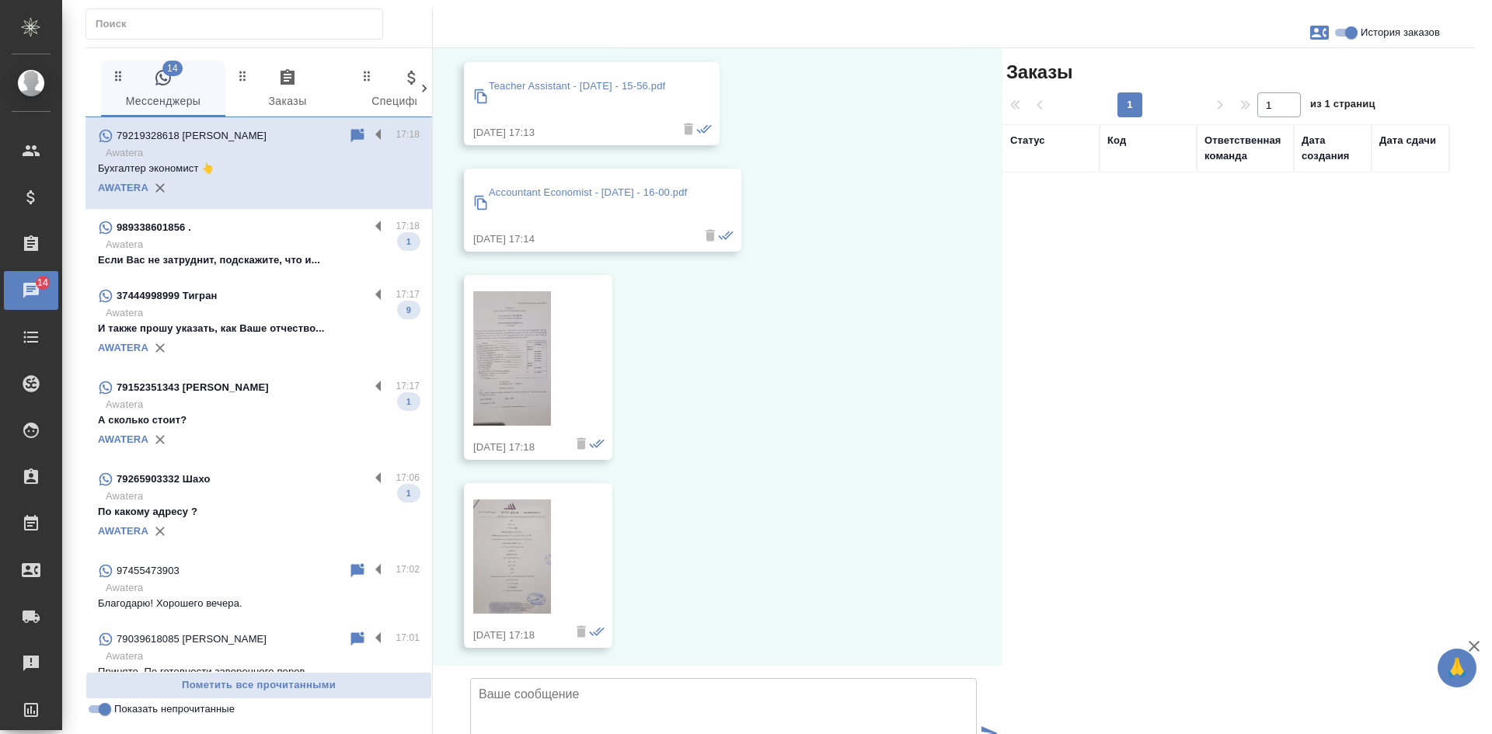
scroll to position [1170, 0]
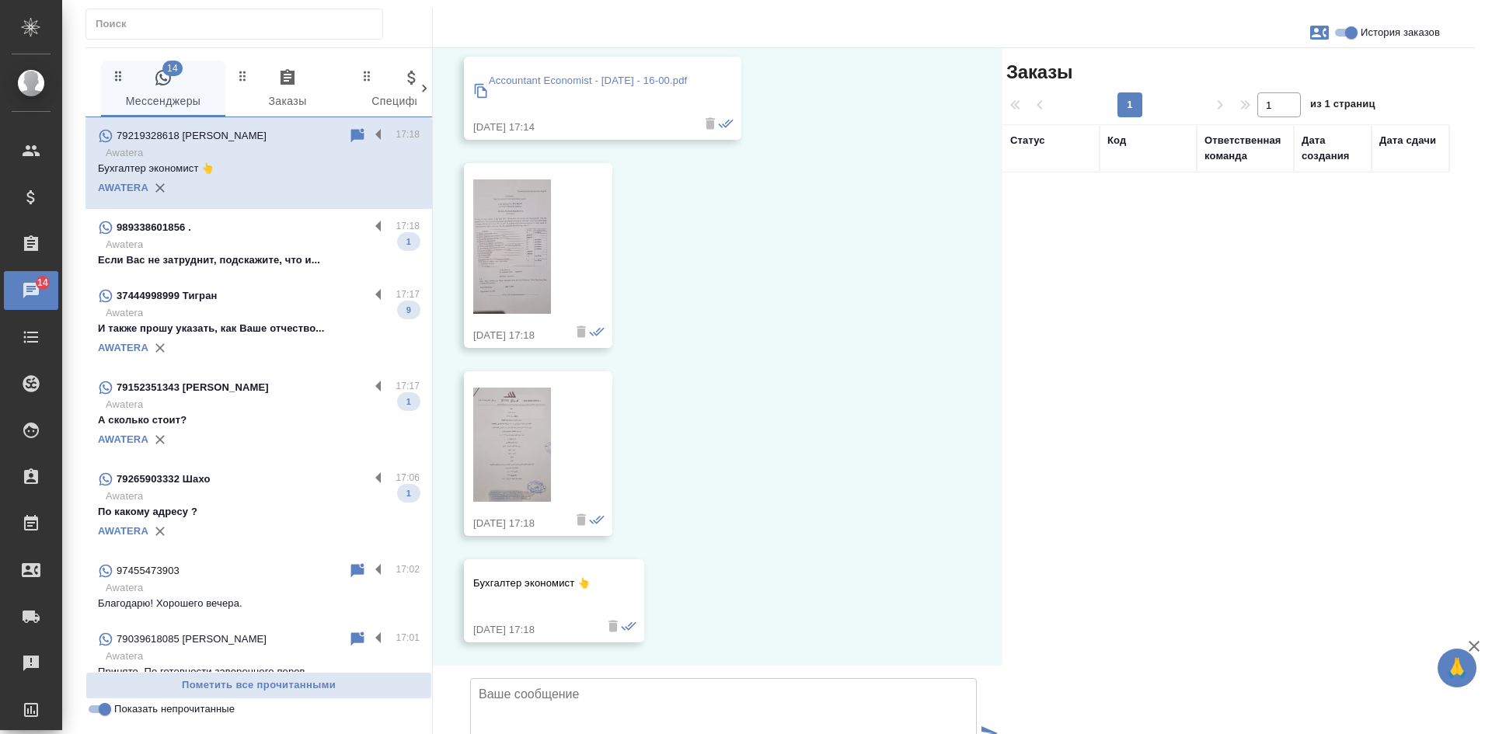
click at [509, 180] on img at bounding box center [512, 247] width 78 height 134
click at [509, 388] on img at bounding box center [512, 445] width 78 height 114
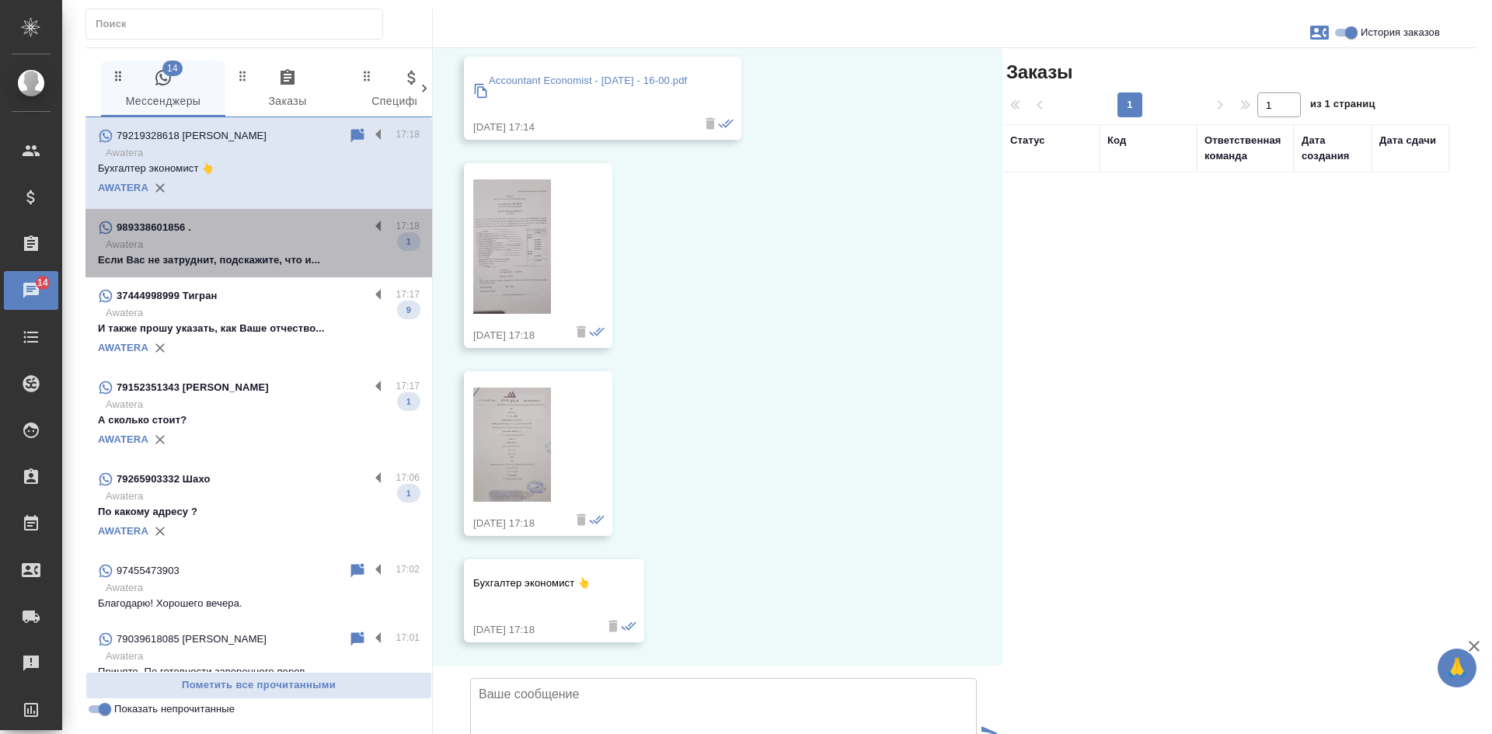
click at [267, 264] on p "Если Вас не затруднит, подскажите, что и..." at bounding box center [259, 261] width 322 height 16
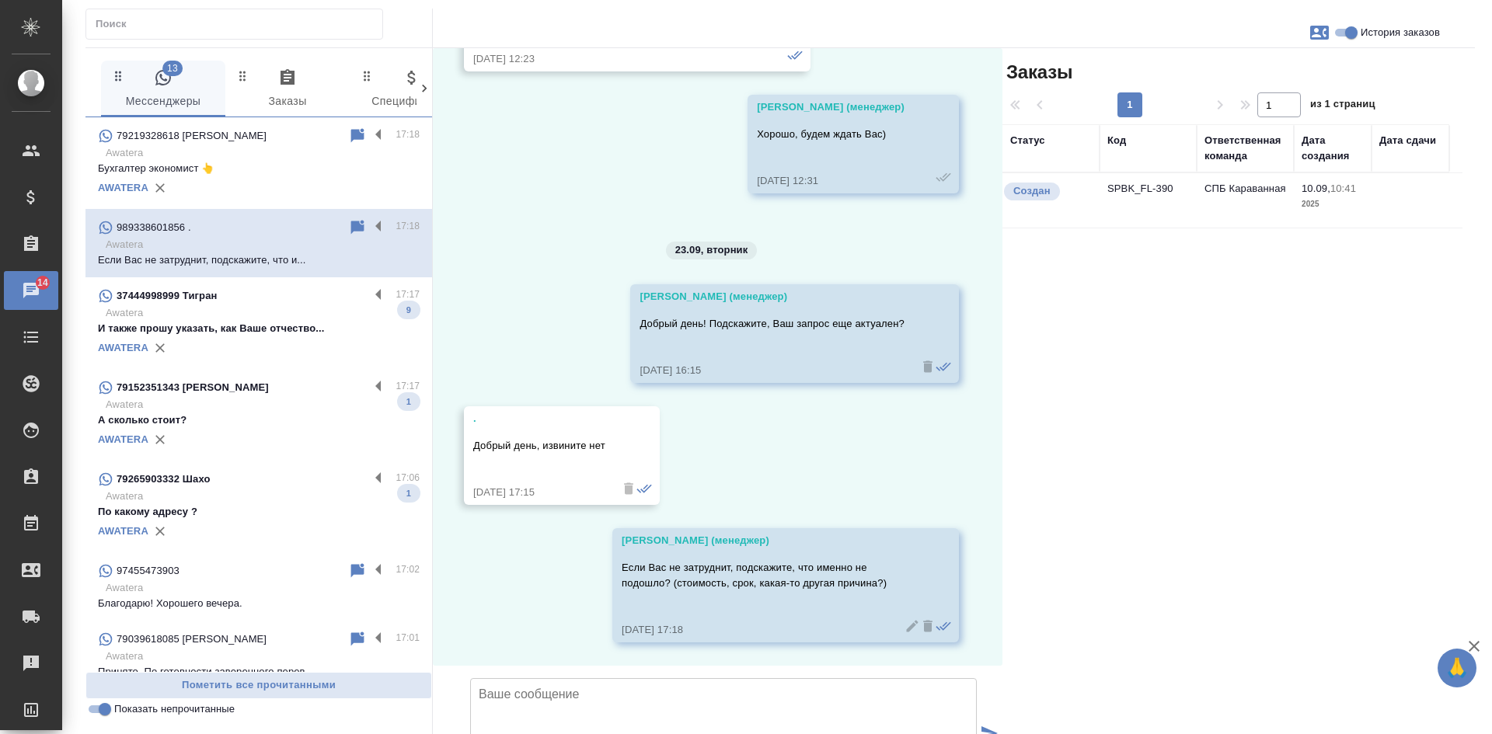
scroll to position [2919, 0]
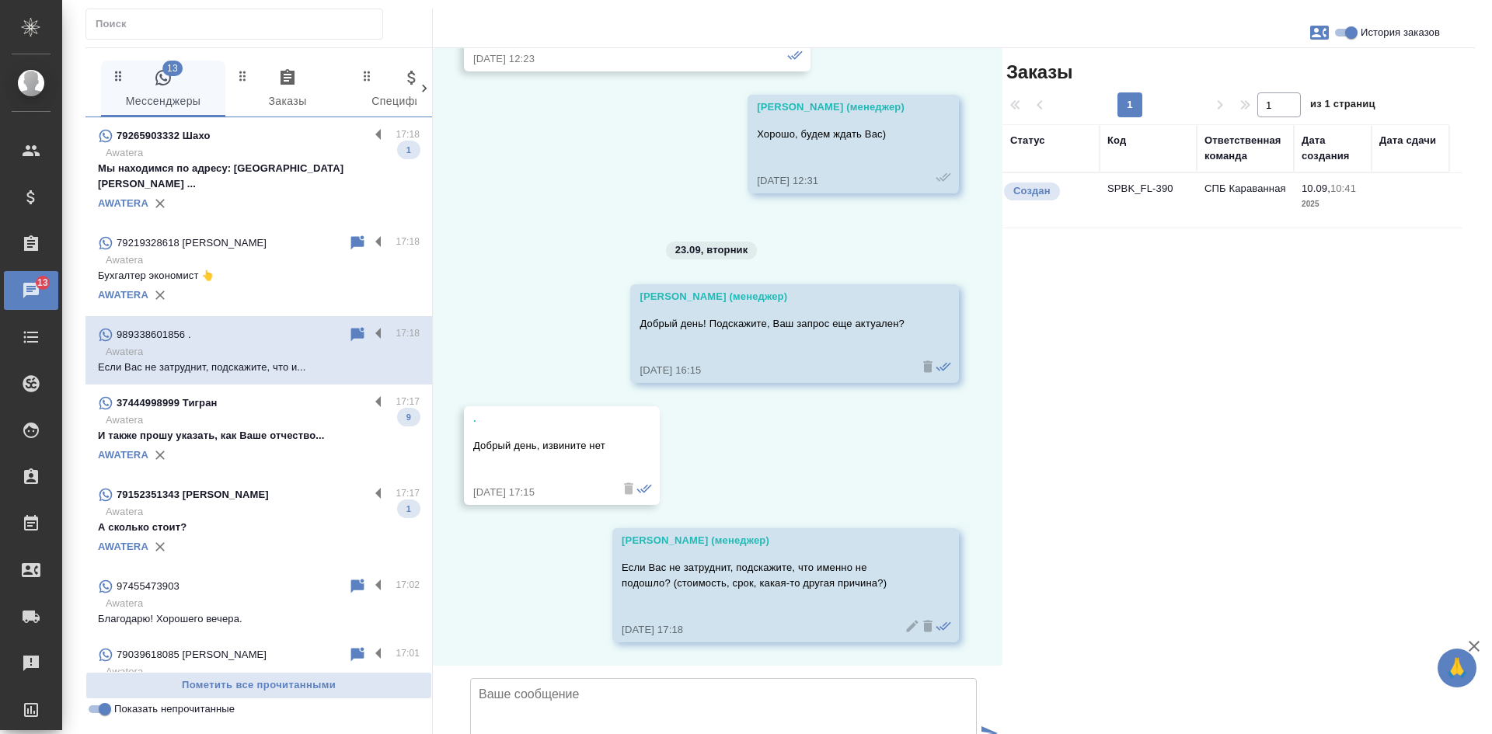
click at [262, 168] on p "Мы находимся по адресу: ул. Менжинского ..." at bounding box center [259, 176] width 322 height 31
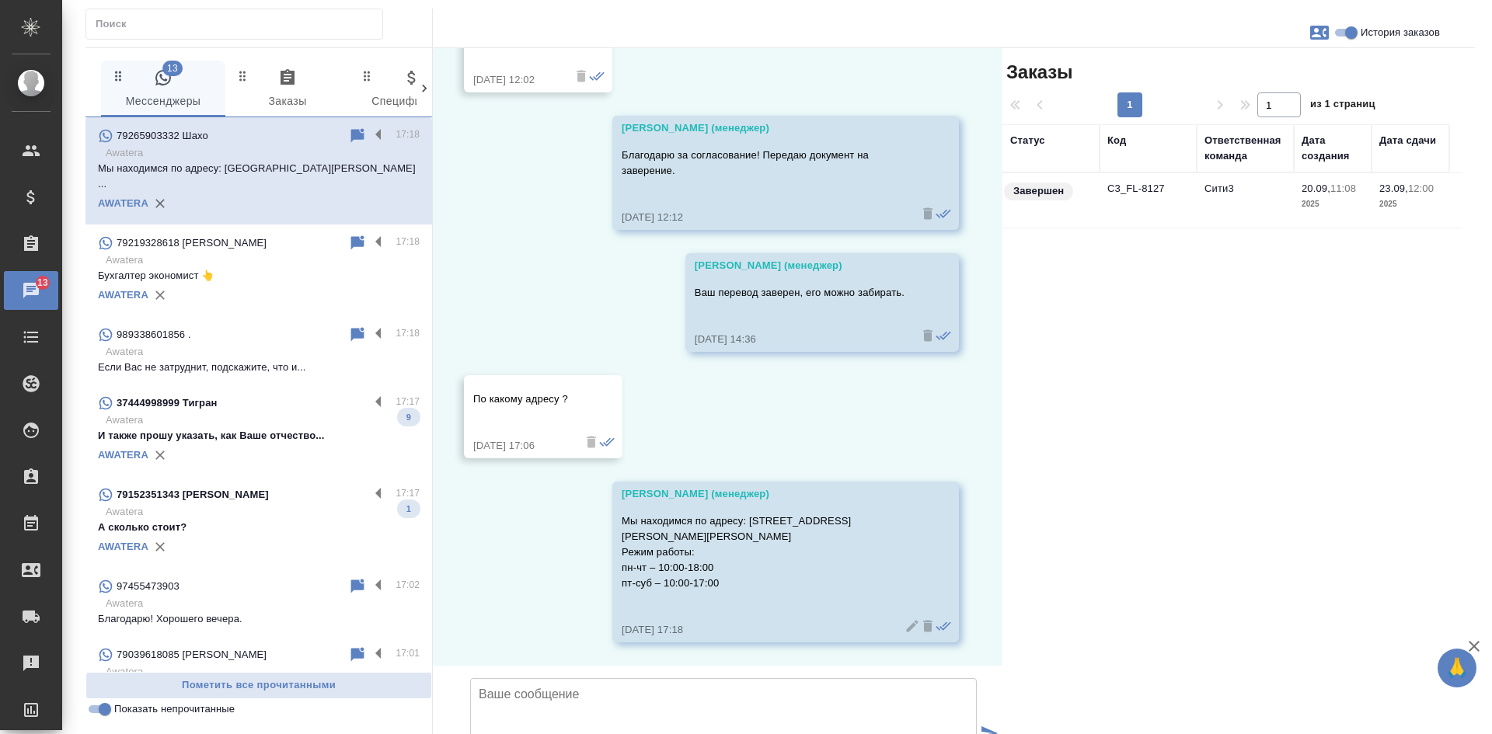
scroll to position [4426, 0]
click at [277, 284] on div "AWATERA" at bounding box center [259, 295] width 322 height 23
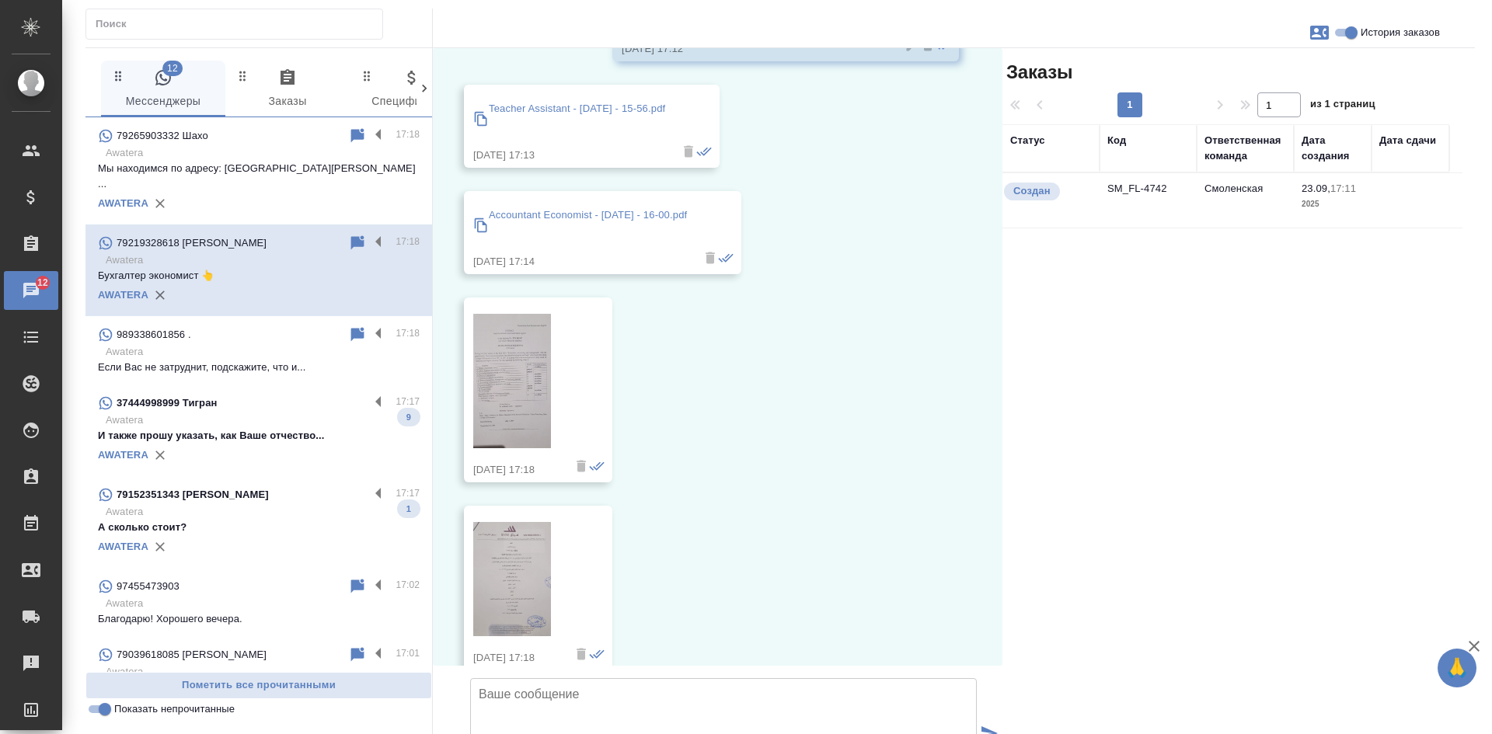
scroll to position [937, 0]
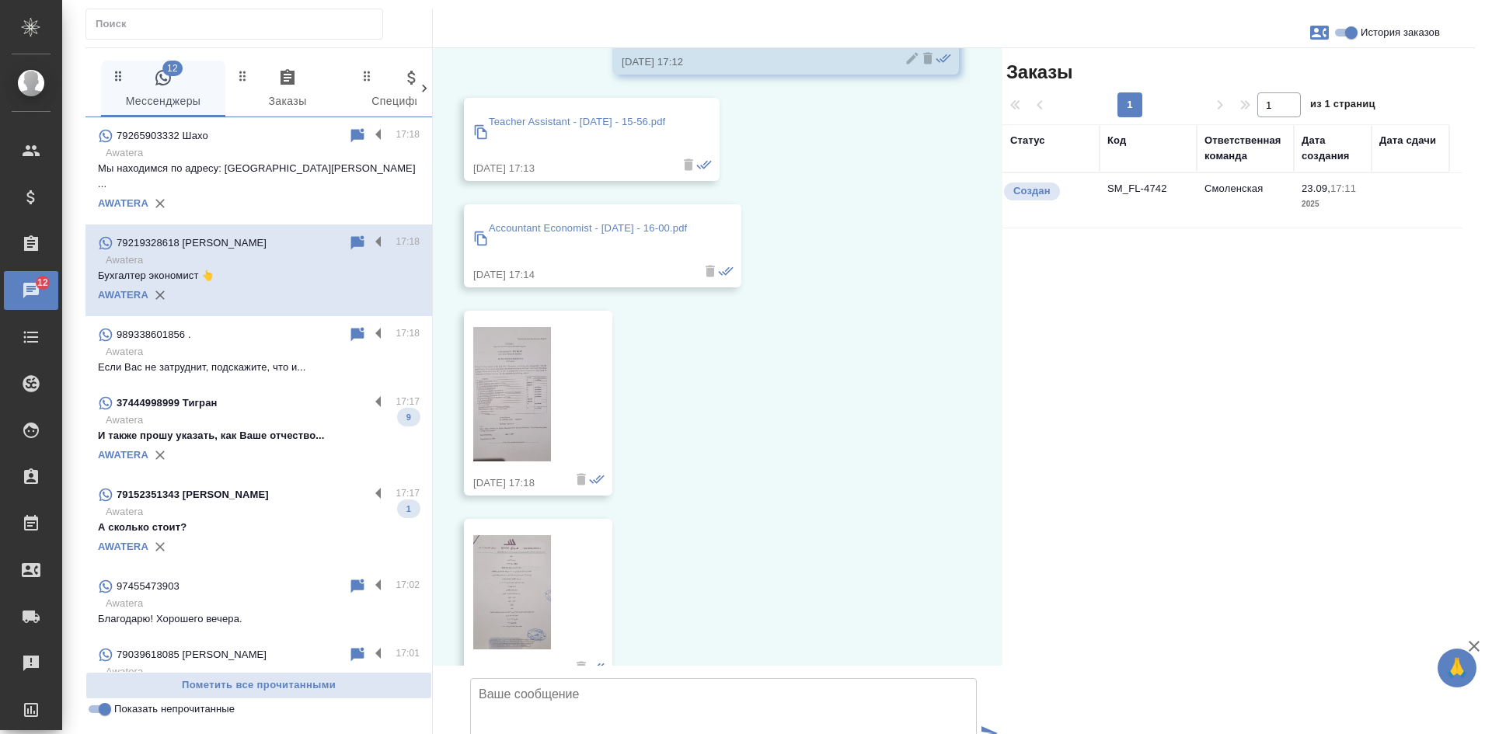
click at [502, 327] on img at bounding box center [512, 394] width 78 height 134
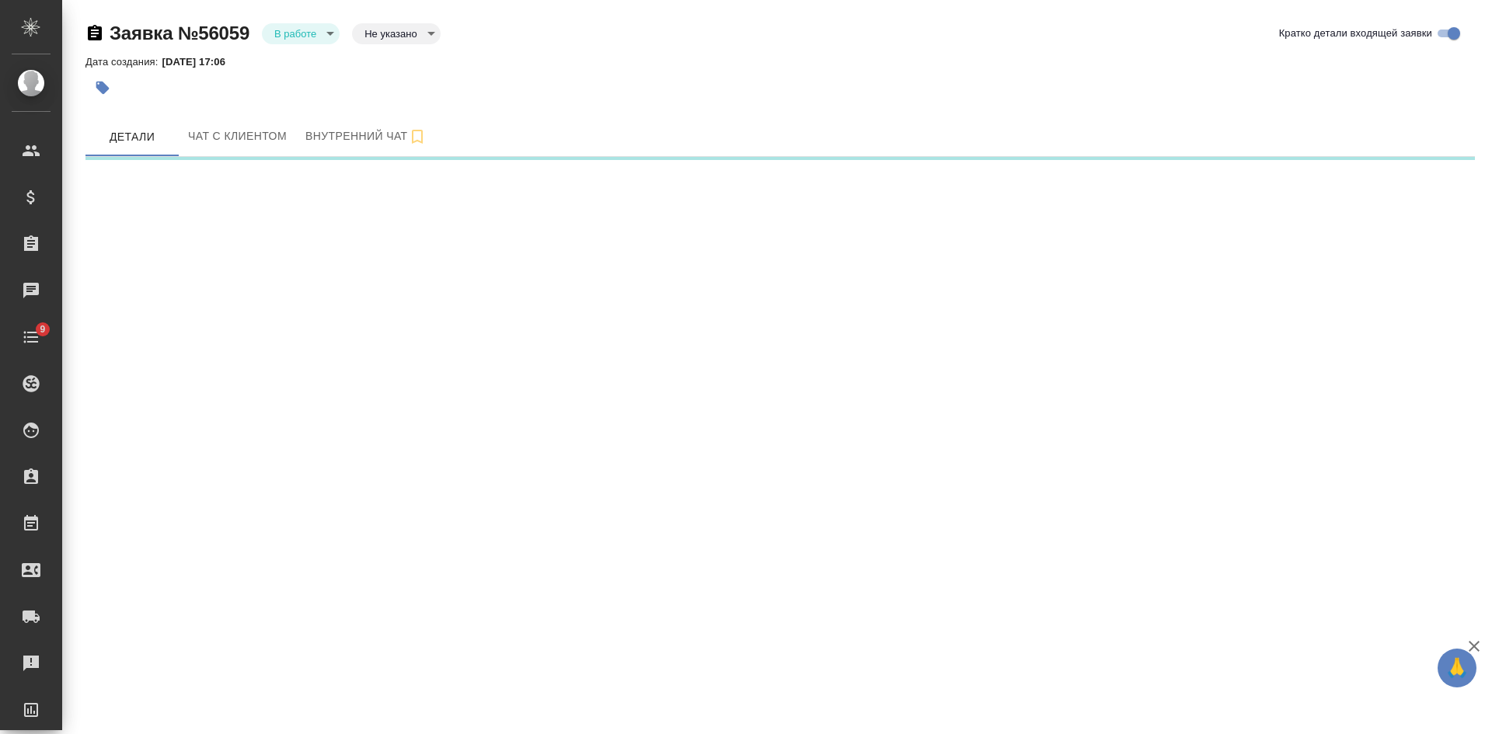
select select "RU"
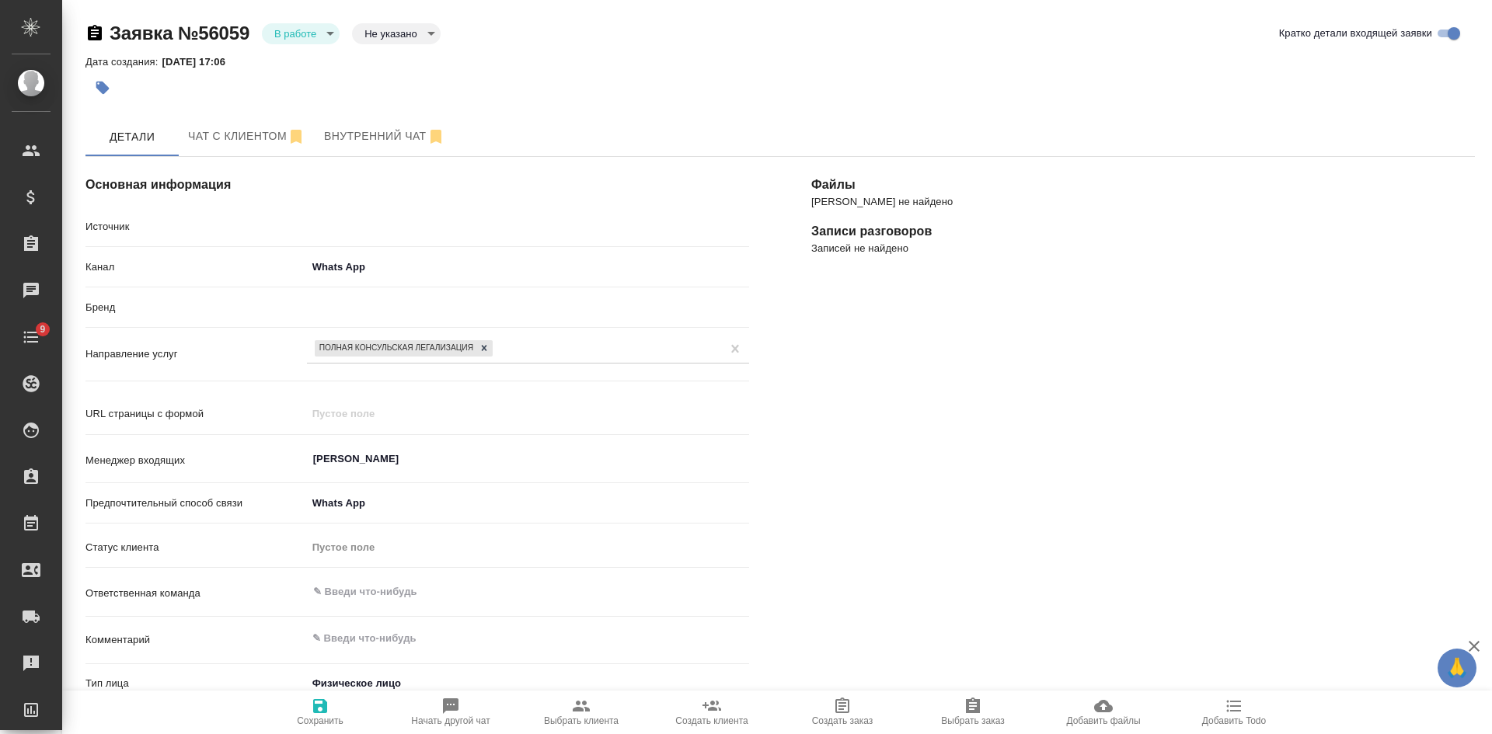
type textarea "x"
click at [400, 36] on body "🙏 .cls-1 fill:#fff; AWATERA [PERSON_NAME] Спецификации Заказы Чаты 9 Todo Проек…" at bounding box center [746, 367] width 1492 height 734
click at [399, 53] on button "Целевая" at bounding box center [390, 58] width 50 height 17
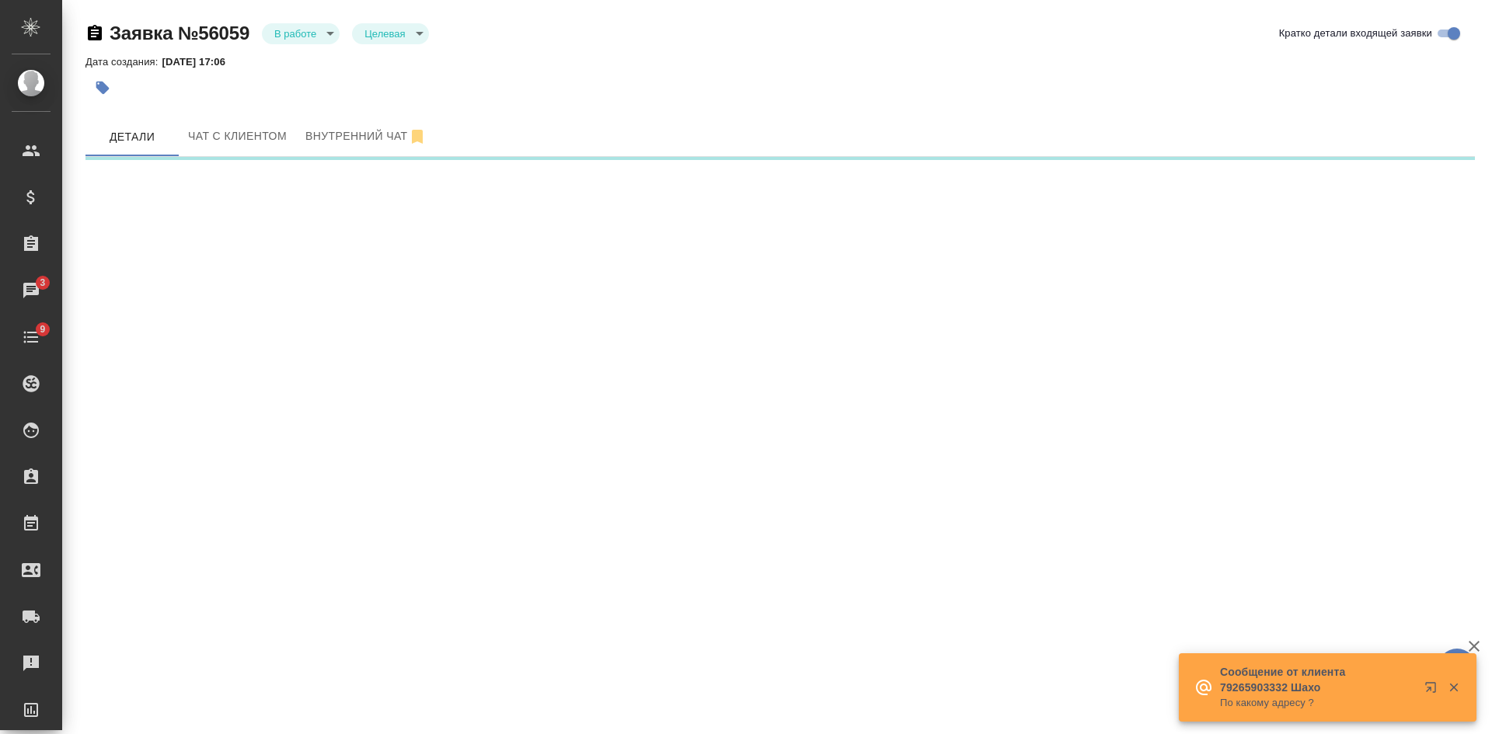
select select "RU"
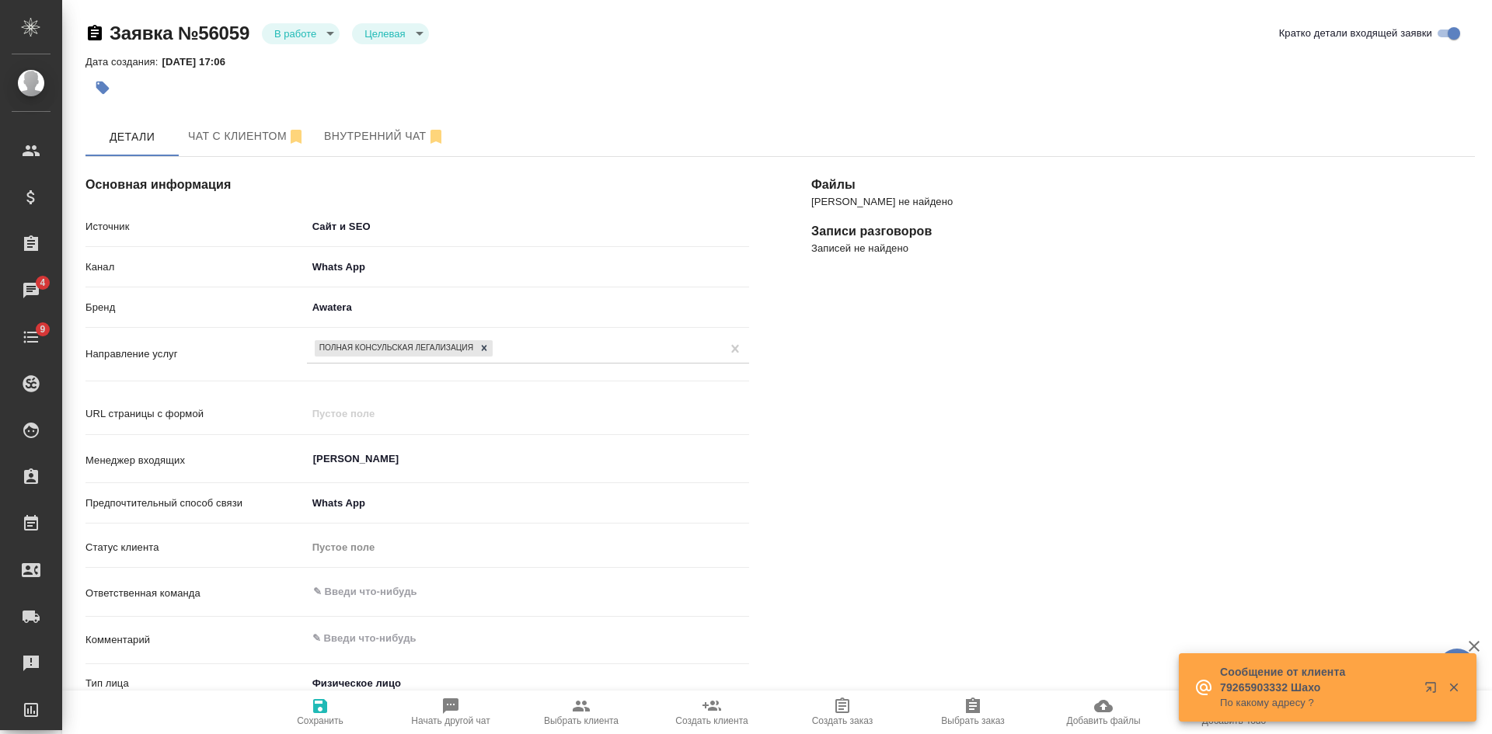
type textarea "x"
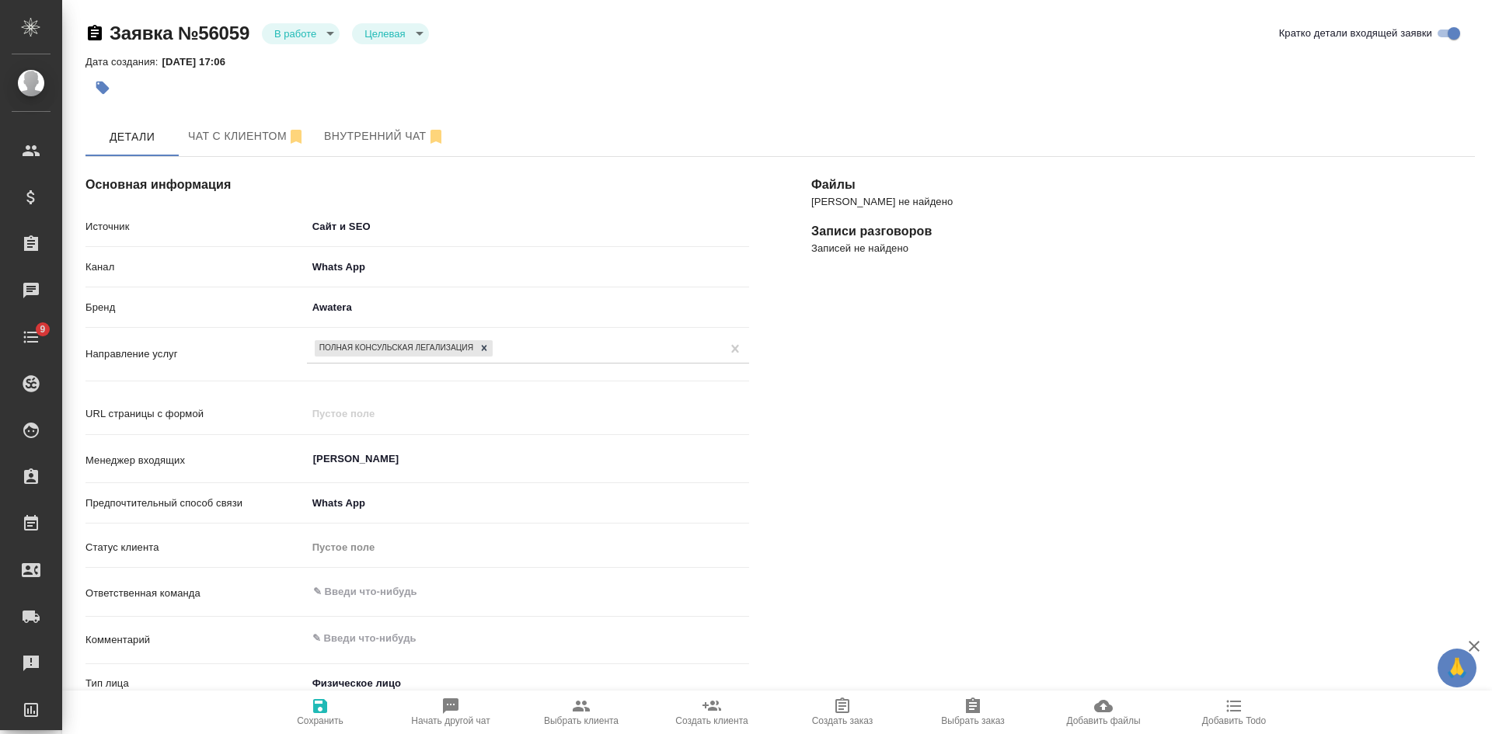
select select "RU"
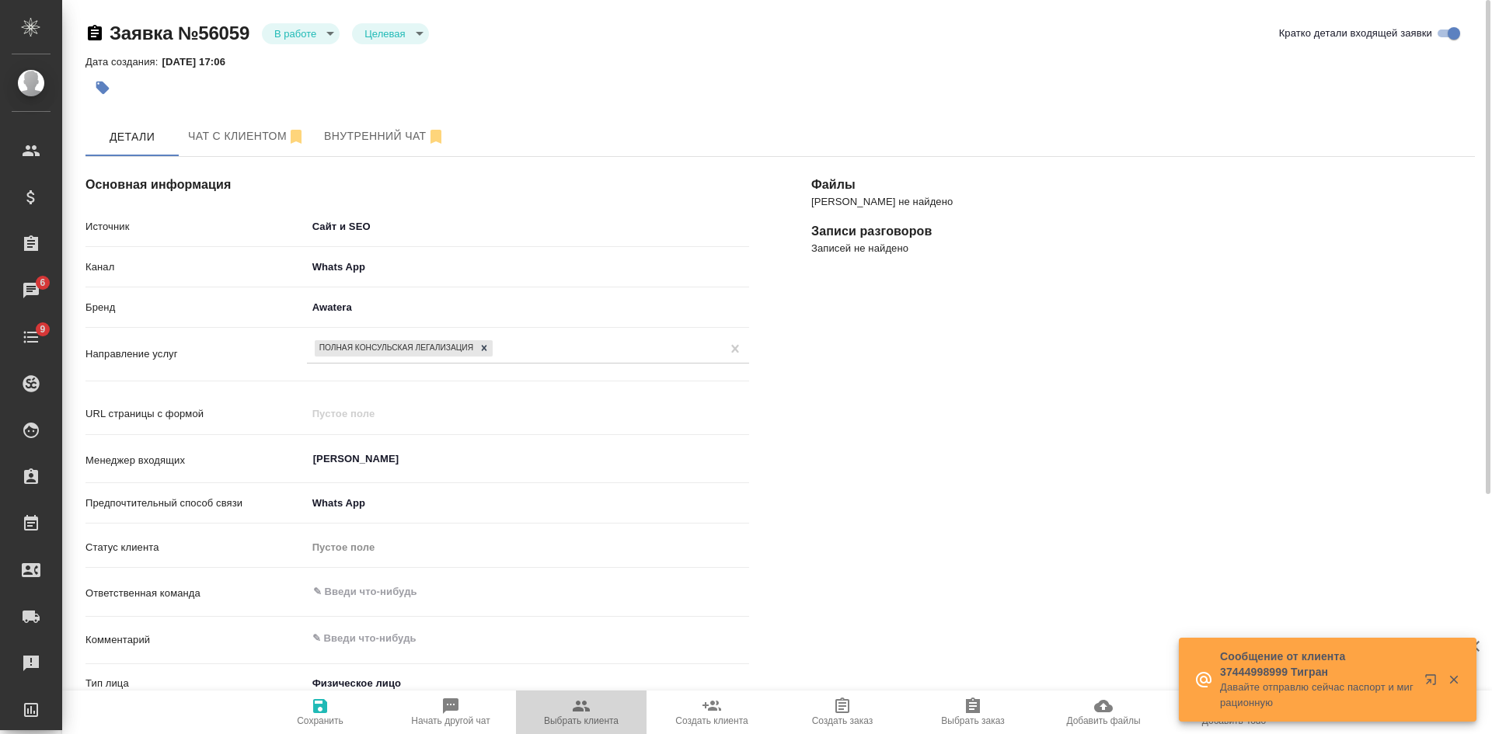
click at [569, 710] on span "Выбрать клиента" at bounding box center [581, 712] width 112 height 30
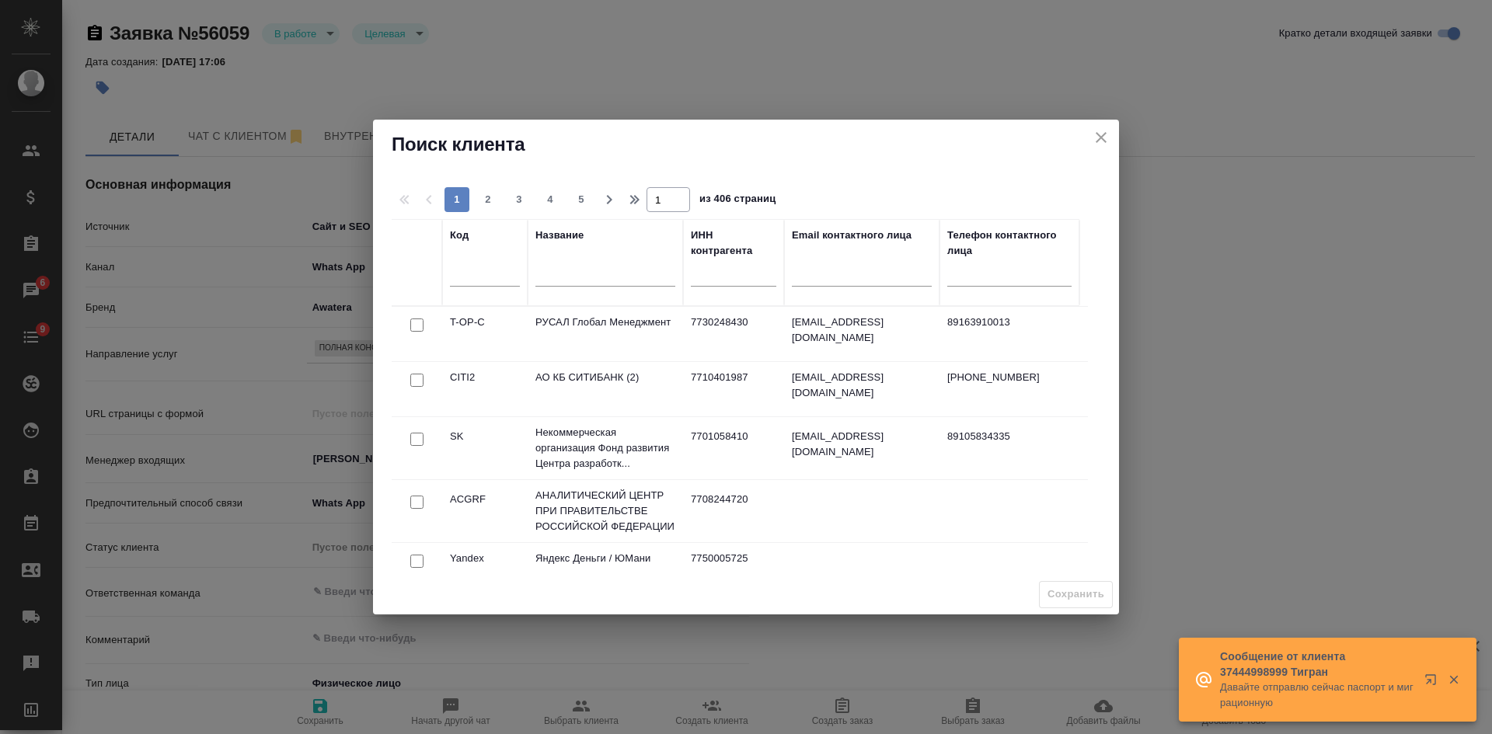
click at [581, 278] on input "text" at bounding box center [606, 276] width 140 height 19
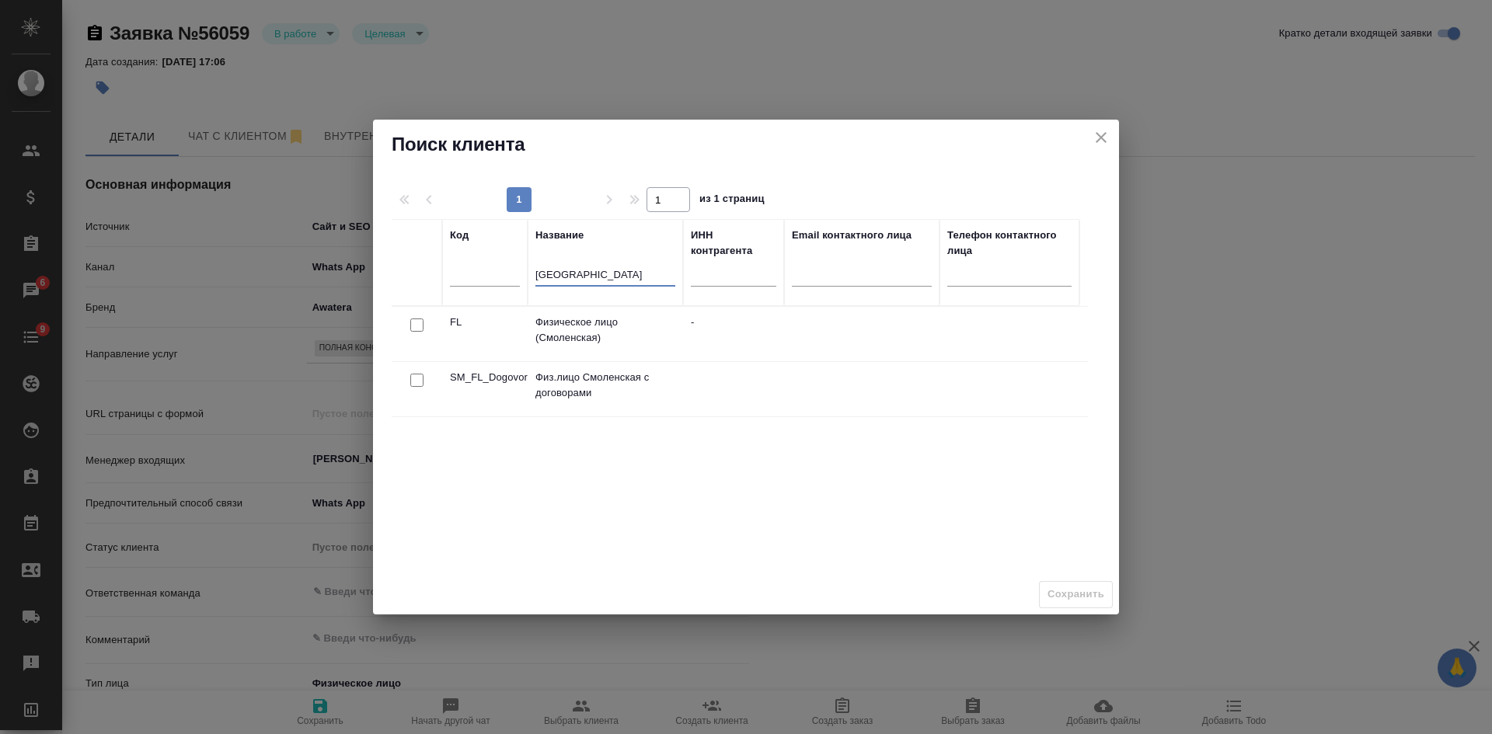
type input "[GEOGRAPHIC_DATA]"
click at [418, 329] on input "checkbox" at bounding box center [416, 325] width 13 height 13
checkbox input "true"
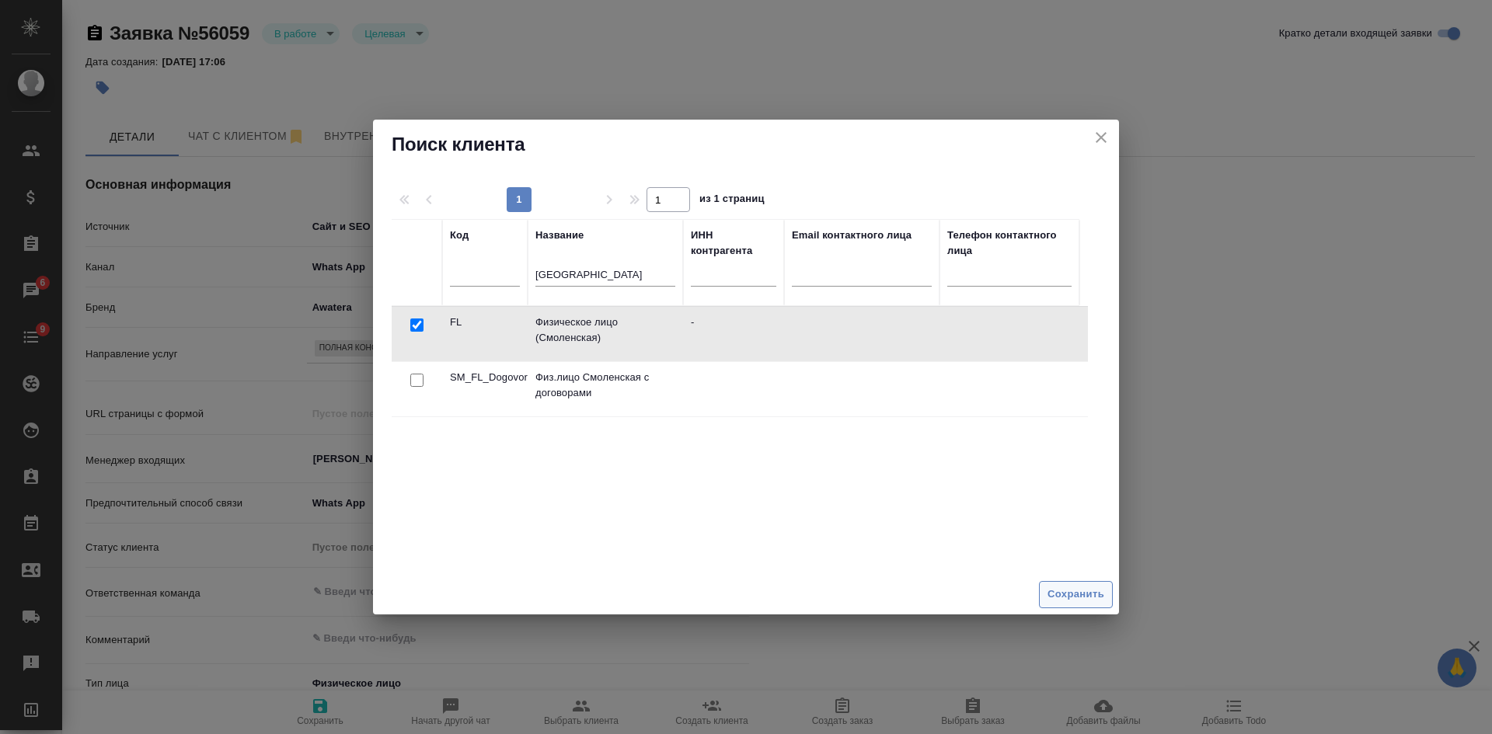
click at [1090, 595] on span "Сохранить" at bounding box center [1076, 595] width 57 height 18
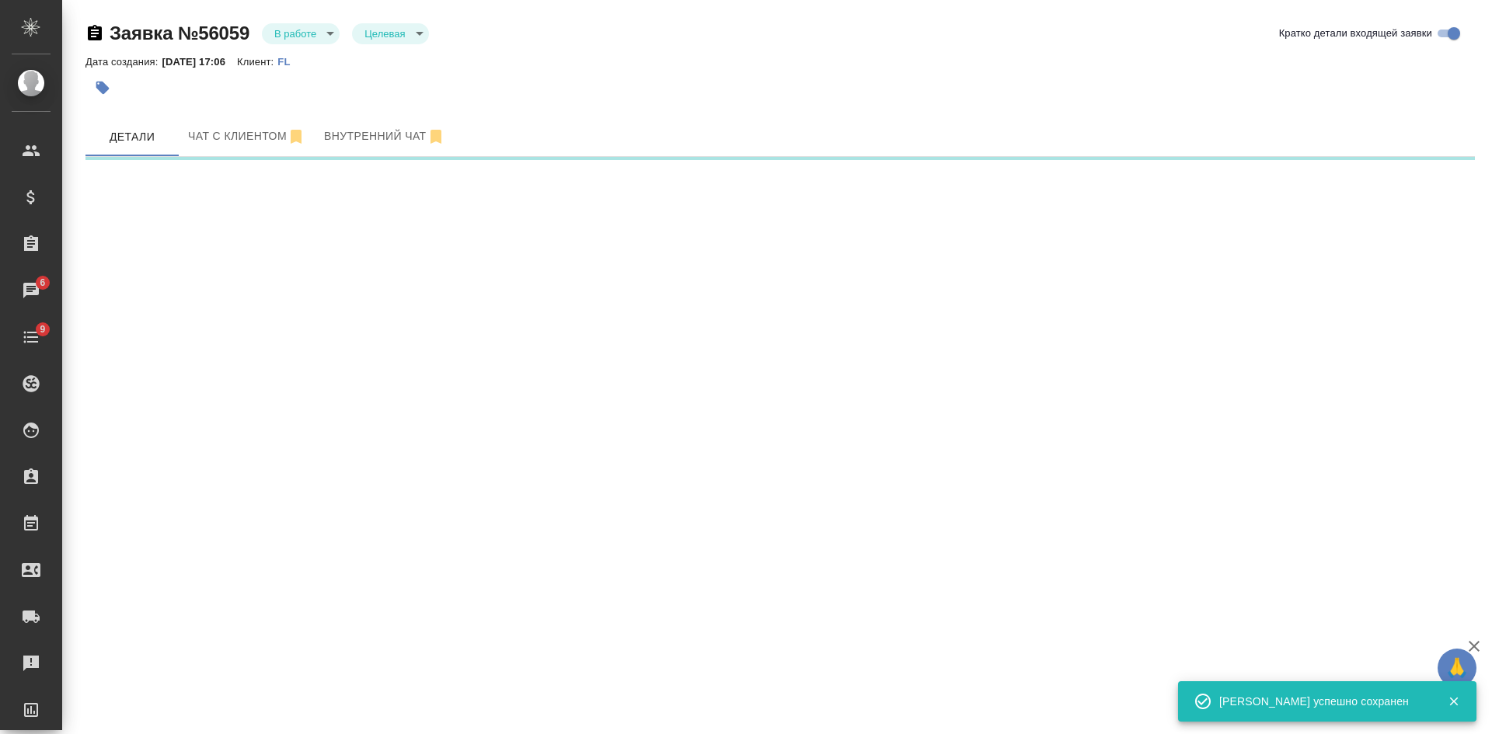
select select "RU"
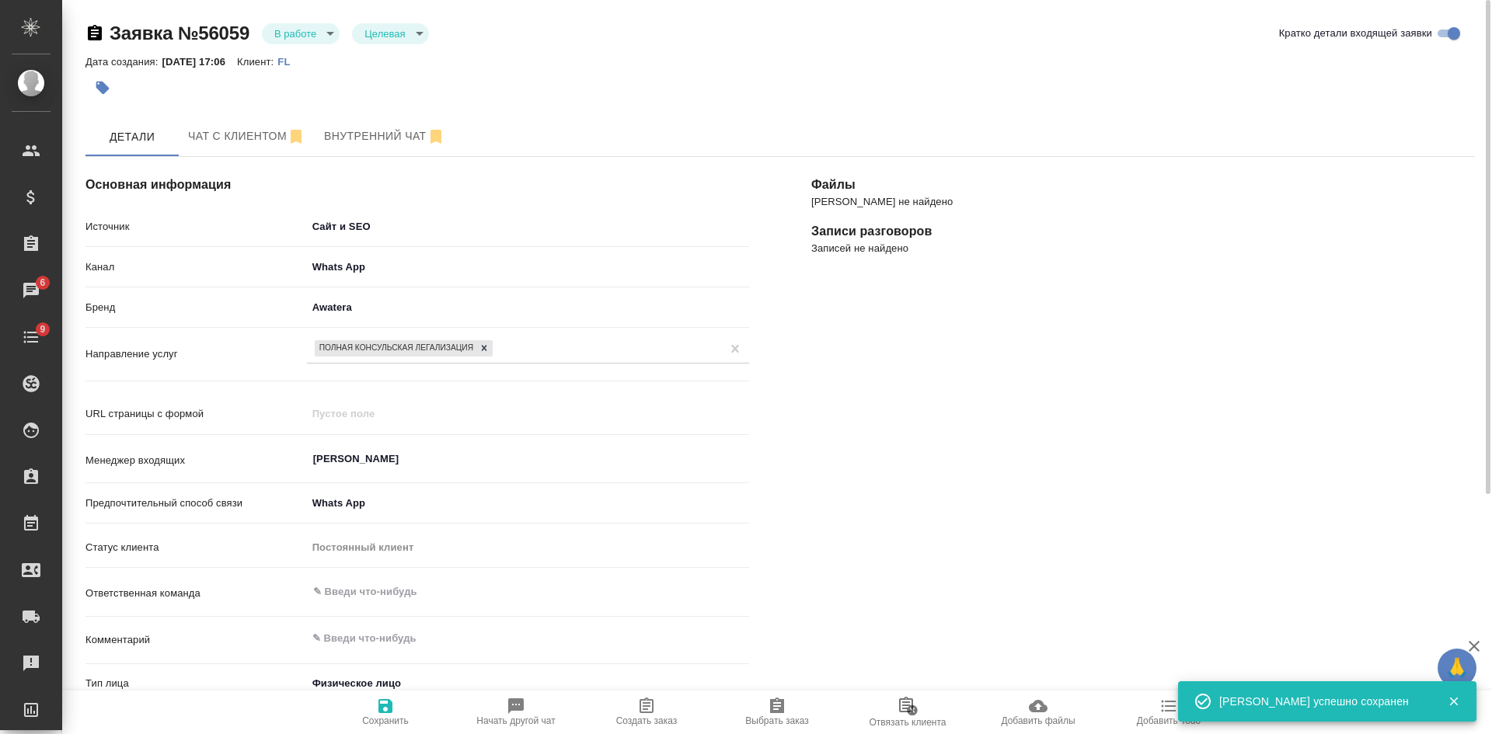
click at [657, 717] on span "Создать заказ" at bounding box center [646, 721] width 61 height 11
type textarea "x"
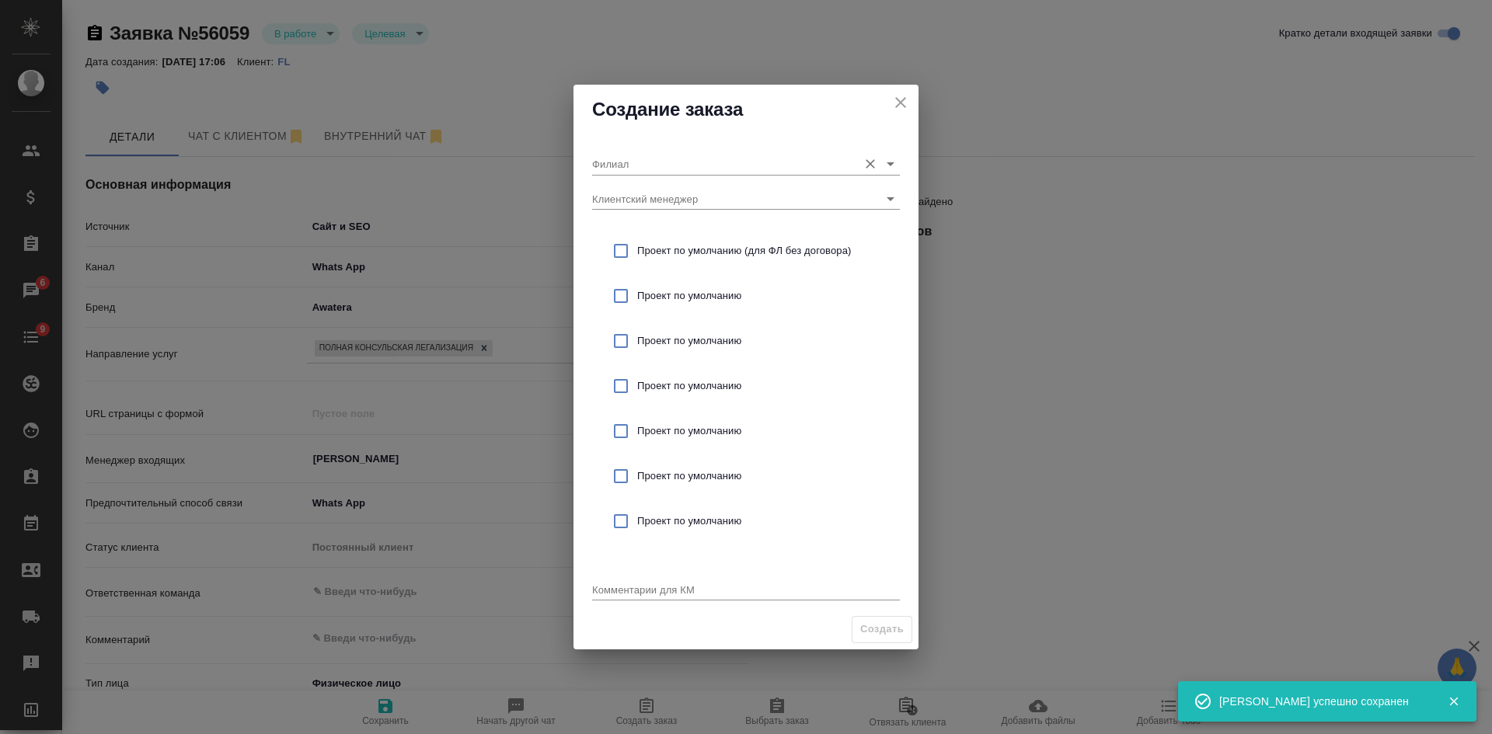
click at [672, 166] on input "Филиал" at bounding box center [721, 163] width 258 height 21
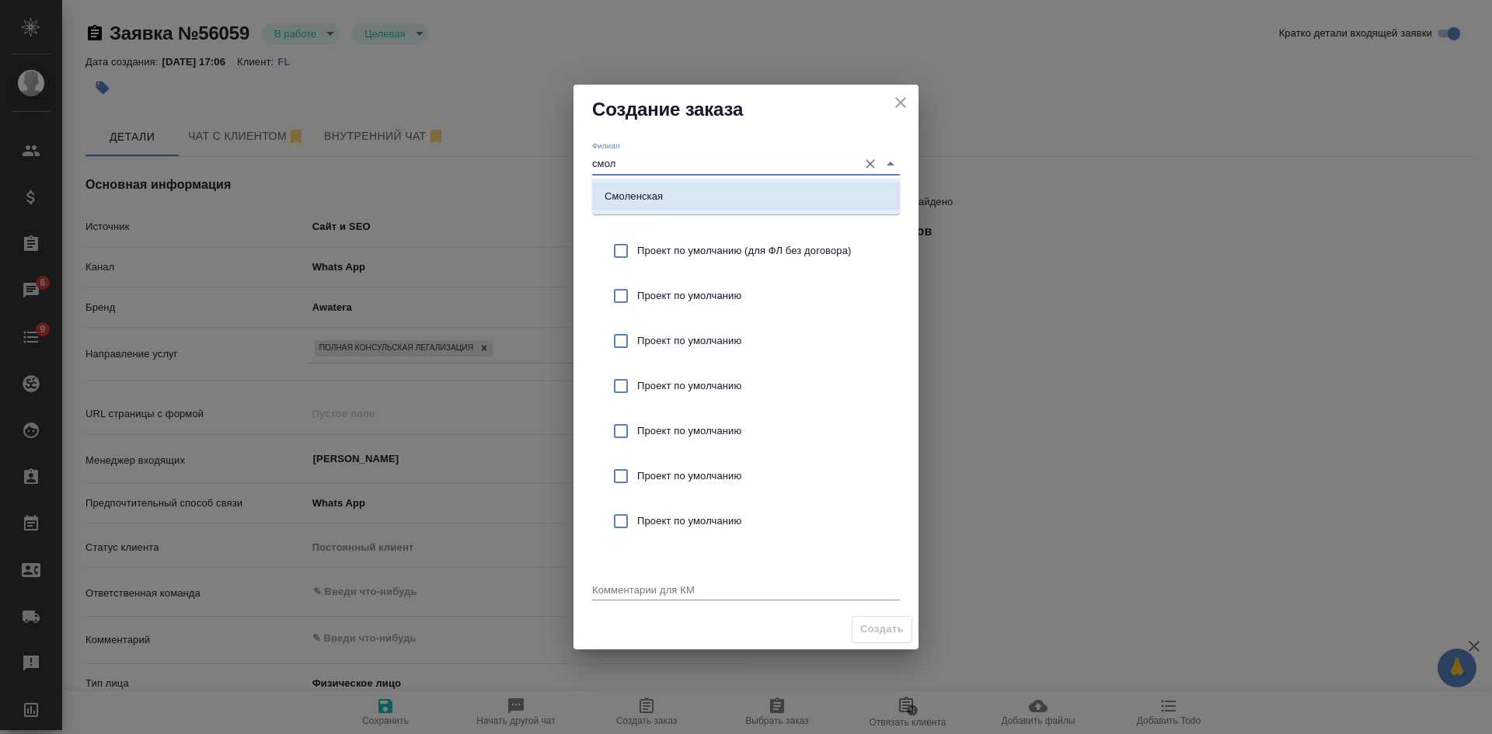
click at [667, 200] on li "Смоленская" at bounding box center [746, 197] width 308 height 28
type input "Смоленская"
click at [672, 245] on span "Проект по умолчанию (для ФЛ без договора)" at bounding box center [762, 251] width 250 height 16
checkbox input "true"
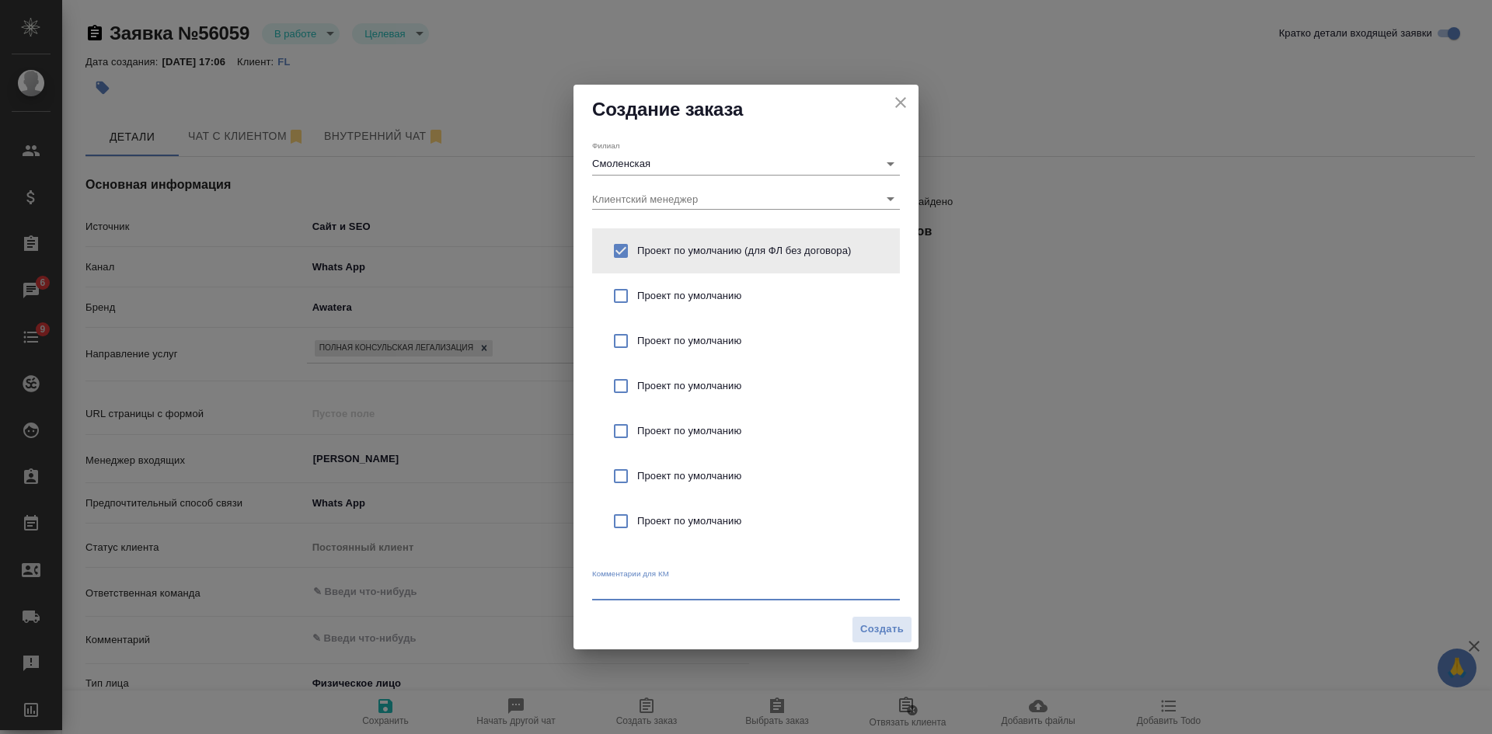
click at [627, 591] on textarea at bounding box center [746, 590] width 308 height 12
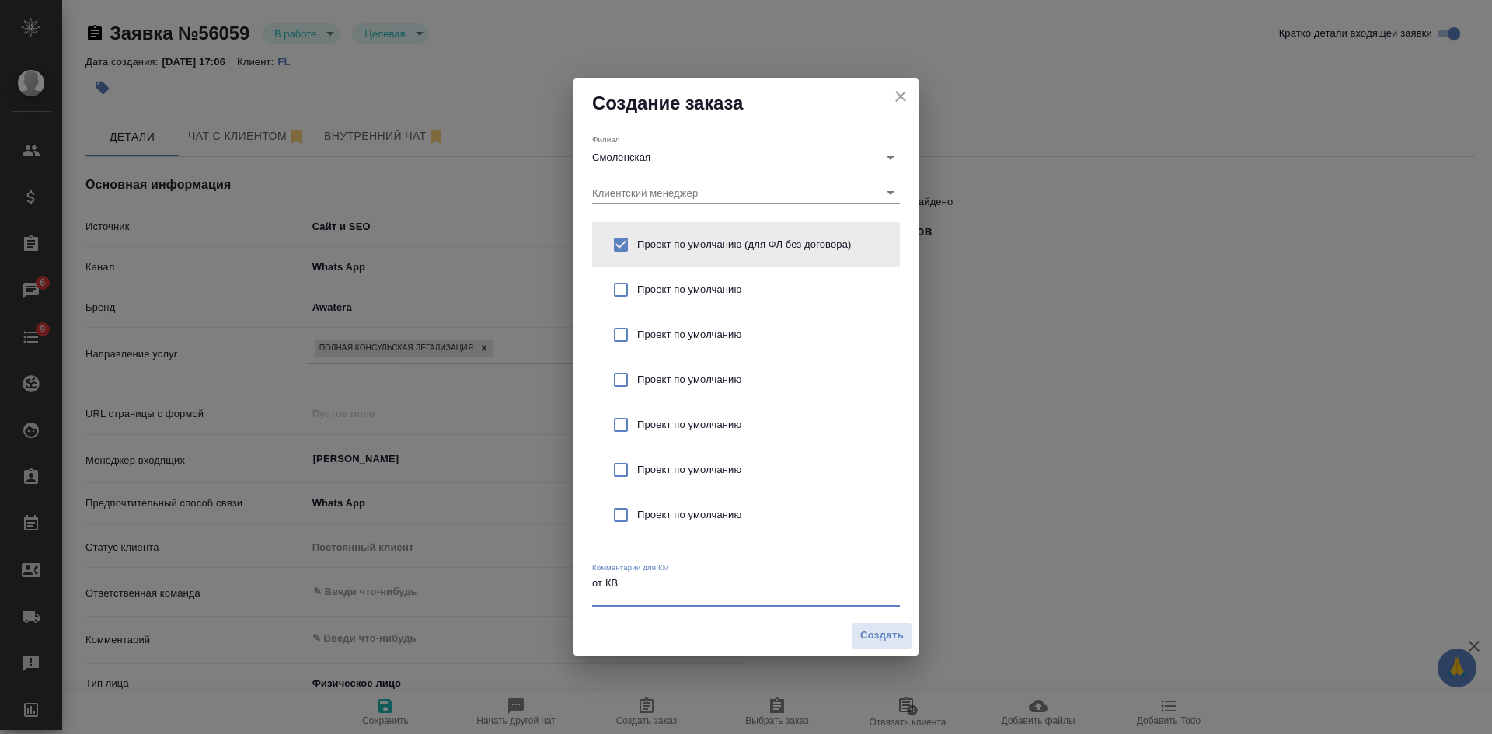
type textarea "от КВ"
type textarea "x"
paste textarea "нужно легализовать мои дипломы для работы в [GEOGRAPHIC_DATA]."
click at [595, 596] on textarea "от КВ нужно легализовать мои дипломы для работы в Катаре." at bounding box center [746, 589] width 308 height 24
click at [872, 597] on textarea "от КВ нужно легализовать мои дипломы для работы в Катаре." at bounding box center [746, 589] width 308 height 24
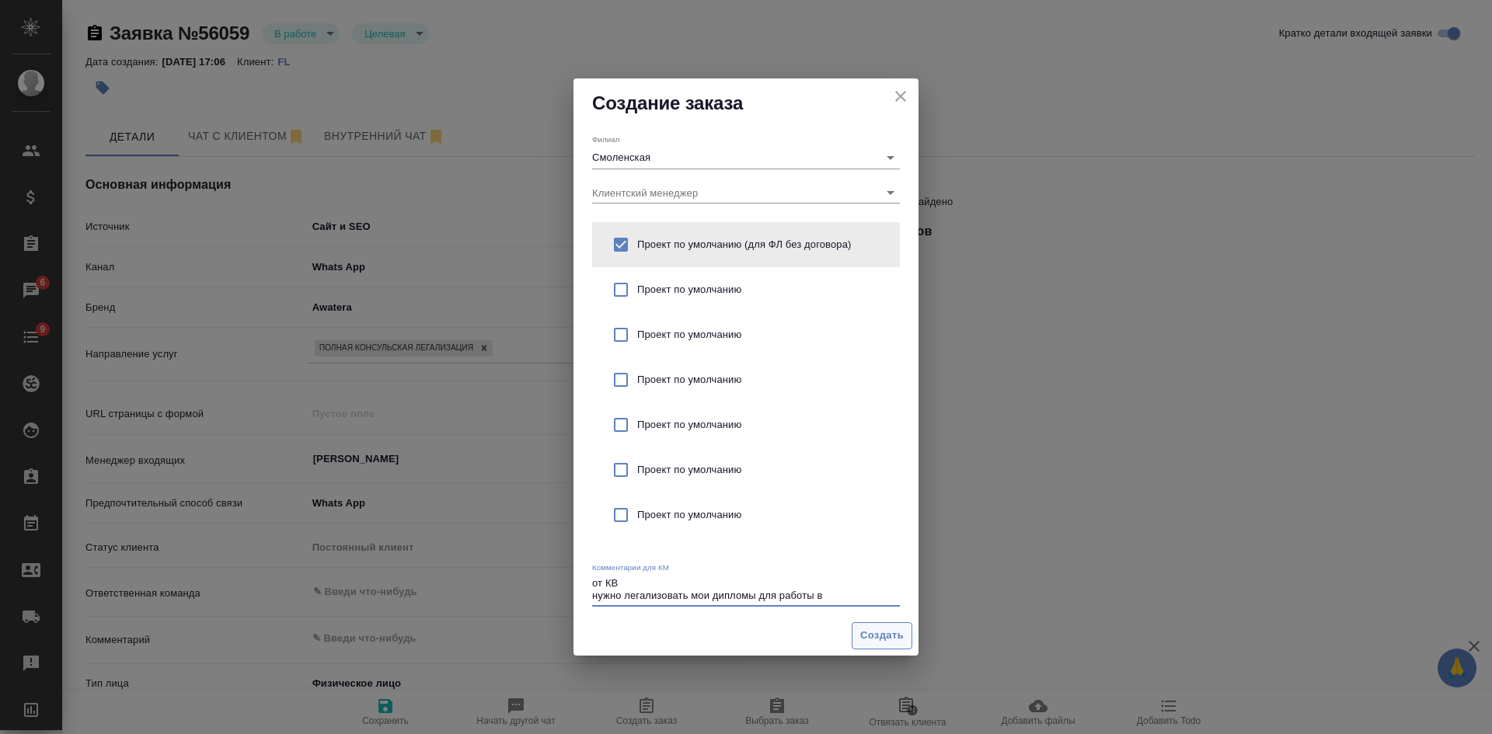
type textarea "от КВ нужно легализовать мои дипломы для работы в [GEOGRAPHIC_DATA]"
click at [889, 639] on span "Создать" at bounding box center [882, 636] width 44 height 18
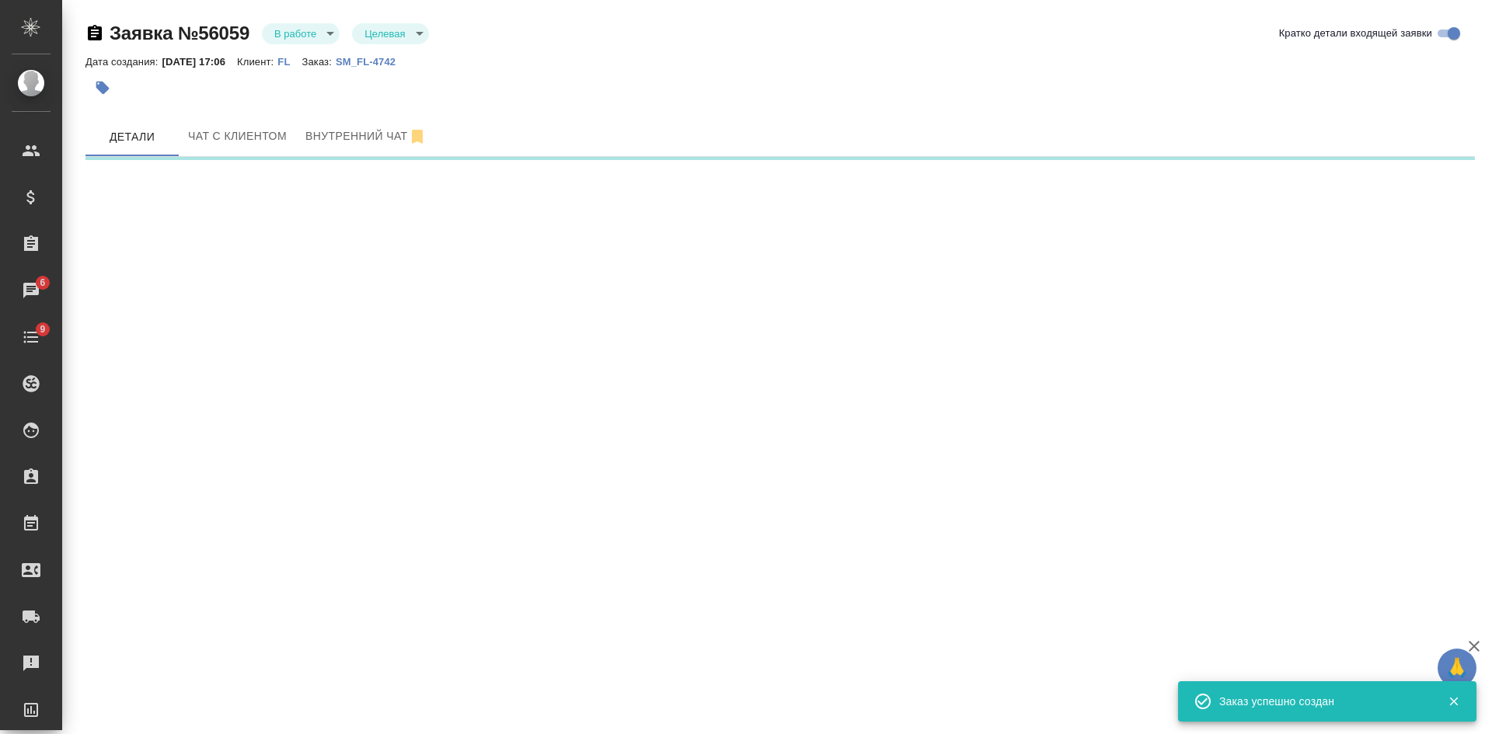
select select "RU"
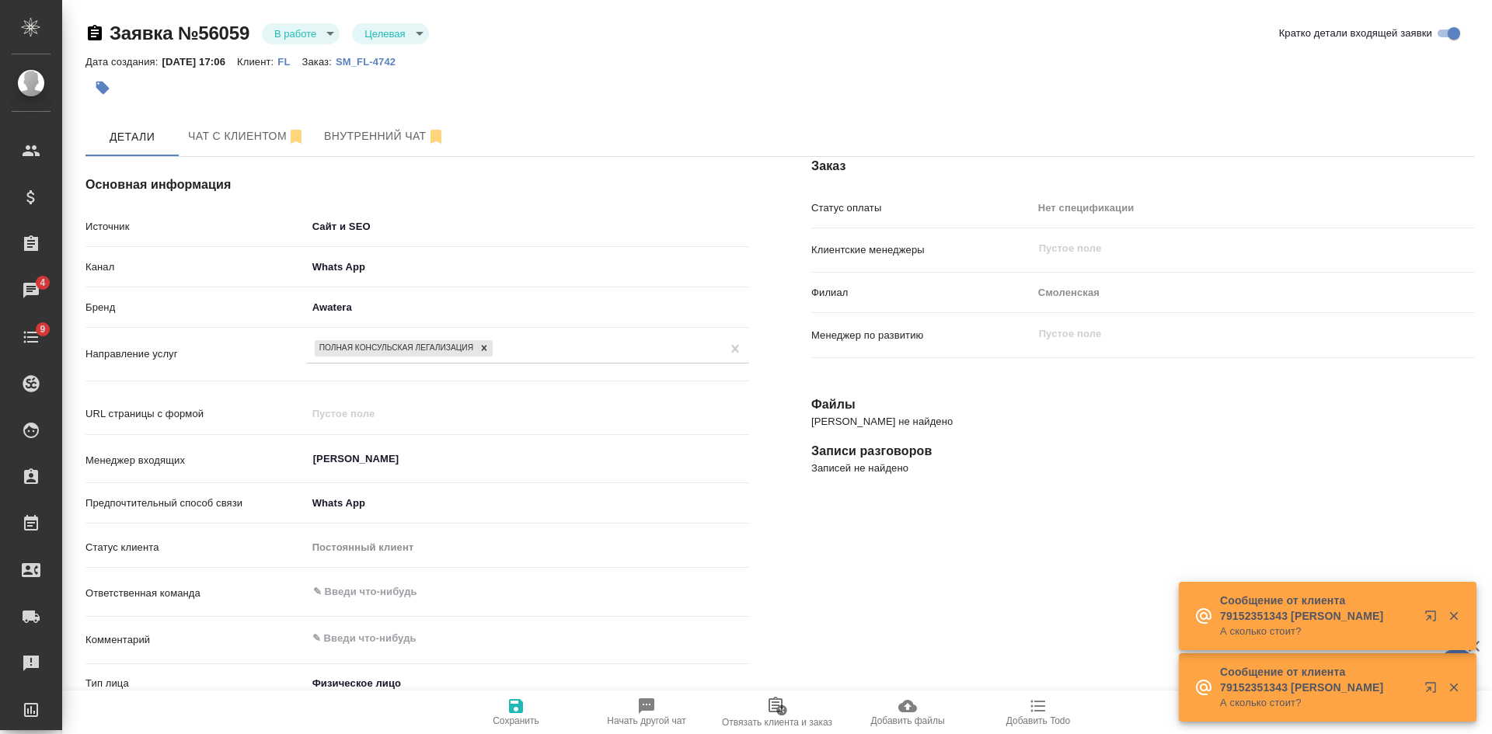
type textarea "x"
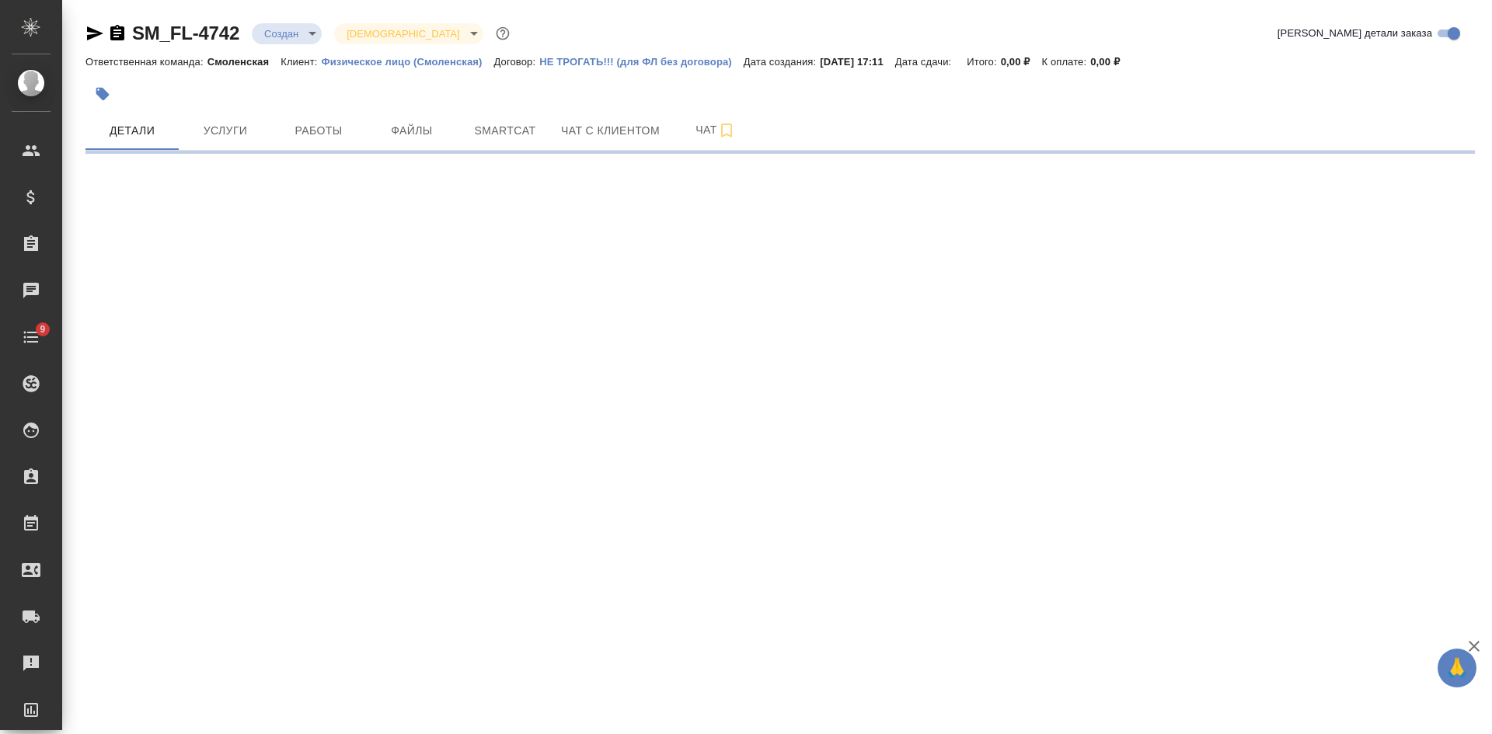
select select "RU"
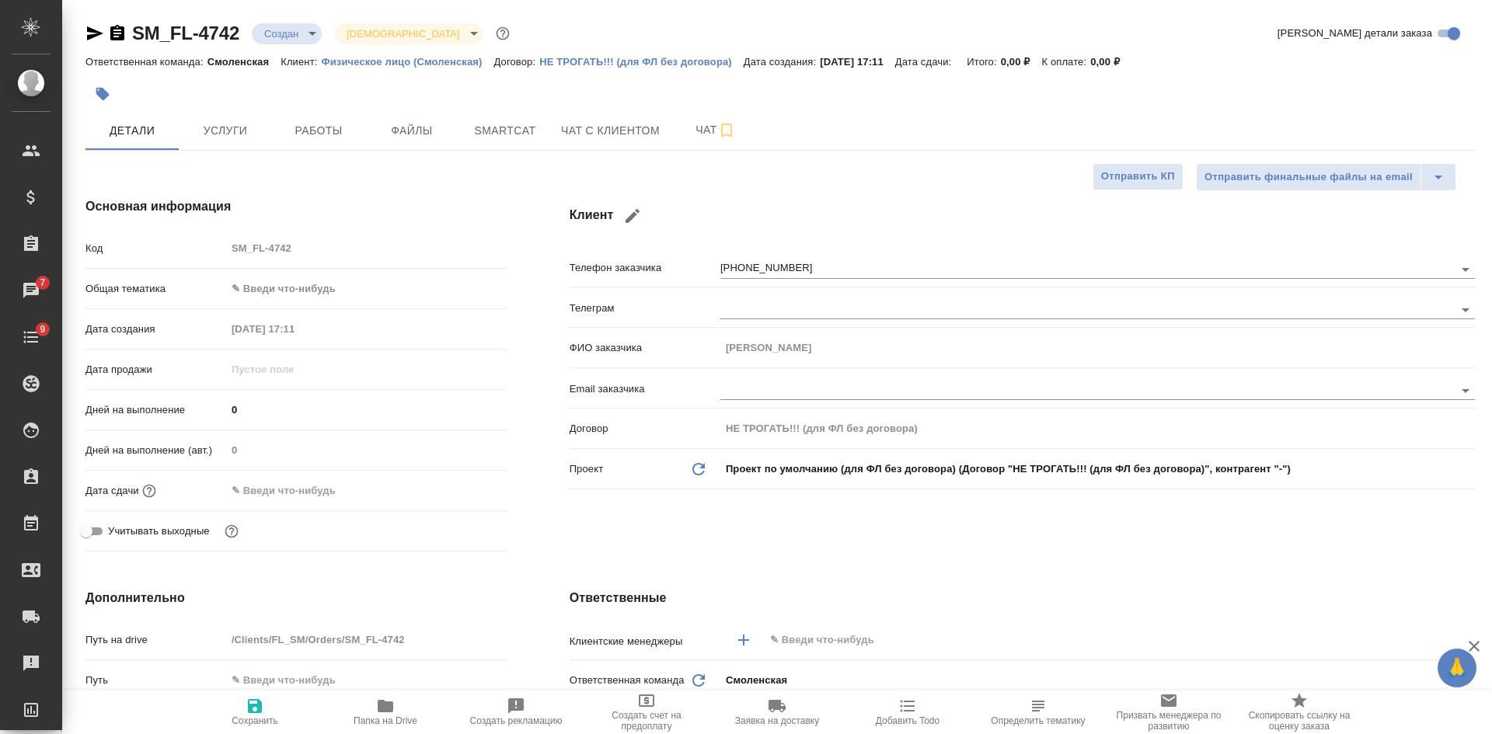
type textarea "x"
click at [120, 29] on icon "button" at bounding box center [117, 33] width 14 height 16
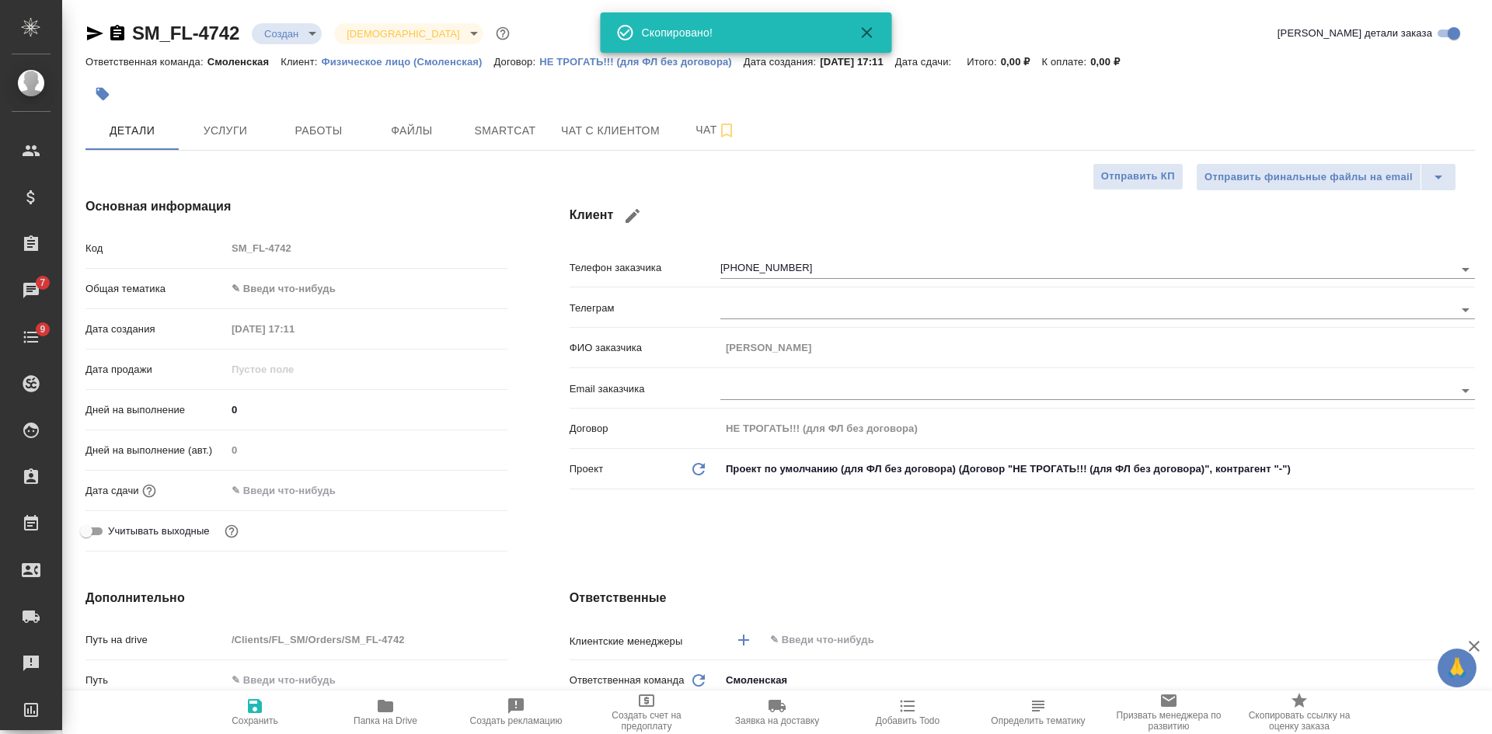
type textarea "x"
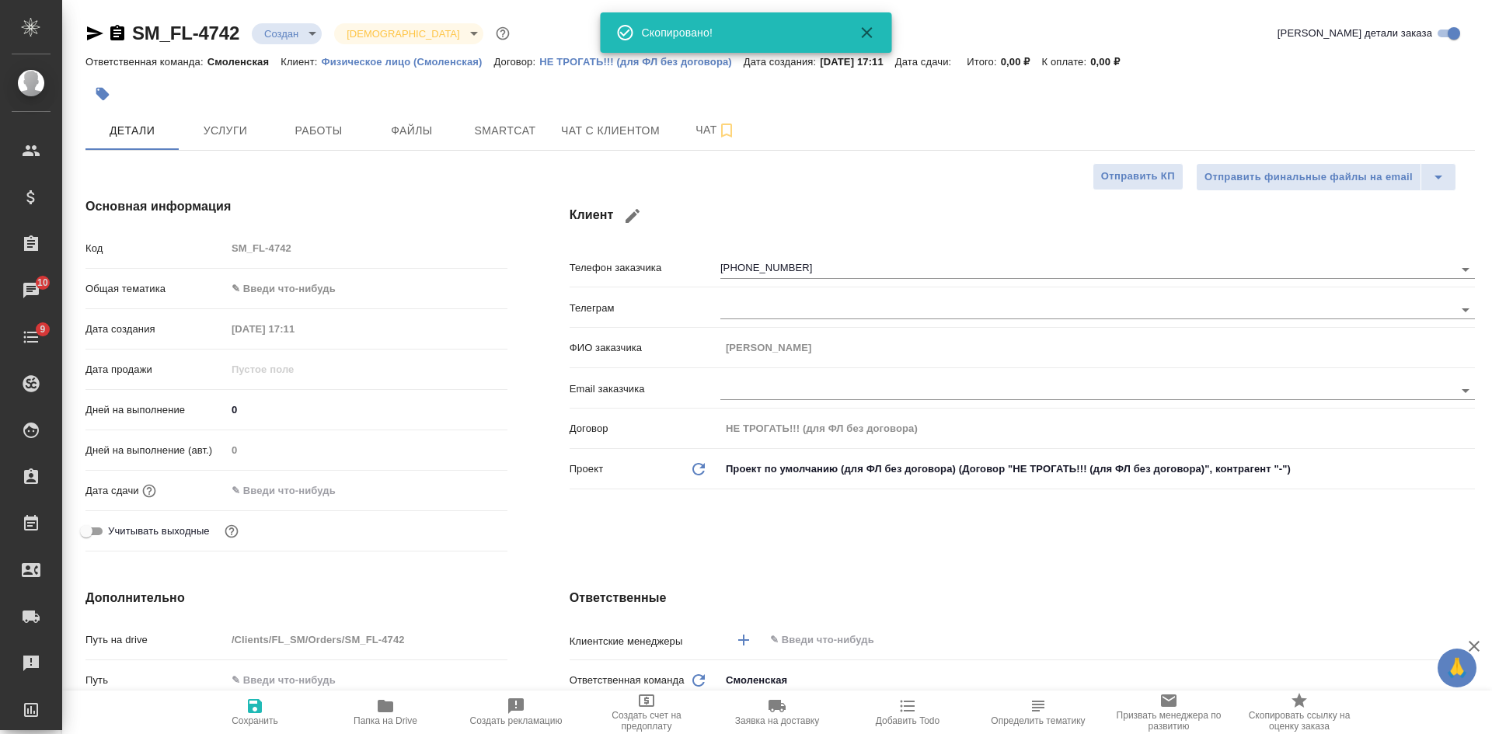
type textarea "x"
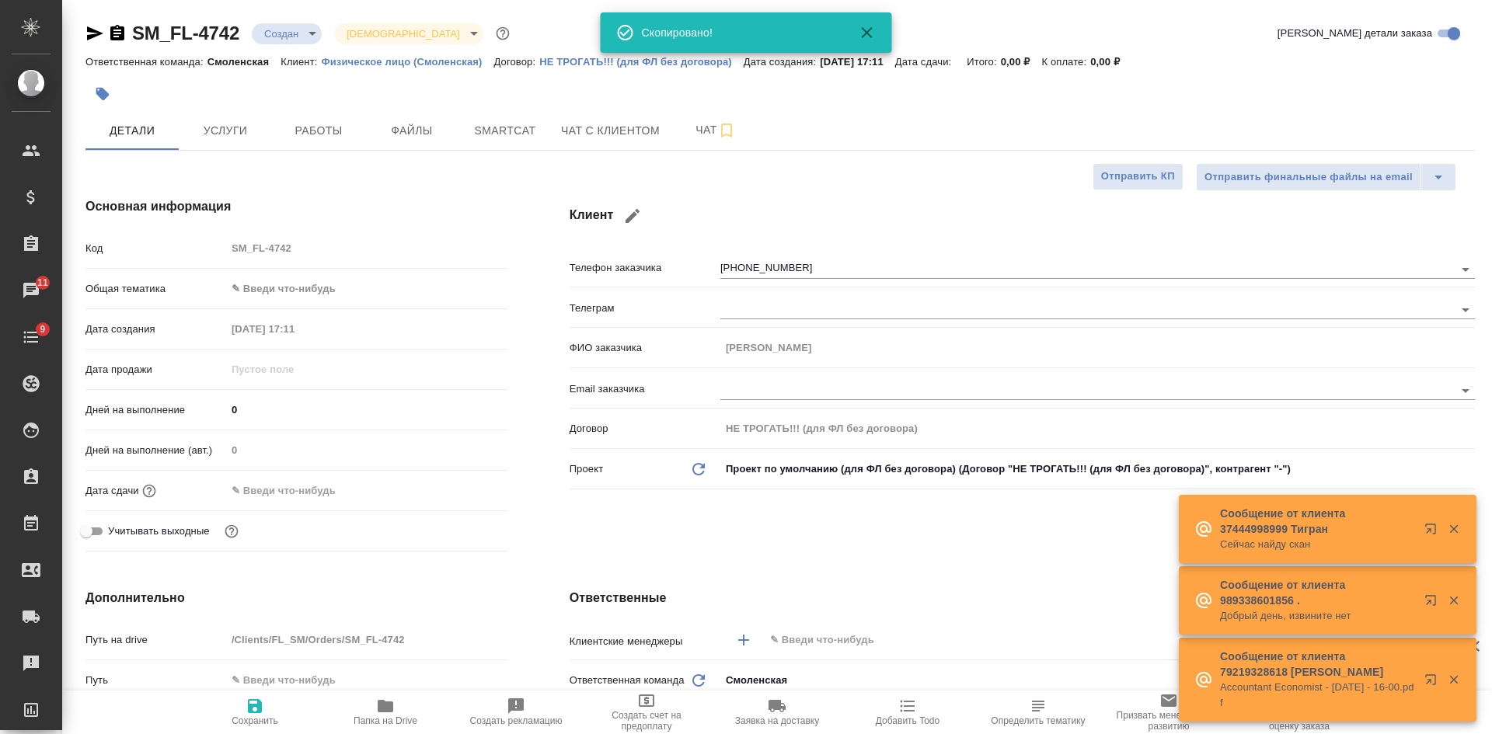
type textarea "x"
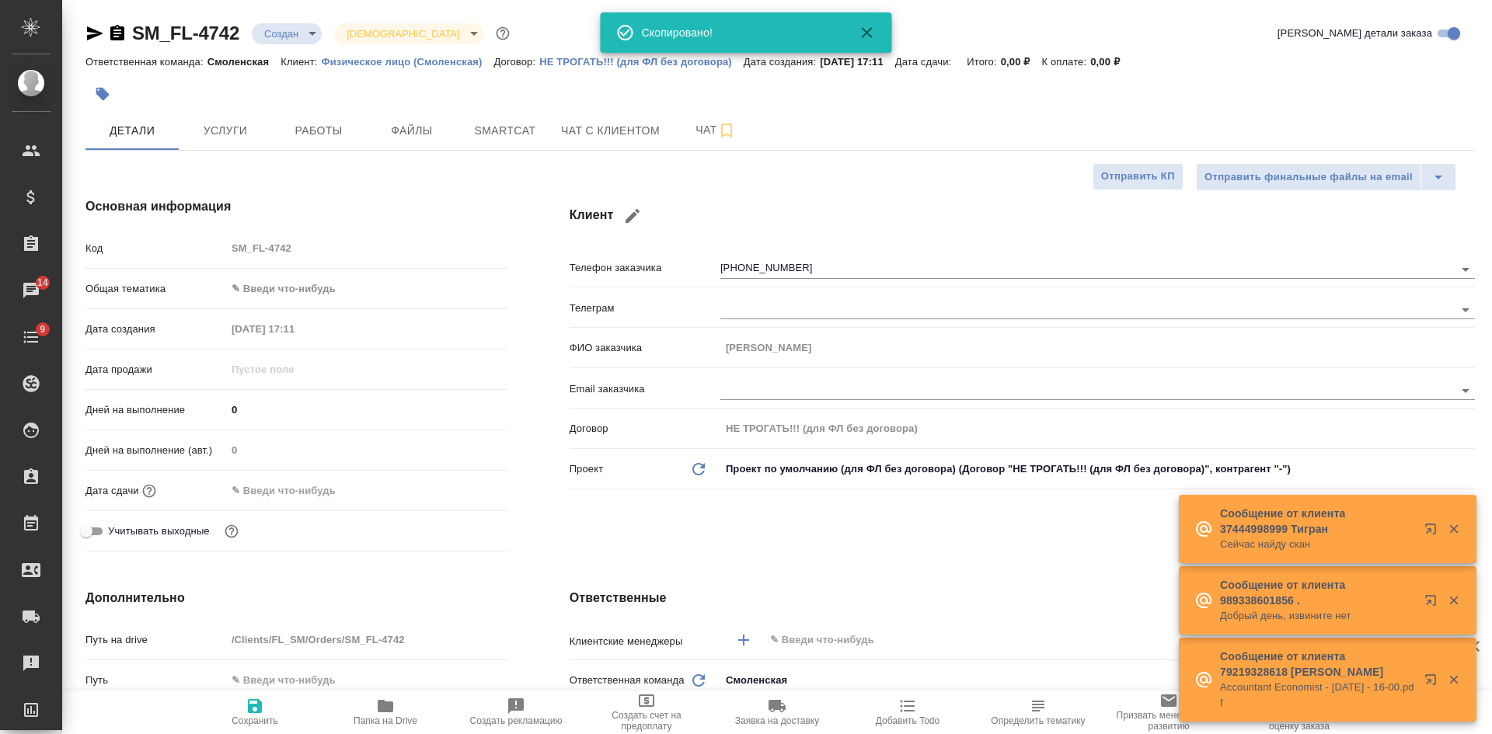
type textarea "x"
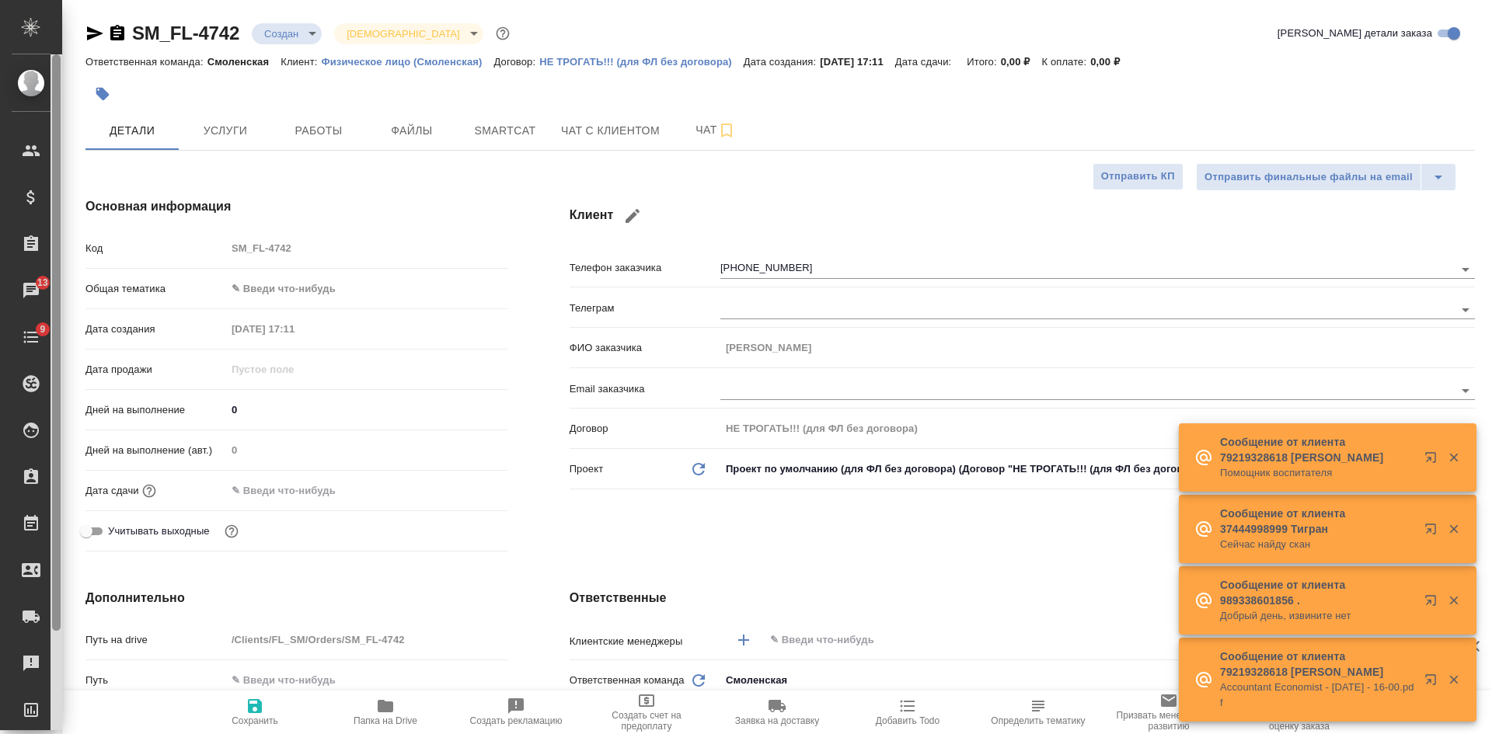
type textarea "x"
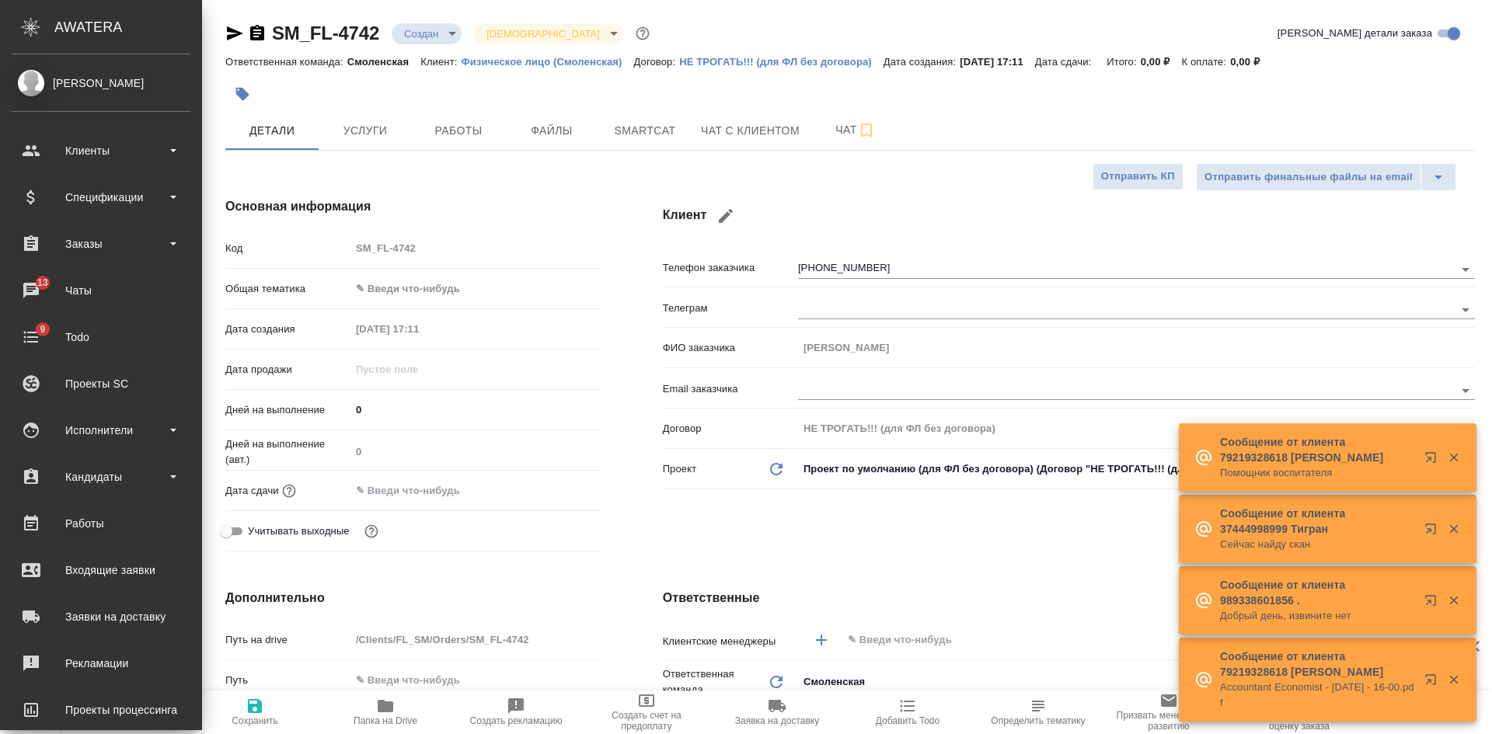
type textarea "x"
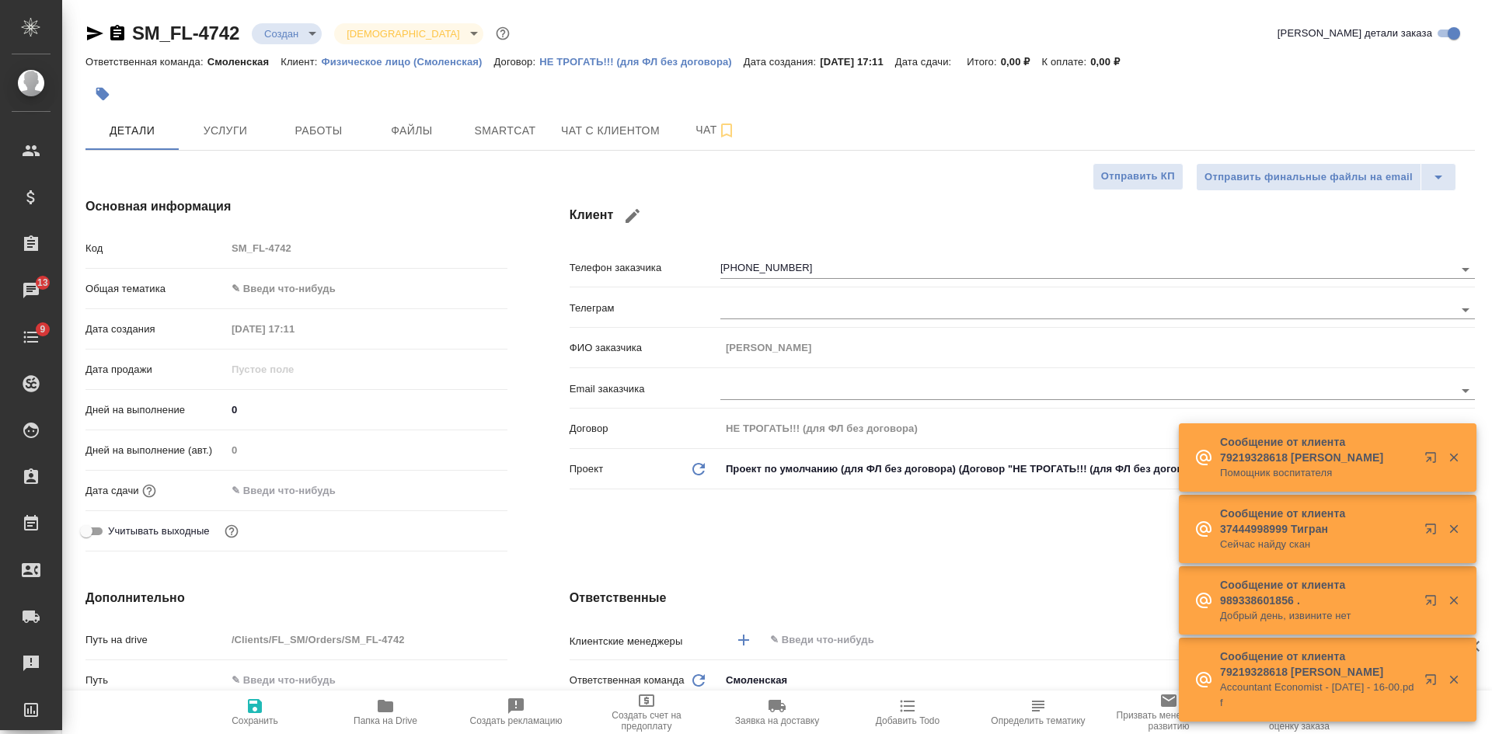
type textarea "x"
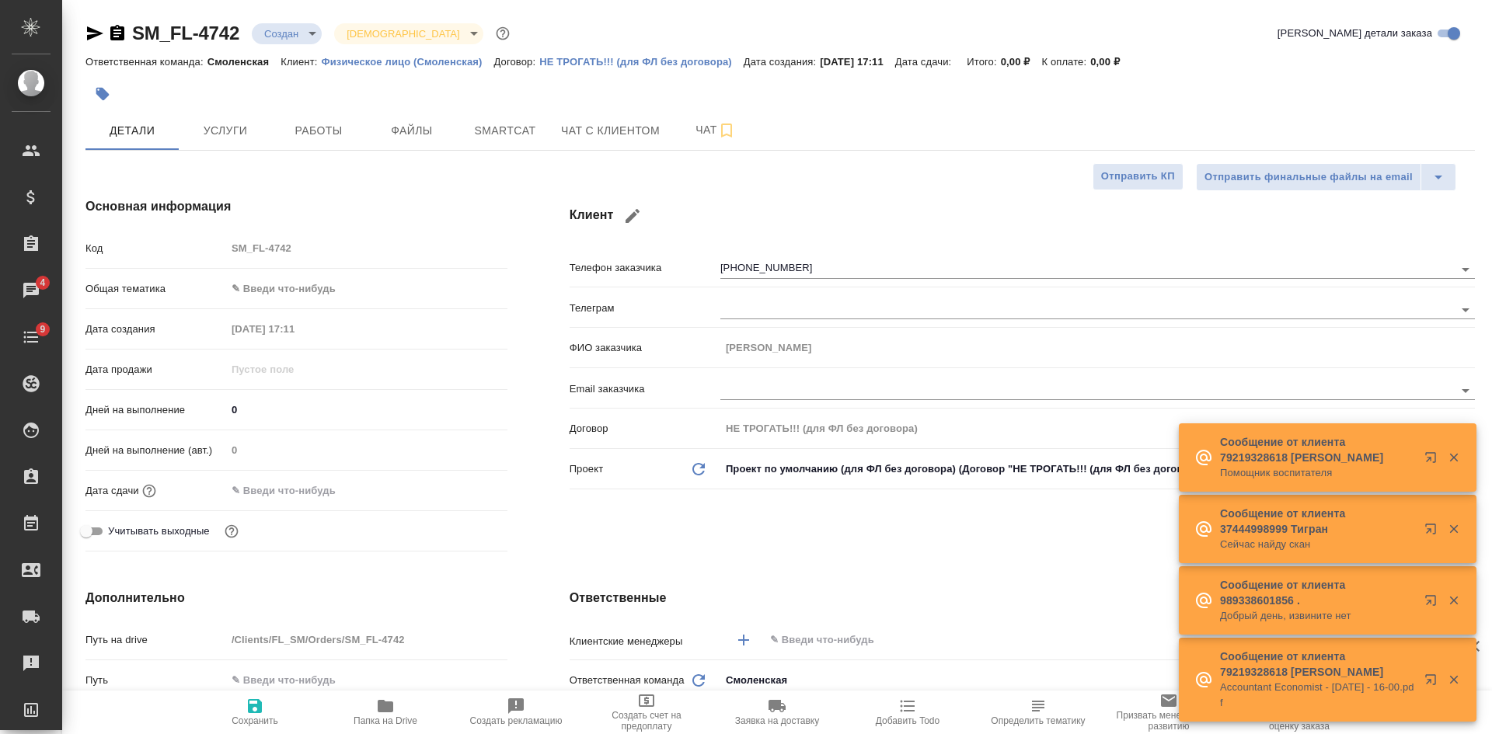
type textarea "x"
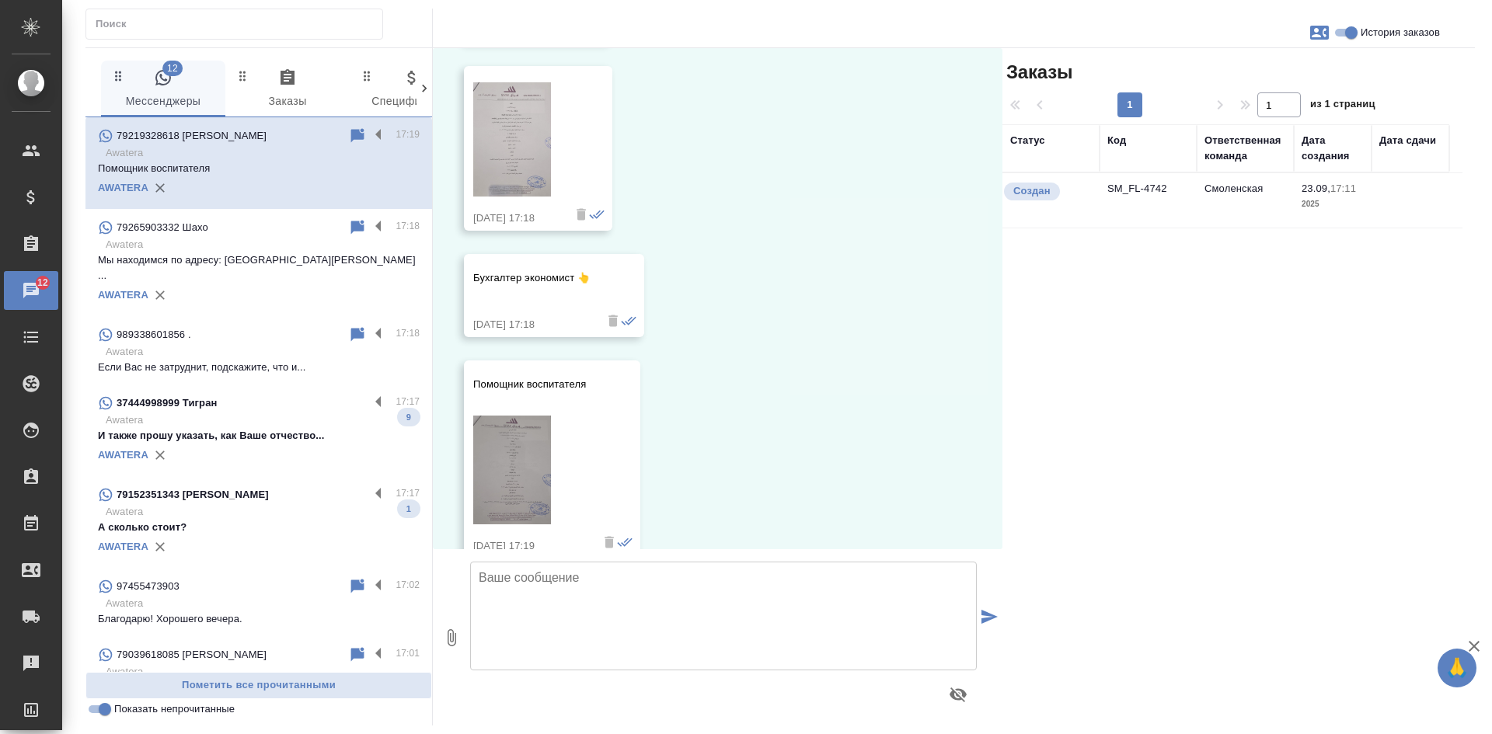
scroll to position [1391, 0]
click at [529, 415] on img at bounding box center [512, 468] width 78 height 109
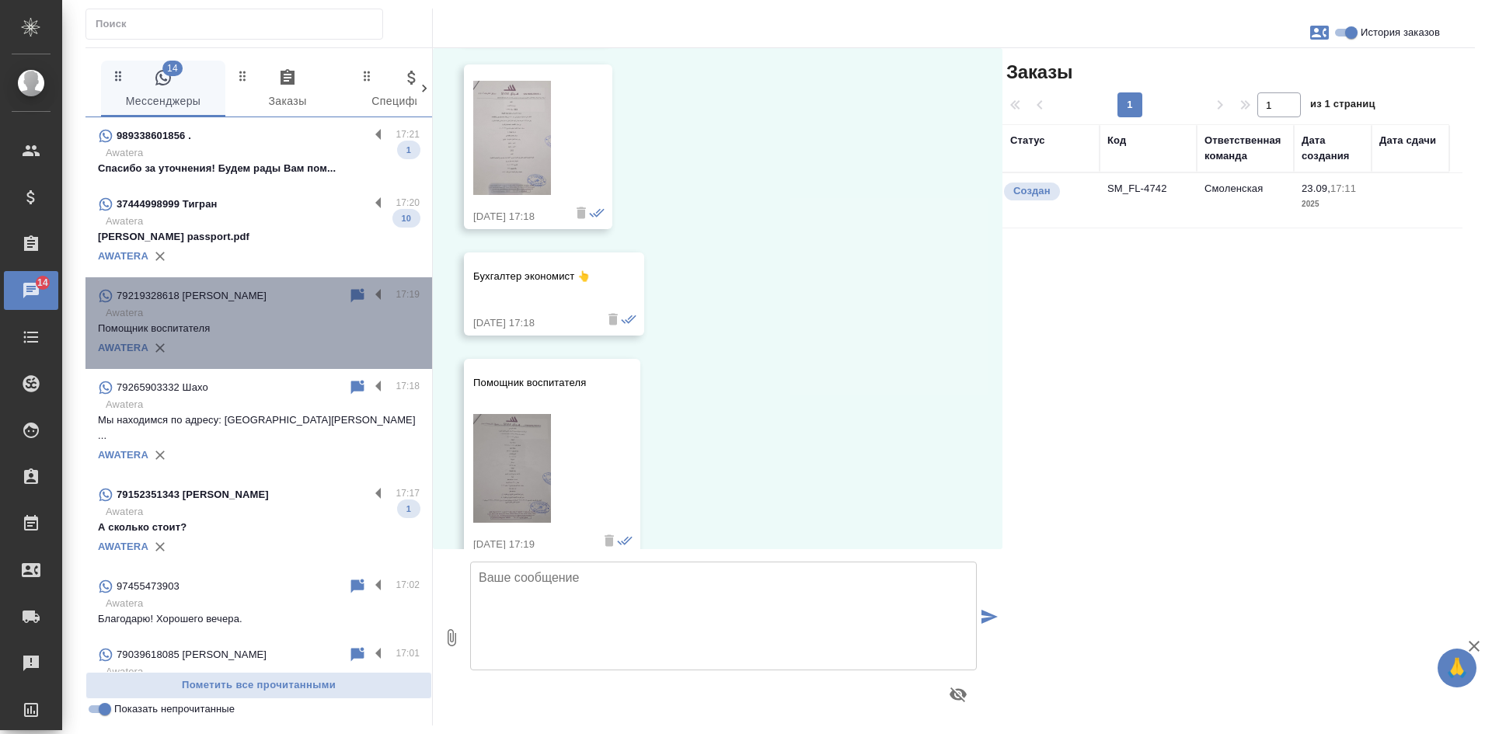
click at [336, 295] on div "79219328618 [PERSON_NAME]" at bounding box center [223, 296] width 250 height 19
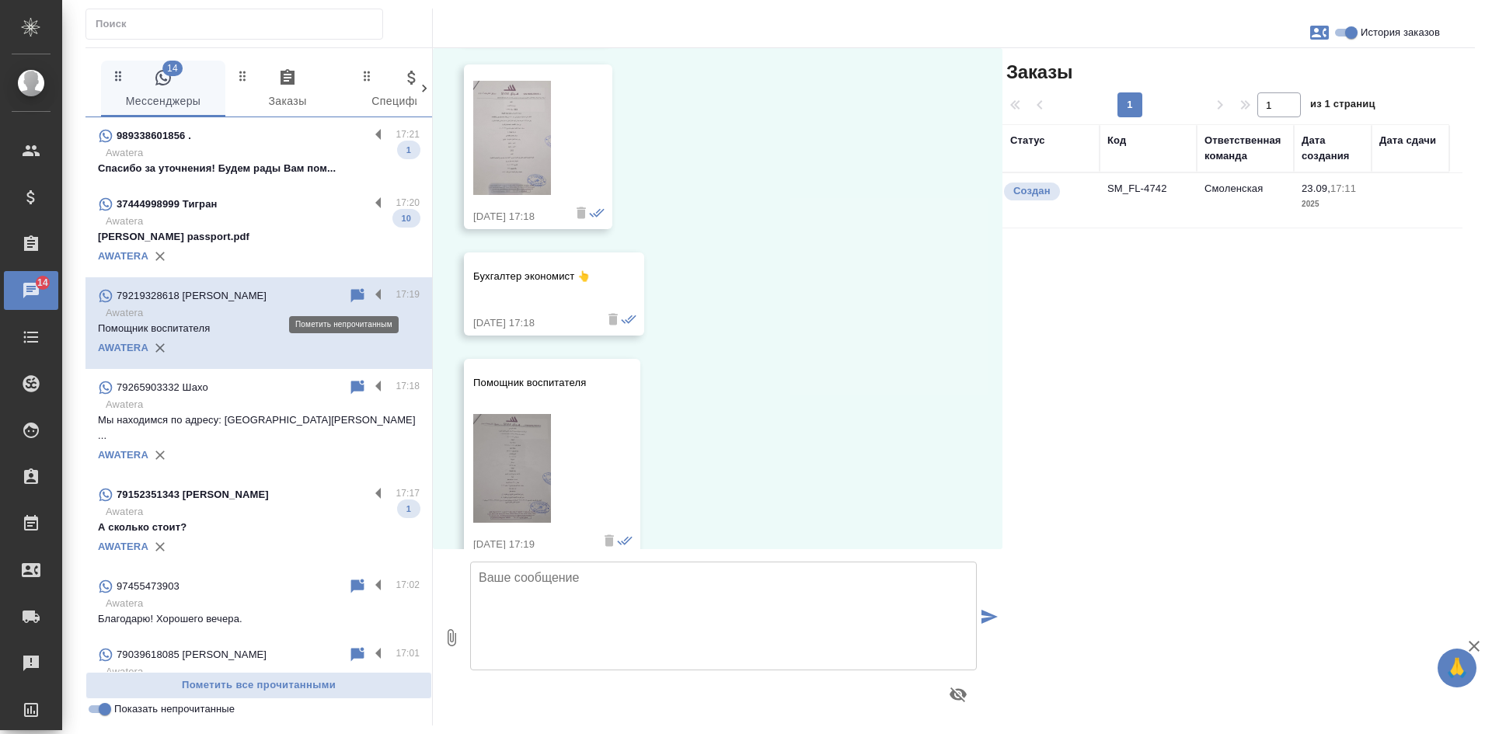
click at [351, 298] on icon at bounding box center [357, 295] width 13 height 14
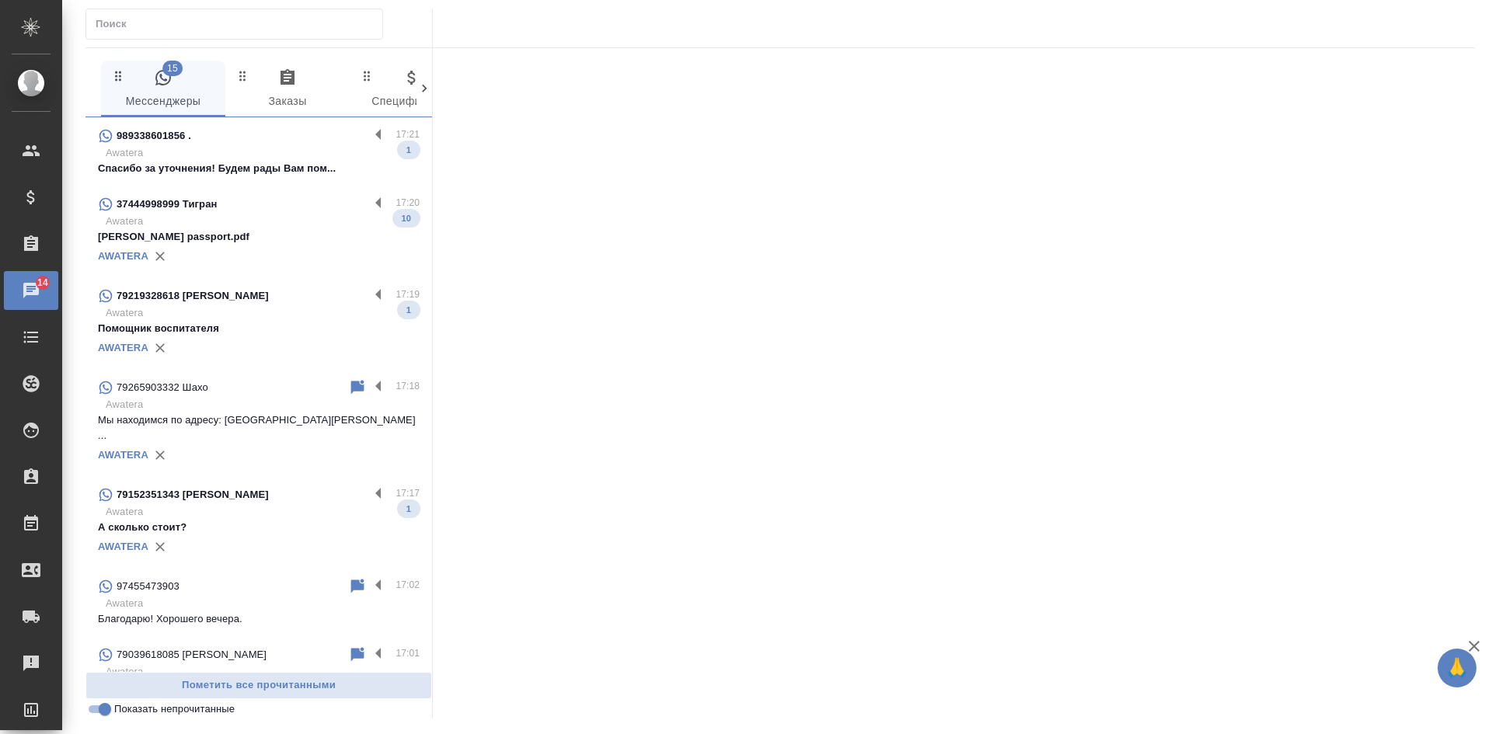
click at [282, 231] on p "Tigran Abrahamyan passport.pdf" at bounding box center [259, 237] width 322 height 16
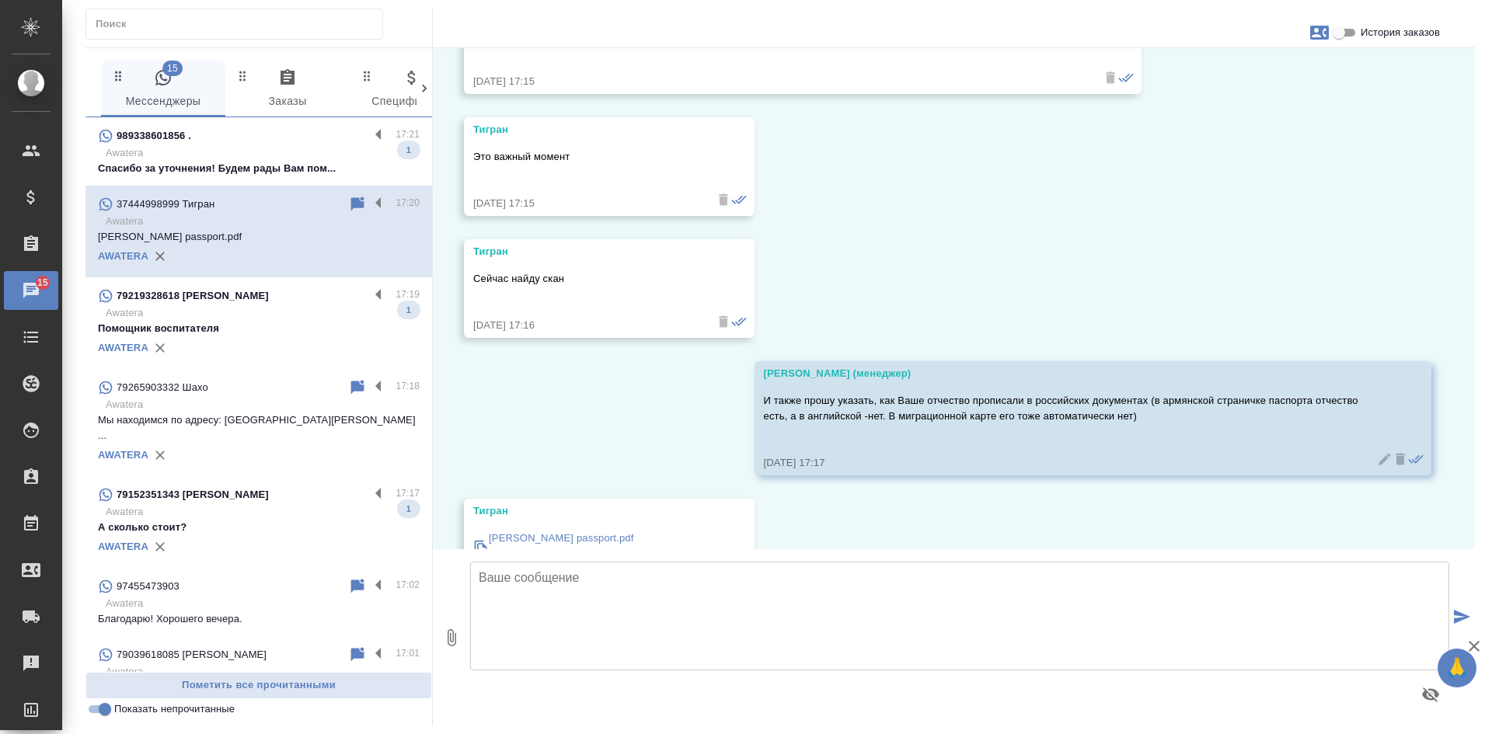
scroll to position [1541, 0]
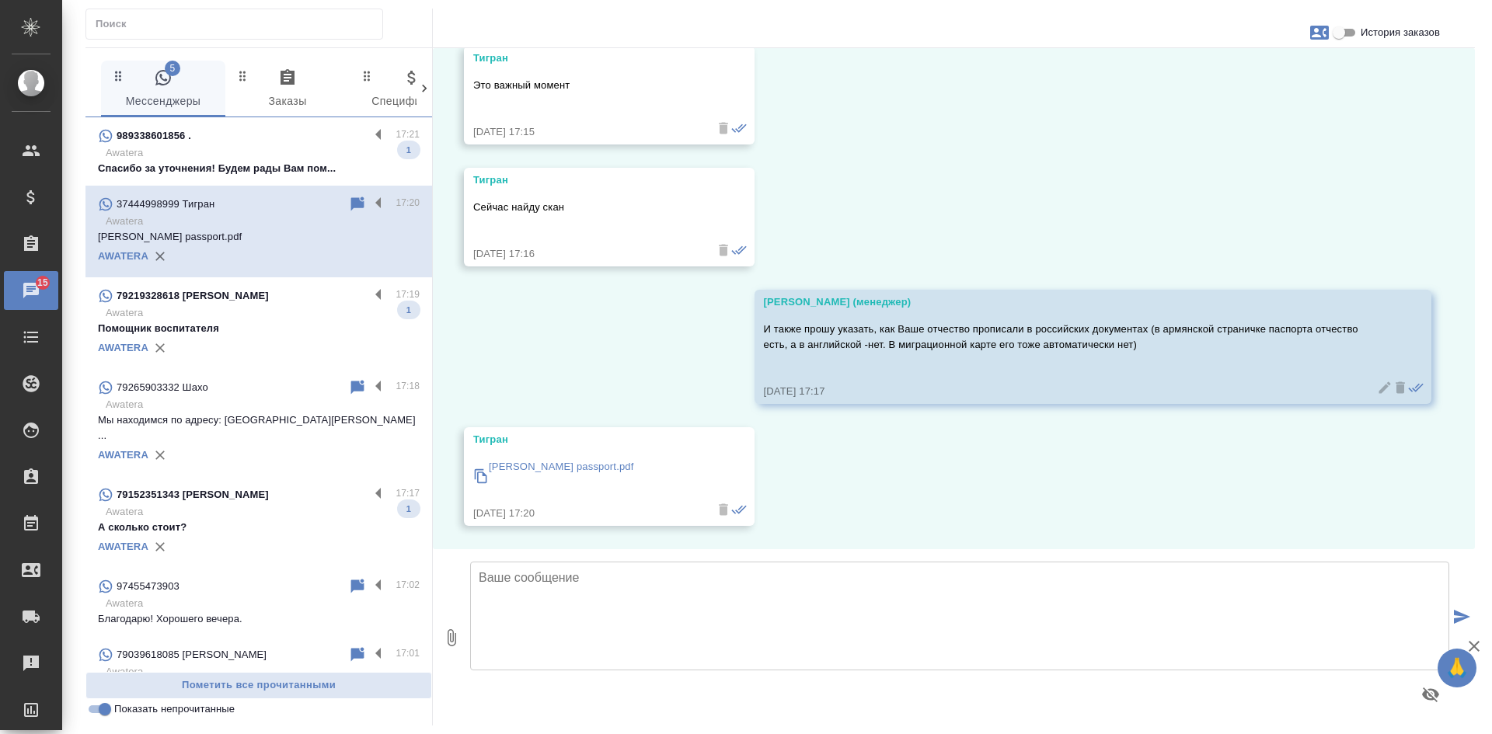
drag, startPoint x: 267, startPoint y: 160, endPoint x: 277, endPoint y: 161, distance: 10.1
click at [267, 159] on p "Awatera" at bounding box center [263, 153] width 314 height 16
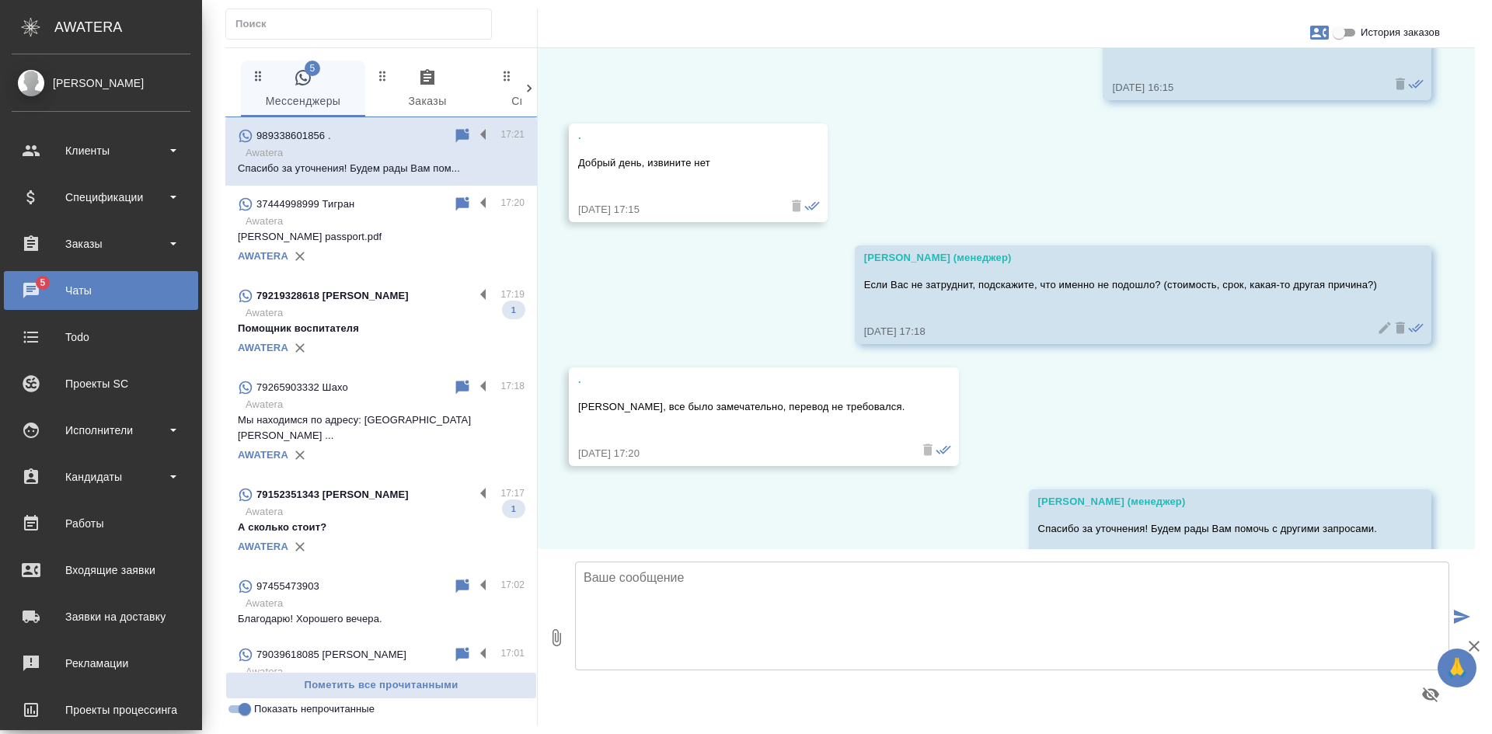
scroll to position [2867, 0]
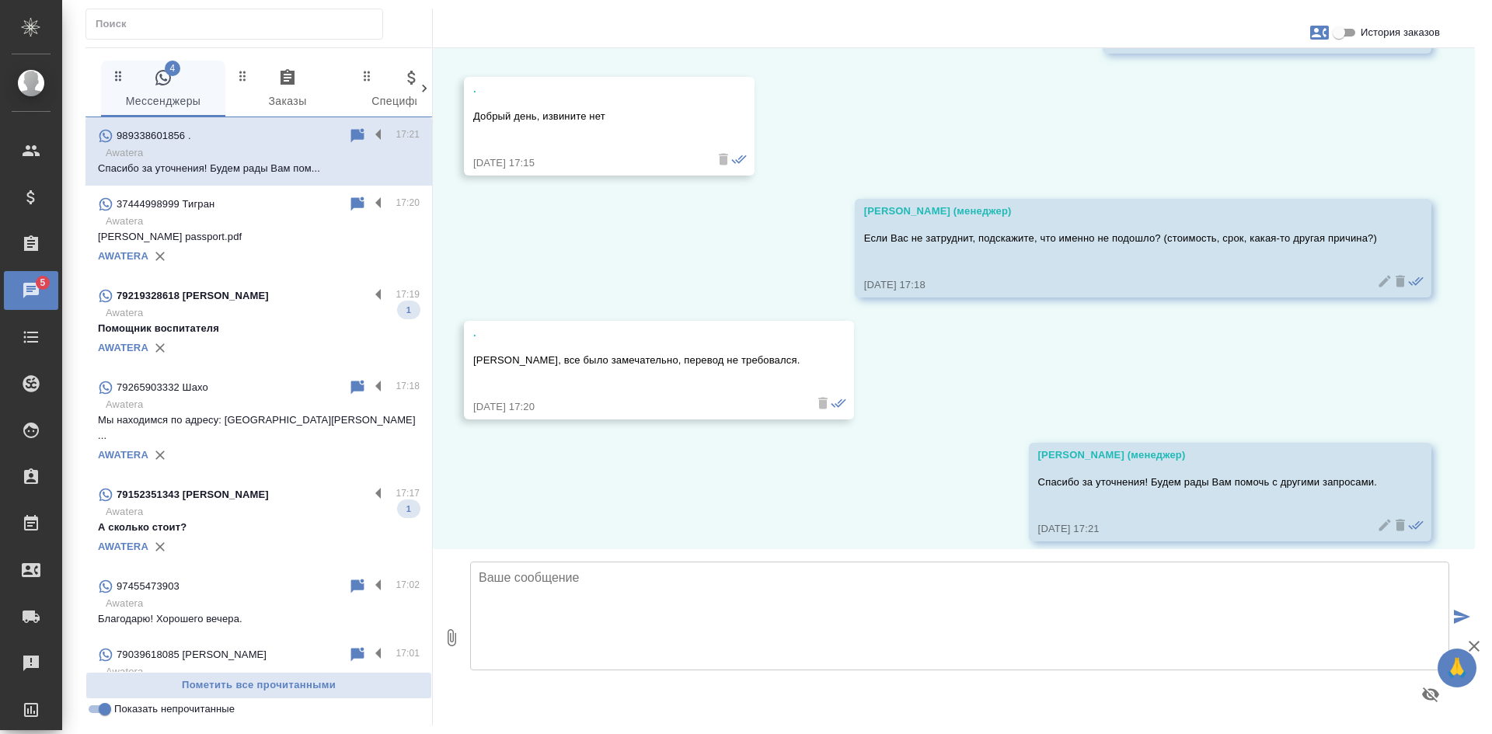
click at [105, 710] on input "Показать непрочитанные" at bounding box center [105, 709] width 56 height 19
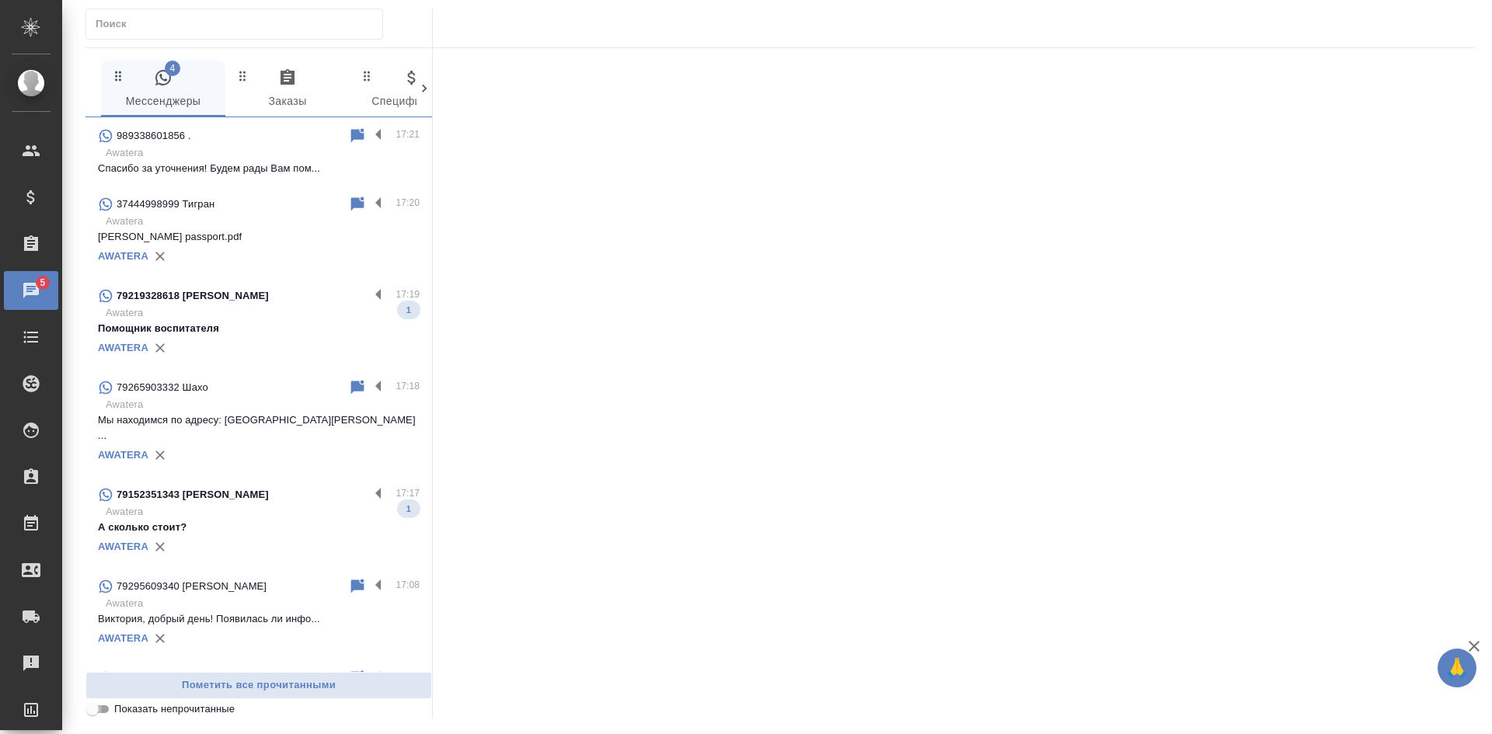
click at [105, 710] on input "Показать непрочитанные" at bounding box center [93, 709] width 56 height 19
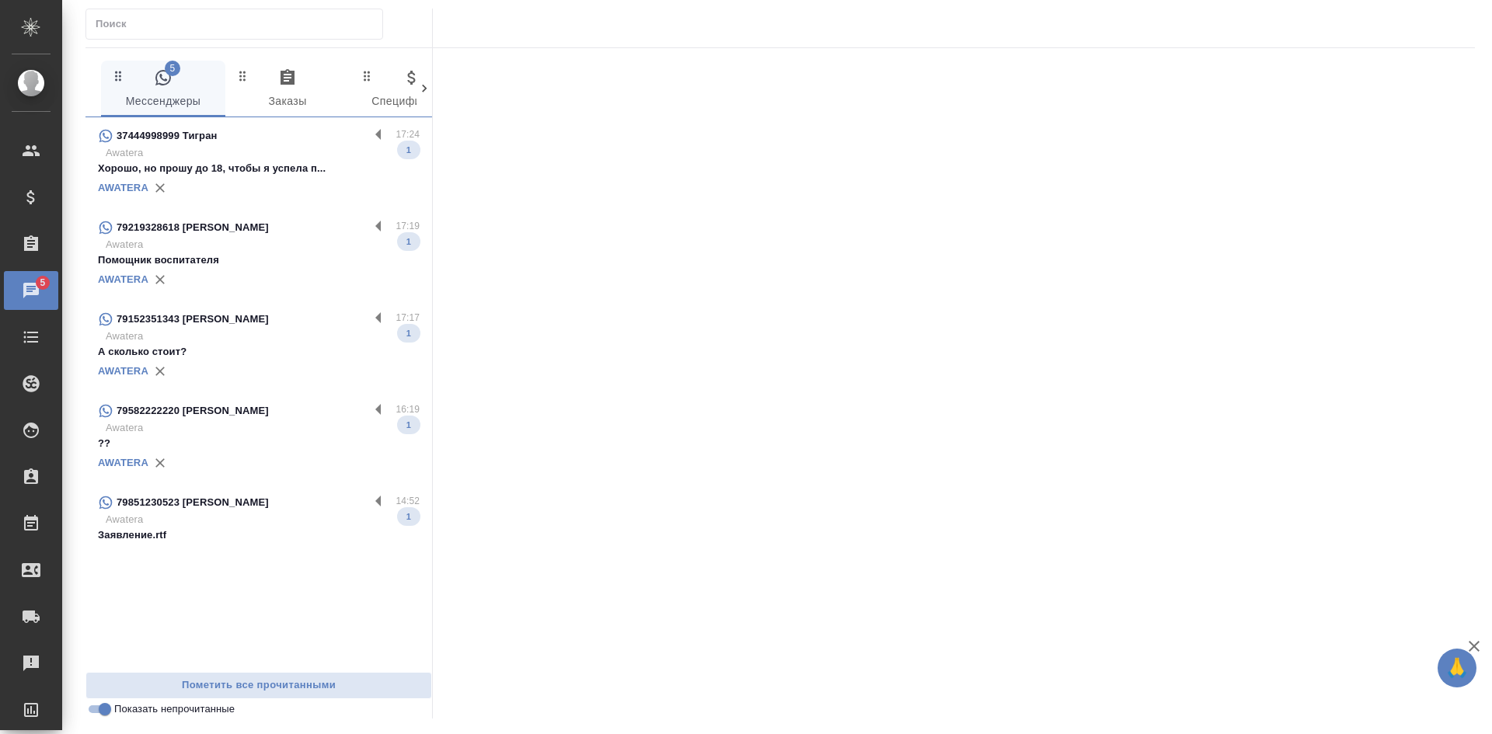
click at [271, 172] on p "Хорошо, но прошу до 18, чтобы я успела п..." at bounding box center [259, 169] width 322 height 16
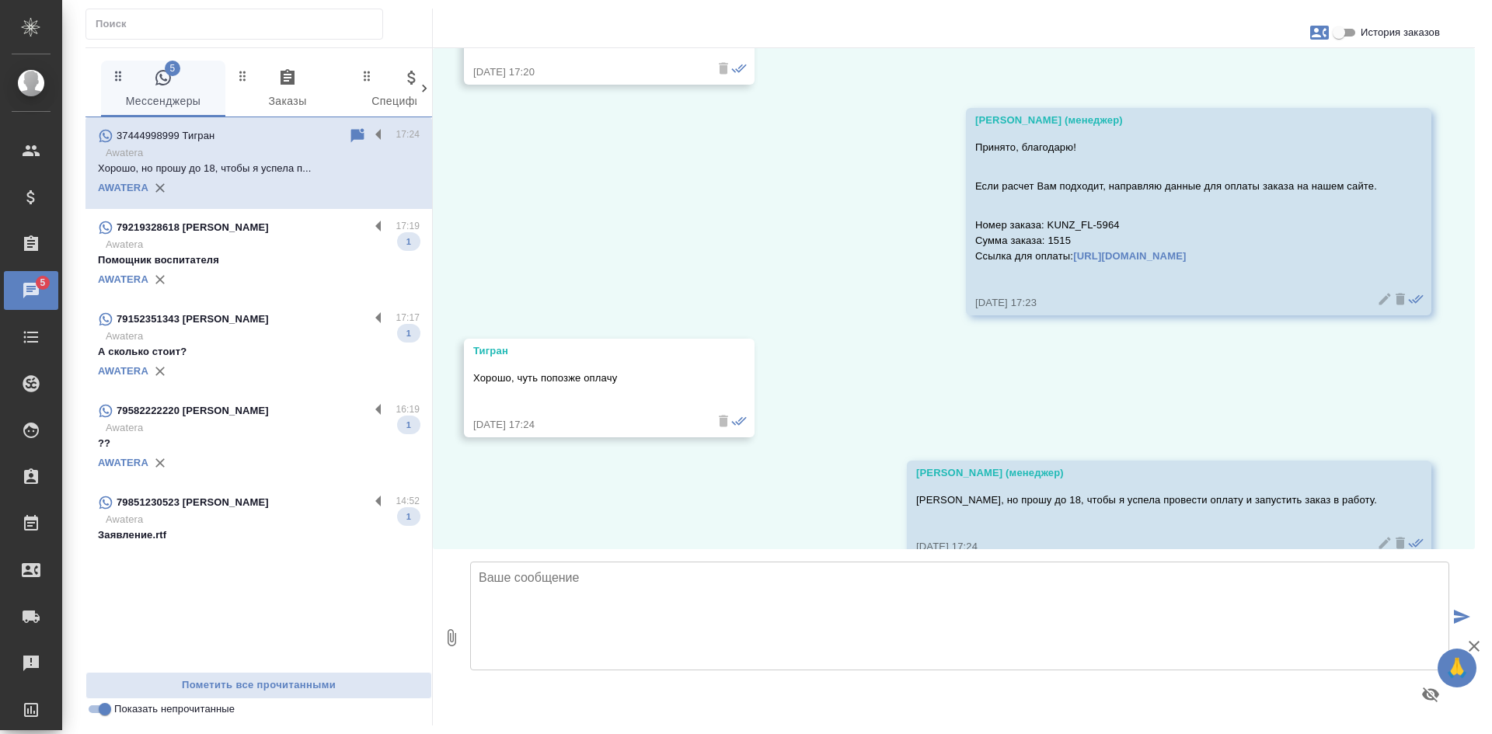
scroll to position [2016, 0]
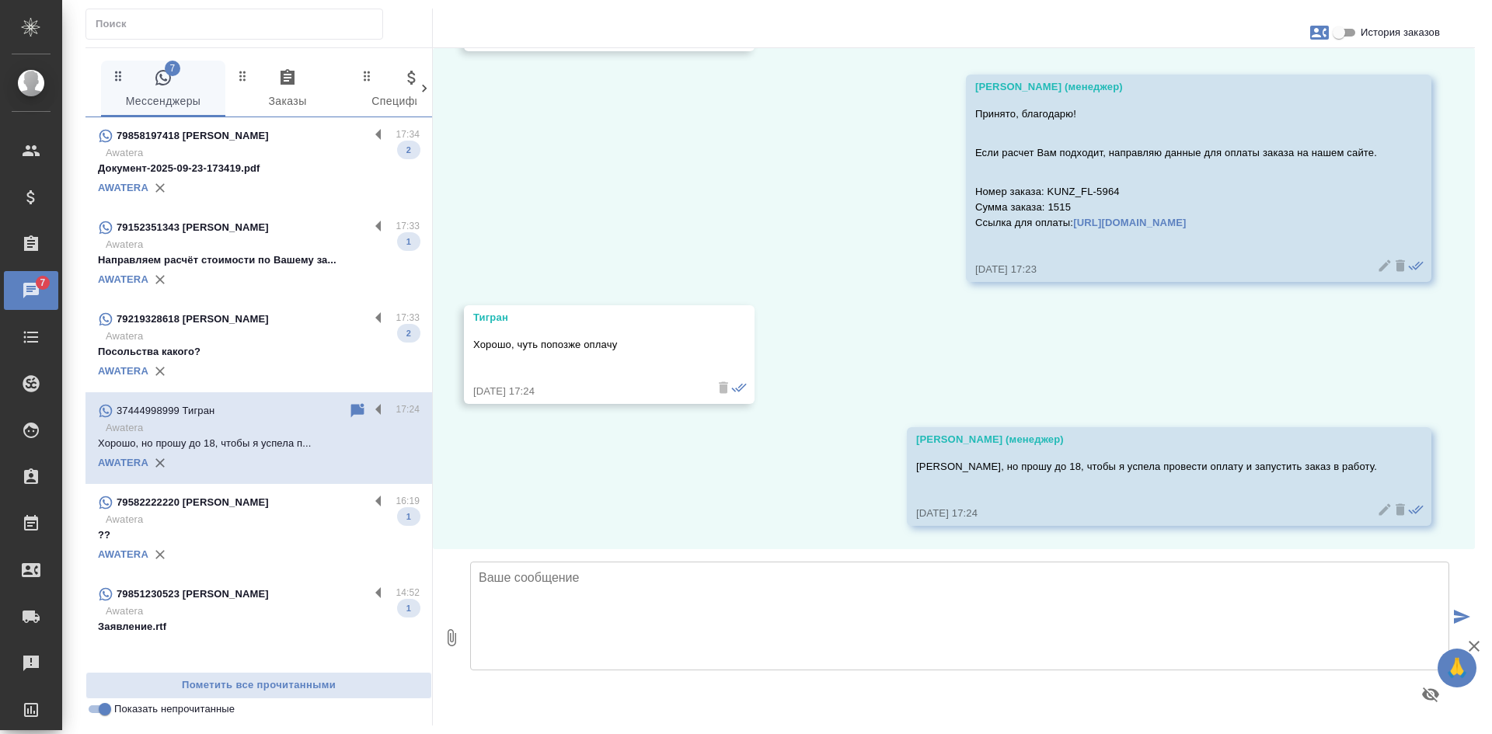
click at [247, 351] on p "Посольства какого?" at bounding box center [259, 352] width 322 height 16
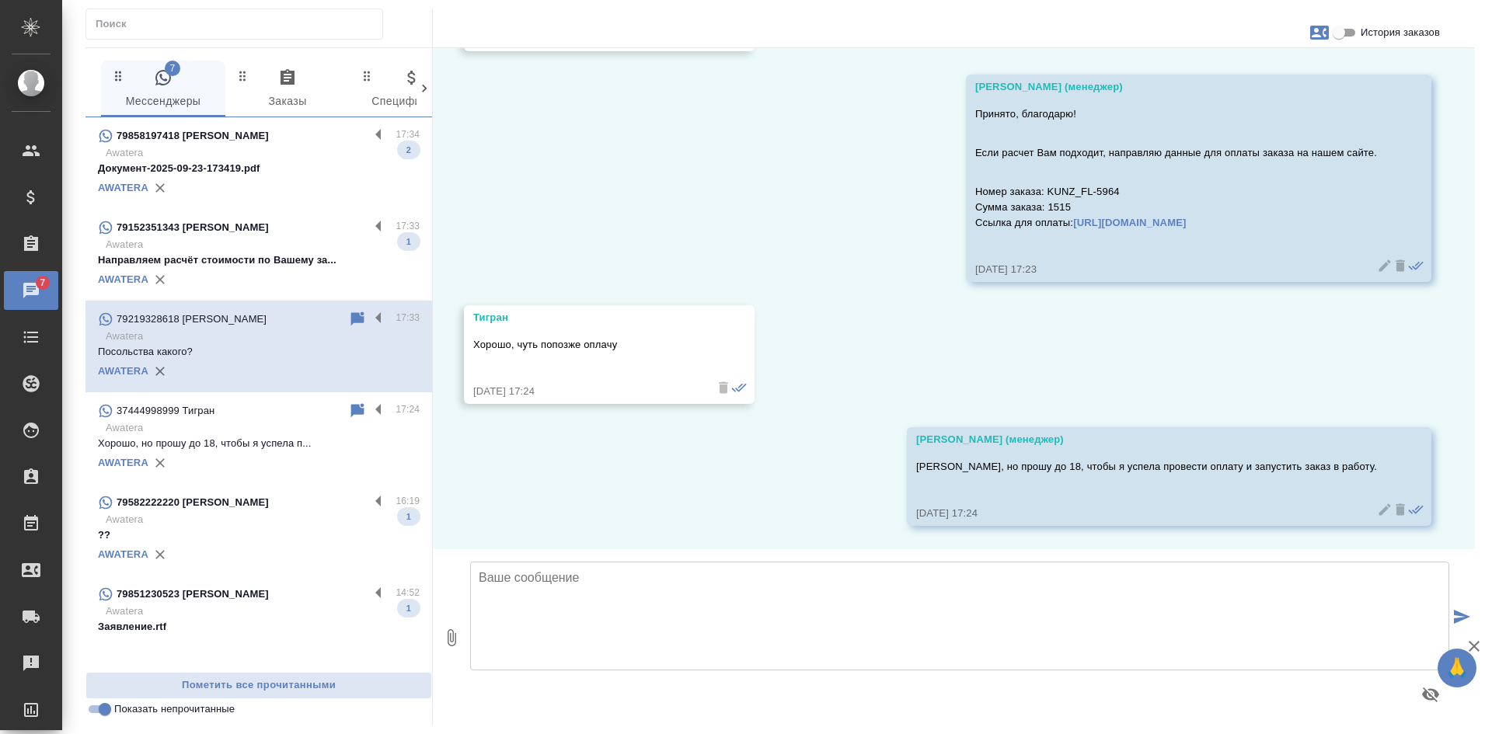
scroll to position [1620, 0]
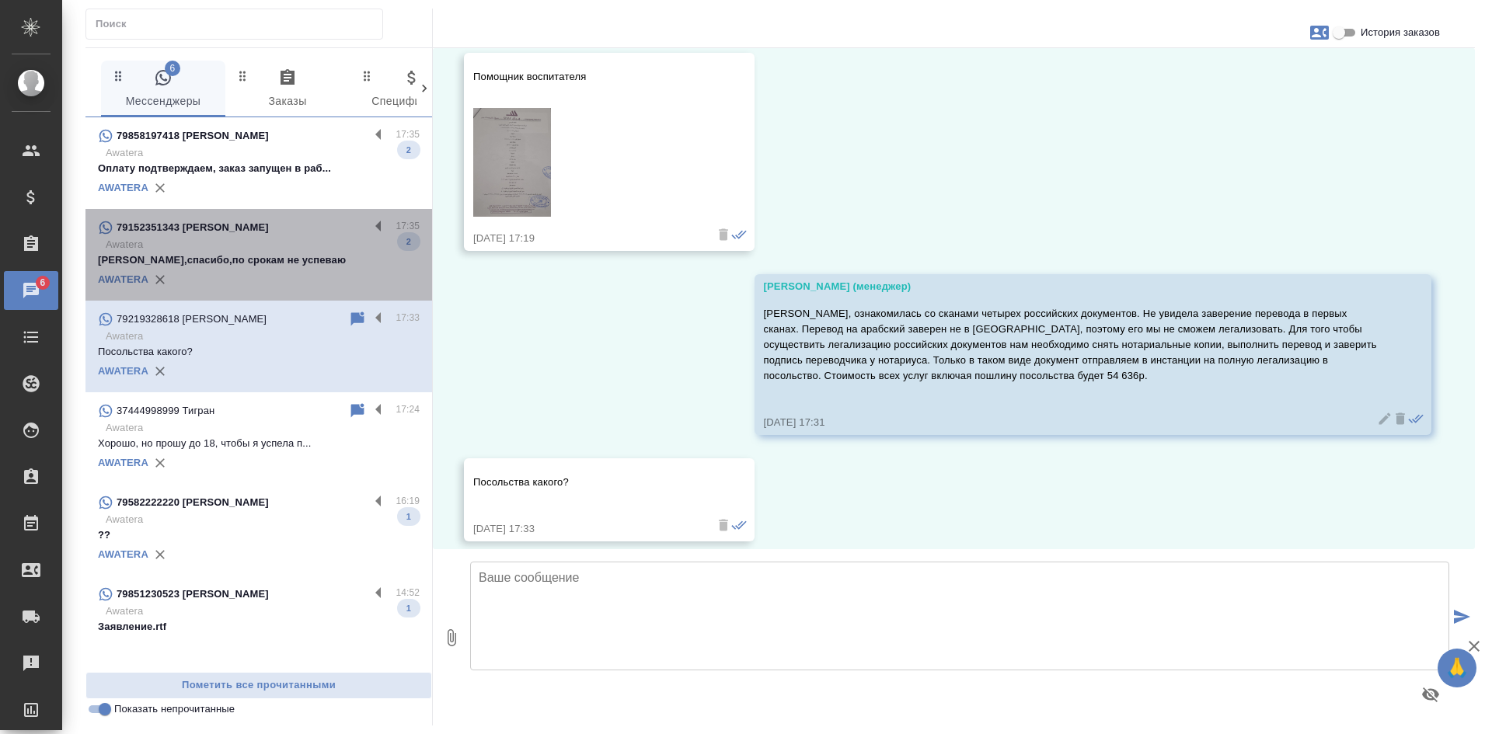
click at [284, 246] on p "Awatera" at bounding box center [263, 245] width 314 height 16
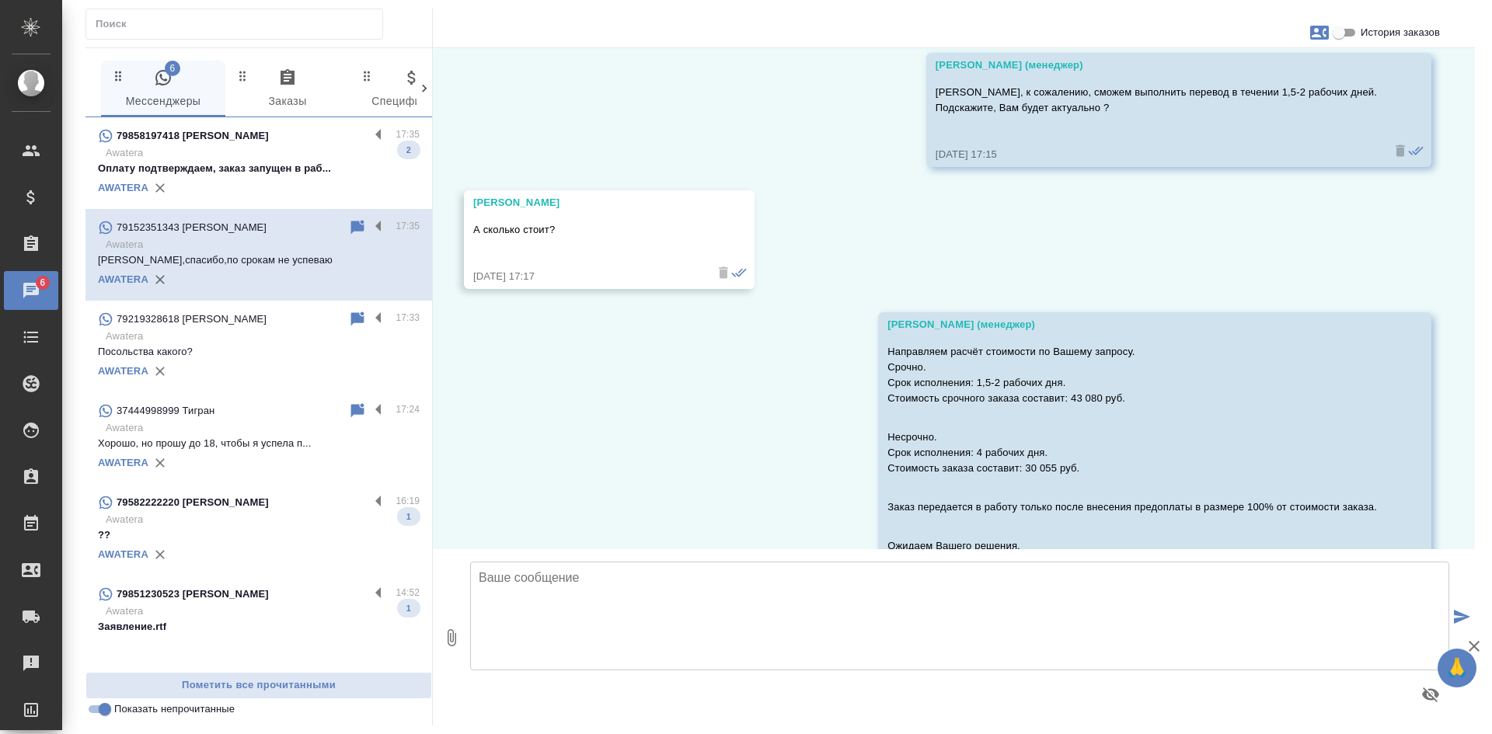
click at [279, 162] on p "Оплату подтверждаем, заказ запущен в раб..." at bounding box center [259, 169] width 322 height 16
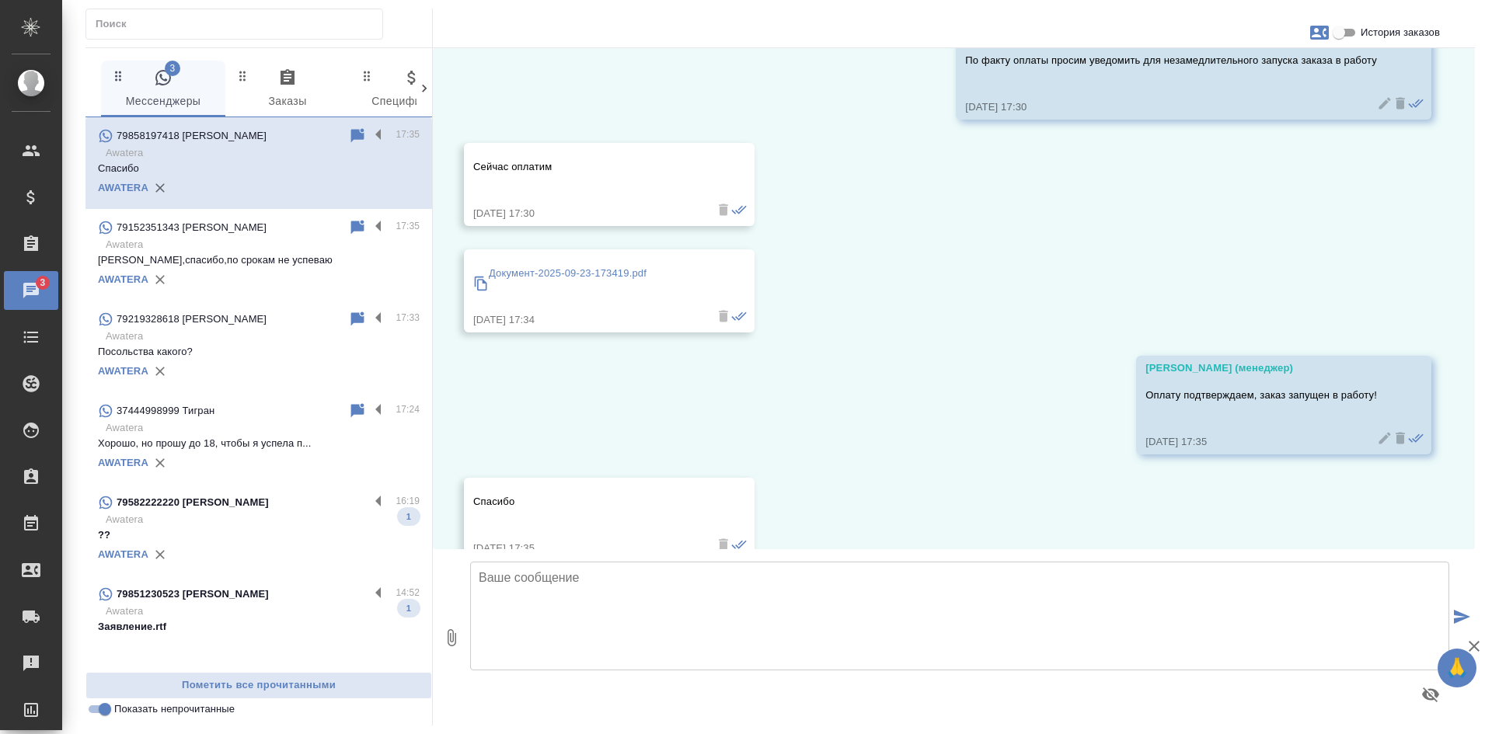
scroll to position [361, 0]
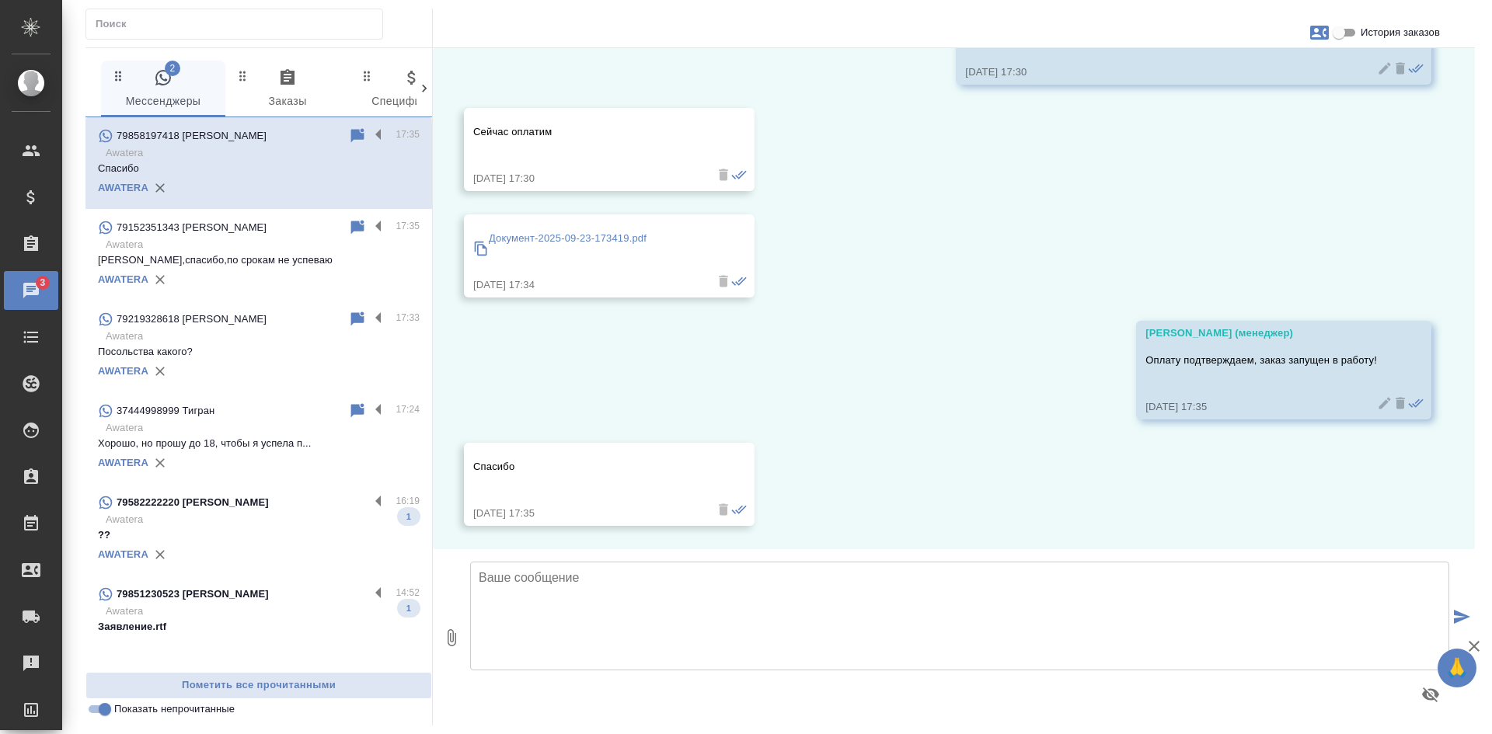
click at [98, 713] on input "Показать непрочитанные" at bounding box center [105, 709] width 56 height 19
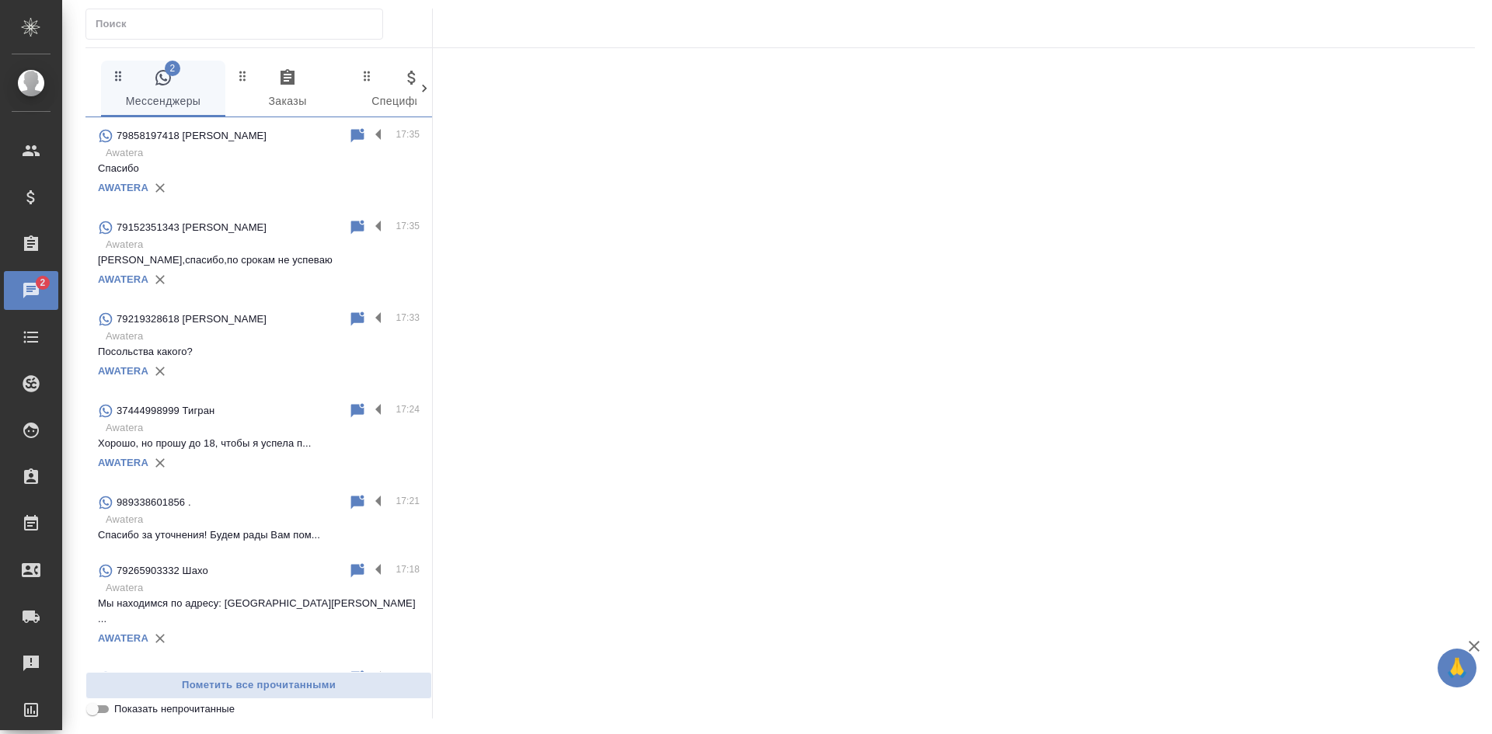
click at [98, 713] on input "Показать непрочитанные" at bounding box center [93, 709] width 56 height 19
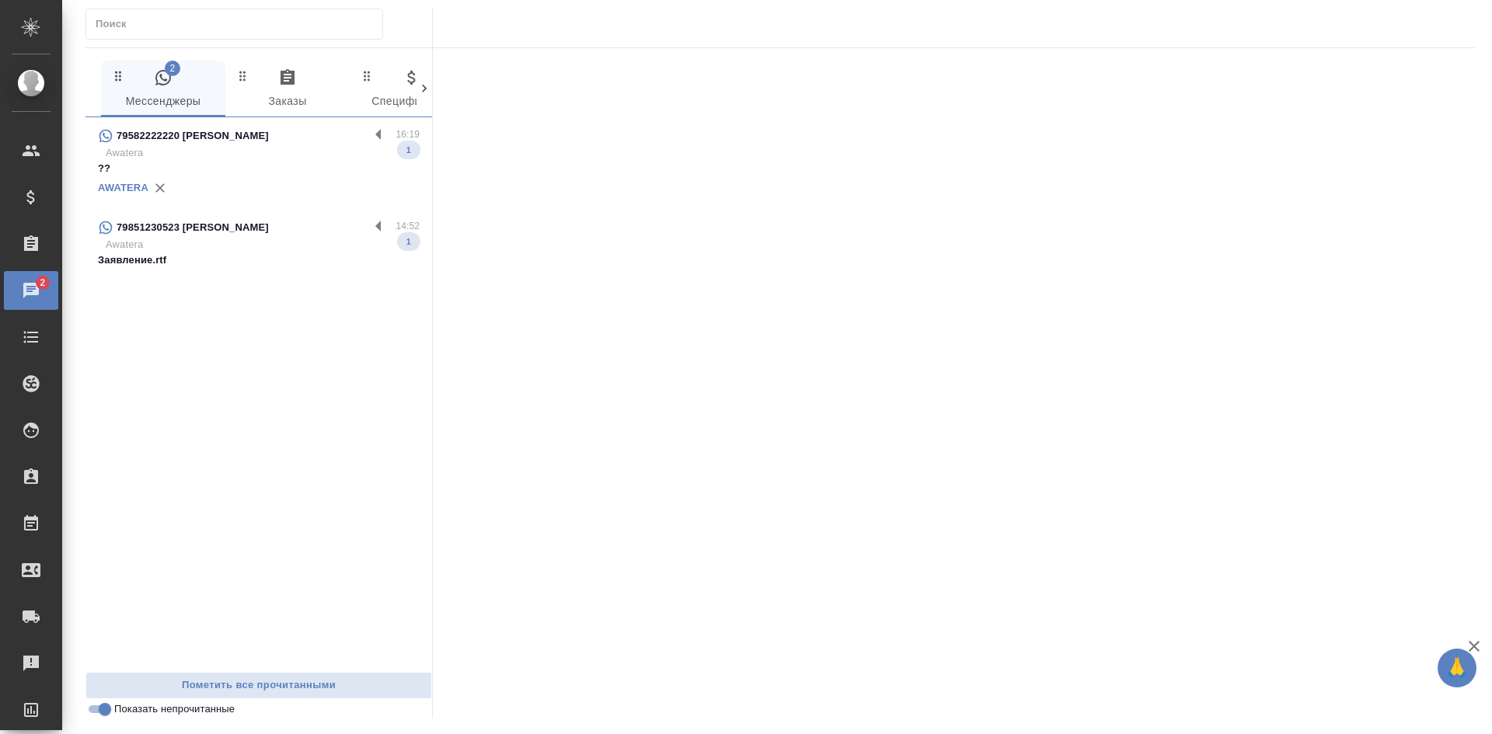
click at [292, 243] on p "Awatera" at bounding box center [263, 245] width 314 height 16
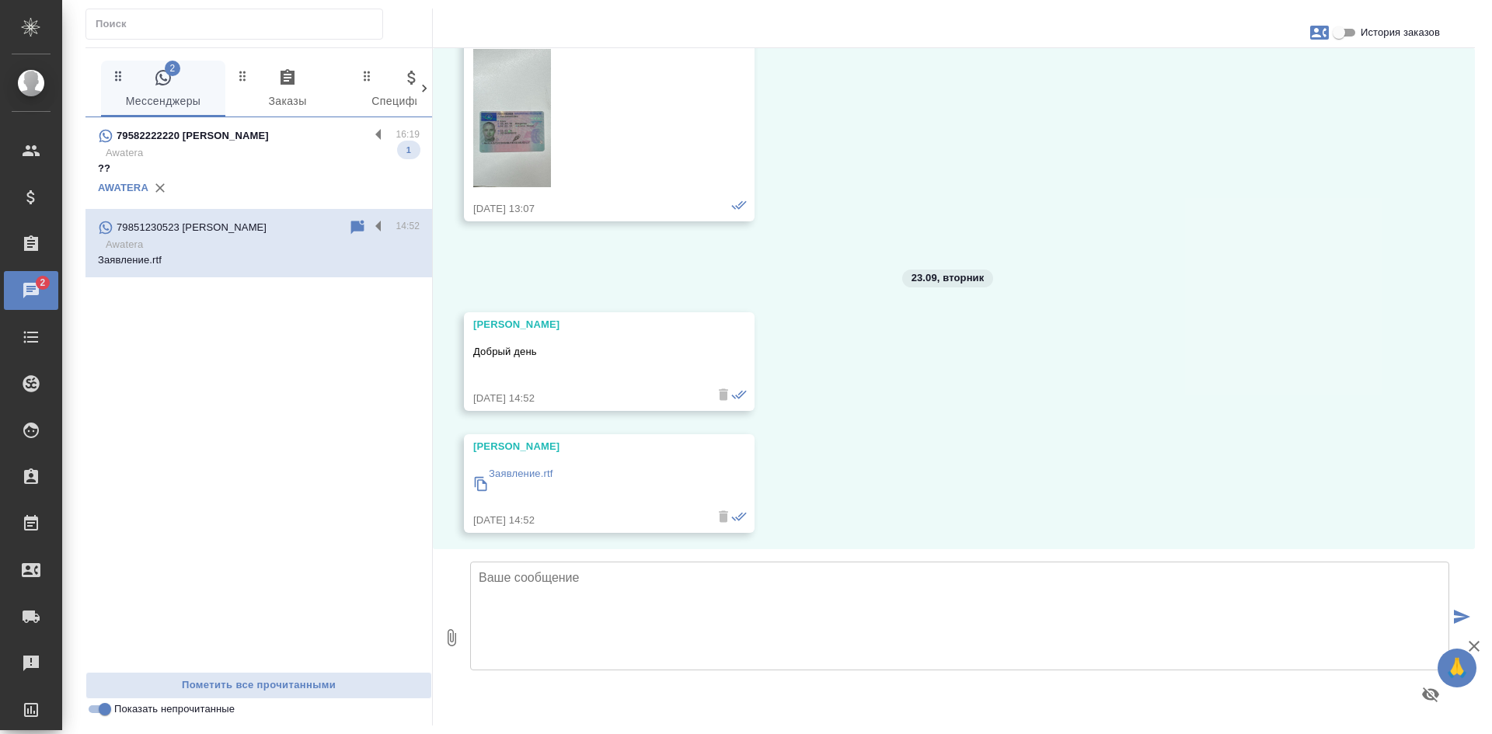
scroll to position [700, 0]
click at [1233, 194] on div "28.02, пятница Аристова Анна Добрый день, от Аристовой А.Д. 28.02.25, 13:06 Ари…" at bounding box center [954, 298] width 1042 height 501
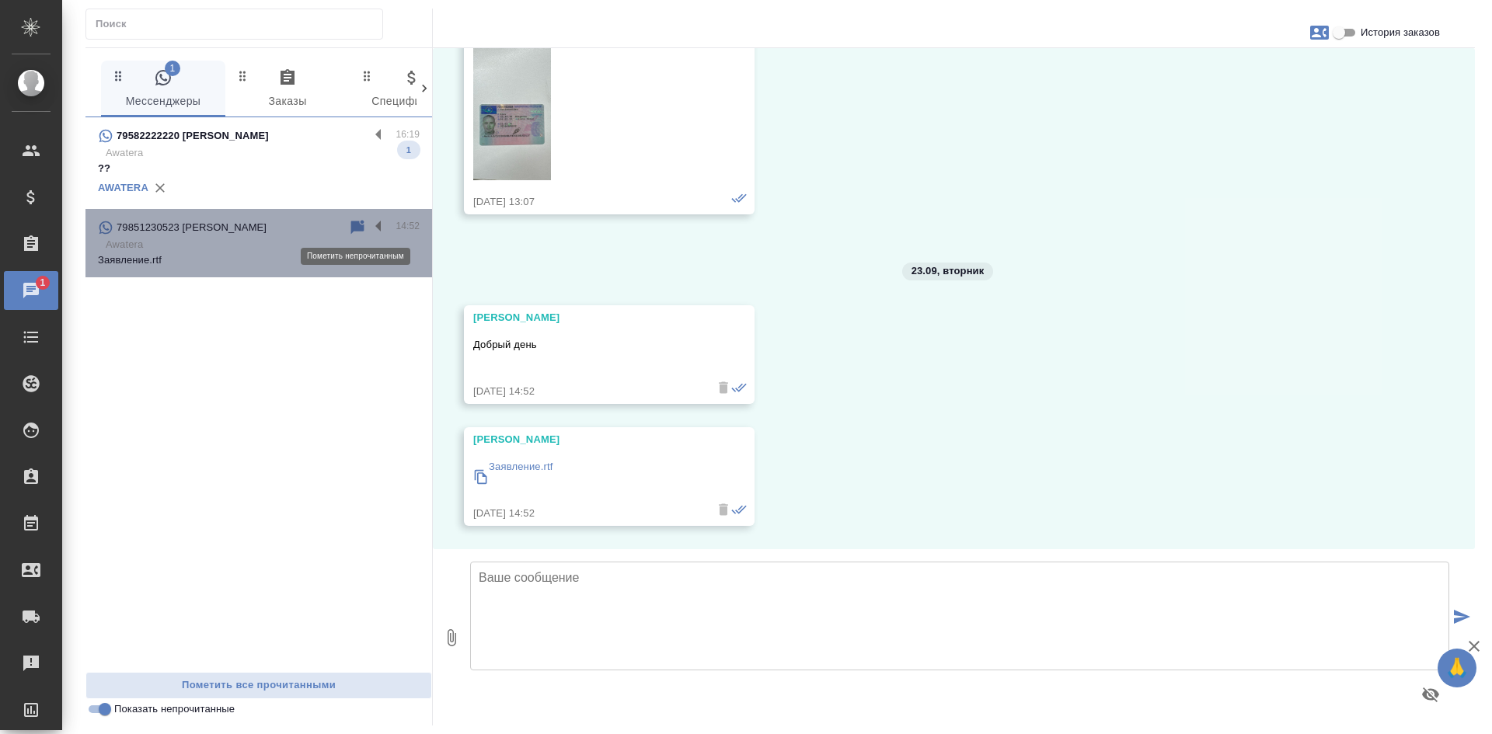
click at [358, 229] on icon at bounding box center [357, 227] width 13 height 14
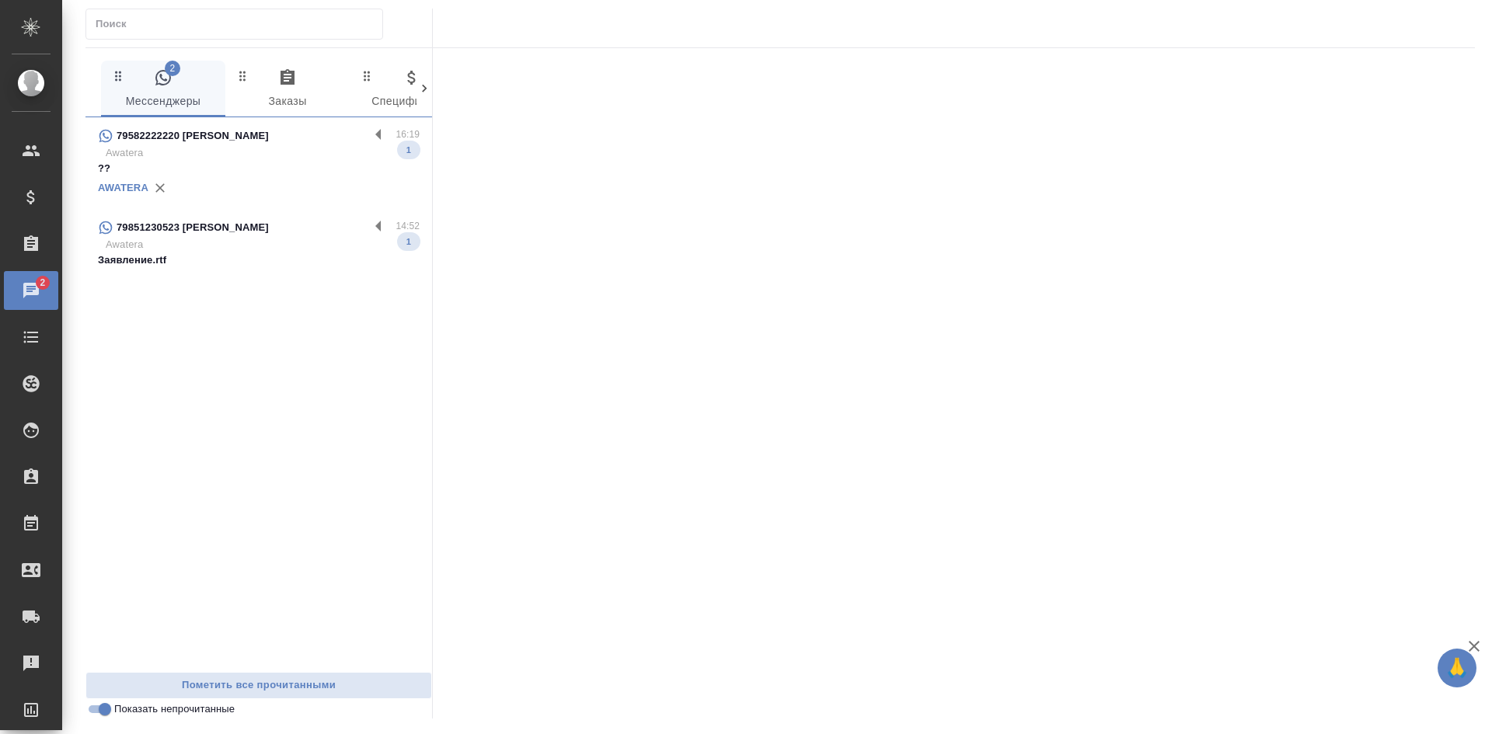
click at [281, 162] on p "??" at bounding box center [259, 169] width 322 height 16
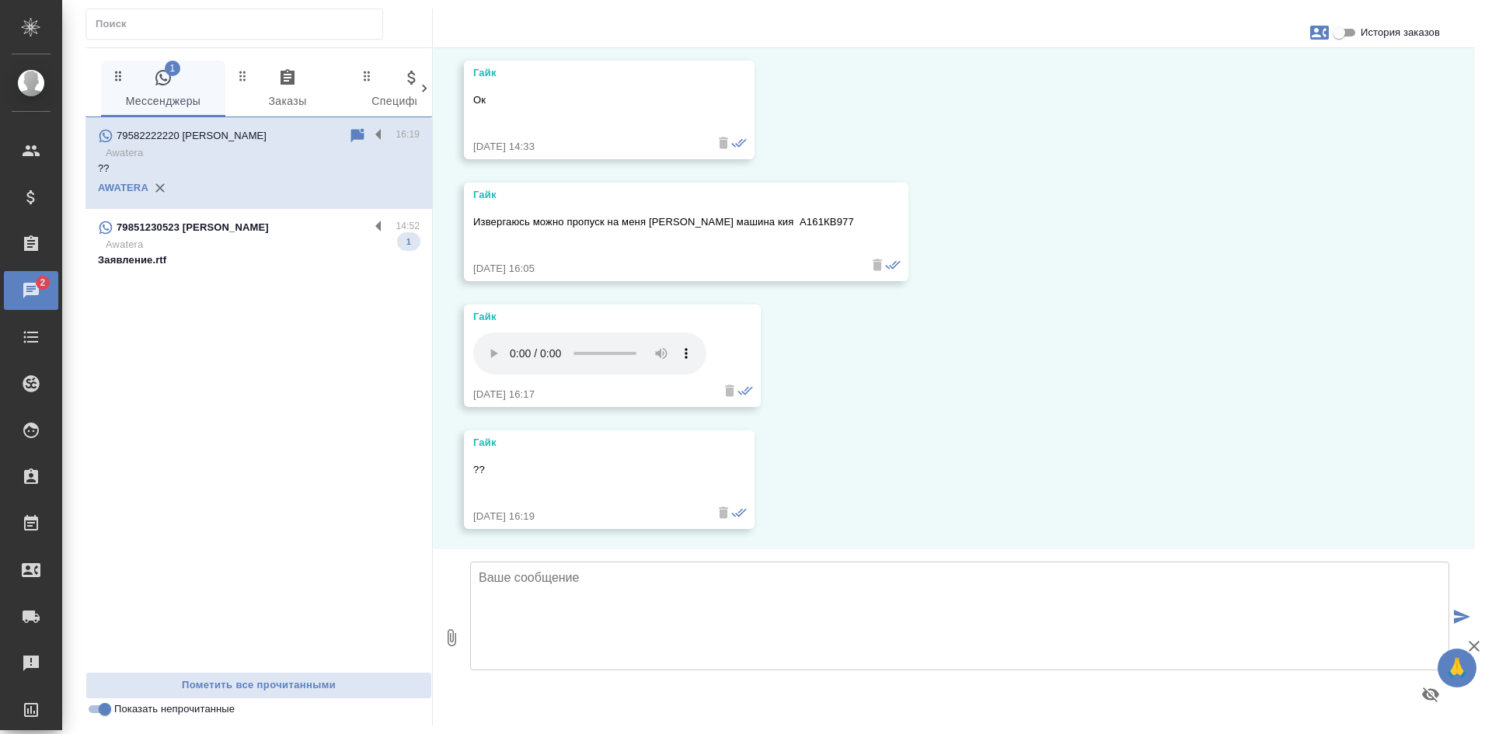
scroll to position [8365, 0]
click at [105, 713] on input "Показать непрочитанные" at bounding box center [105, 709] width 56 height 19
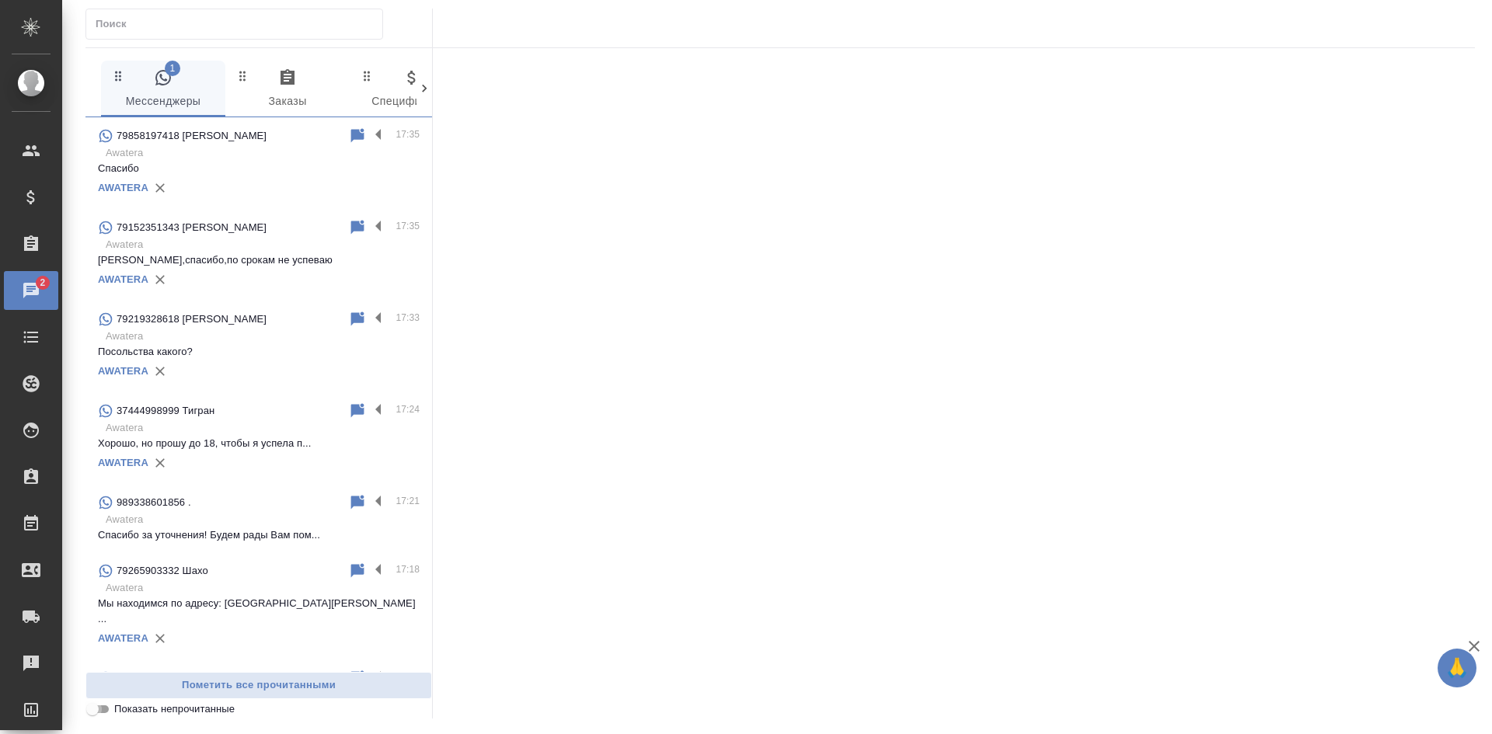
click at [105, 713] on input "Показать непрочитанные" at bounding box center [93, 709] width 56 height 19
checkbox input "true"
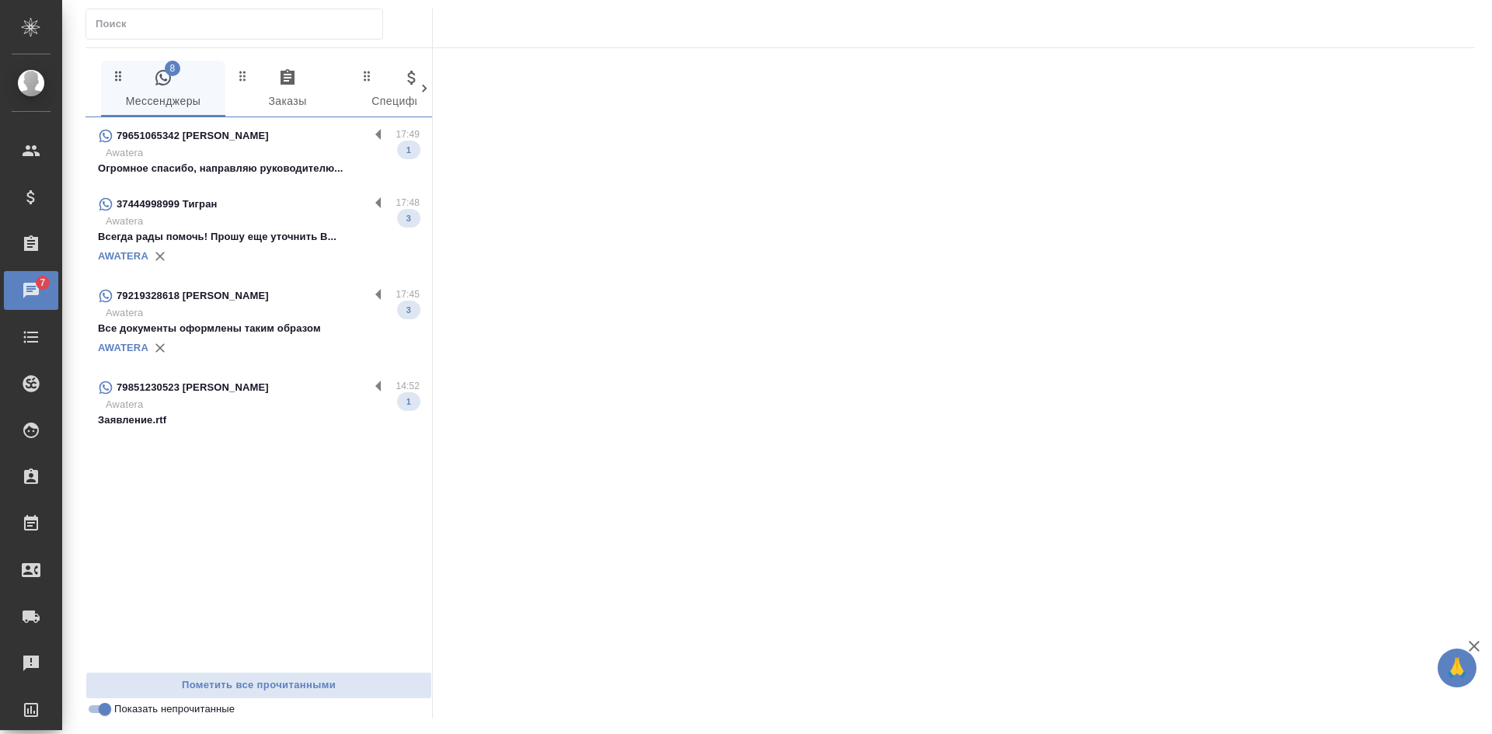
click at [281, 258] on div "AWATERA" at bounding box center [259, 256] width 322 height 23
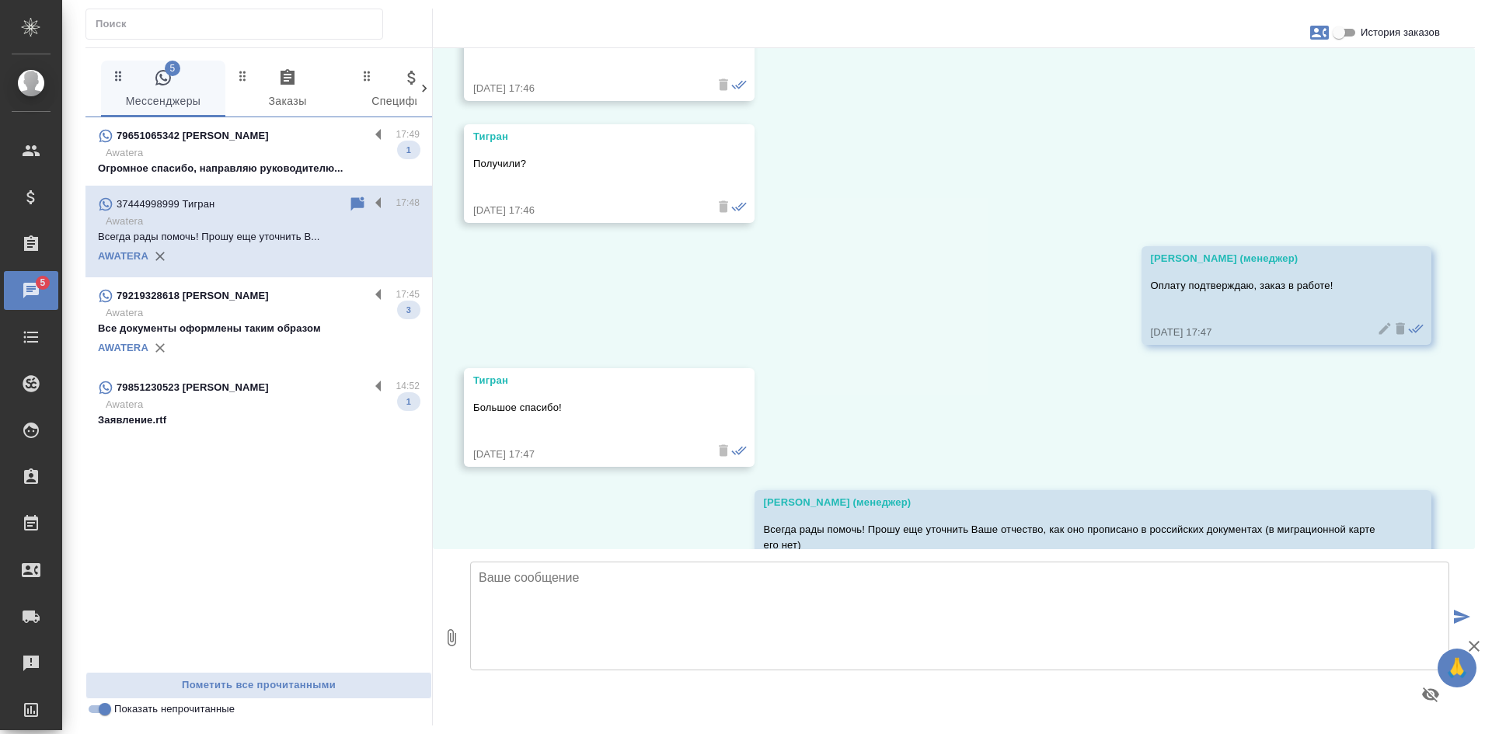
scroll to position [2642, 0]
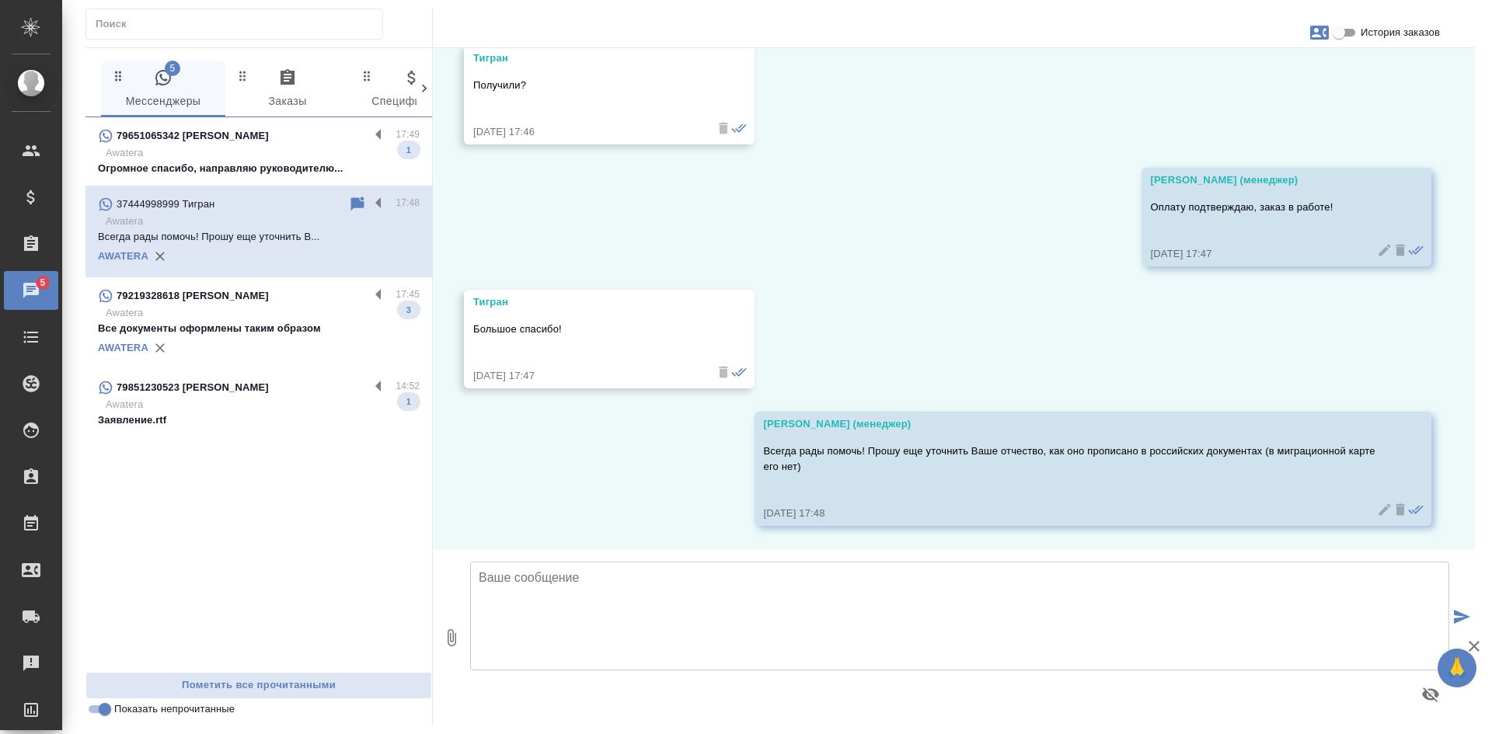
click at [310, 319] on p "Awatera" at bounding box center [263, 313] width 314 height 16
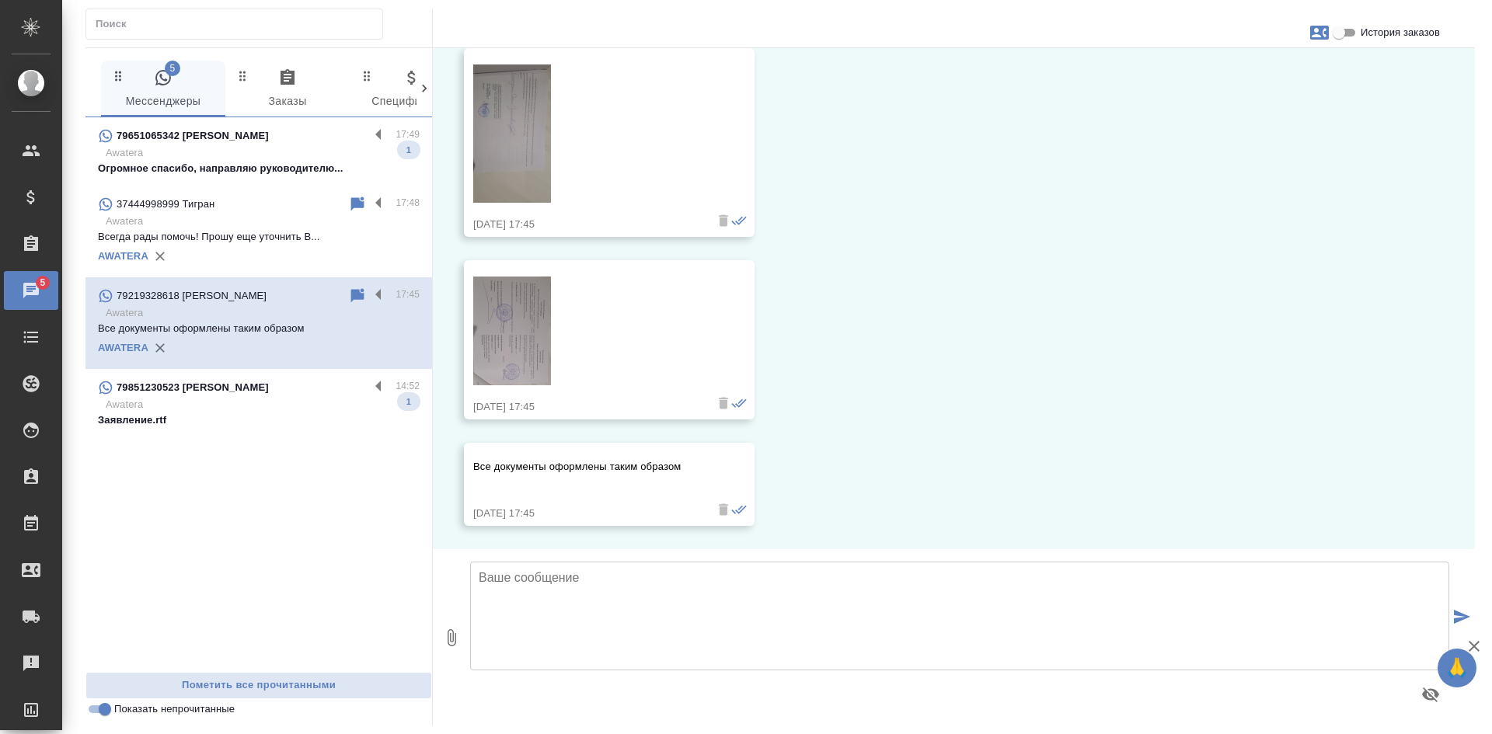
scroll to position [2015, 0]
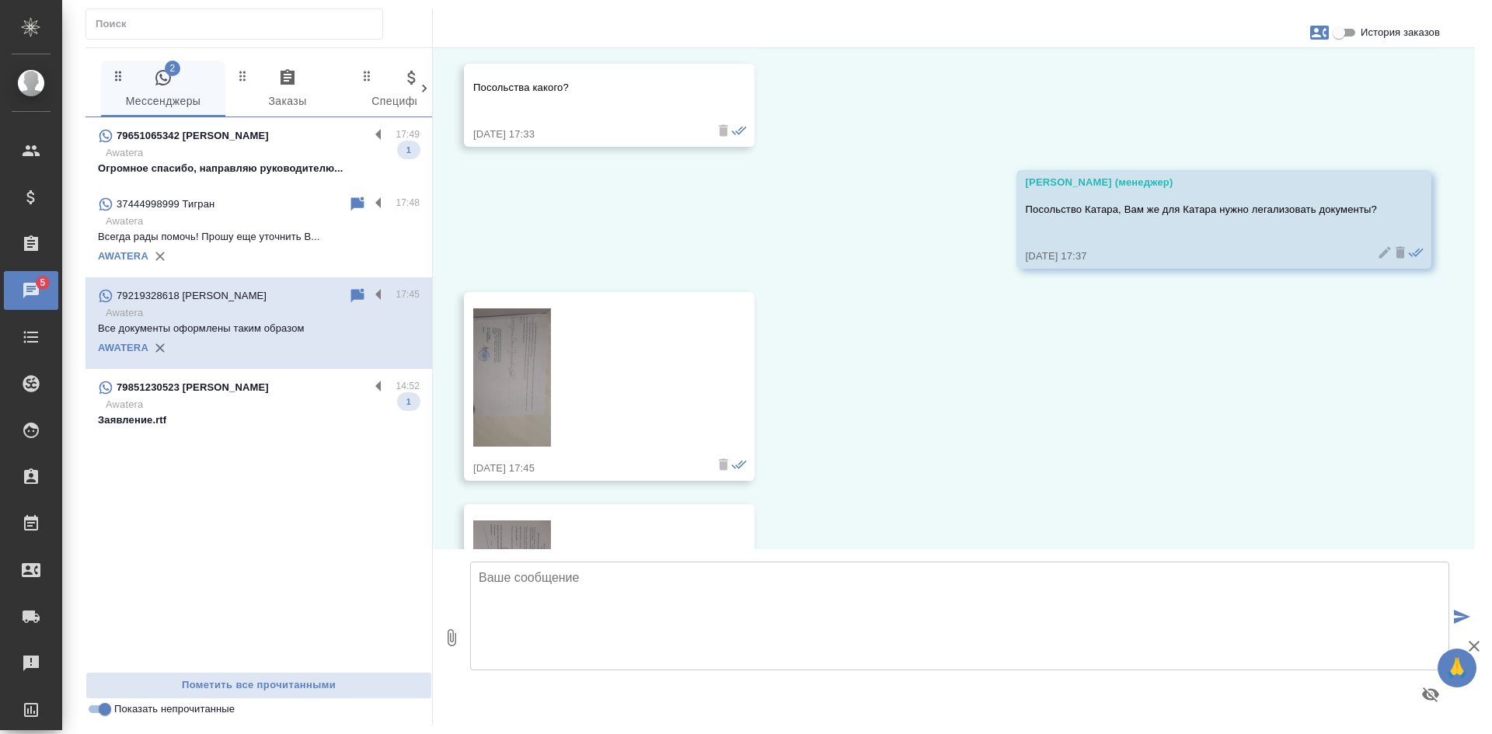
click at [532, 364] on img at bounding box center [512, 378] width 78 height 138
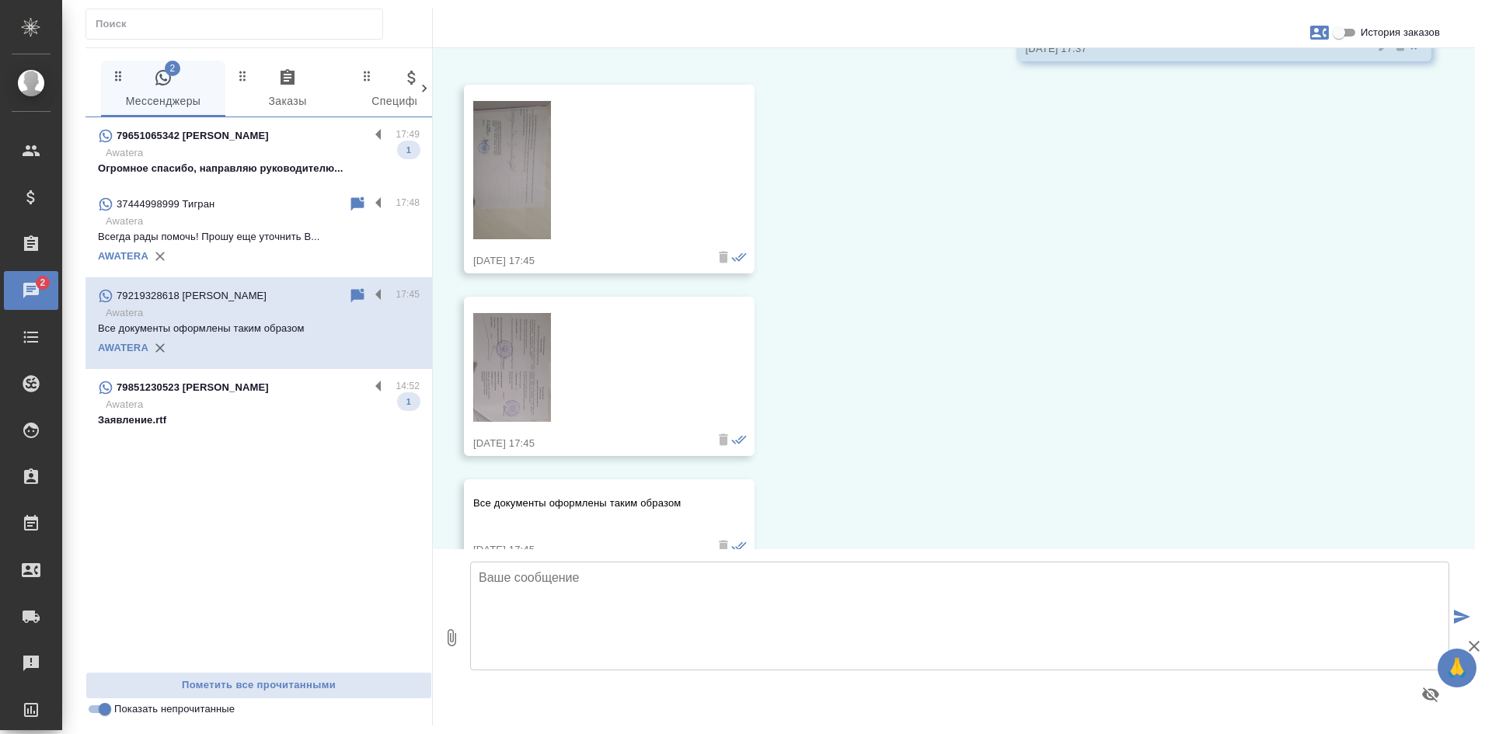
scroll to position [2243, 0]
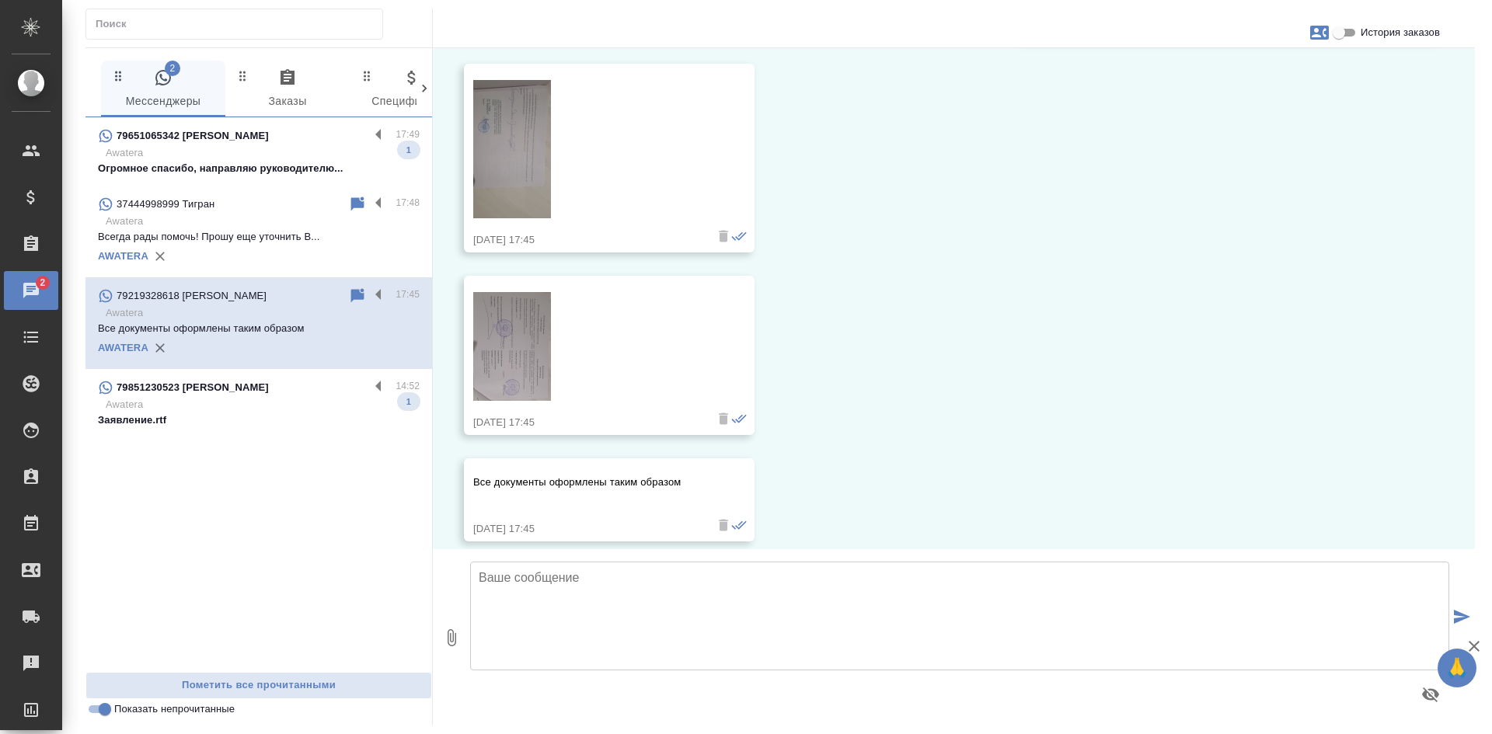
click at [518, 348] on img at bounding box center [512, 346] width 78 height 109
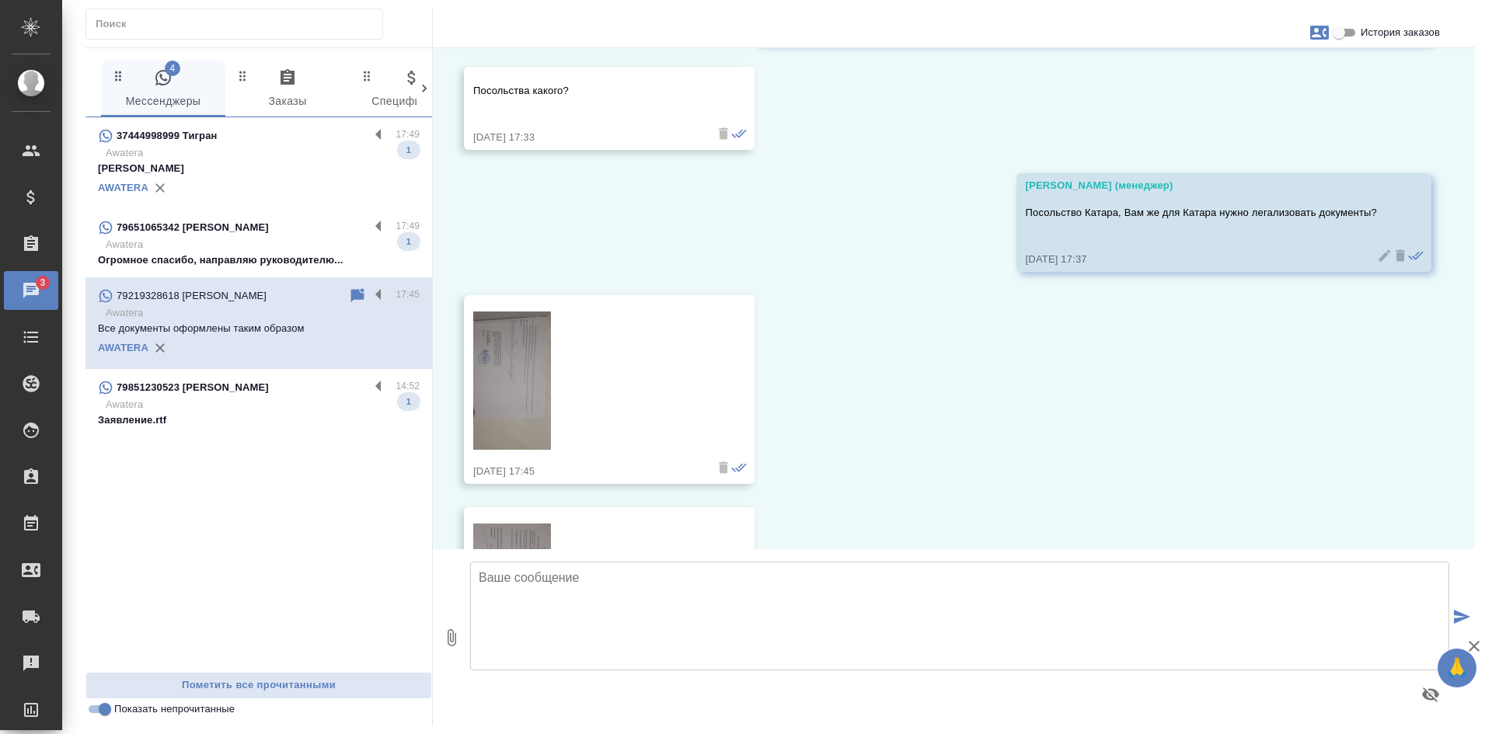
scroll to position [2010, 0]
click at [517, 341] on img at bounding box center [512, 382] width 78 height 138
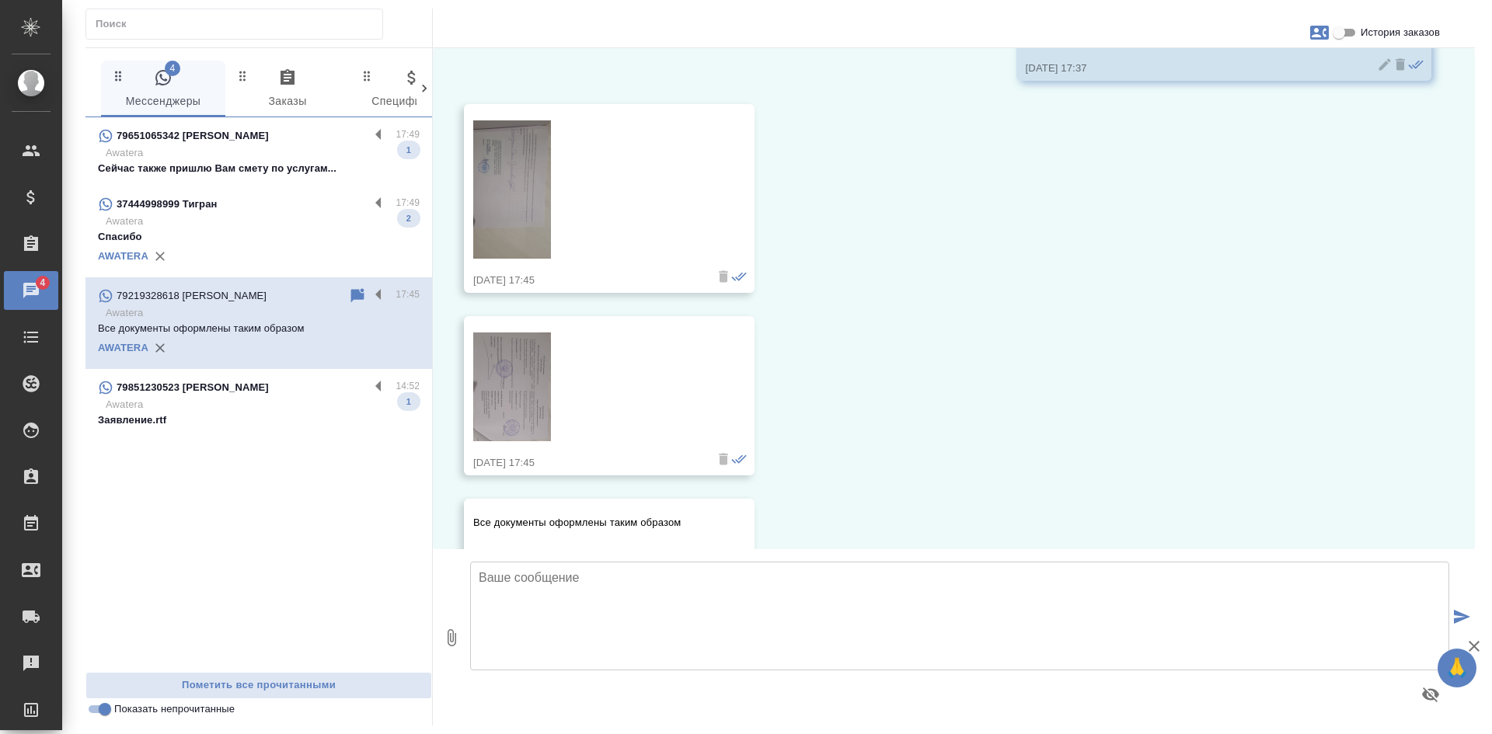
scroll to position [2243, 0]
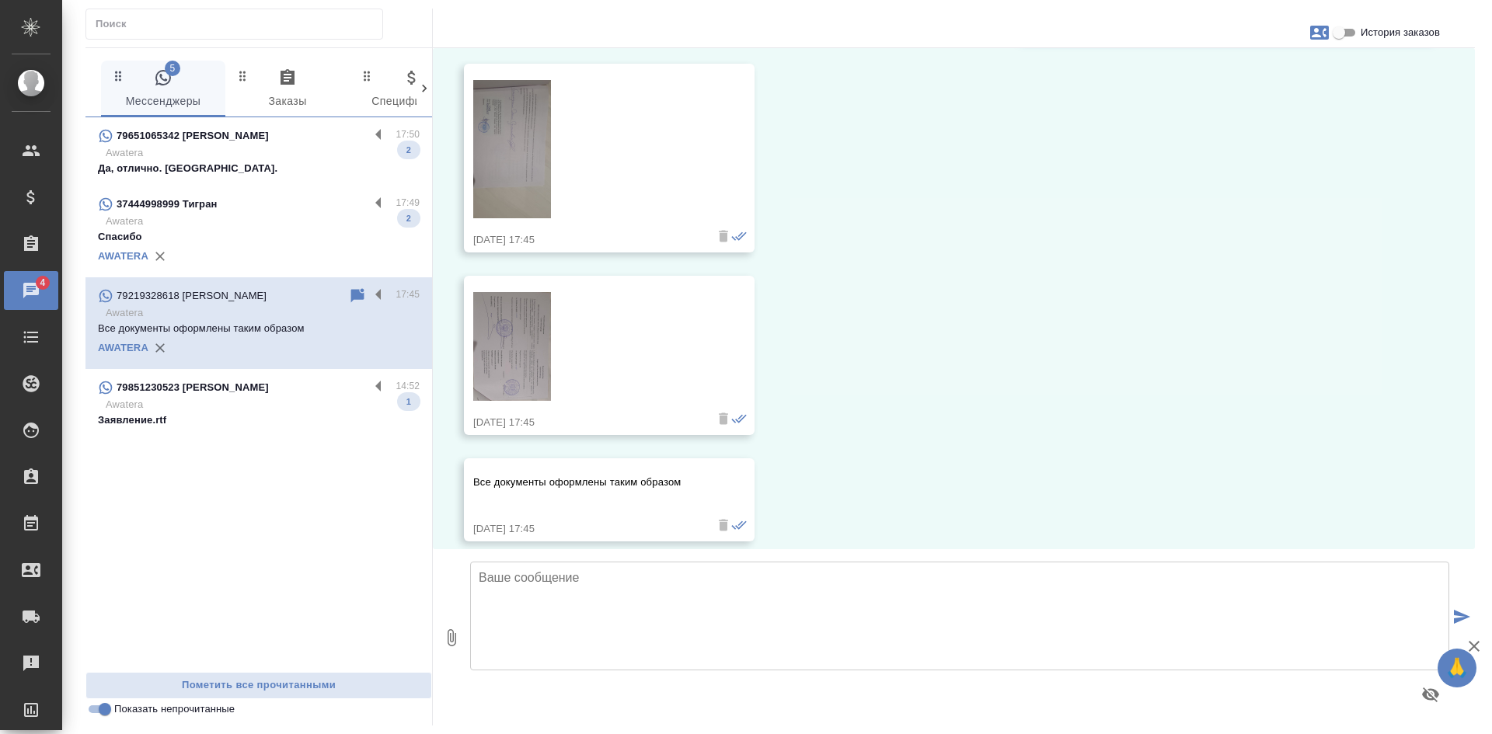
click at [473, 305] on div "23.09.25, 17:45" at bounding box center [609, 355] width 291 height 159
click at [511, 299] on img at bounding box center [512, 346] width 78 height 109
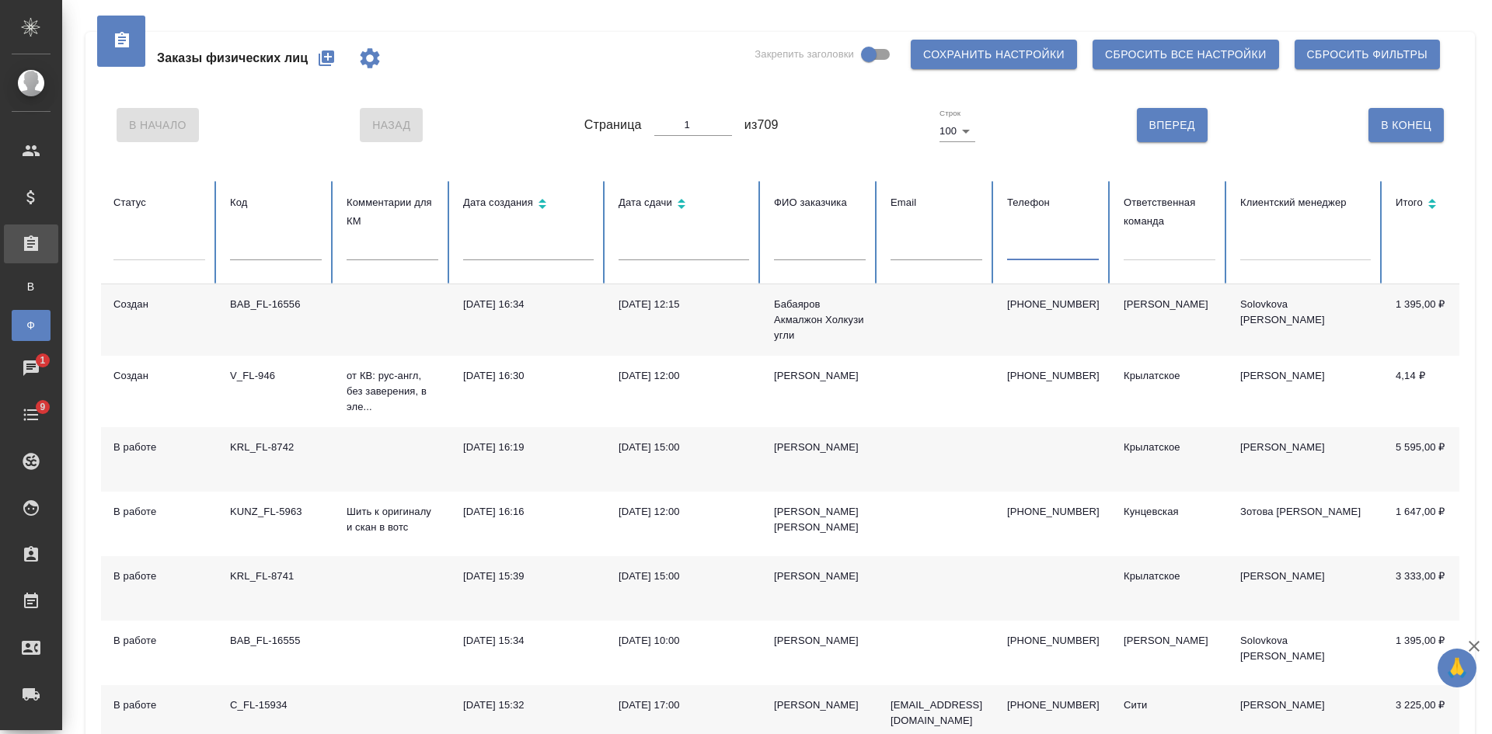
click at [1153, 250] on div at bounding box center [1170, 245] width 92 height 23
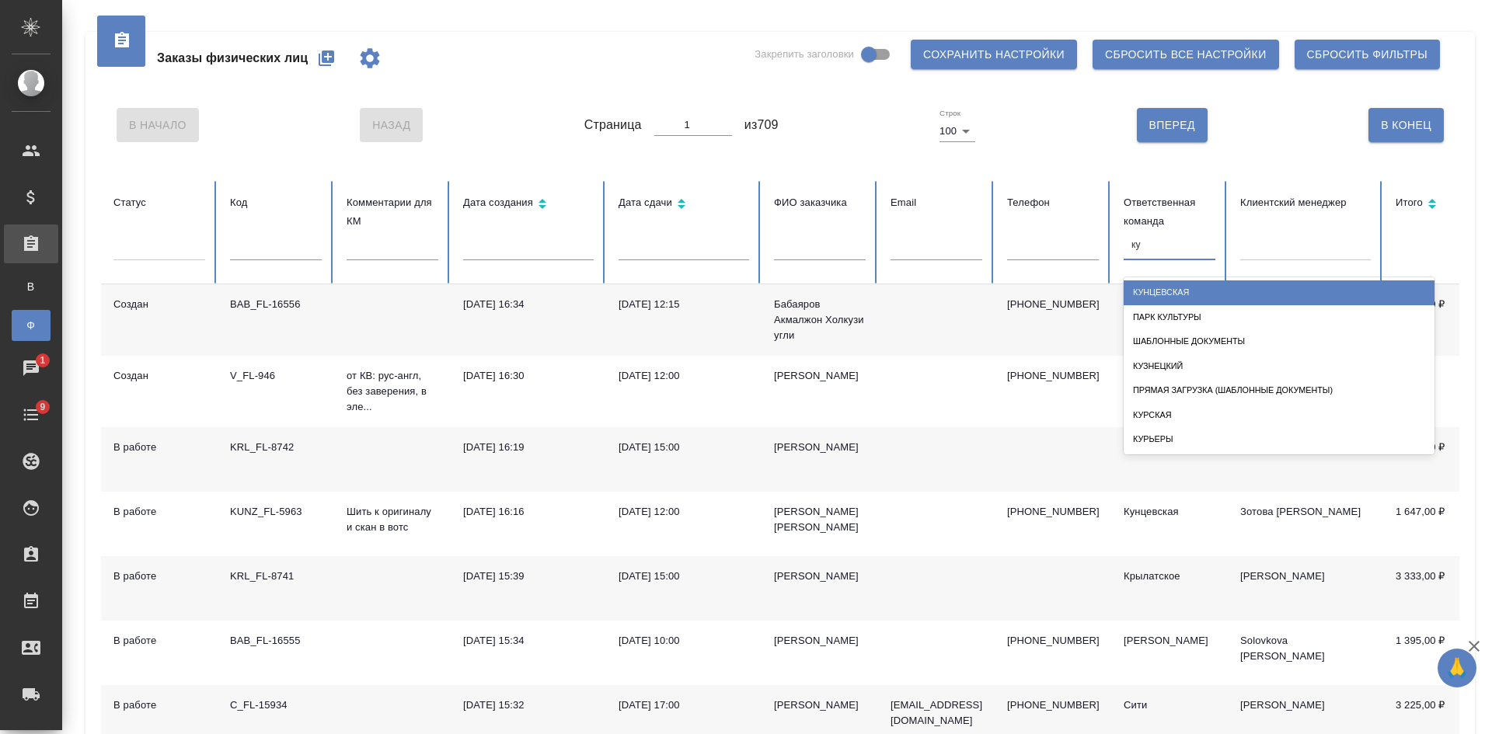
type input "кун"
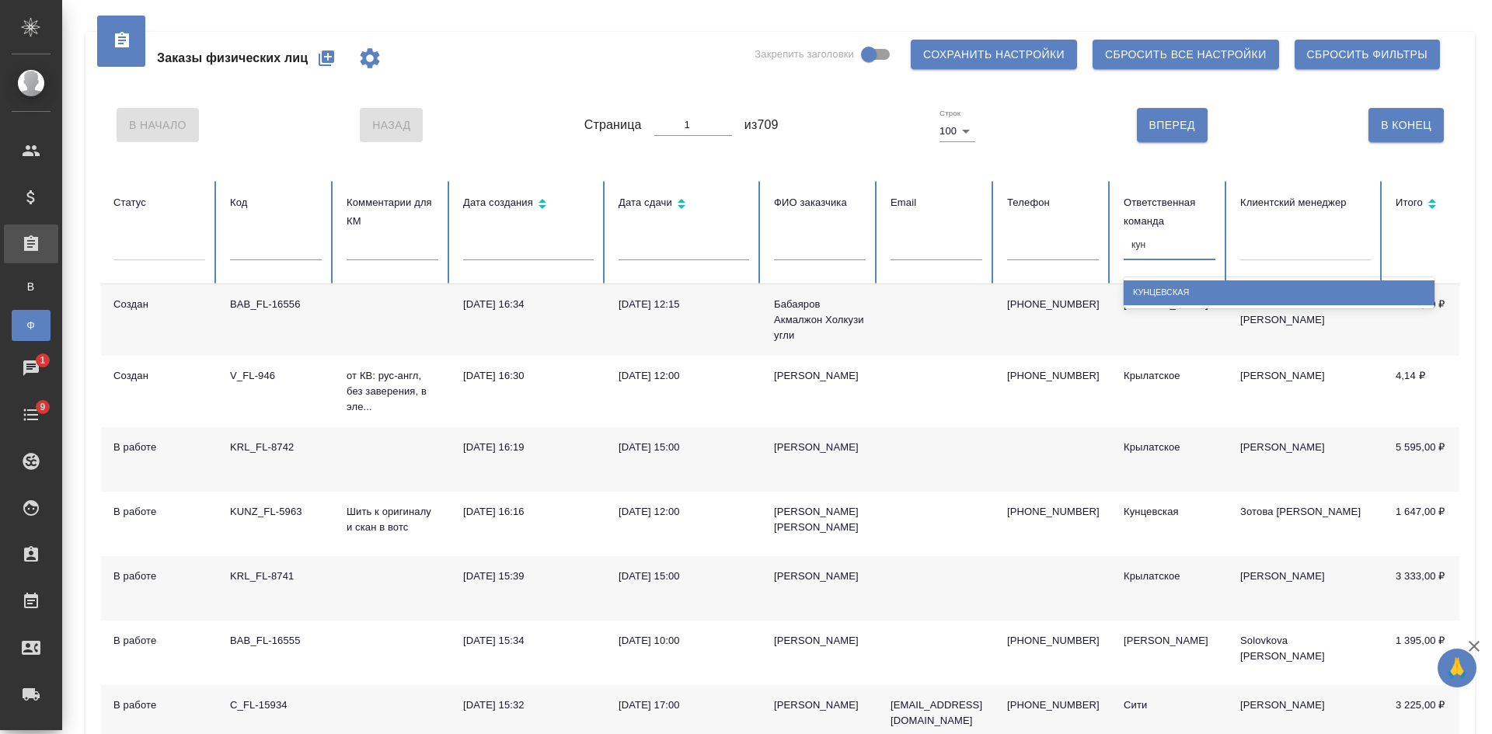
click at [1153, 291] on div "Кунцевская" at bounding box center [1279, 293] width 311 height 24
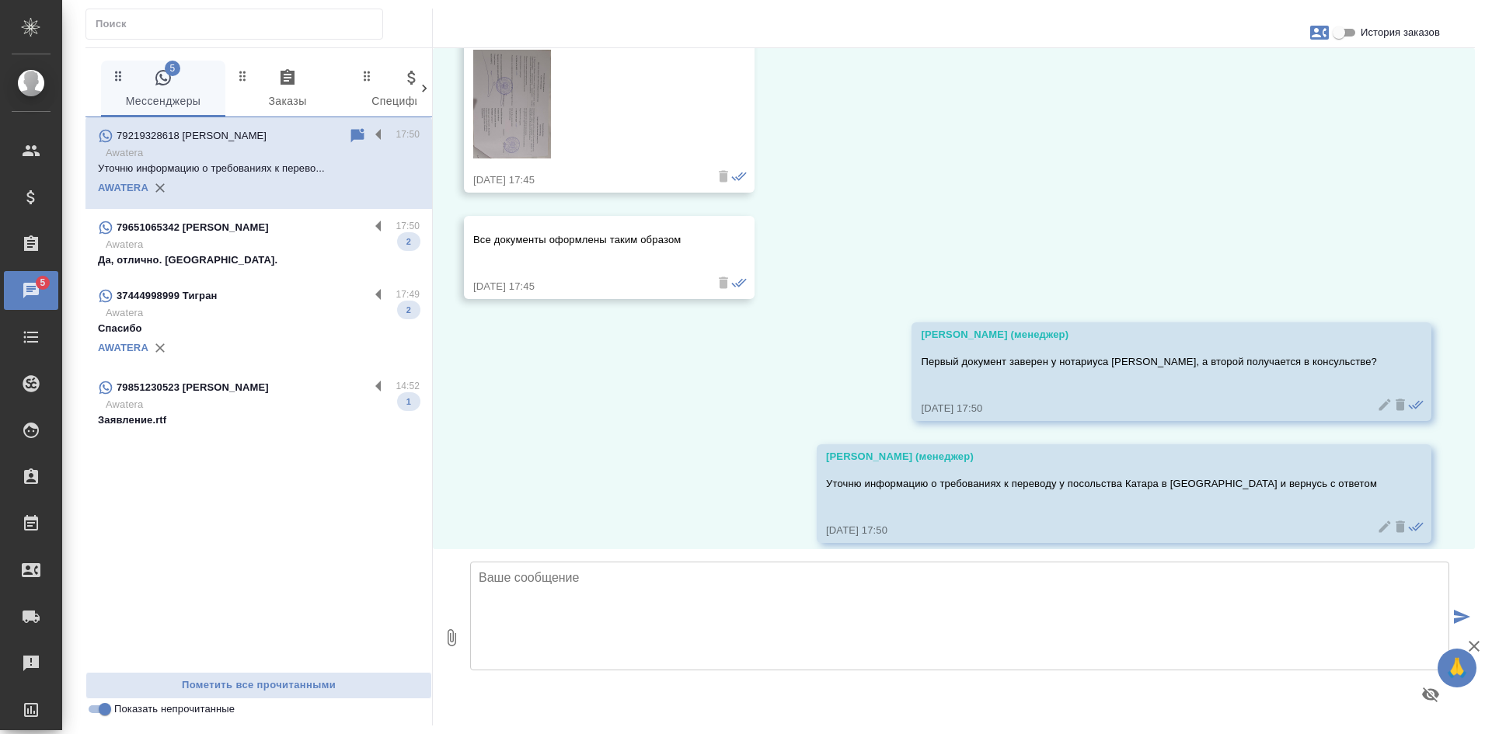
scroll to position [2487, 0]
click at [249, 261] on p "Да, отлично. [GEOGRAPHIC_DATA]." at bounding box center [259, 261] width 322 height 16
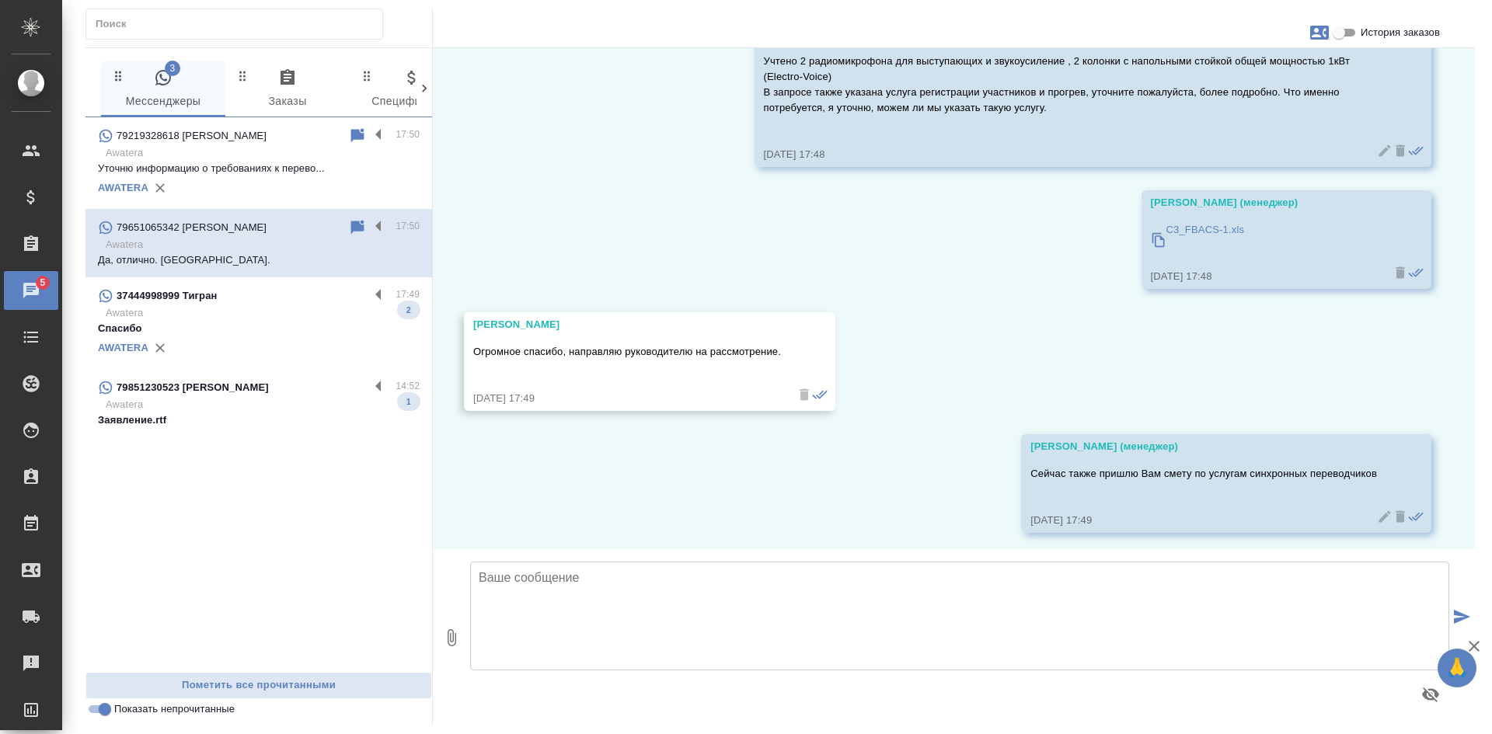
scroll to position [5699, 0]
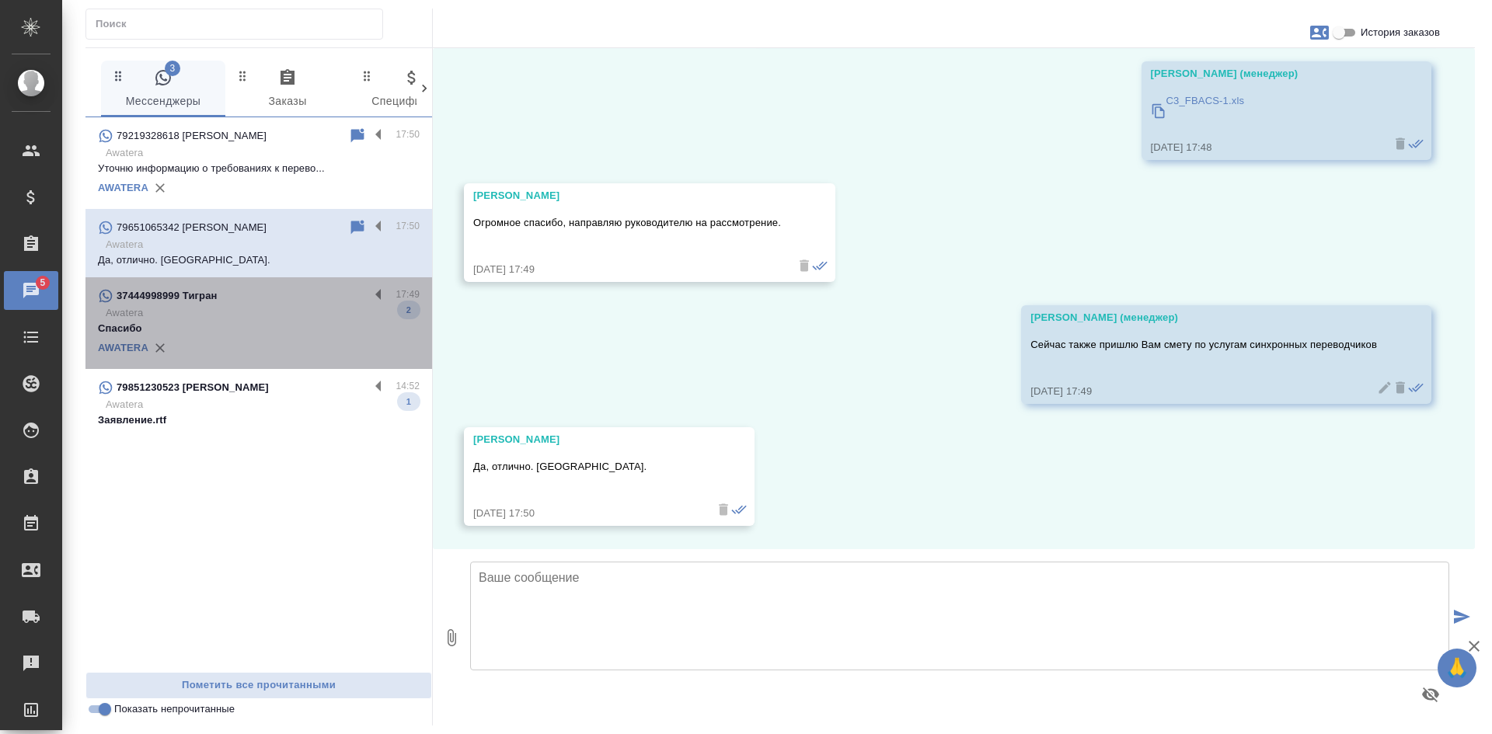
click at [271, 316] on p "Awatera" at bounding box center [263, 313] width 314 height 16
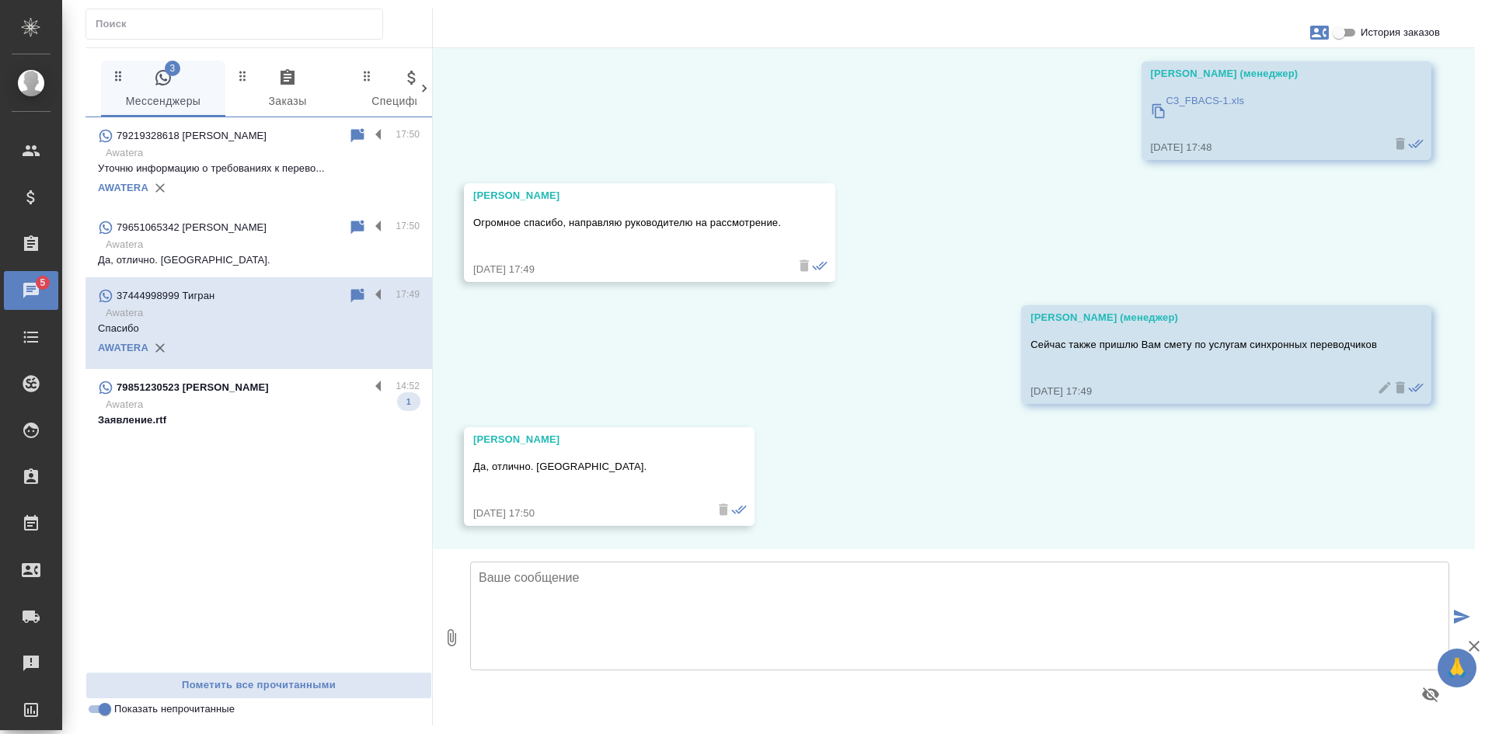
scroll to position [2886, 0]
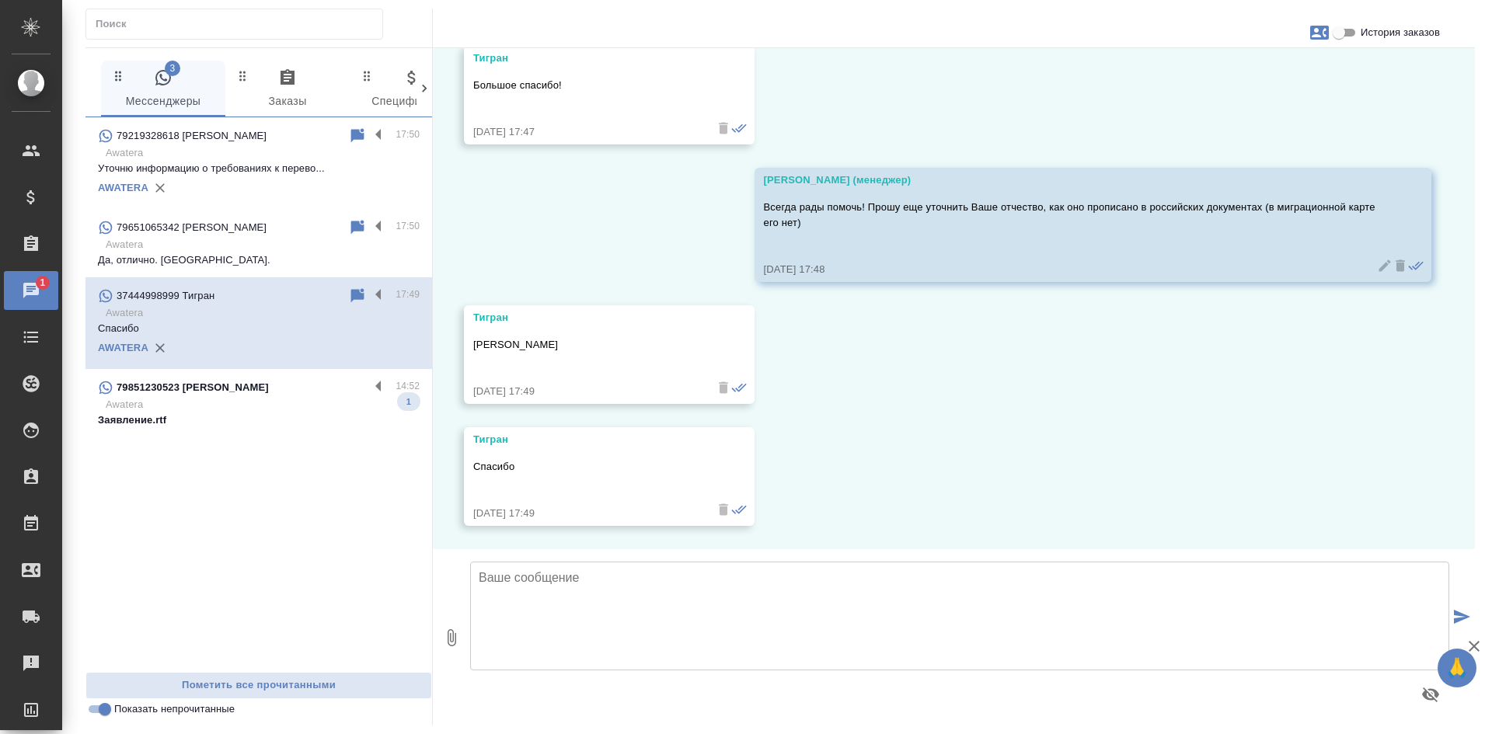
click at [106, 707] on input "Показать непрочитанные" at bounding box center [105, 709] width 56 height 19
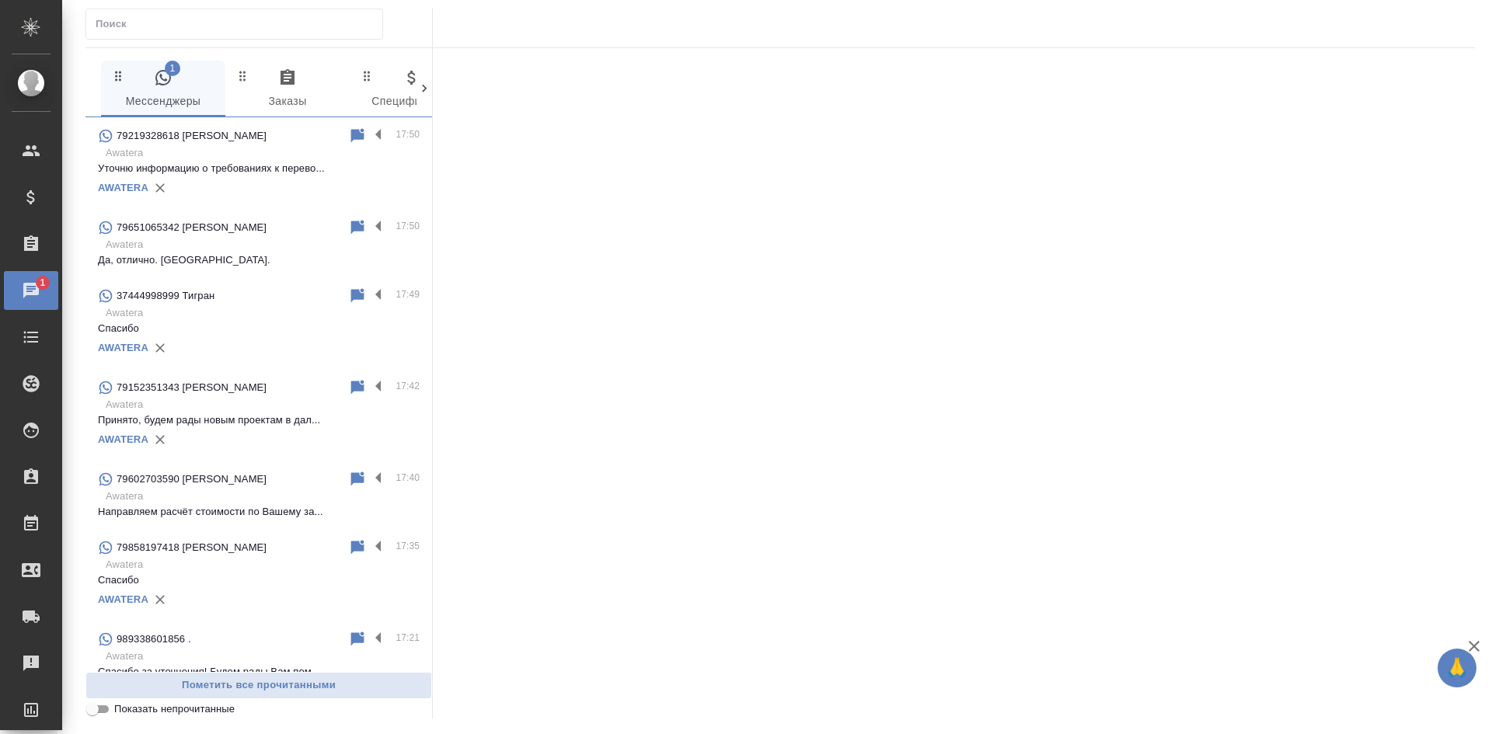
click at [106, 707] on input "Показать непрочитанные" at bounding box center [93, 709] width 56 height 19
checkbox input "true"
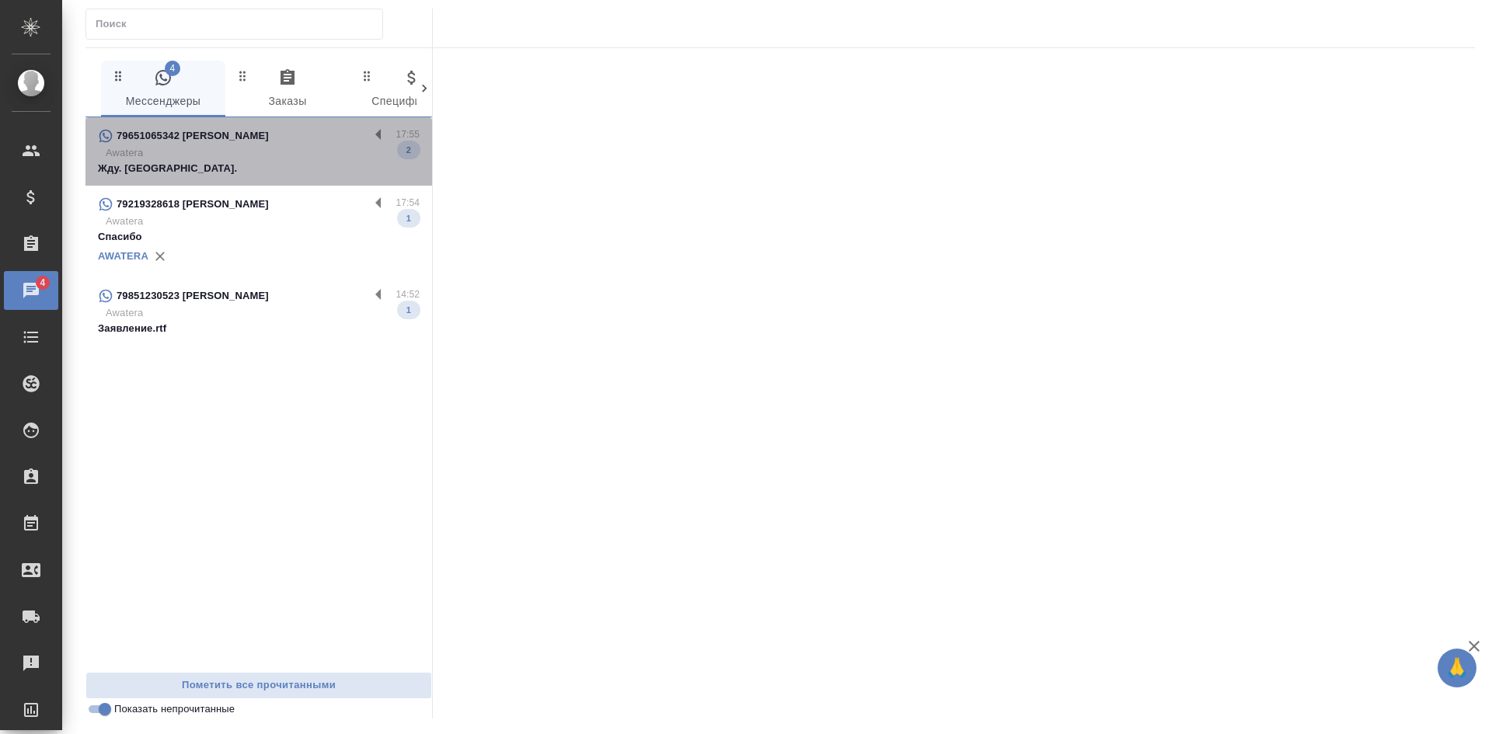
click at [269, 152] on p "Awatera" at bounding box center [263, 153] width 314 height 16
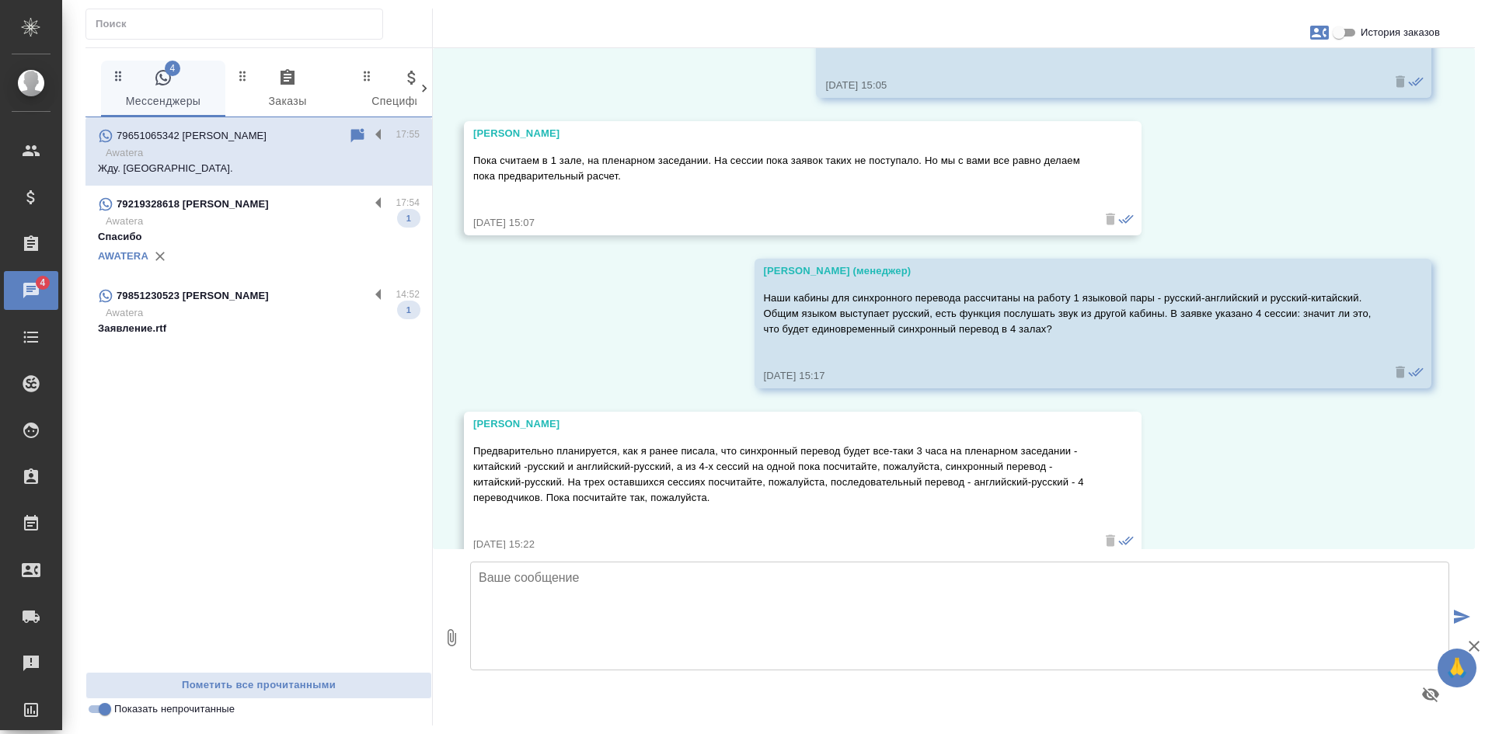
scroll to position [5386, 0]
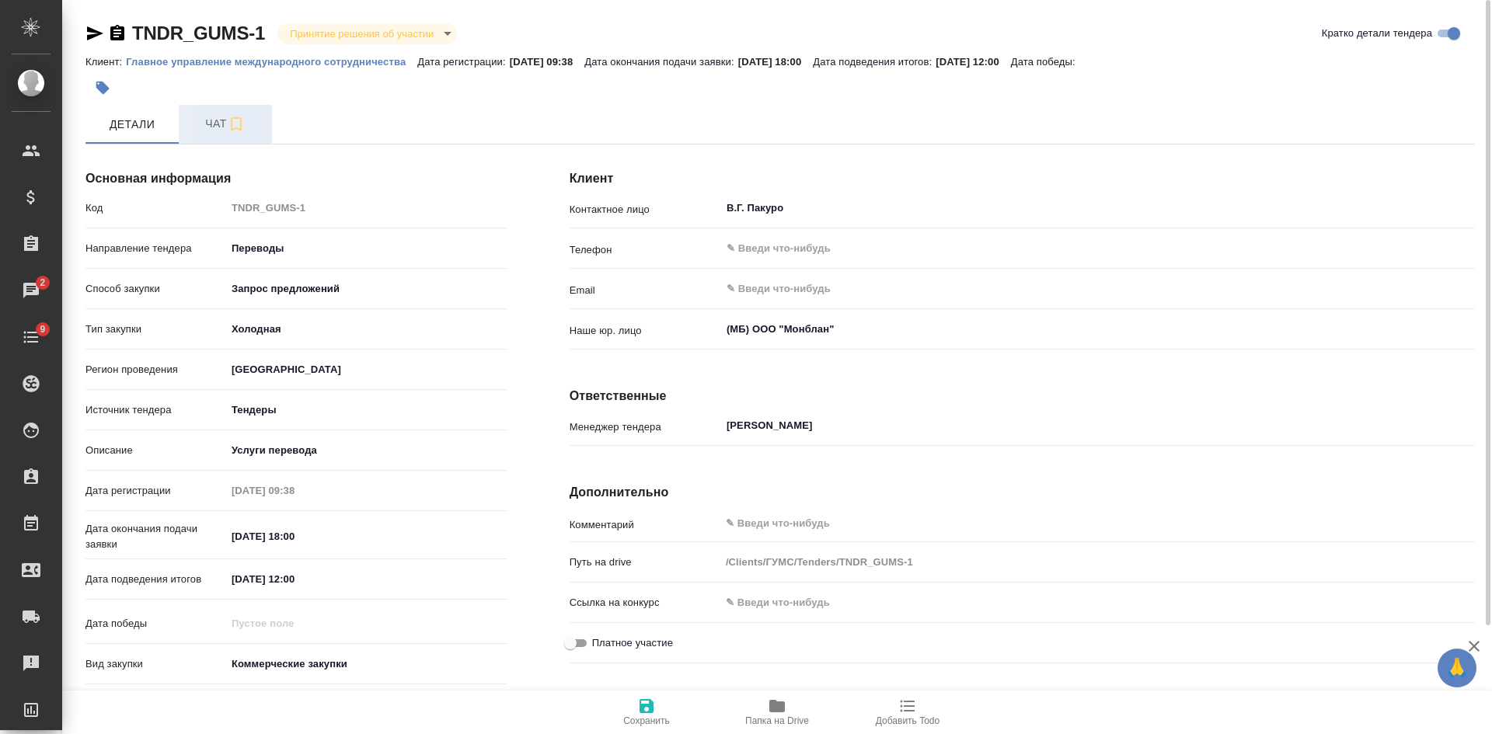
click at [210, 119] on span "Чат" at bounding box center [225, 123] width 75 height 19
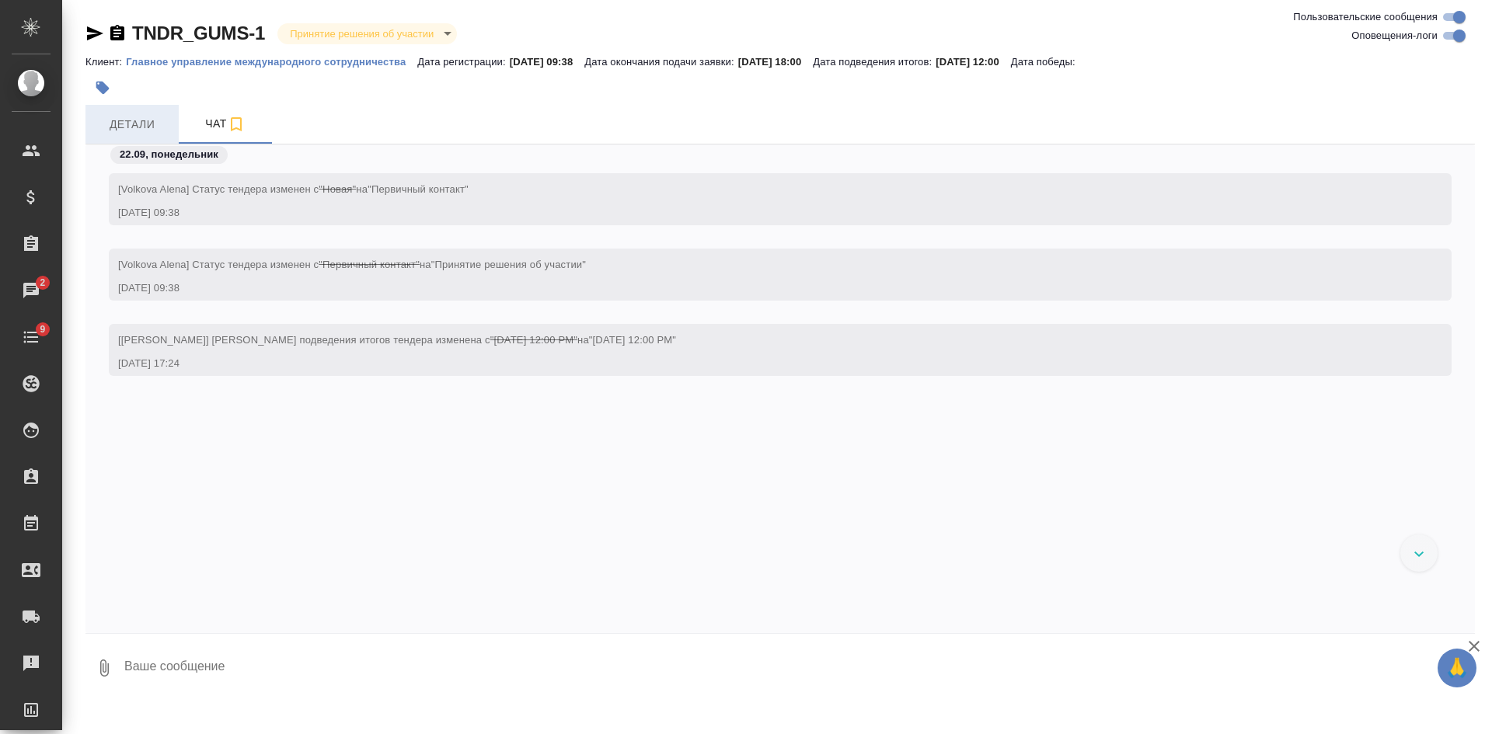
click at [127, 124] on span "Детали" at bounding box center [132, 124] width 75 height 19
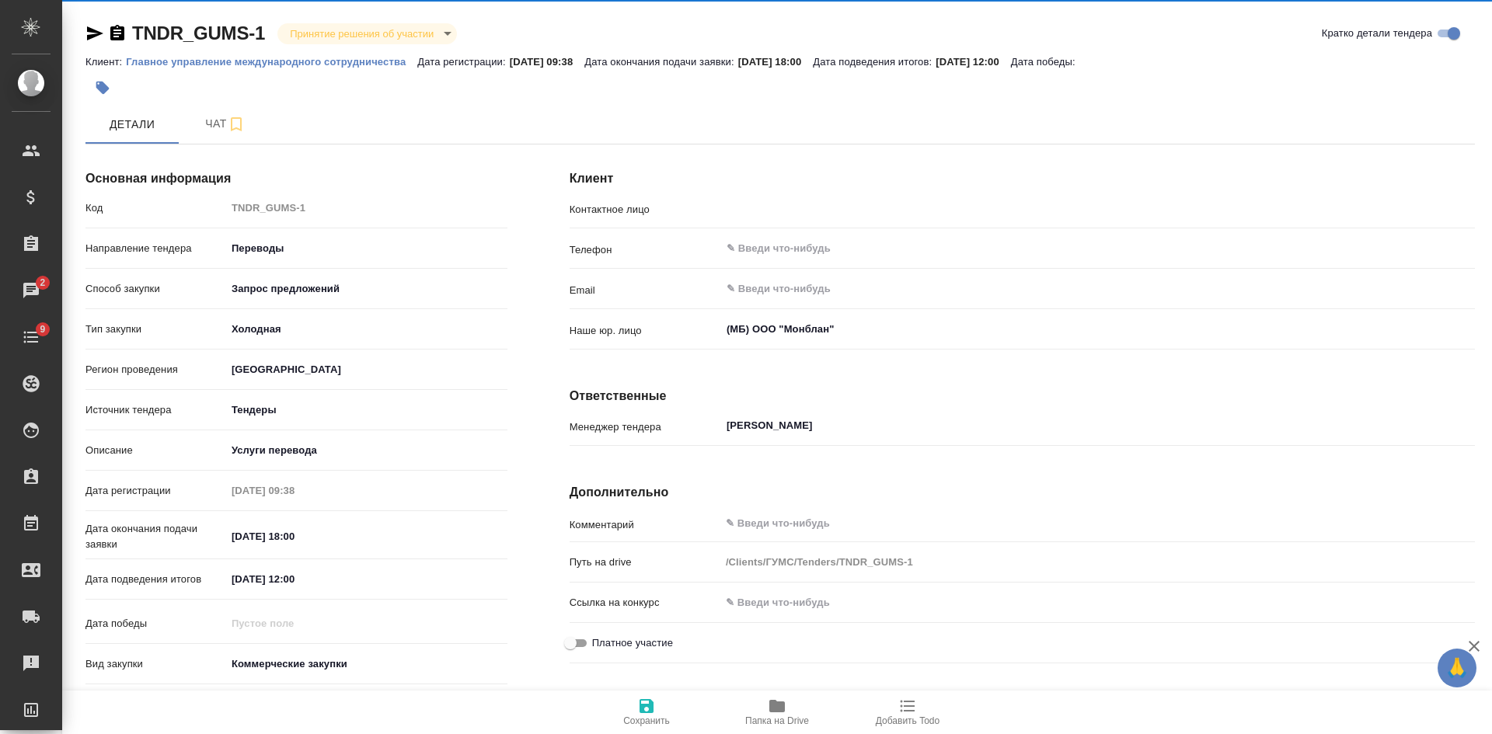
type input "В.Г. Пакуро"
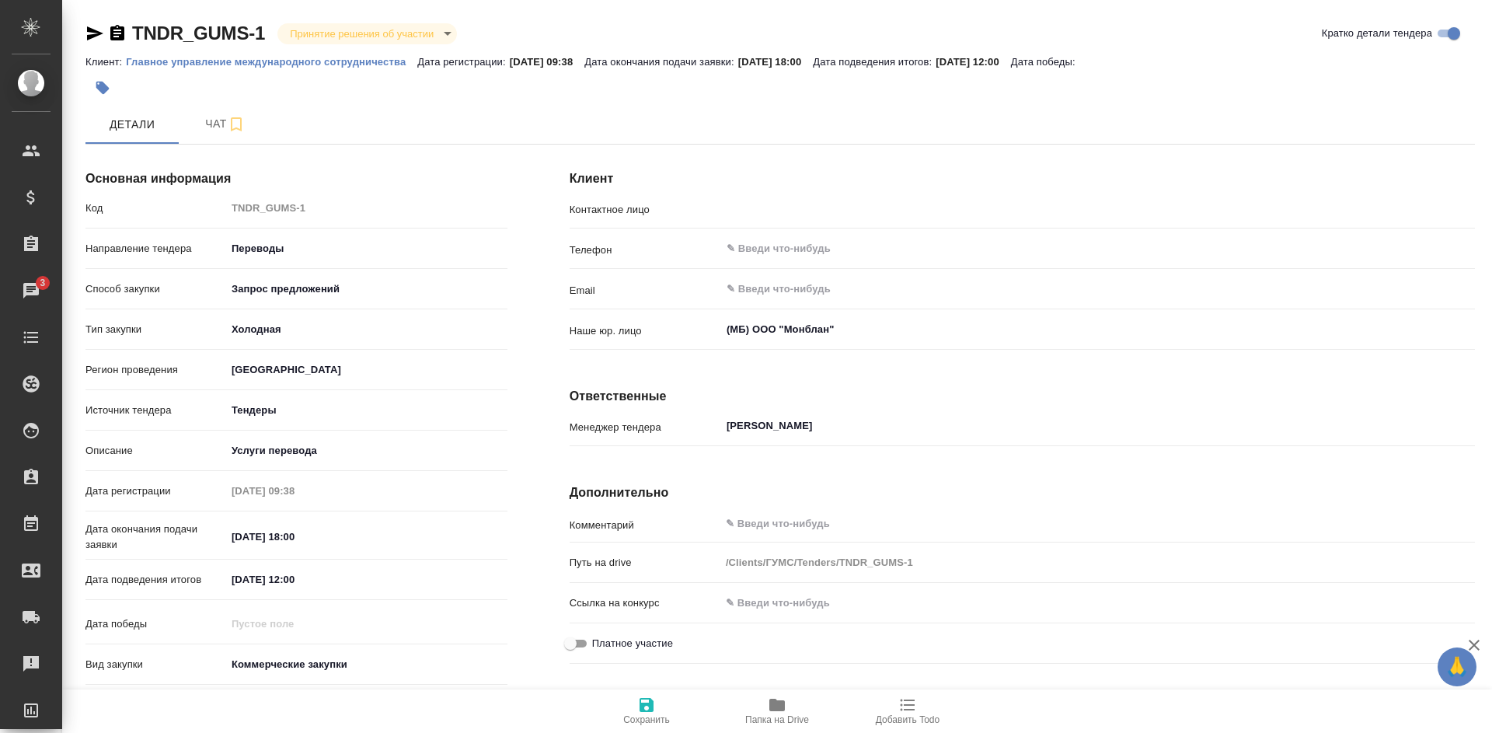
type input "В.Г. Пакуро"
